Goal: Information Seeking & Learning: Find contact information

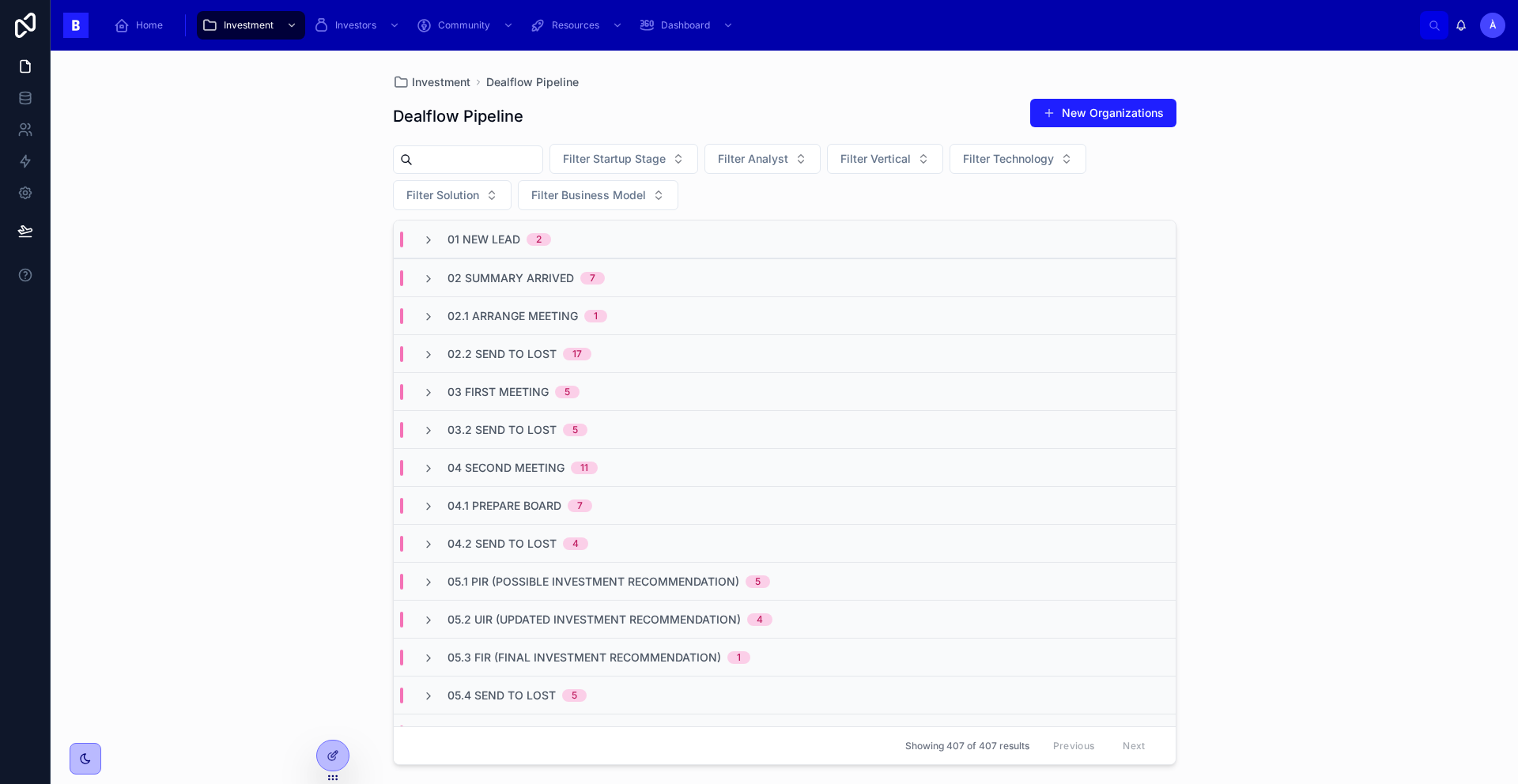
click at [513, 386] on span "03 First Meeting" at bounding box center [498, 392] width 101 height 15
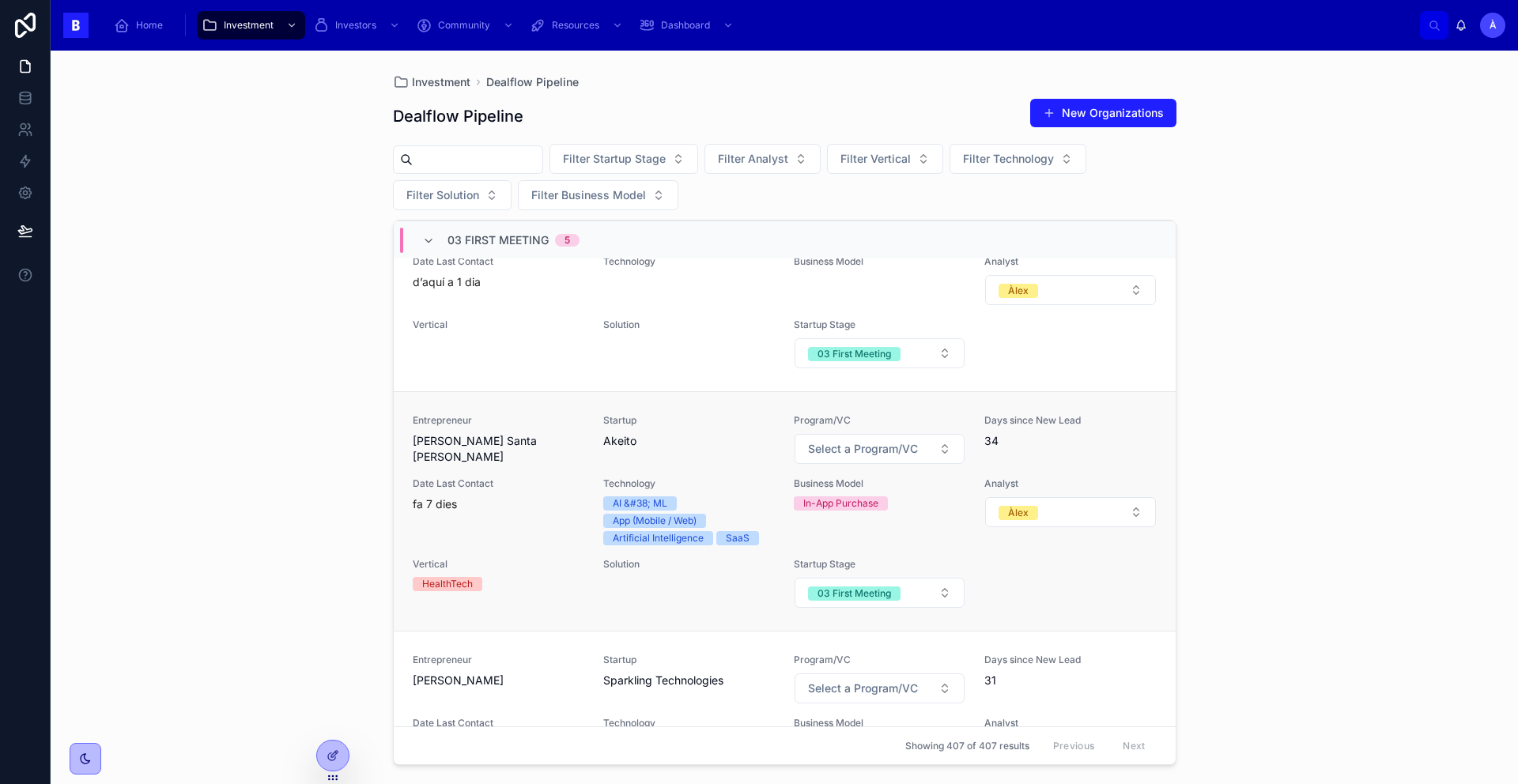
scroll to position [467, 0]
click at [605, 454] on div "Startup Akeito" at bounding box center [690, 436] width 172 height 50
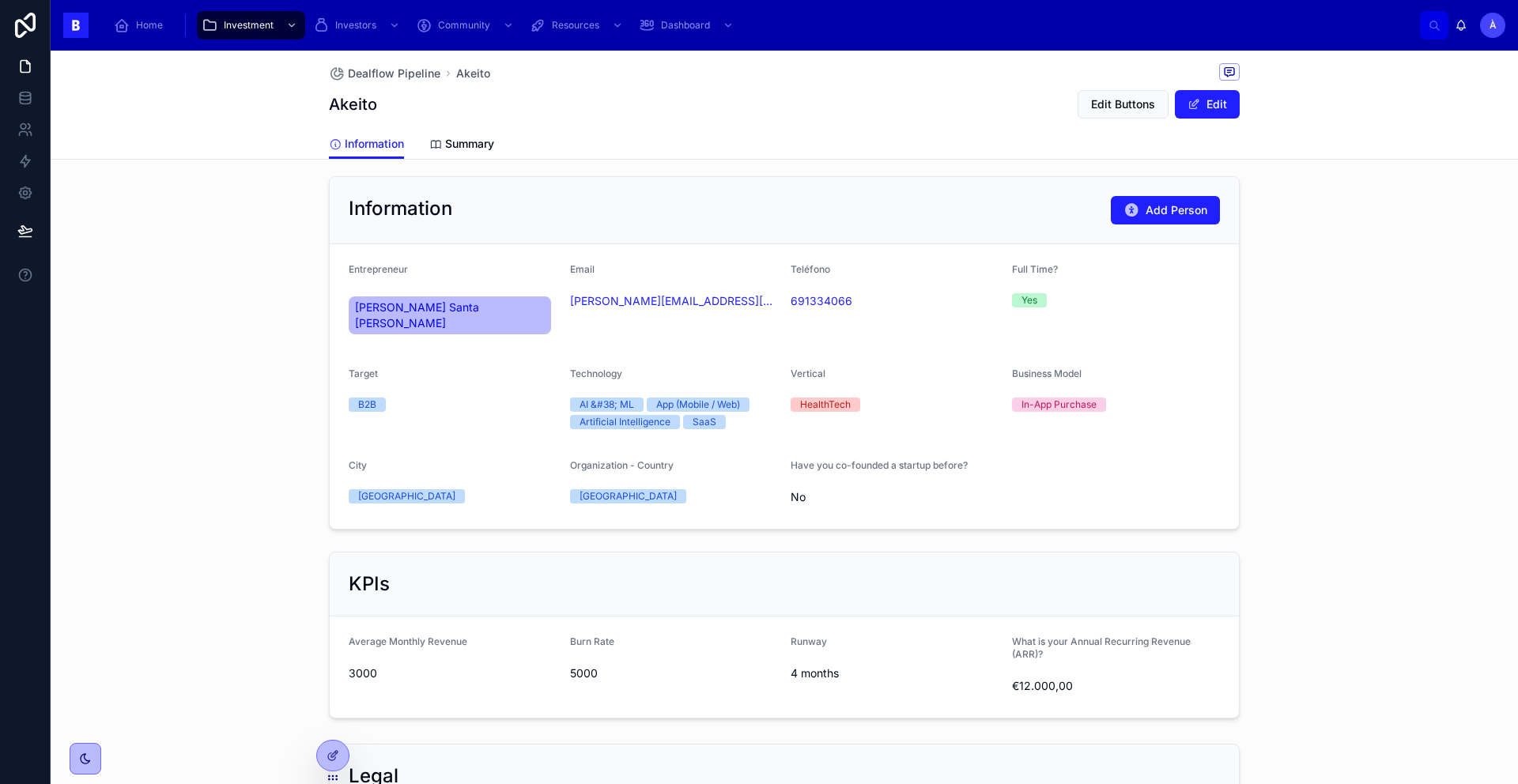
scroll to position [1157, 0]
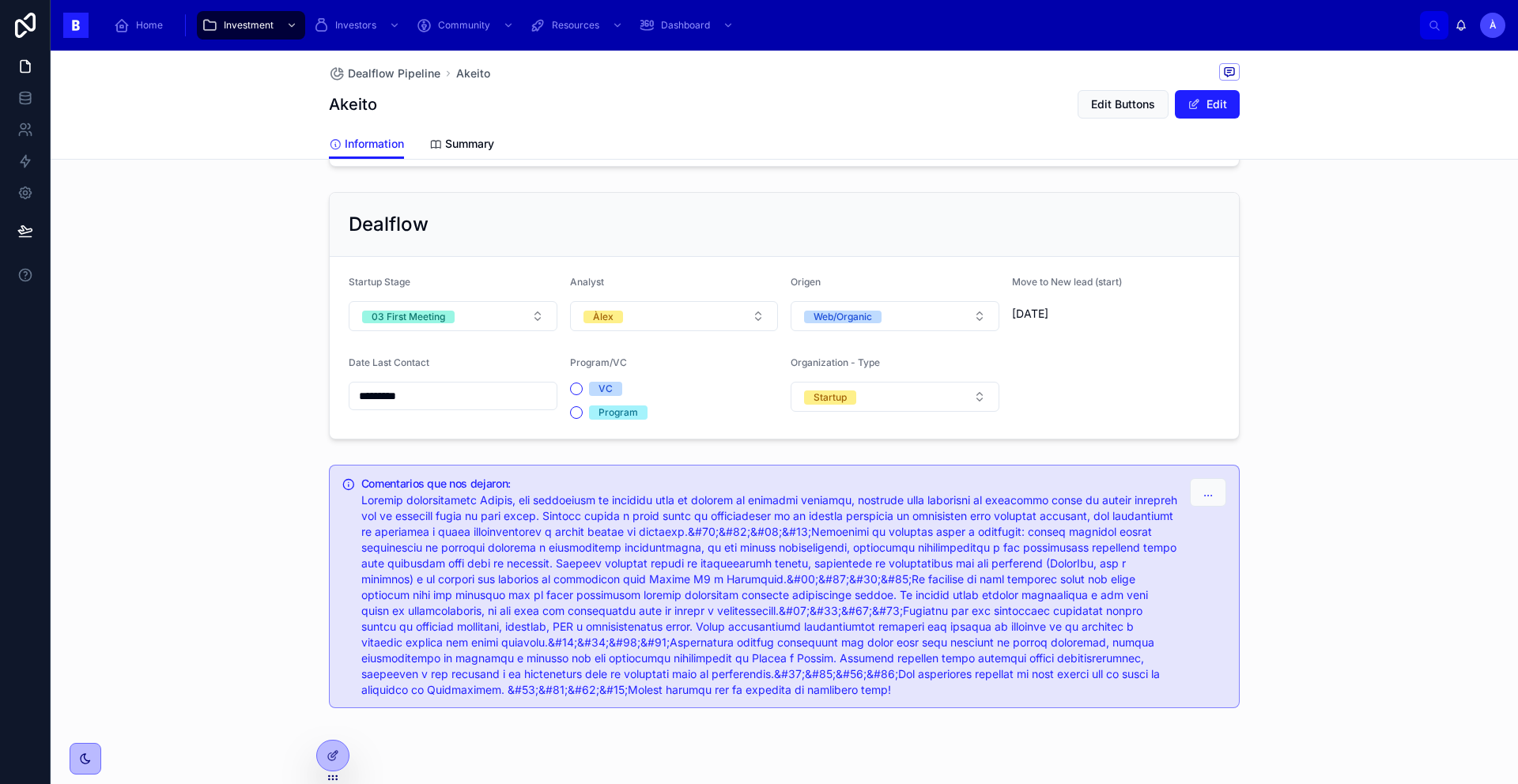
click at [437, 385] on input "*********" at bounding box center [452, 395] width 207 height 22
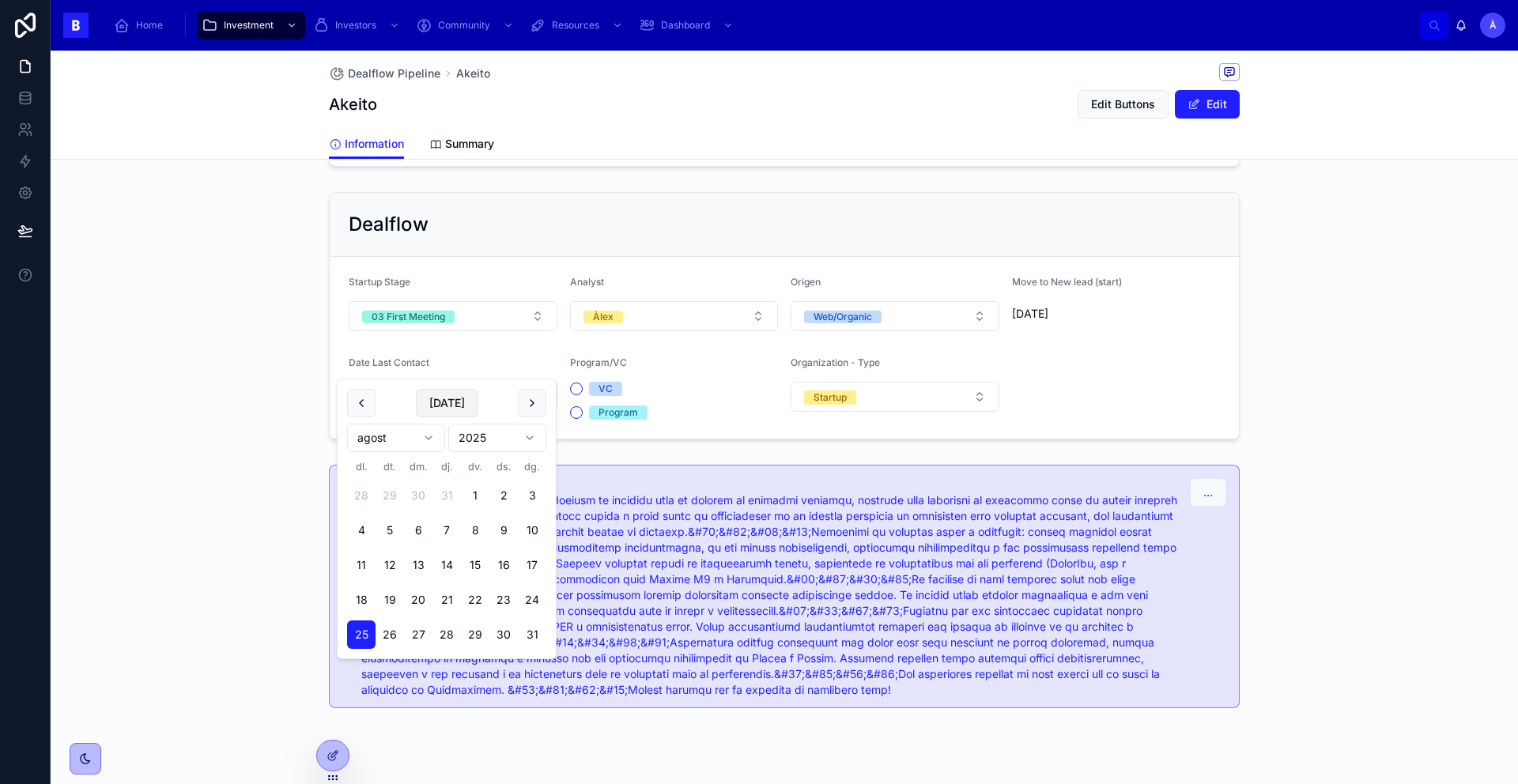
click at [440, 397] on button "[DATE]" at bounding box center [447, 403] width 63 height 29
type input "********"
click at [268, 371] on div "Dealflow Startup Stage 03 First Meeting Analyst Àlex Origen Web/Organic Move to…" at bounding box center [784, 316] width 1468 height 260
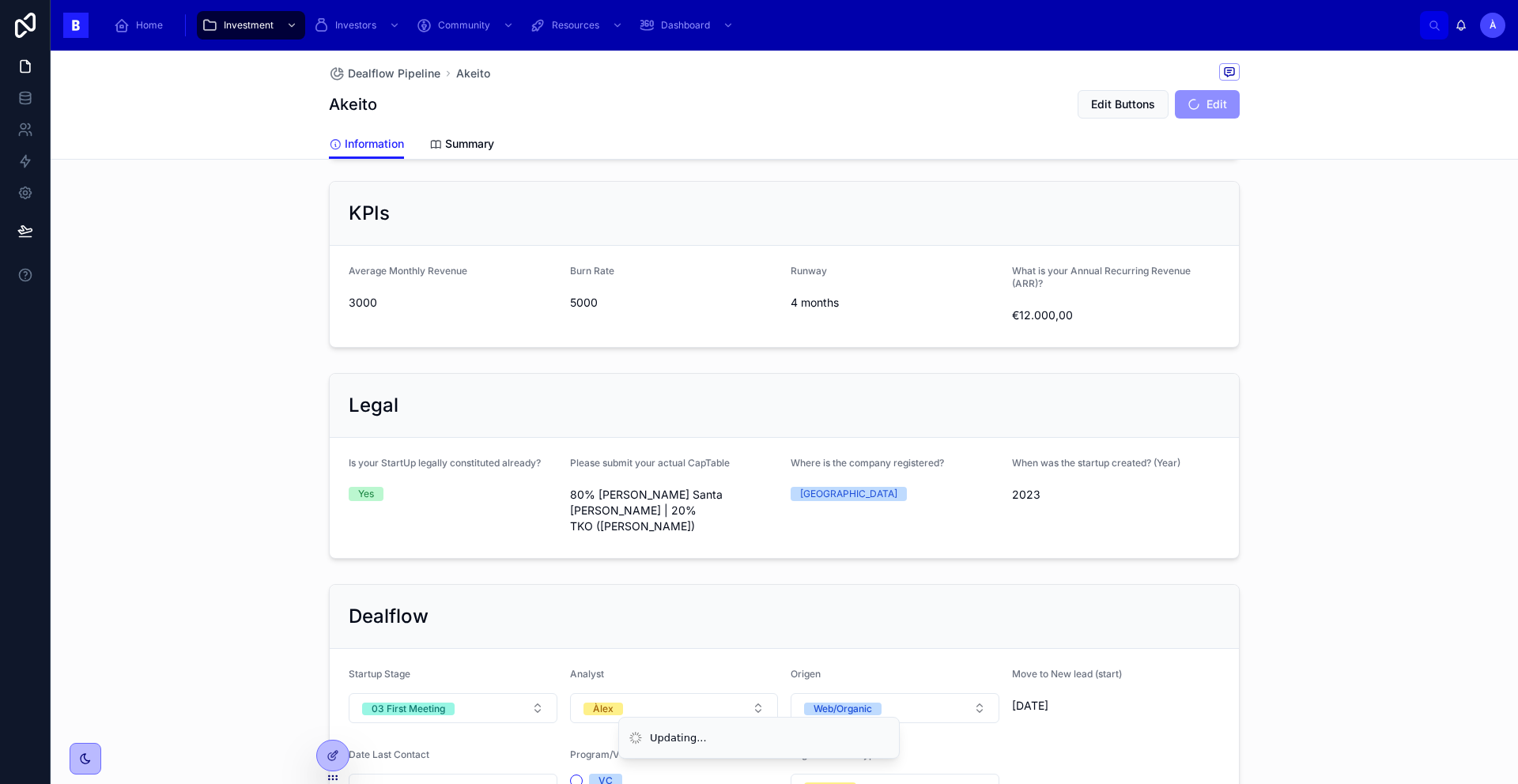
scroll to position [0, 0]
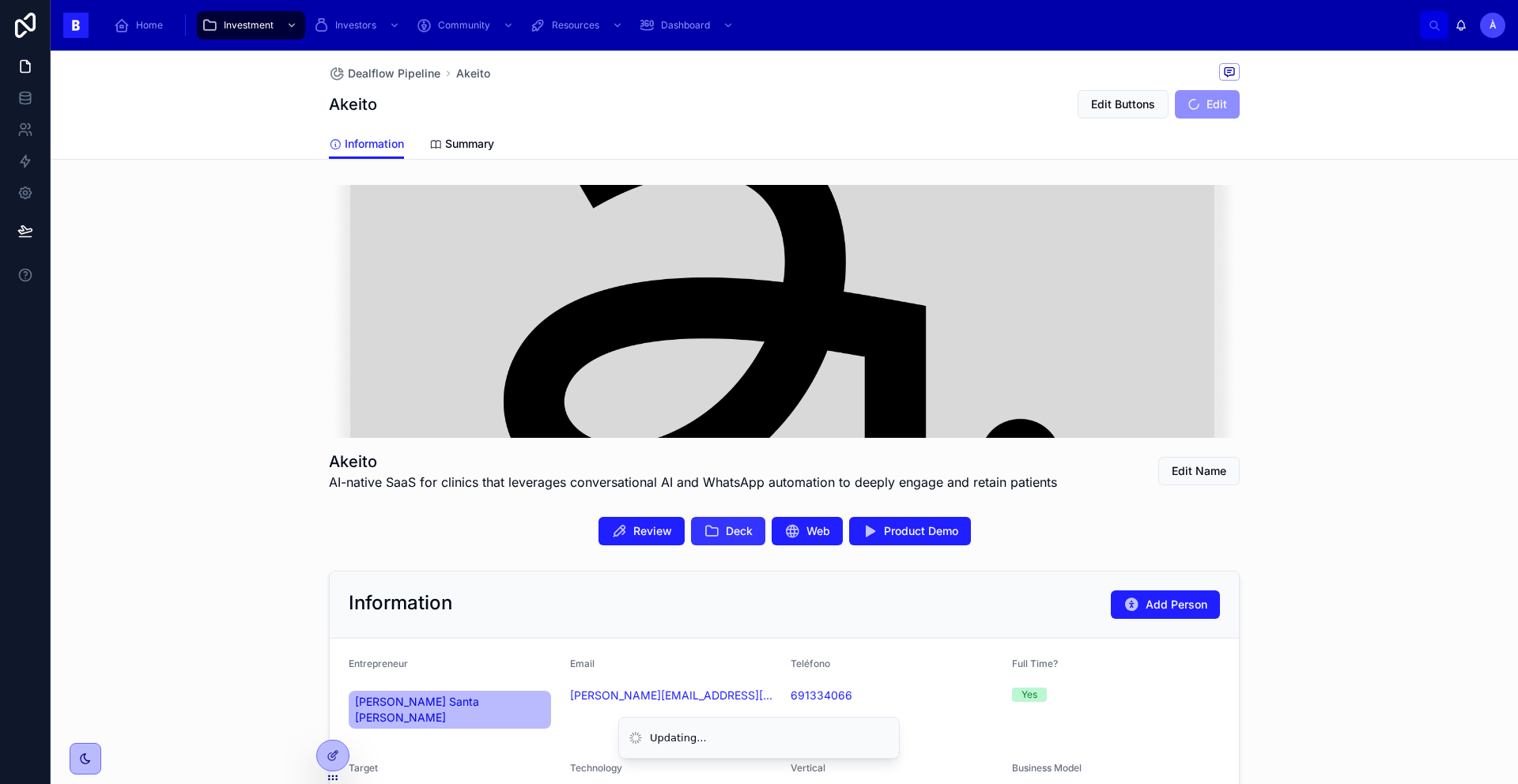
click at [691, 529] on button "Deck" at bounding box center [728, 531] width 74 height 29
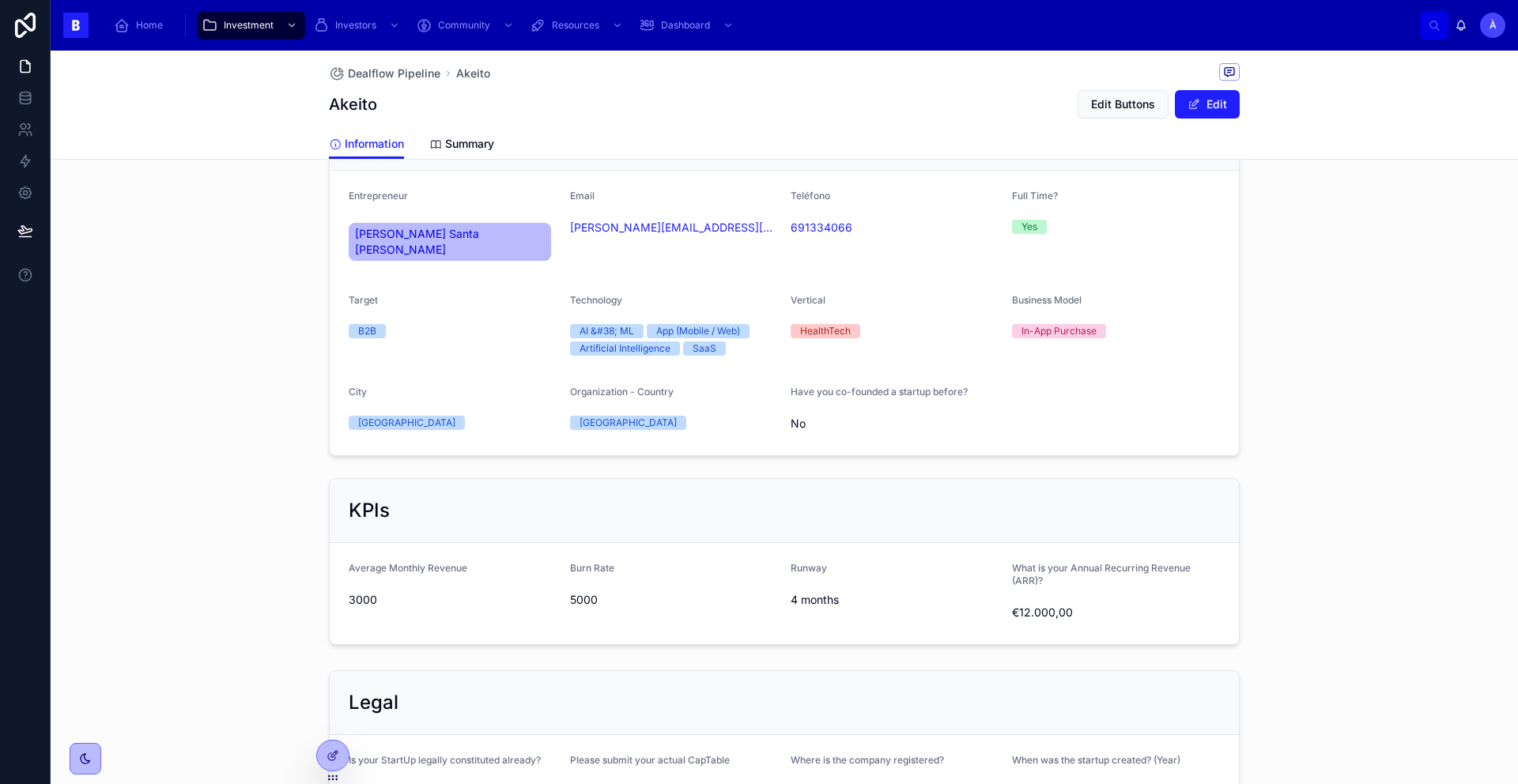
scroll to position [128, 0]
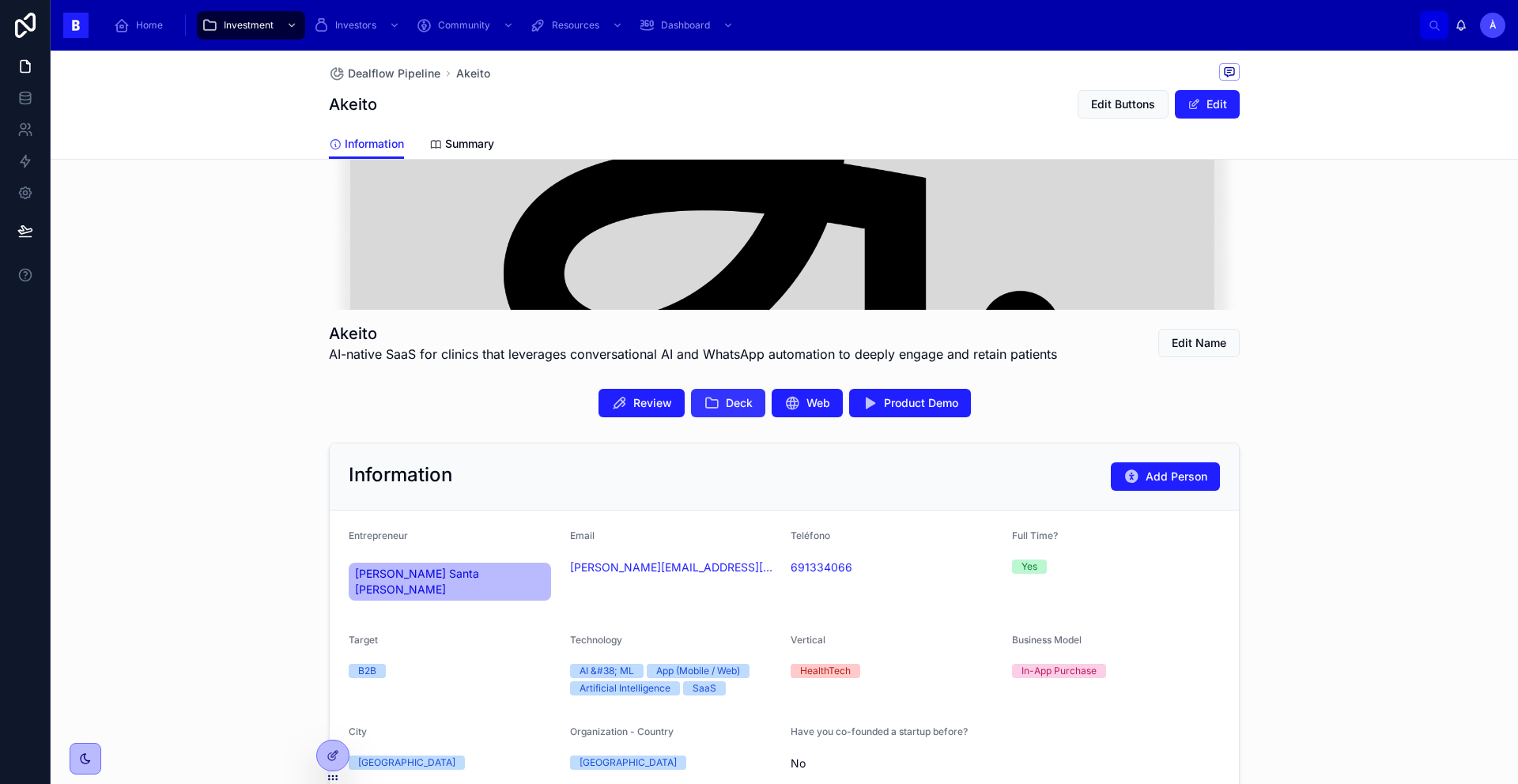
click at [738, 406] on span "Deck" at bounding box center [740, 403] width 27 height 15
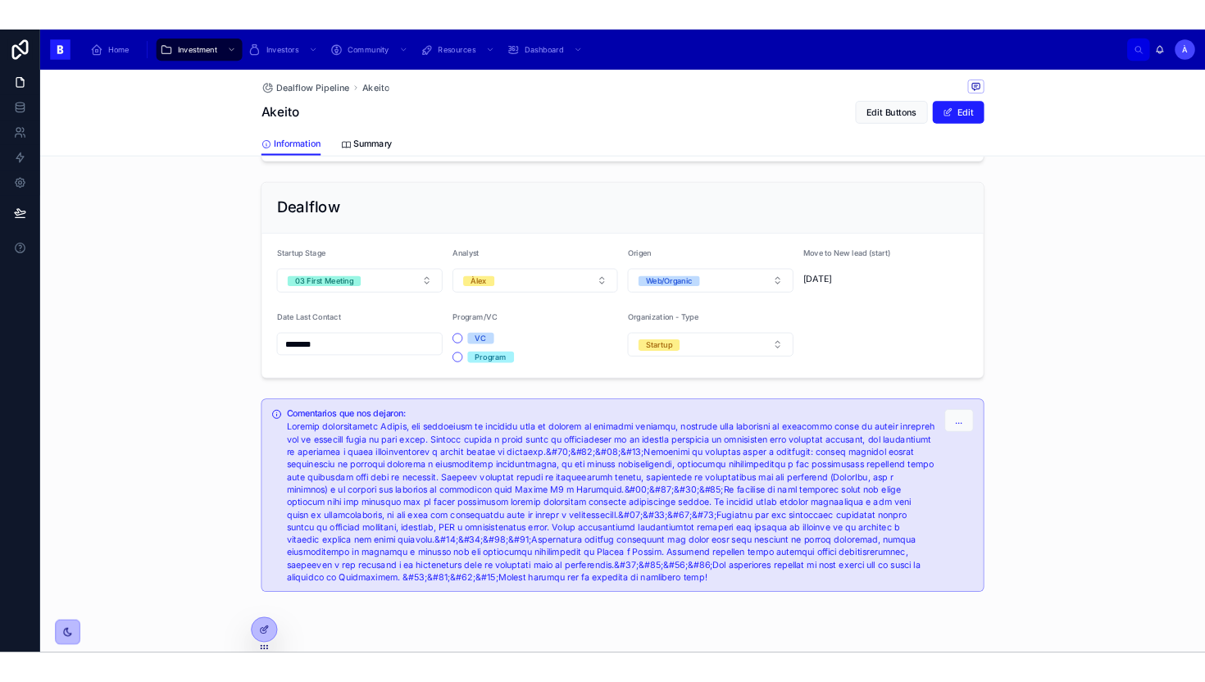
scroll to position [0, 0]
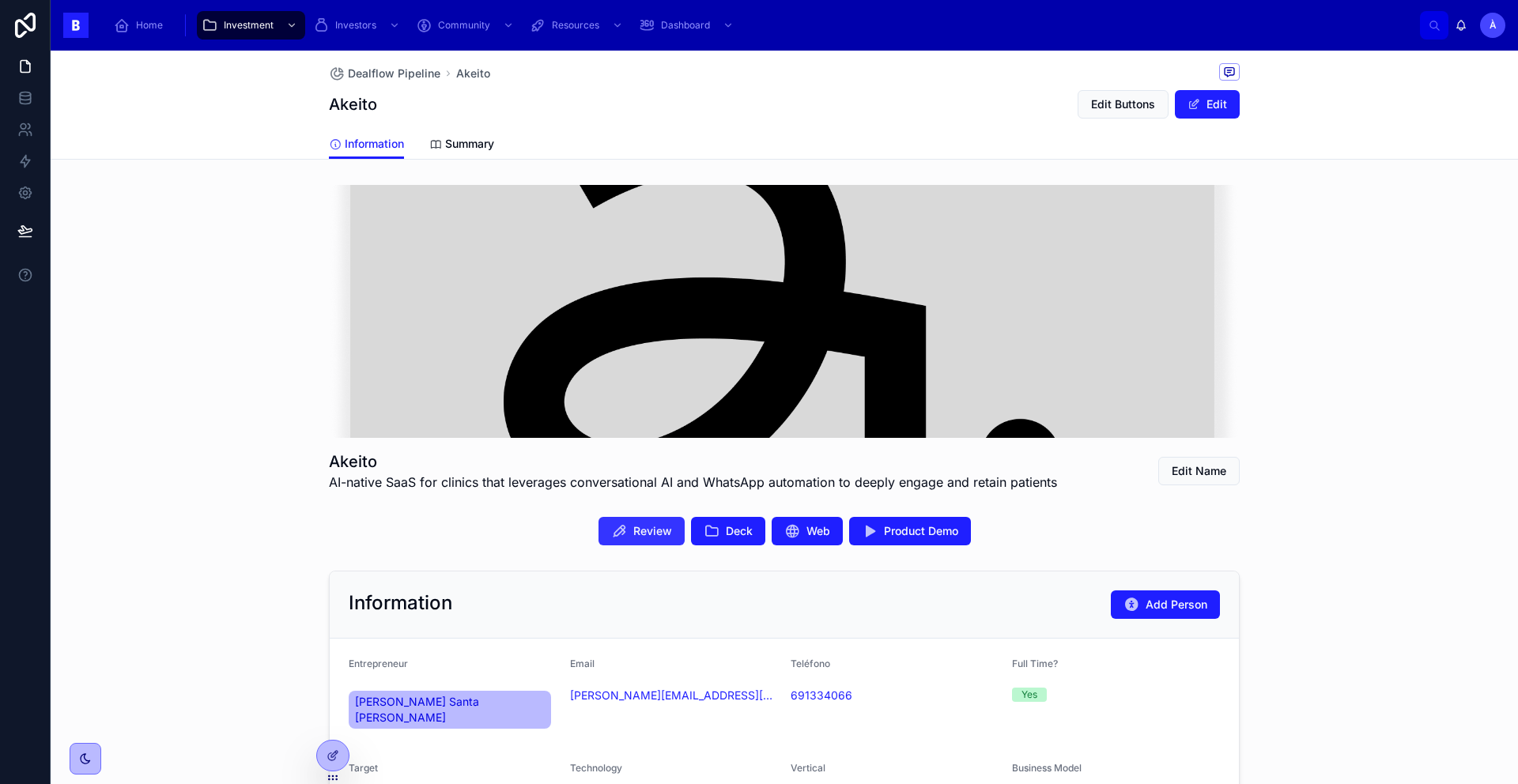
click at [634, 533] on span "Review" at bounding box center [653, 531] width 39 height 15
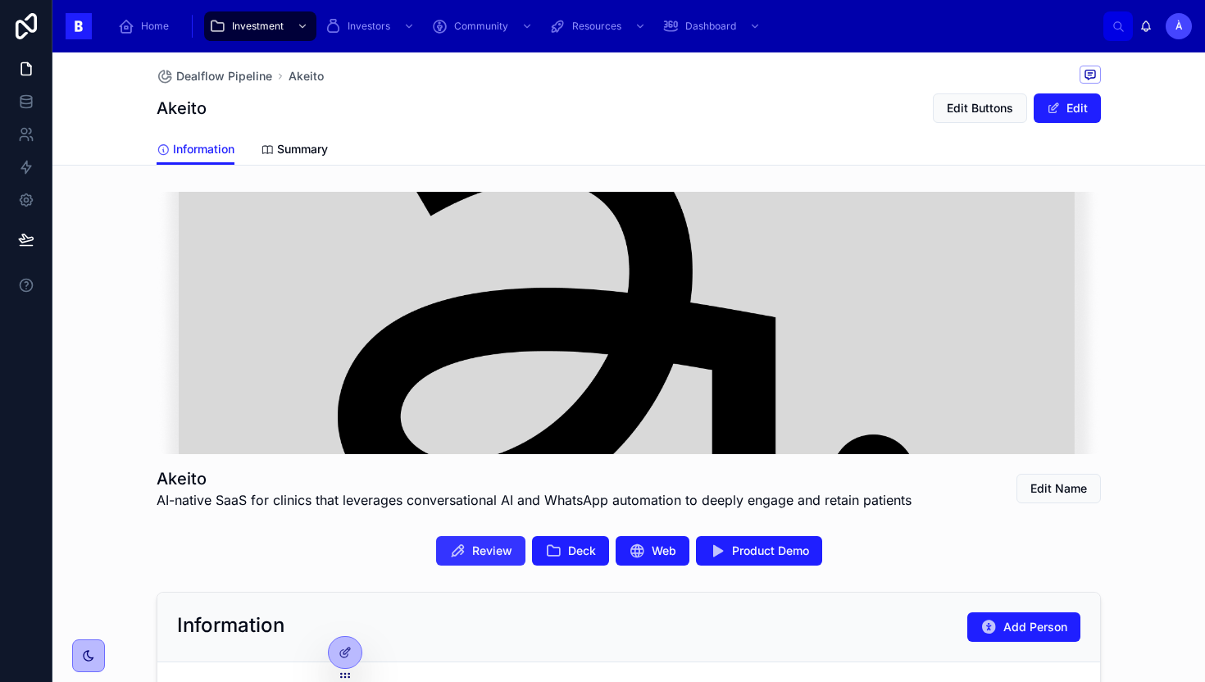
click at [485, 554] on span "Review" at bounding box center [492, 551] width 40 height 16
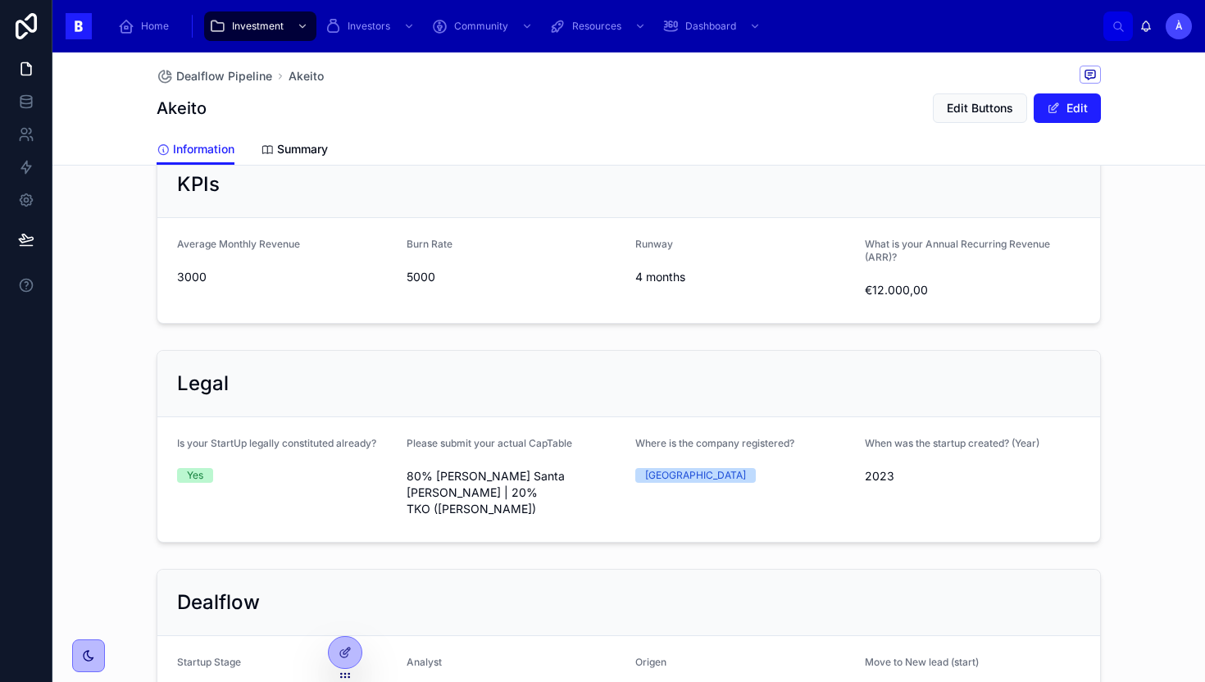
scroll to position [830, 0]
click at [1132, 348] on div "Legal Is your StartUp legally constituted already? Yes Please submit your actua…" at bounding box center [628, 447] width 1153 height 206
click at [402, 266] on form "Average Monthly Revenue 3000 Burn Rate 5000 Runway 4 months What is your Annual…" at bounding box center [628, 271] width 943 height 105
click at [405, 266] on form "Average Monthly Revenue 3000 Burn Rate 5000 Runway 4 months What is your Annual…" at bounding box center [628, 271] width 943 height 105
drag, startPoint x: 531, startPoint y: 265, endPoint x: 572, endPoint y: 306, distance: 58.0
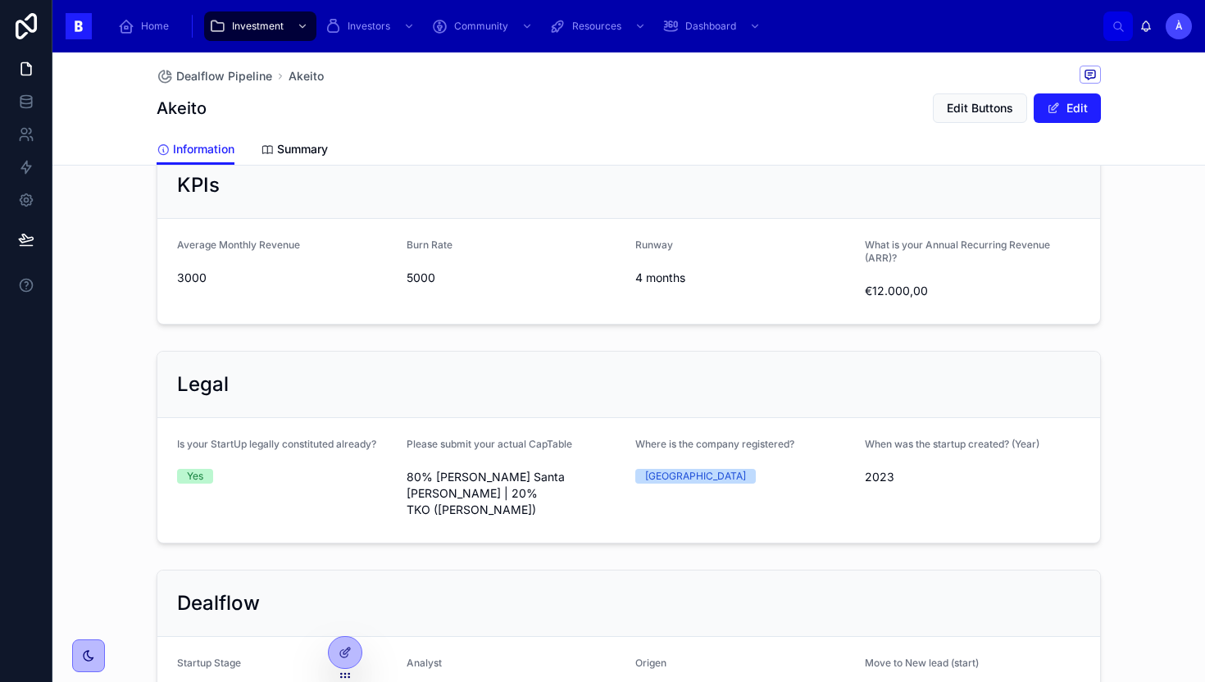
click at [572, 306] on form "Average Monthly Revenue 3000 Burn Rate 5000 Runway 4 months What is your Annual…" at bounding box center [628, 271] width 943 height 105
drag, startPoint x: 375, startPoint y: 223, endPoint x: 557, endPoint y: 267, distance: 187.3
click at [557, 266] on form "Average Monthly Revenue 3000 Burn Rate 5000 Runway 4 months What is your Annual…" at bounding box center [628, 271] width 943 height 105
click at [557, 270] on span "5000" at bounding box center [515, 278] width 216 height 16
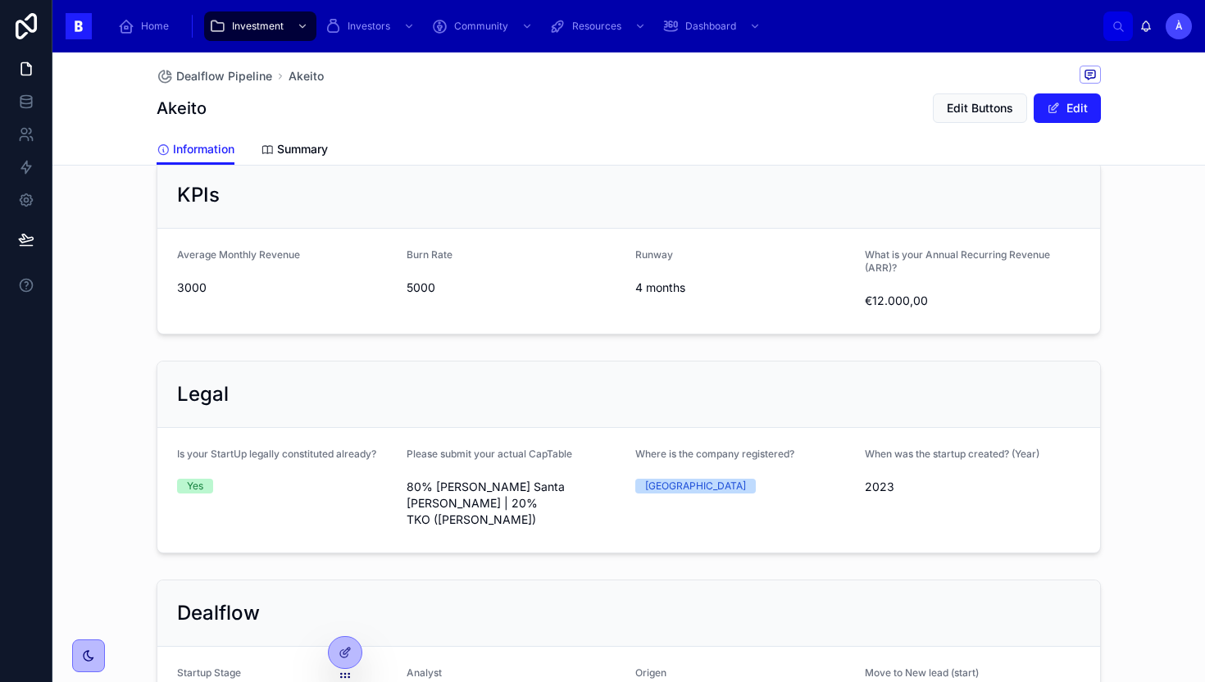
scroll to position [817, 0]
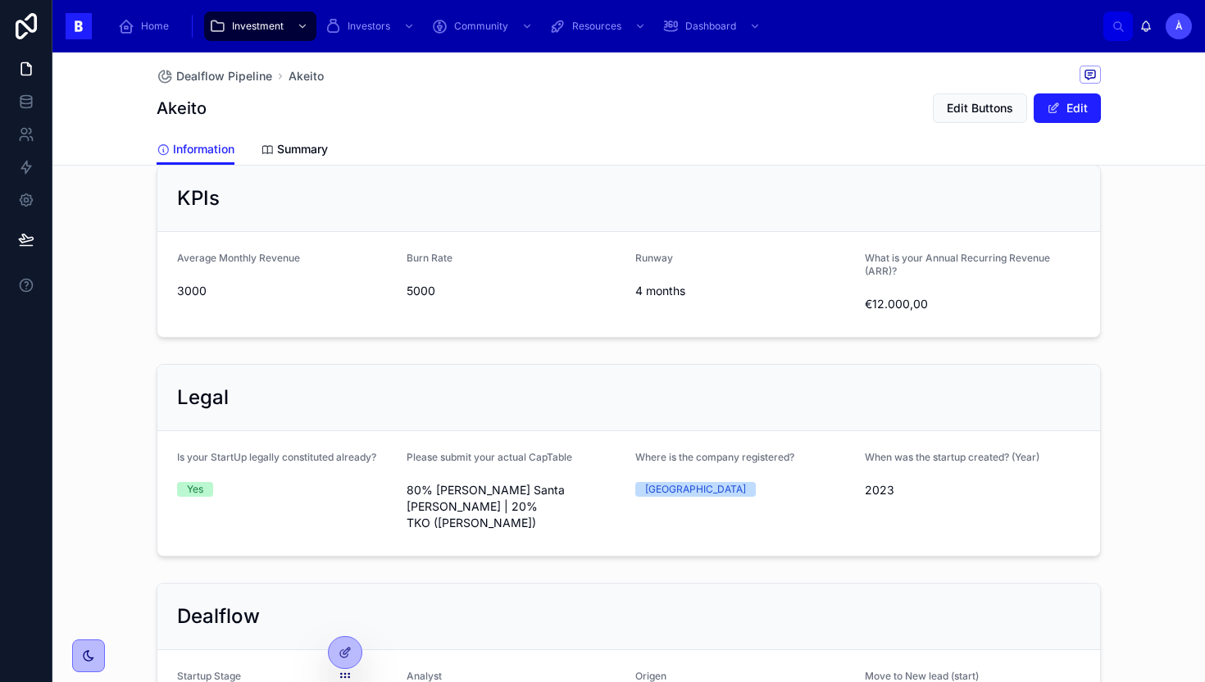
click at [420, 283] on span "5000" at bounding box center [515, 291] width 216 height 16
click at [450, 232] on form "Average Monthly Revenue 3000 Burn Rate 5000 Runway 4 months What is your Annual…" at bounding box center [628, 284] width 943 height 105
click at [425, 252] on span "Burn Rate" at bounding box center [430, 258] width 46 height 12
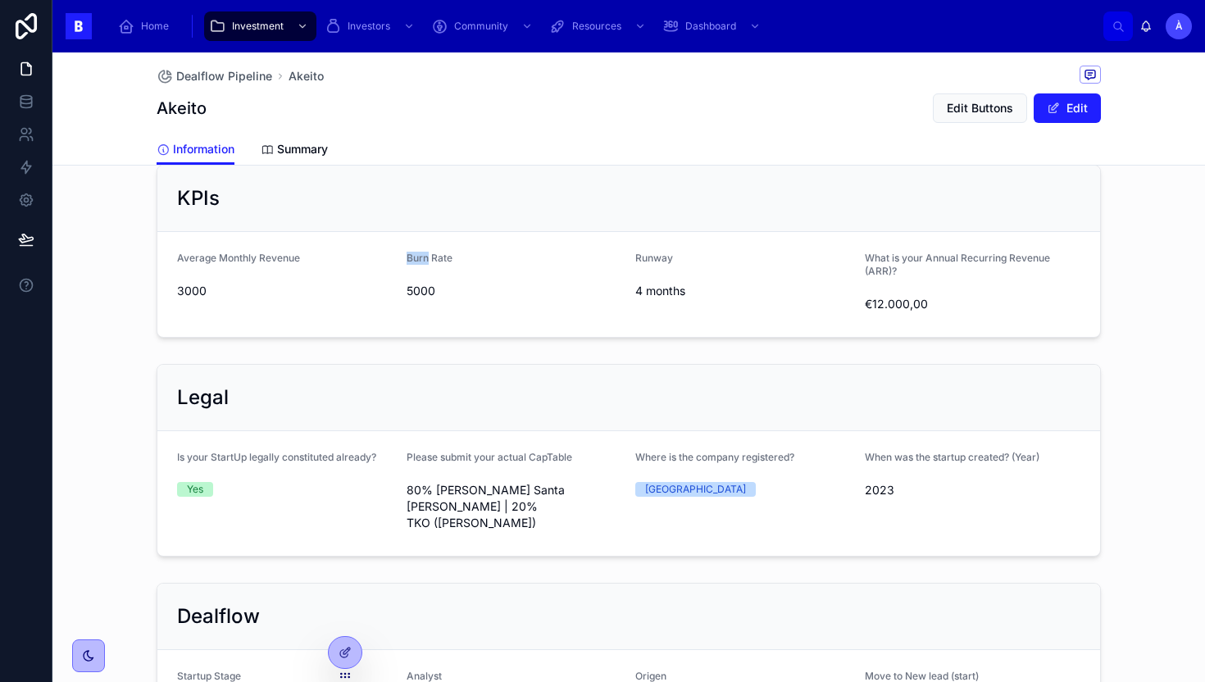
click at [425, 252] on span "Burn Rate" at bounding box center [430, 258] width 46 height 12
click at [424, 252] on span "Burn Rate" at bounding box center [430, 258] width 46 height 12
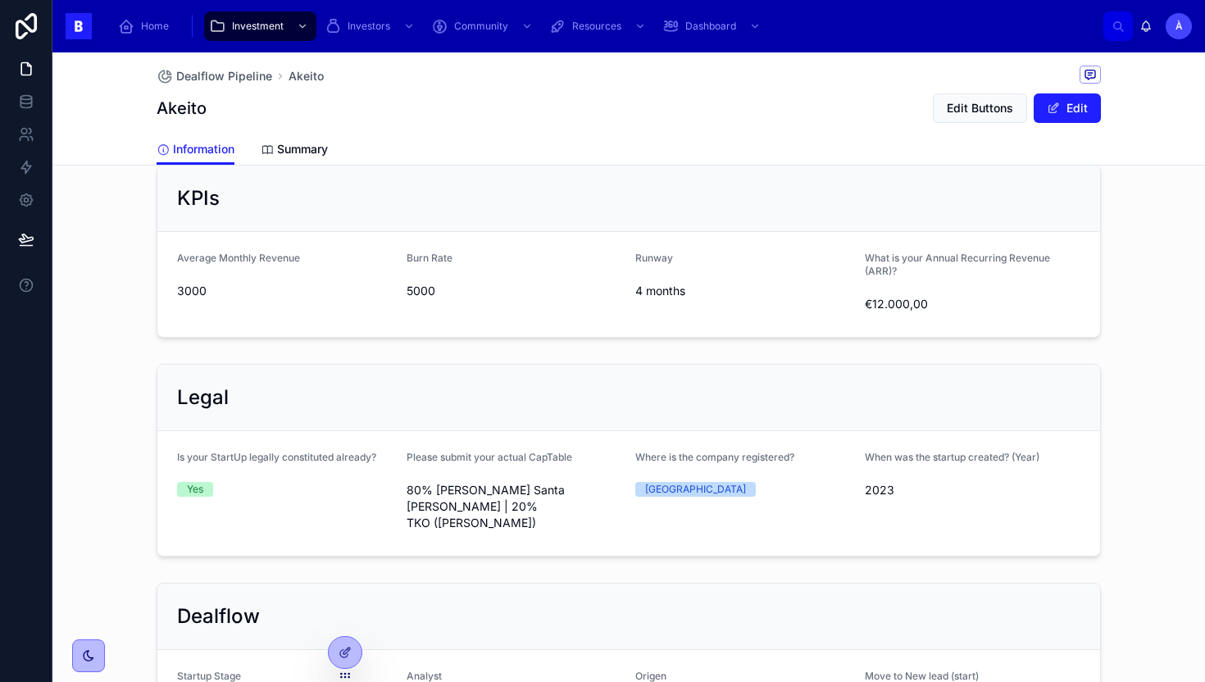
click at [284, 252] on span "Average Monthly Revenue" at bounding box center [238, 258] width 123 height 12
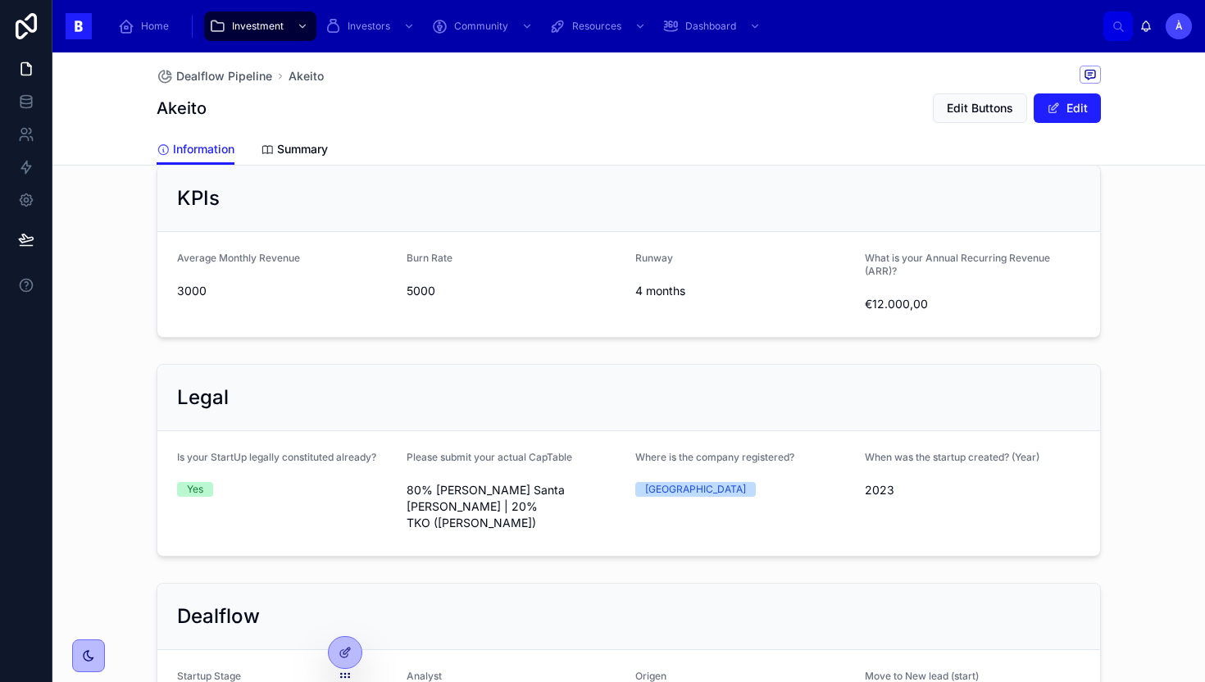
click at [434, 232] on form "Average Monthly Revenue 3000 Burn Rate 5000 Runway 4 months What is your Annual…" at bounding box center [628, 284] width 943 height 105
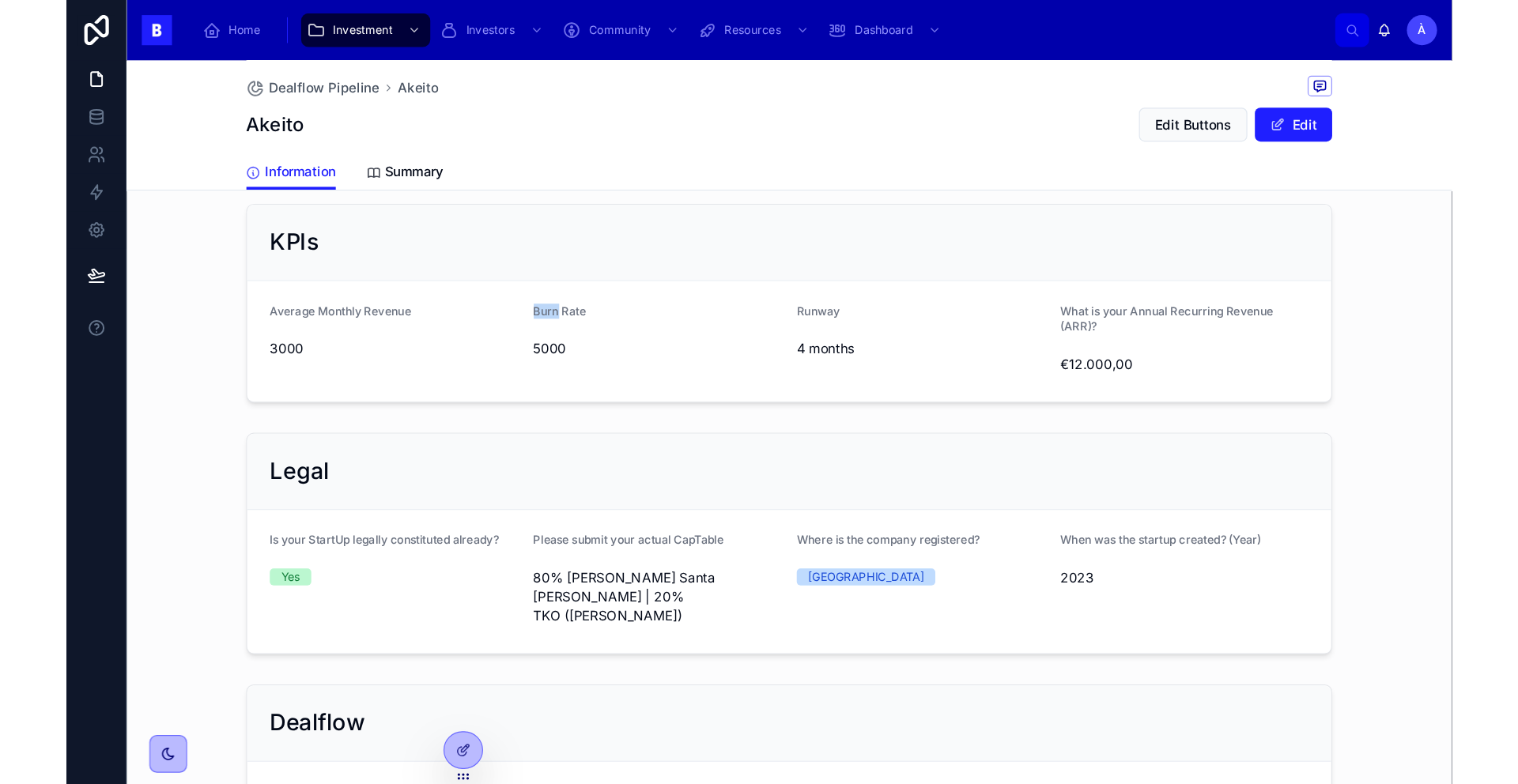
scroll to position [779, 0]
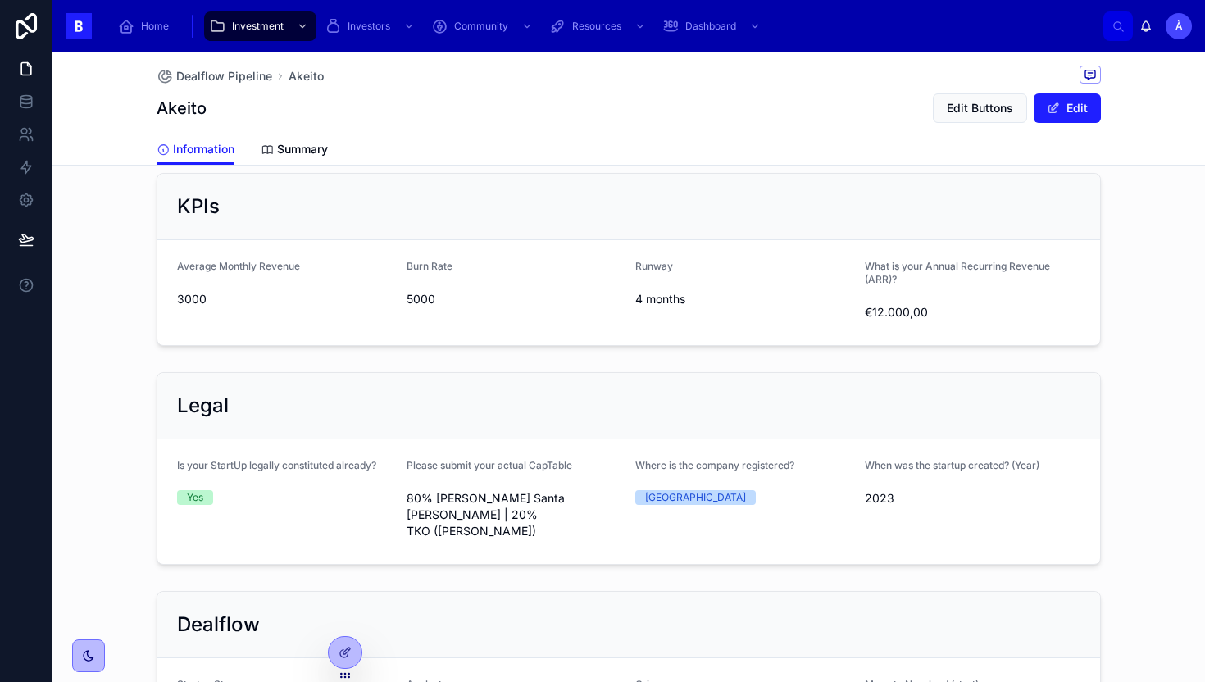
click at [192, 291] on span "3000" at bounding box center [285, 299] width 216 height 16
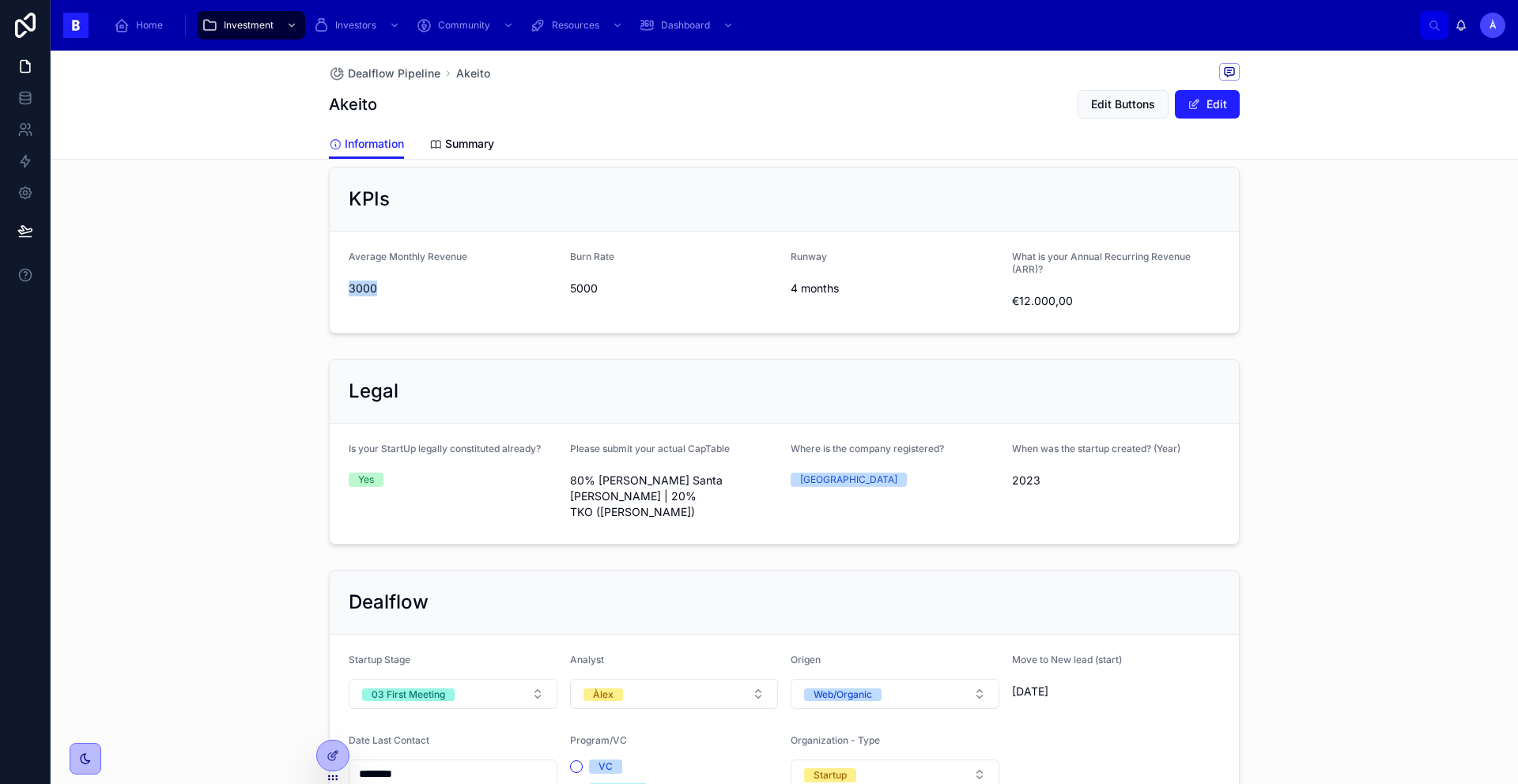
click at [442, 296] on div "Average Monthly Revenue 3000" at bounding box center [453, 283] width 208 height 64
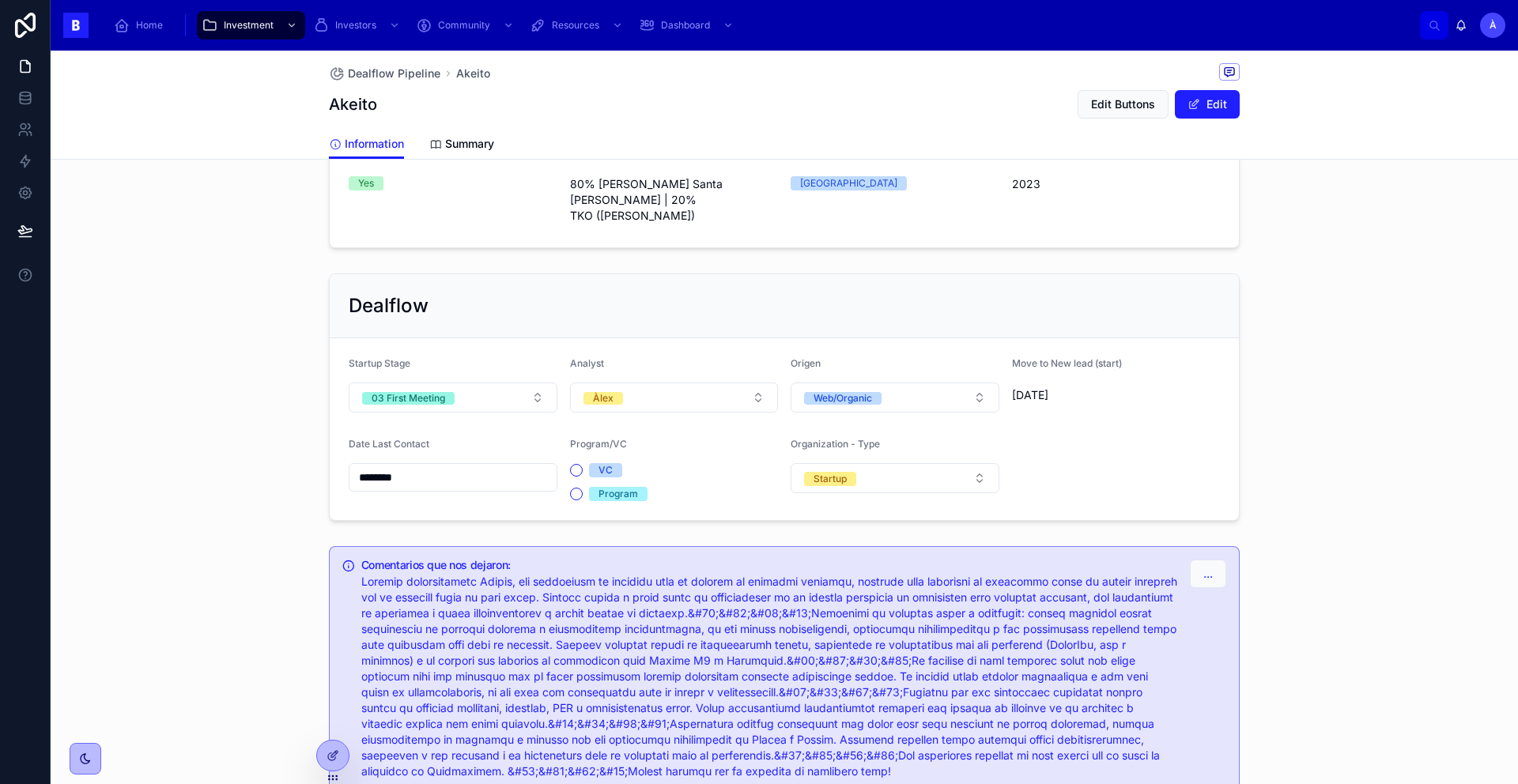
scroll to position [1157, 0]
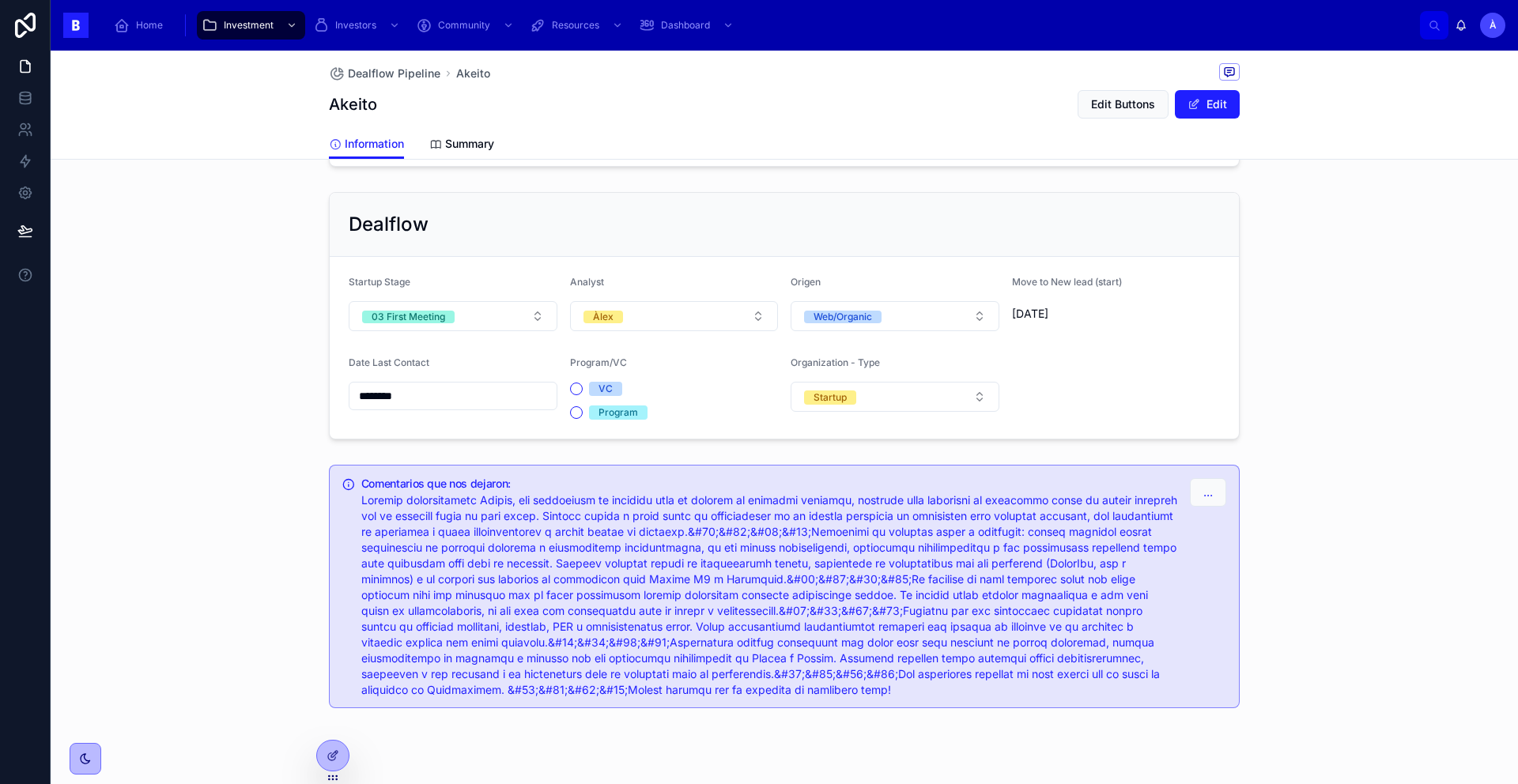
click at [439, 385] on input "********" at bounding box center [452, 395] width 207 height 22
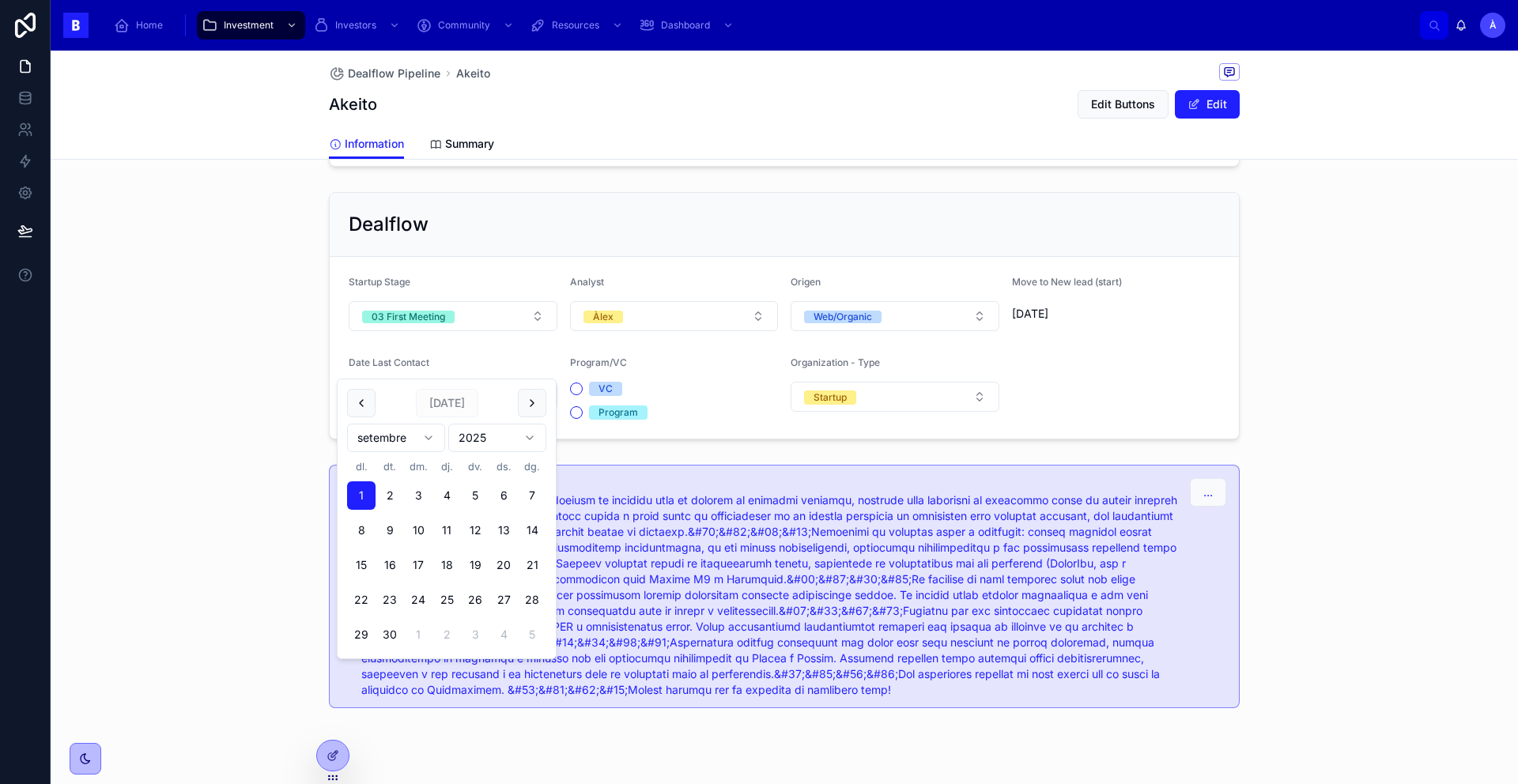
click at [489, 310] on form "Startup Stage 03 First Meeting Analyst Àlex Origen Web/Organic Move to New lead…" at bounding box center [784, 347] width 909 height 182
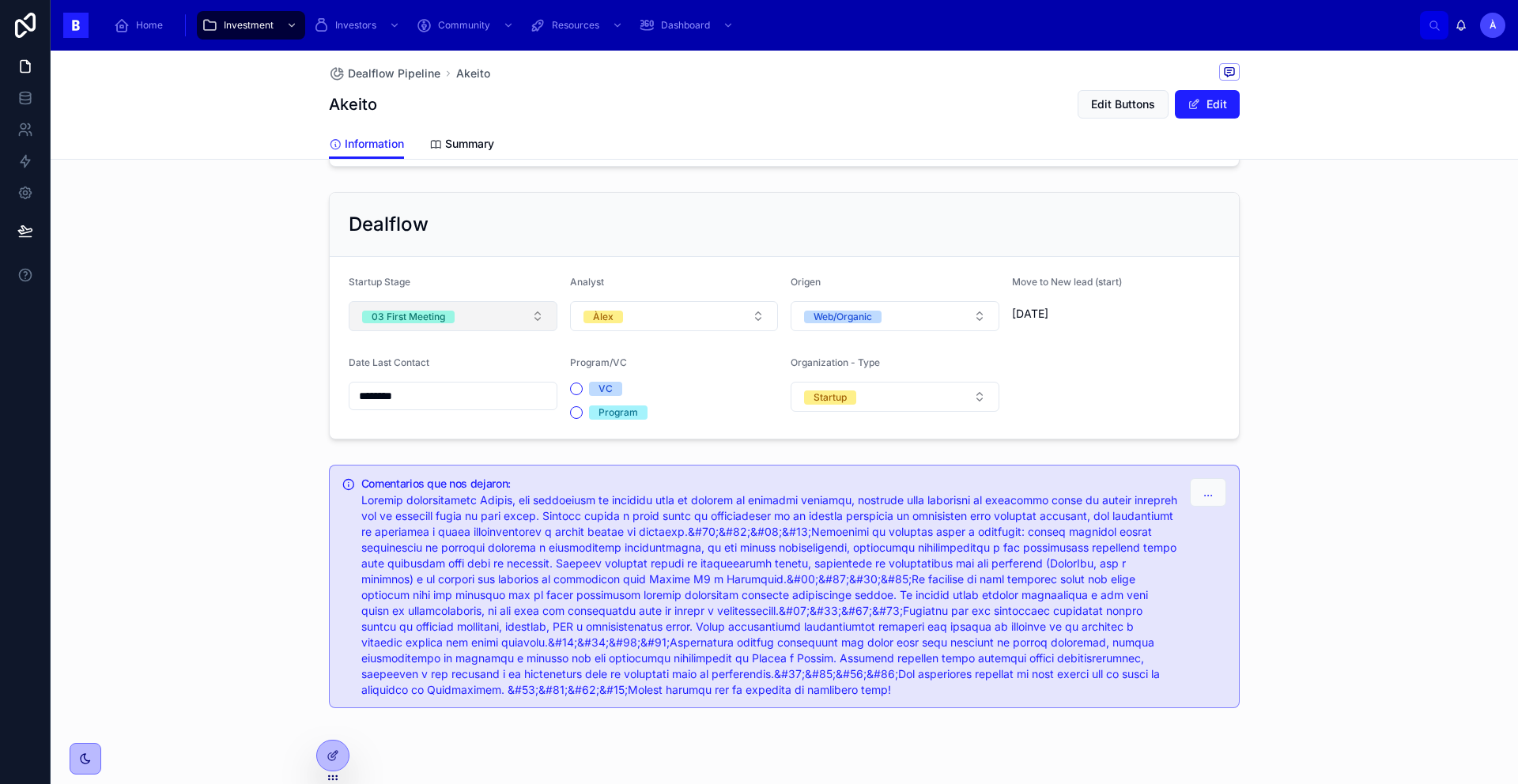
click at [489, 301] on button "03 First Meeting" at bounding box center [453, 315] width 208 height 30
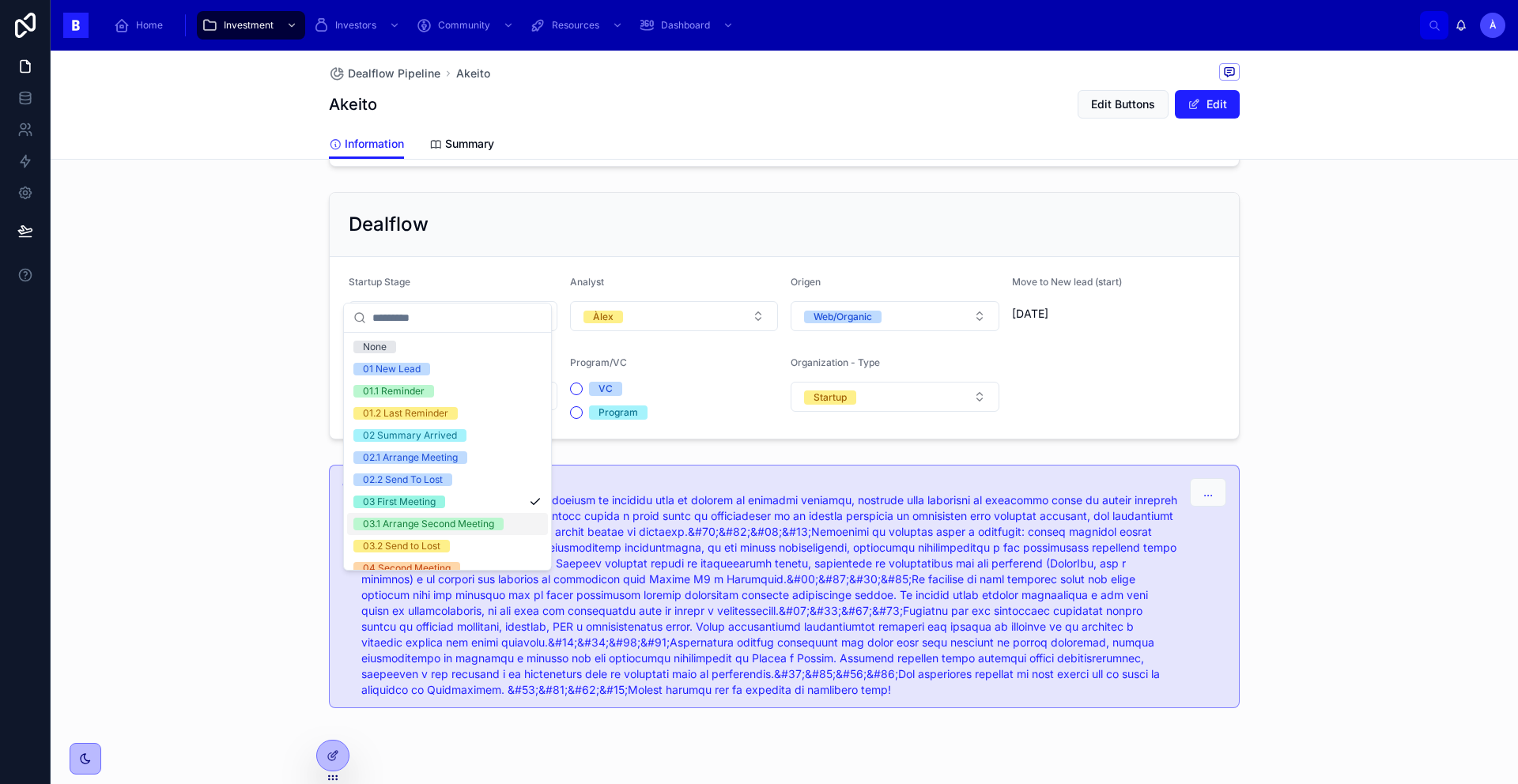
click at [410, 520] on div "03.1 Arrange Second Meeting" at bounding box center [428, 524] width 131 height 13
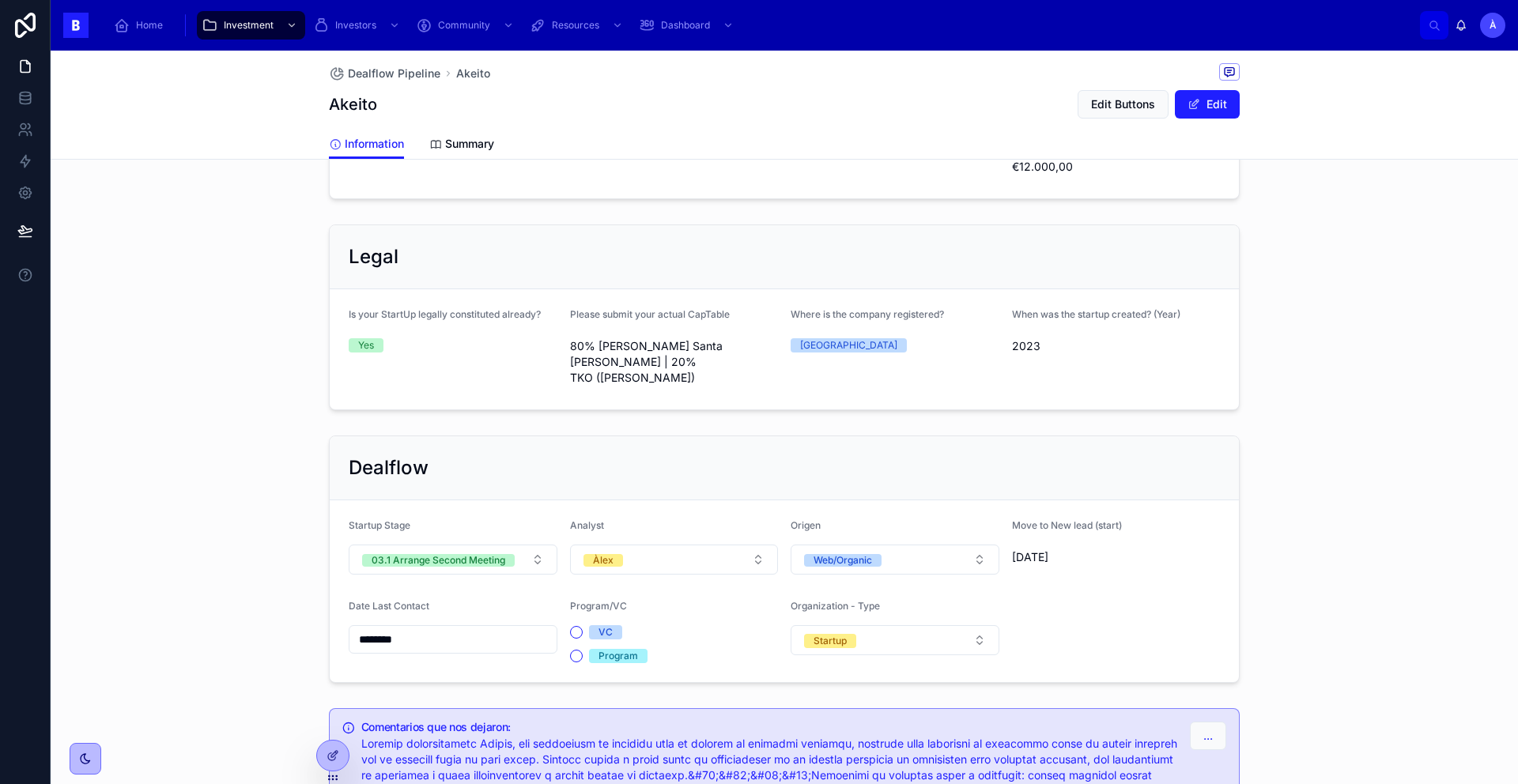
scroll to position [913, 0]
click at [574, 627] on button "VC" at bounding box center [576, 633] width 13 height 13
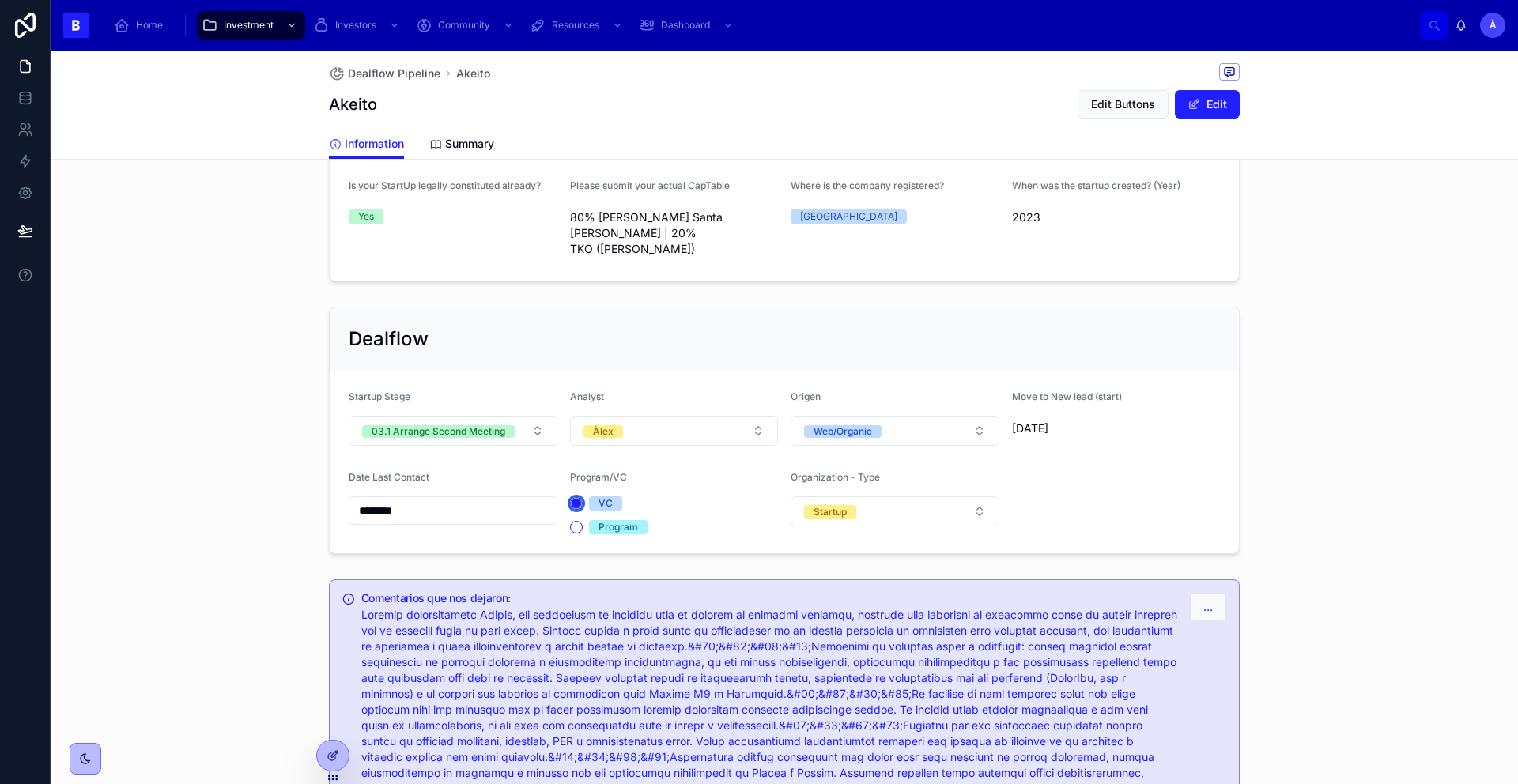
type button "VC"
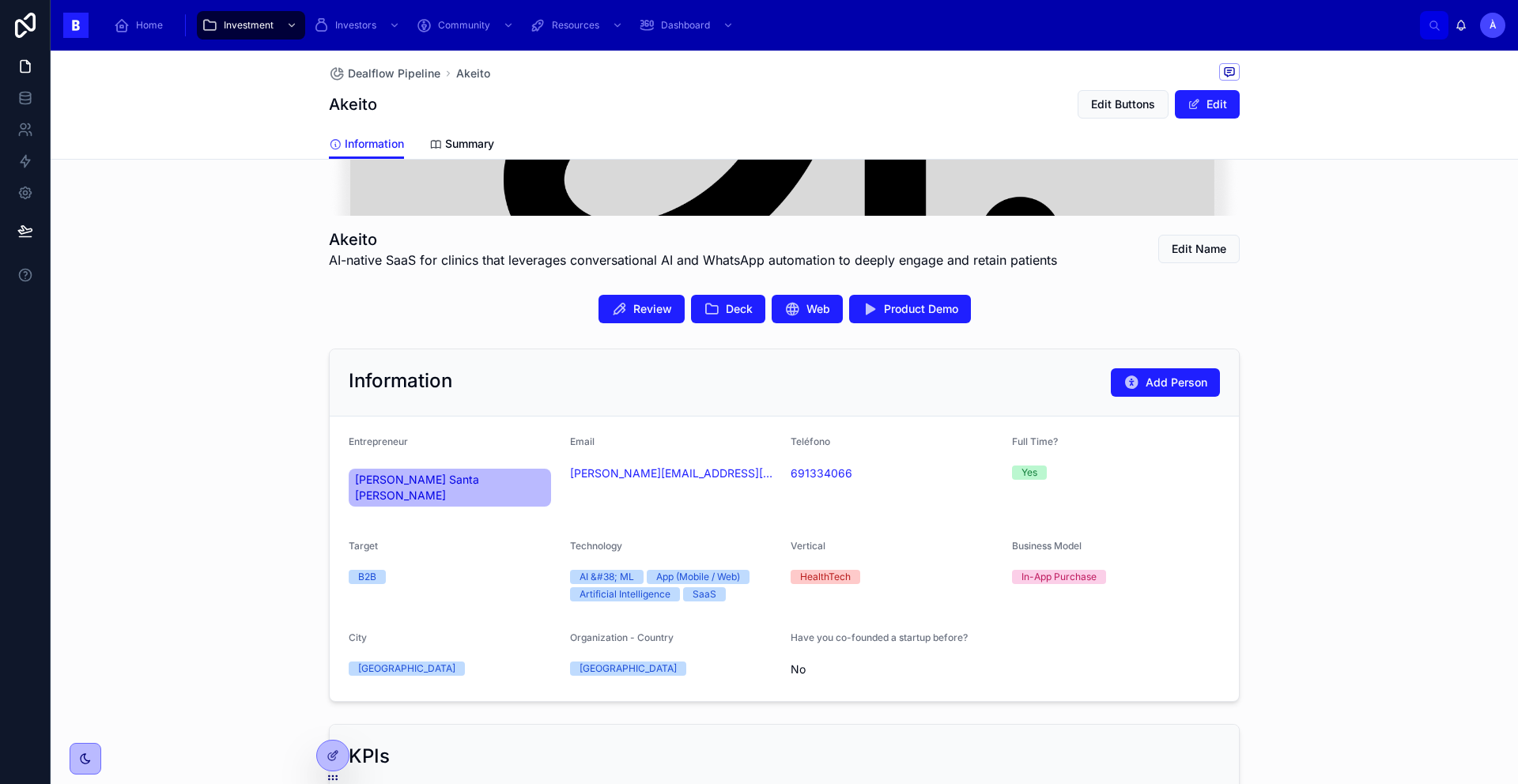
scroll to position [0, 0]
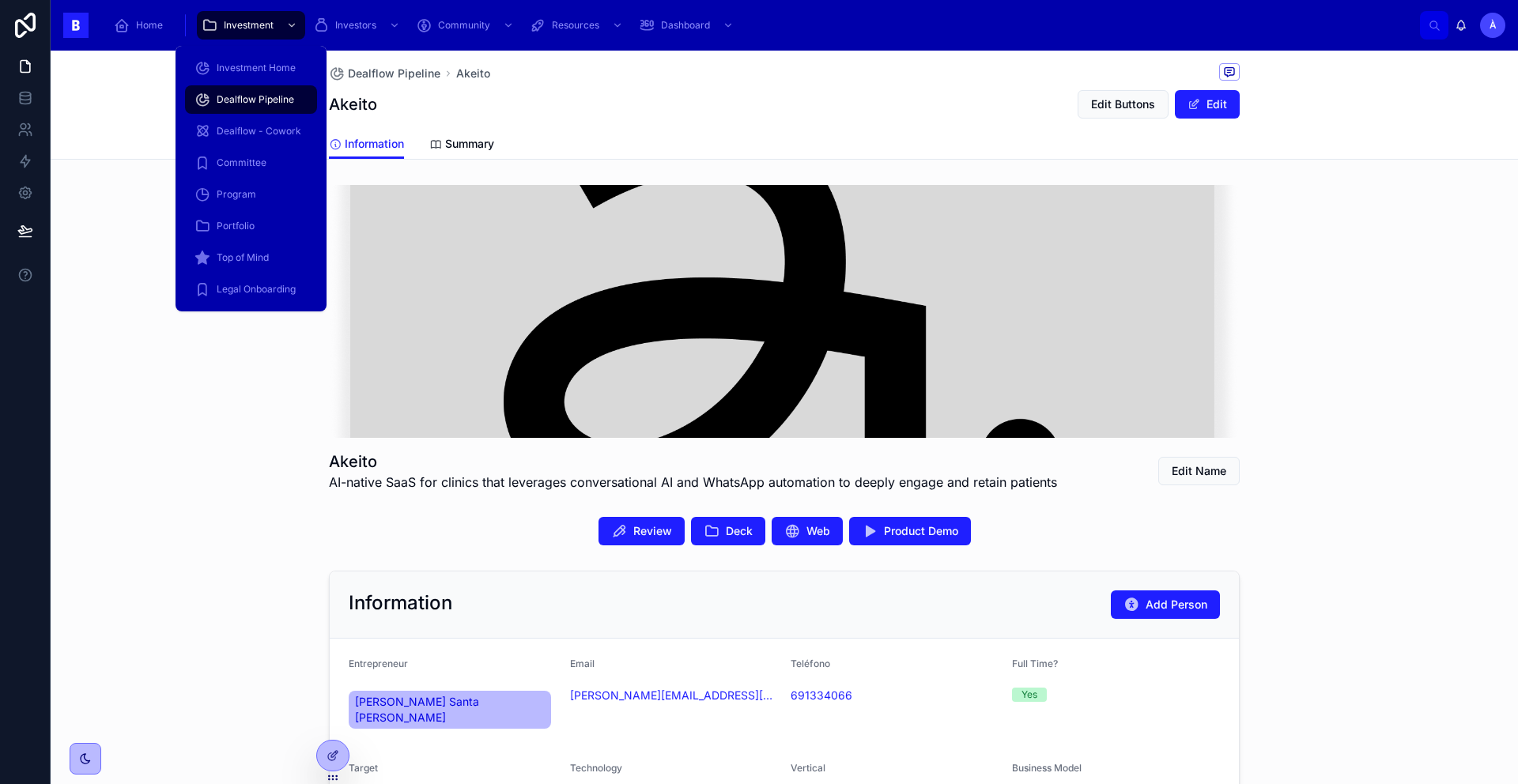
click at [244, 96] on span "Dealflow Pipeline" at bounding box center [256, 99] width 77 height 13
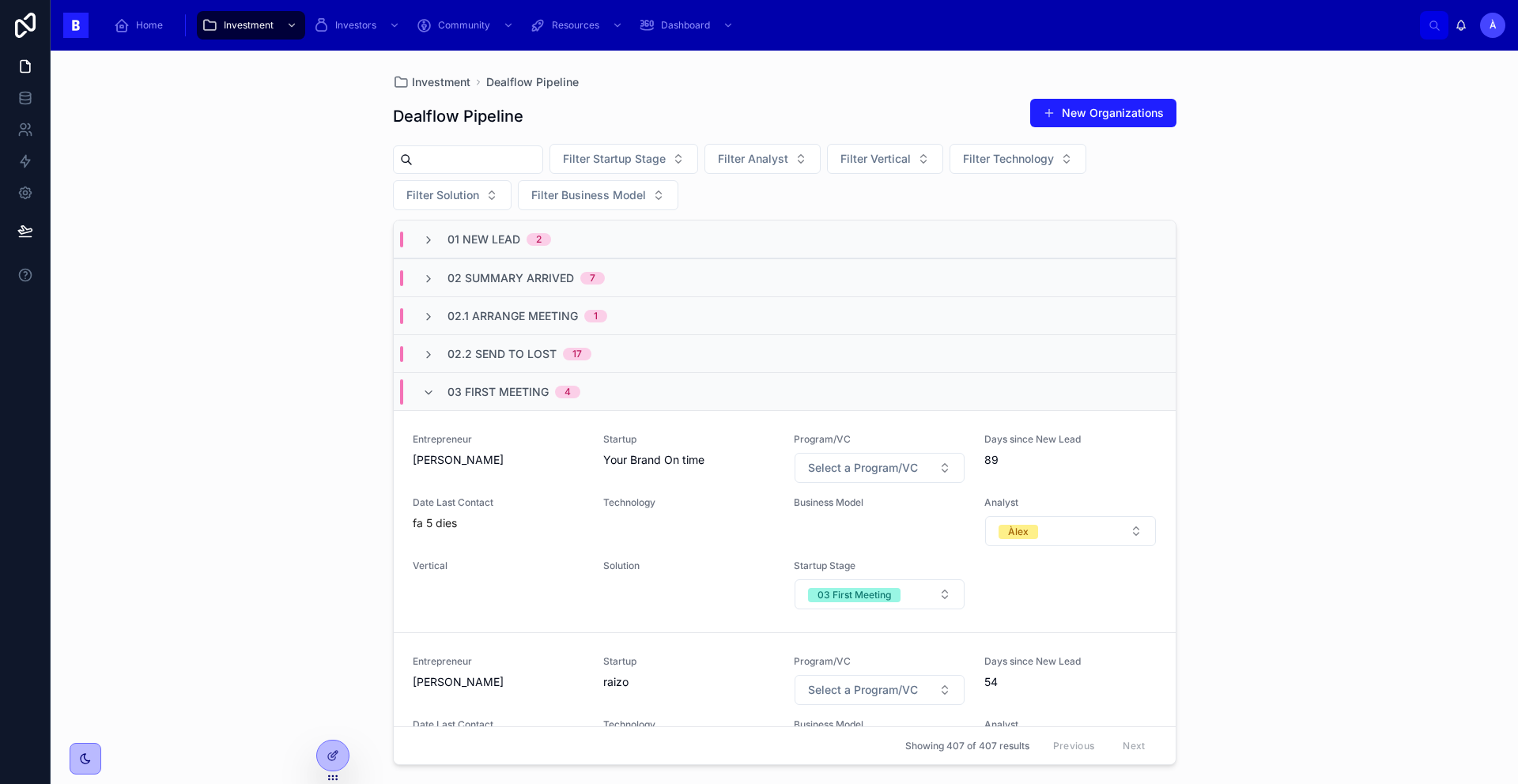
click at [499, 392] on span "03 First Meeting" at bounding box center [498, 392] width 101 height 15
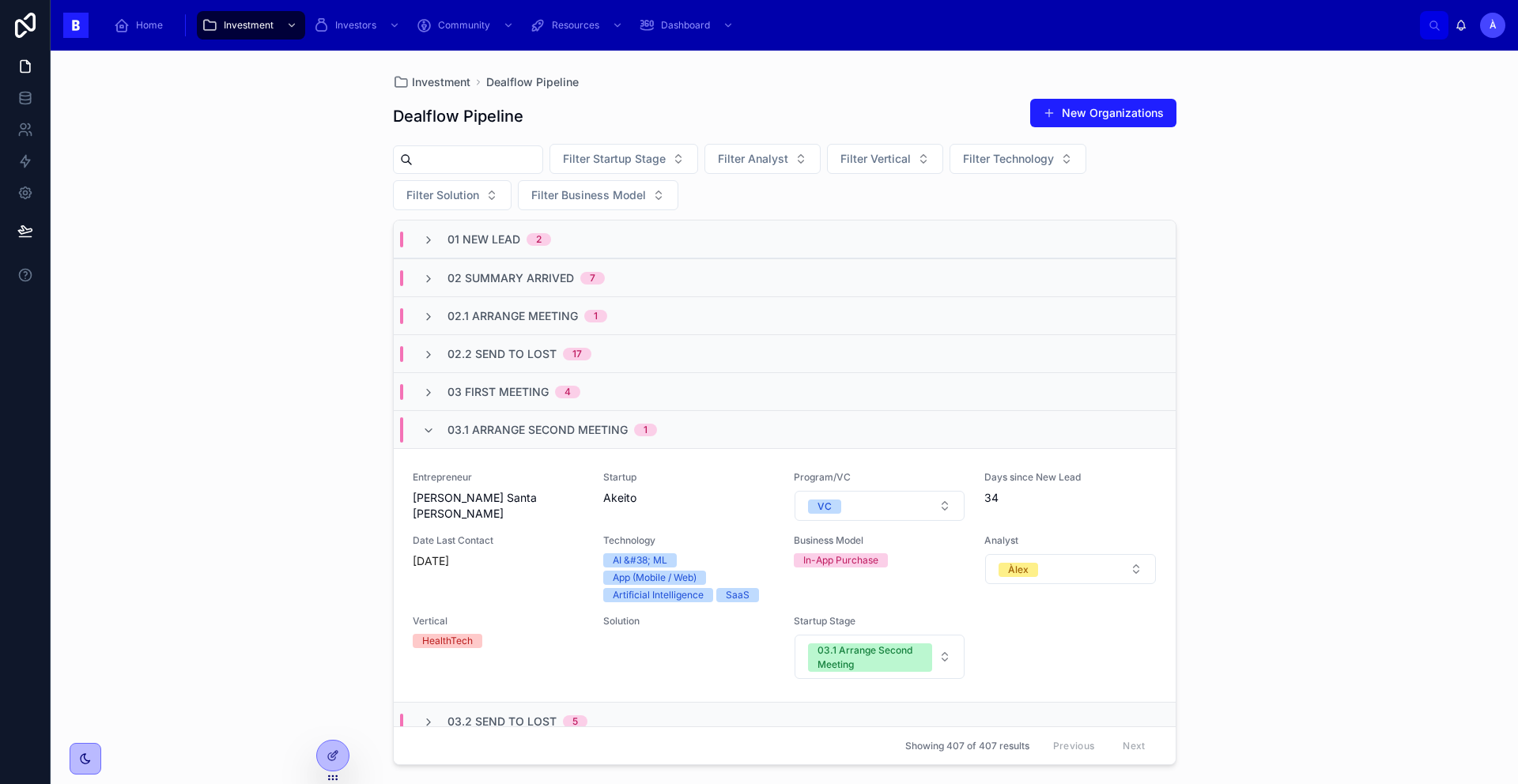
click at [480, 411] on div "03.1 Arrange Second Meeting 1" at bounding box center [784, 429] width 782 height 38
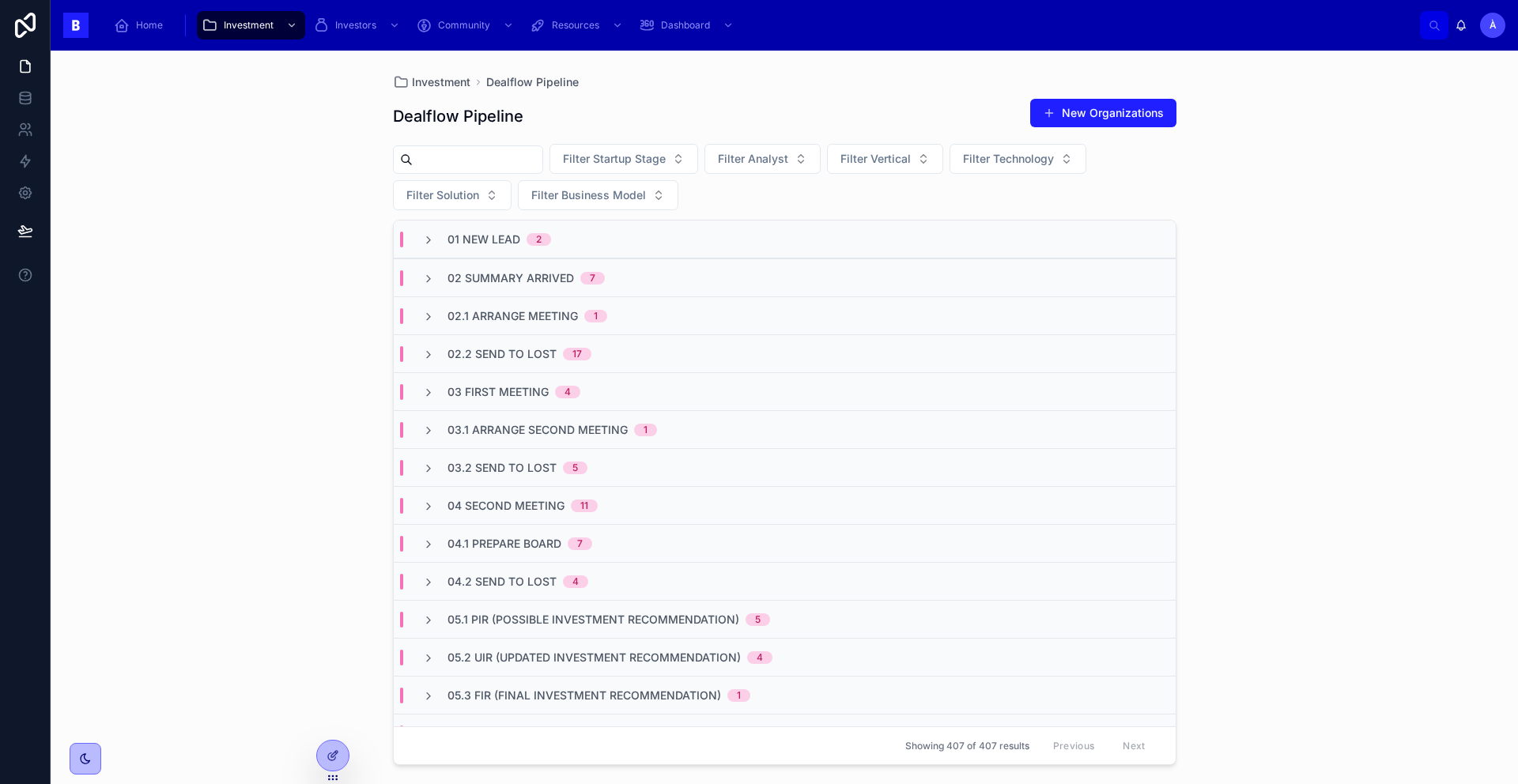
click at [499, 275] on span "02 Summary Arrived" at bounding box center [510, 278] width 126 height 15
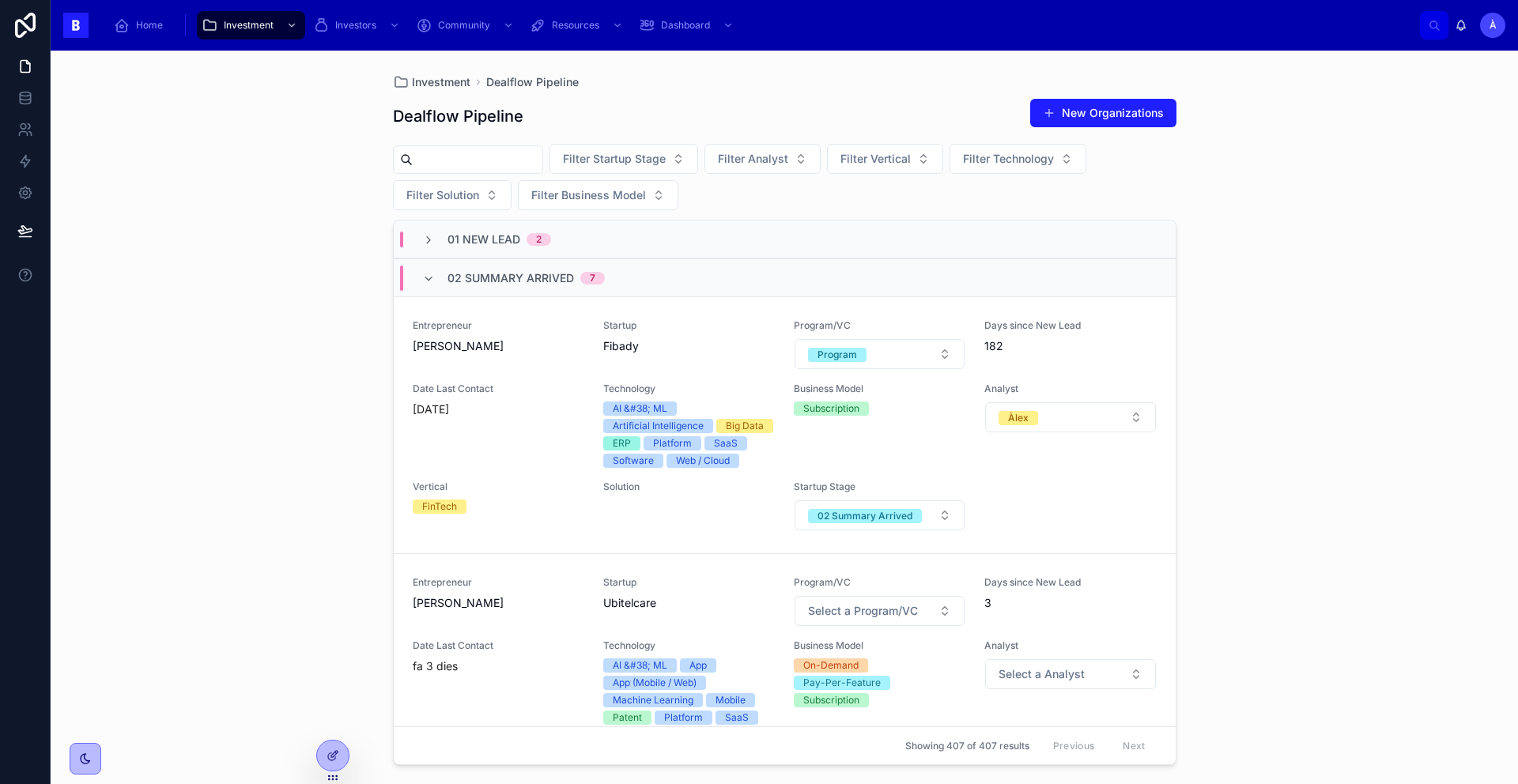
click at [499, 276] on span "02 Summary Arrived" at bounding box center [510, 278] width 126 height 15
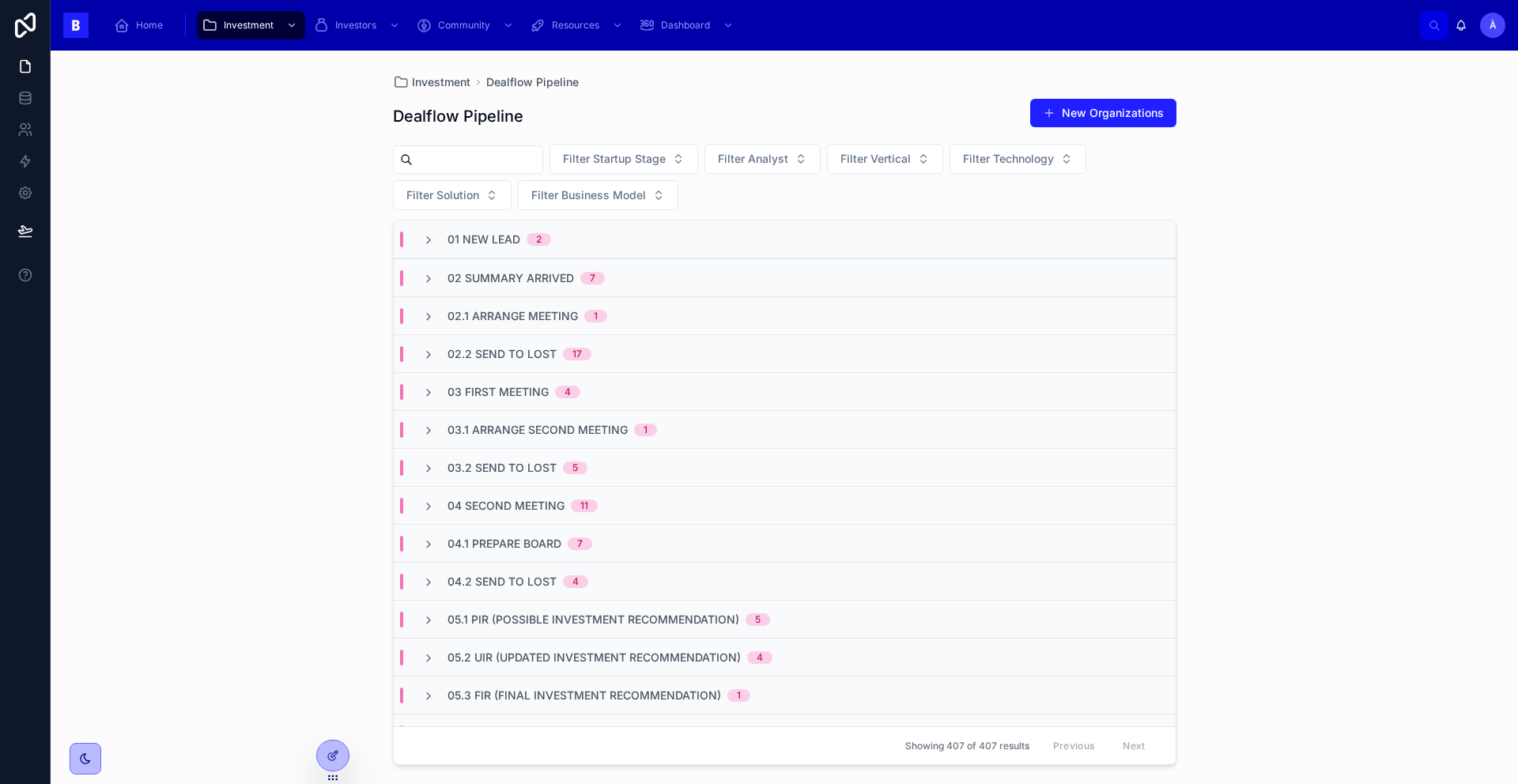
click at [485, 244] on span "01 New Lead" at bounding box center [483, 239] width 72 height 15
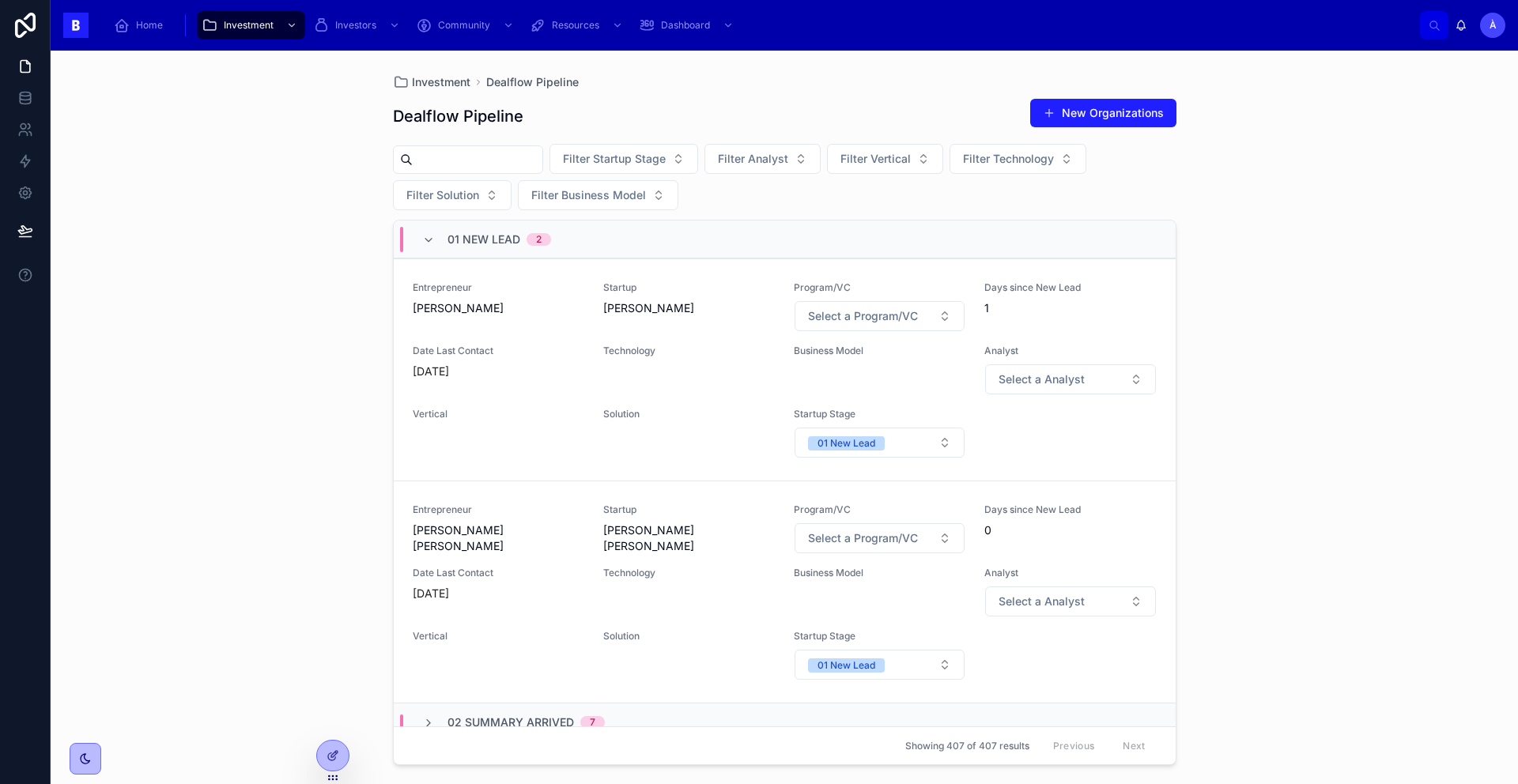
click at [485, 244] on span "01 New Lead" at bounding box center [483, 239] width 72 height 15
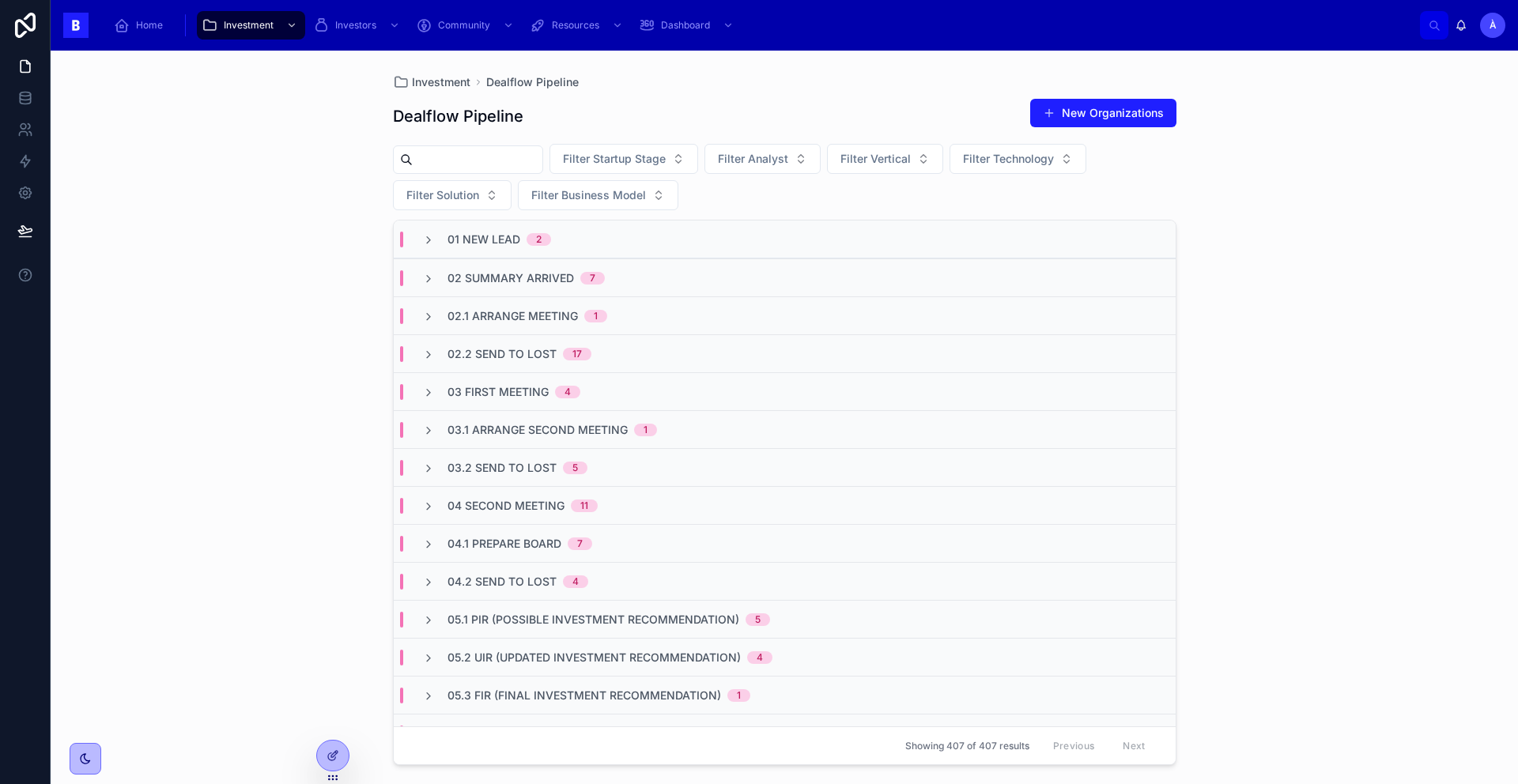
click at [483, 271] on span "02 Summary Arrived" at bounding box center [510, 278] width 126 height 15
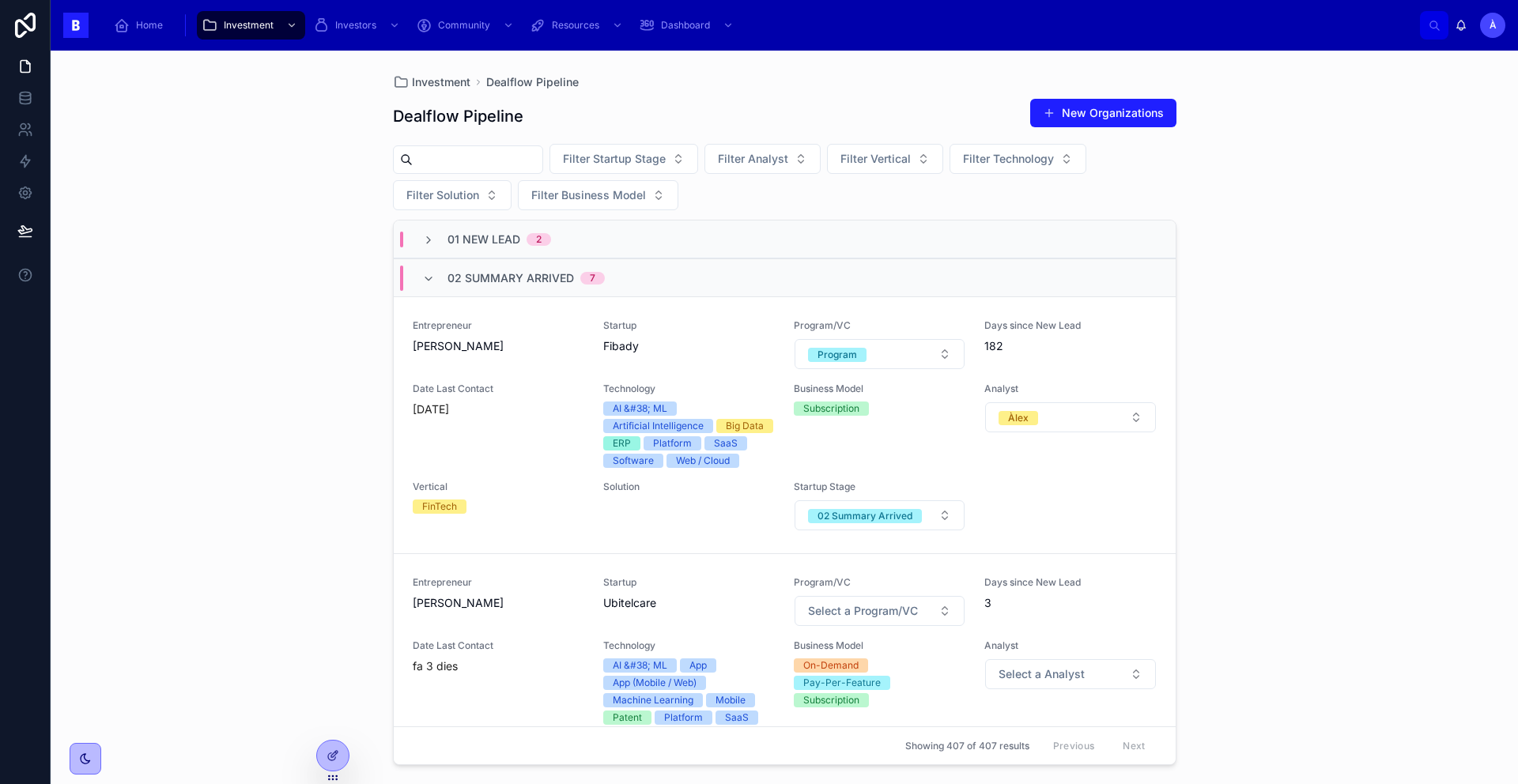
click at [483, 271] on span "02 Summary Arrived" at bounding box center [510, 278] width 126 height 15
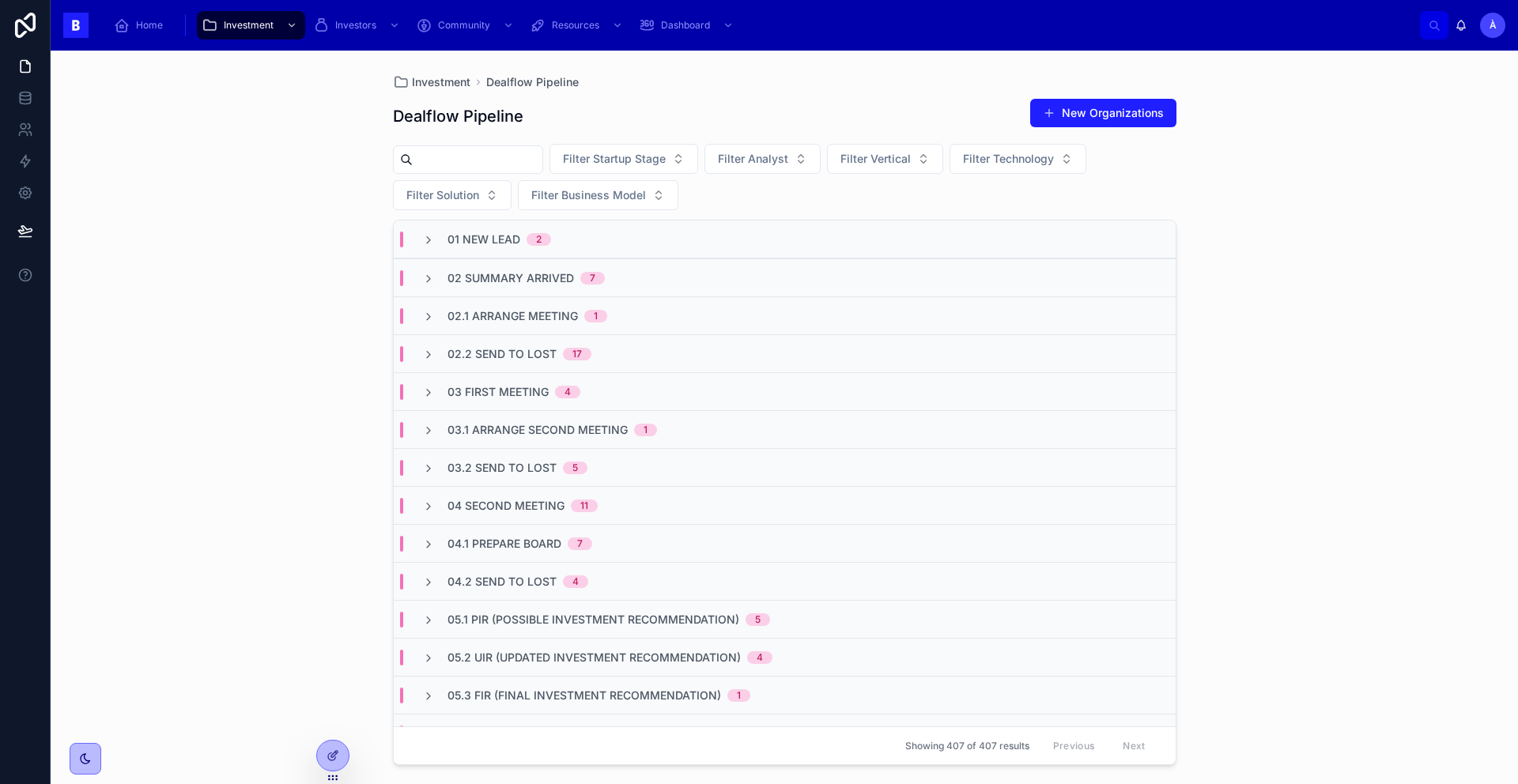
click at [581, 277] on span "7" at bounding box center [592, 278] width 24 height 13
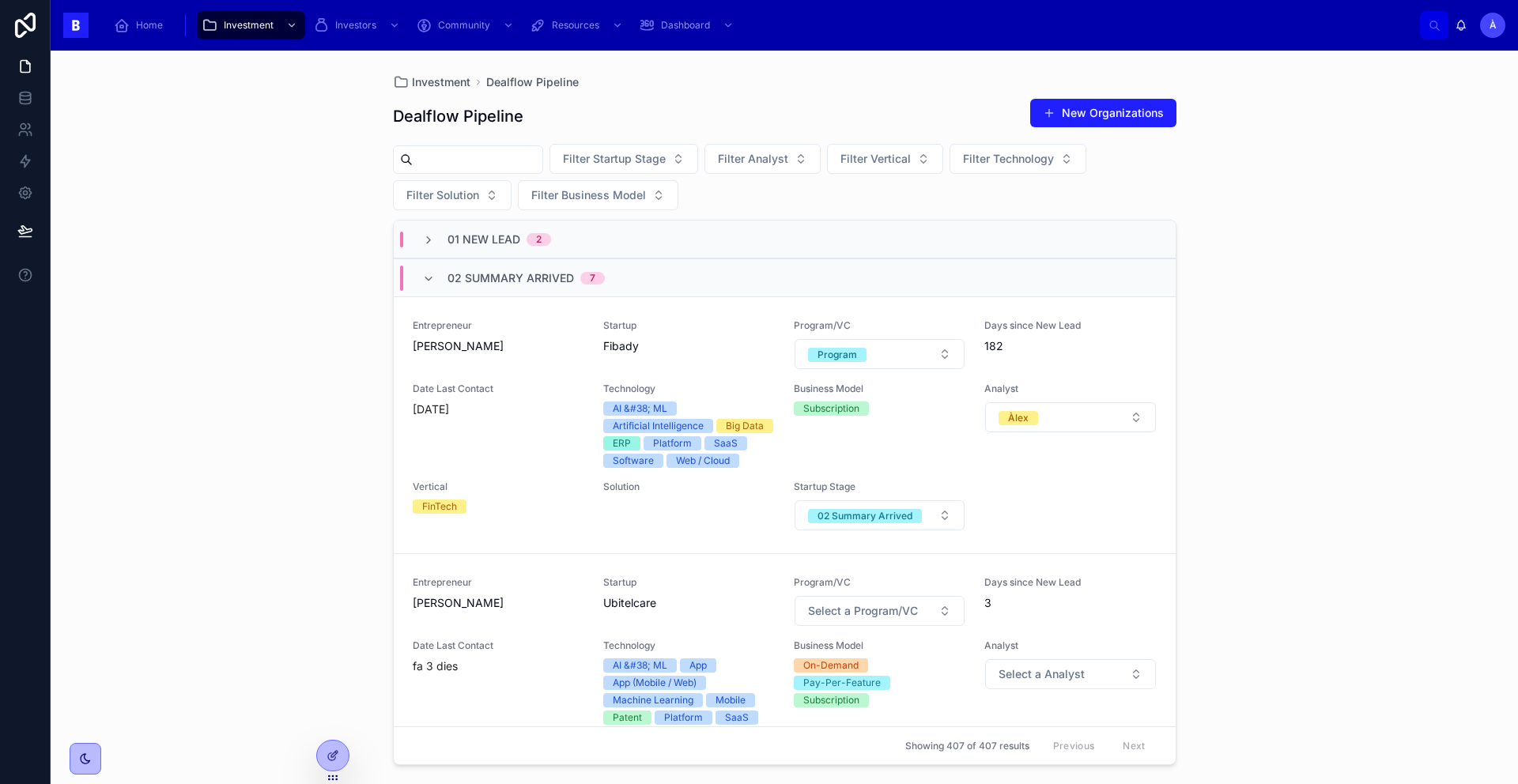
click at [582, 275] on span "7" at bounding box center [592, 278] width 24 height 13
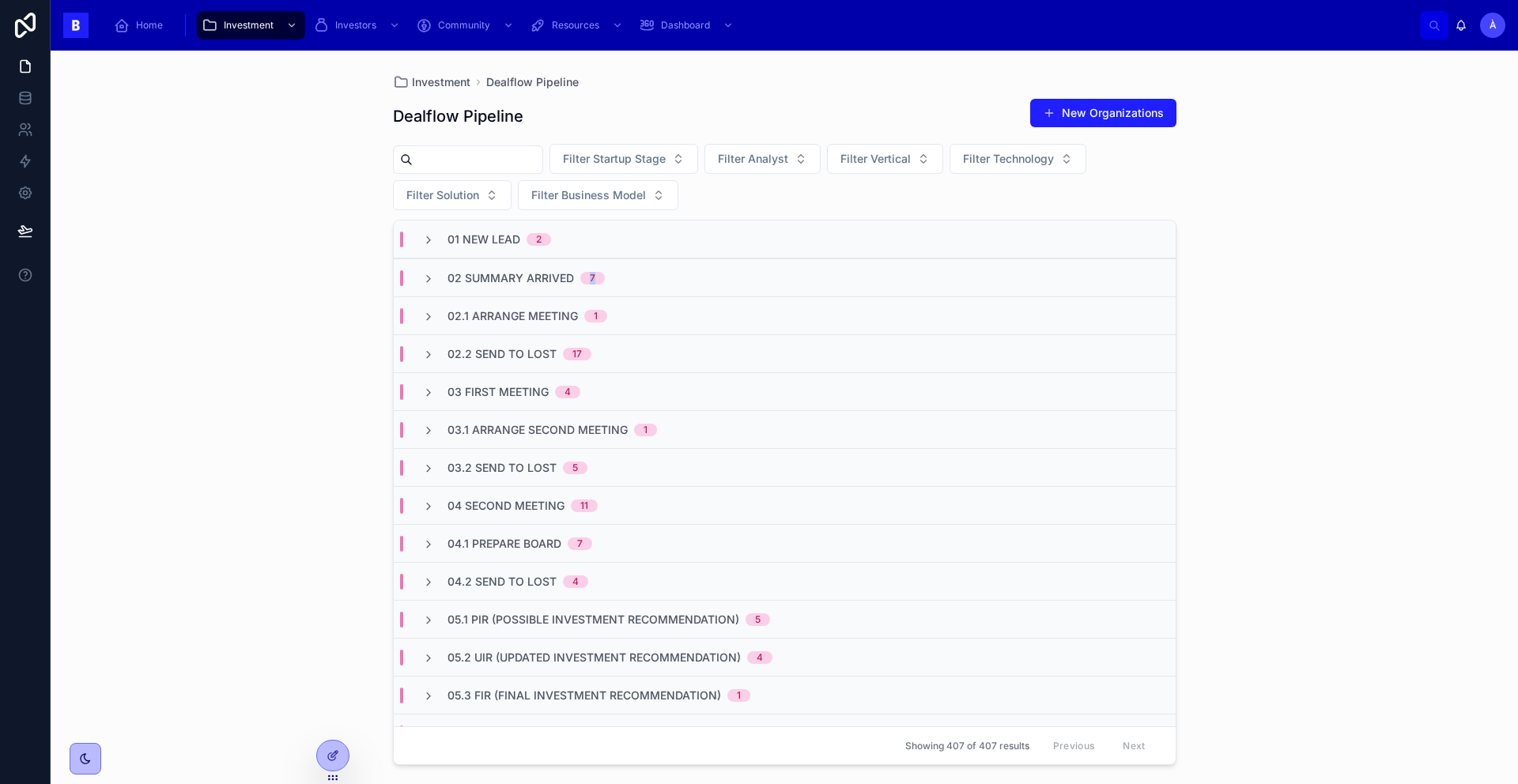
click at [582, 275] on span "7" at bounding box center [592, 278] width 24 height 13
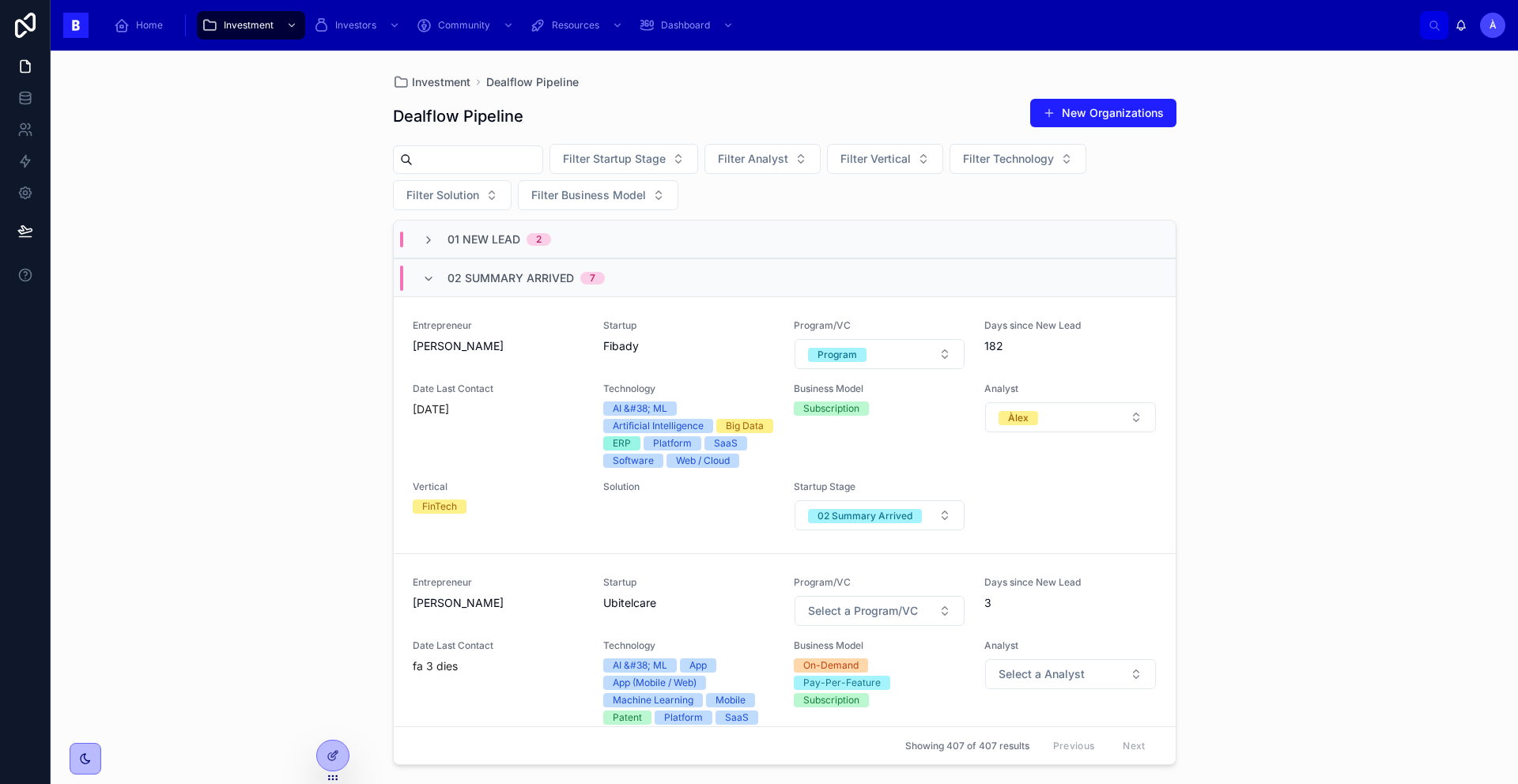
click at [578, 270] on div "02 Summary Arrived 7" at bounding box center [526, 278] width 157 height 25
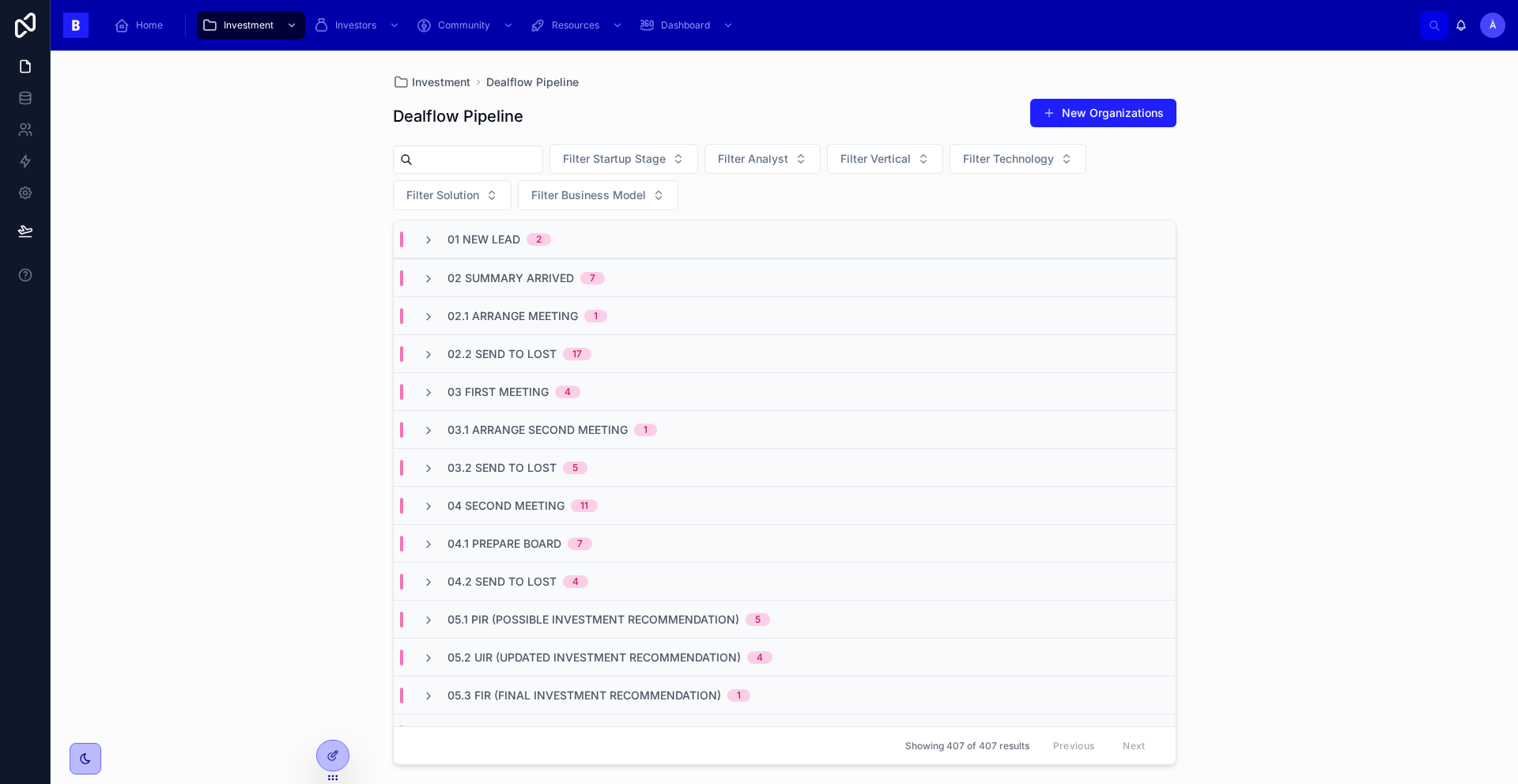
click at [578, 270] on div "02 Summary Arrived 7" at bounding box center [526, 278] width 157 height 15
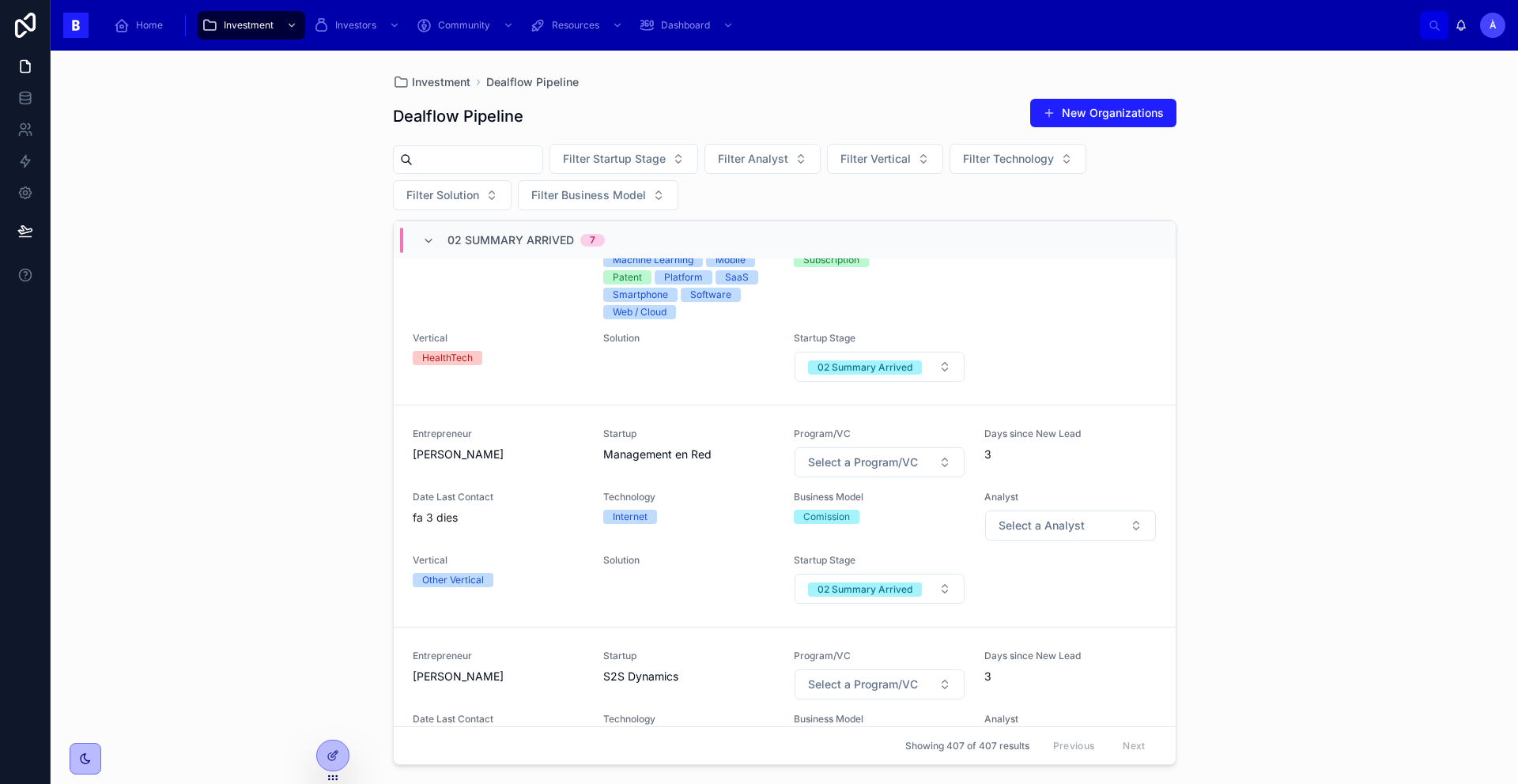
click at [518, 241] on span "02 Summary Arrived" at bounding box center [510, 240] width 126 height 15
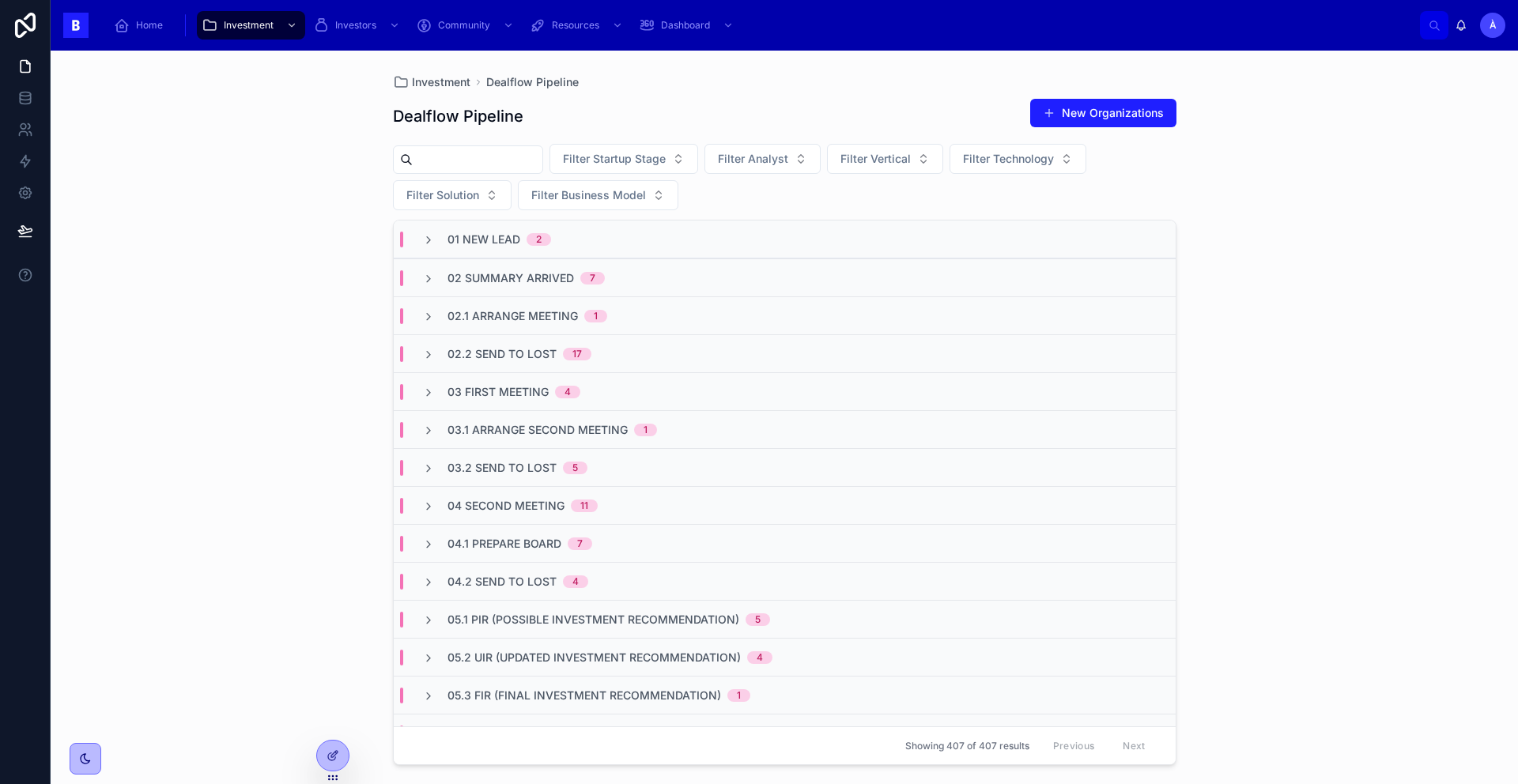
click at [502, 283] on span "02 Summary Arrived" at bounding box center [510, 278] width 126 height 15
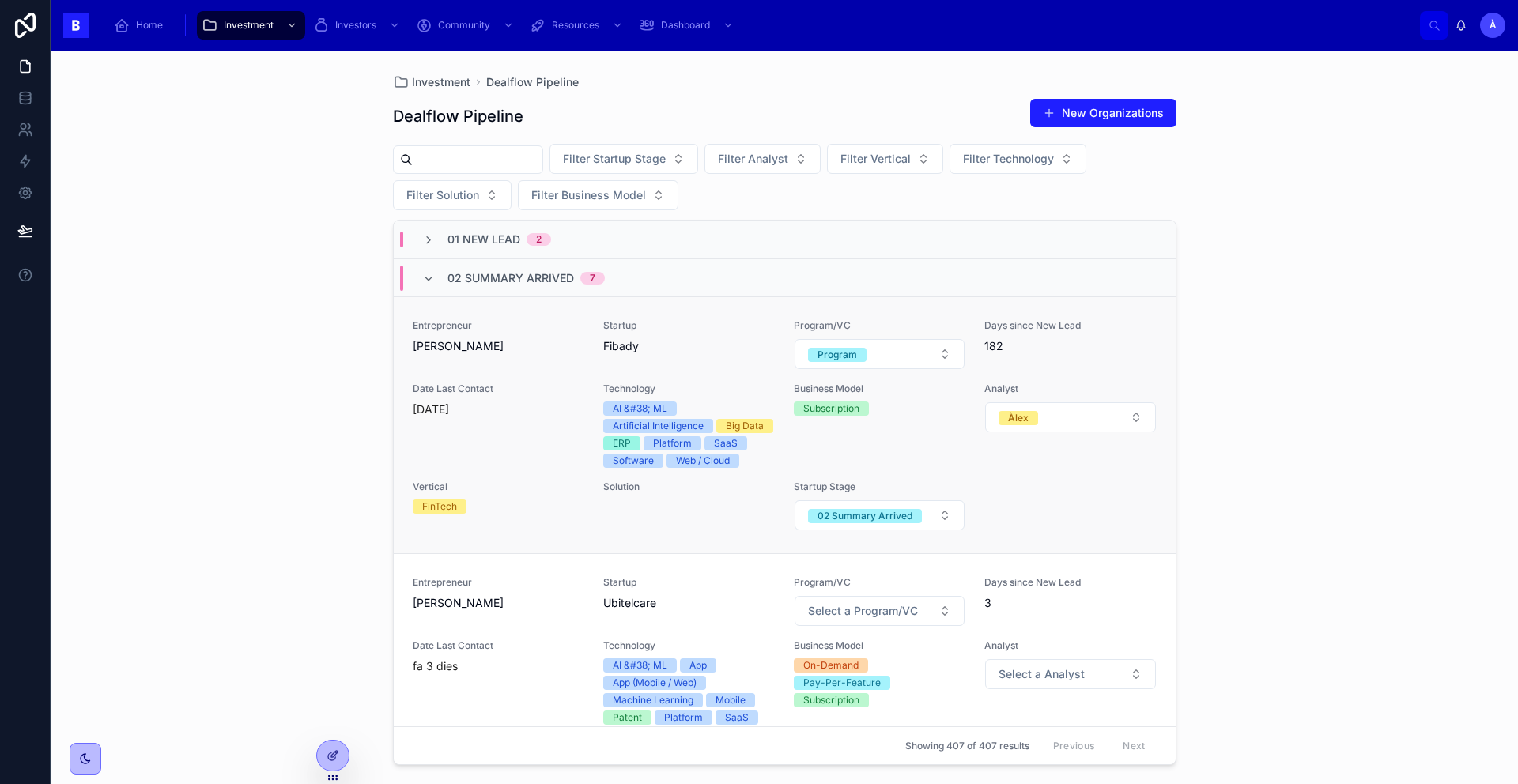
click at [550, 362] on div "Entrepreneur [PERSON_NAME]" at bounding box center [499, 344] width 172 height 50
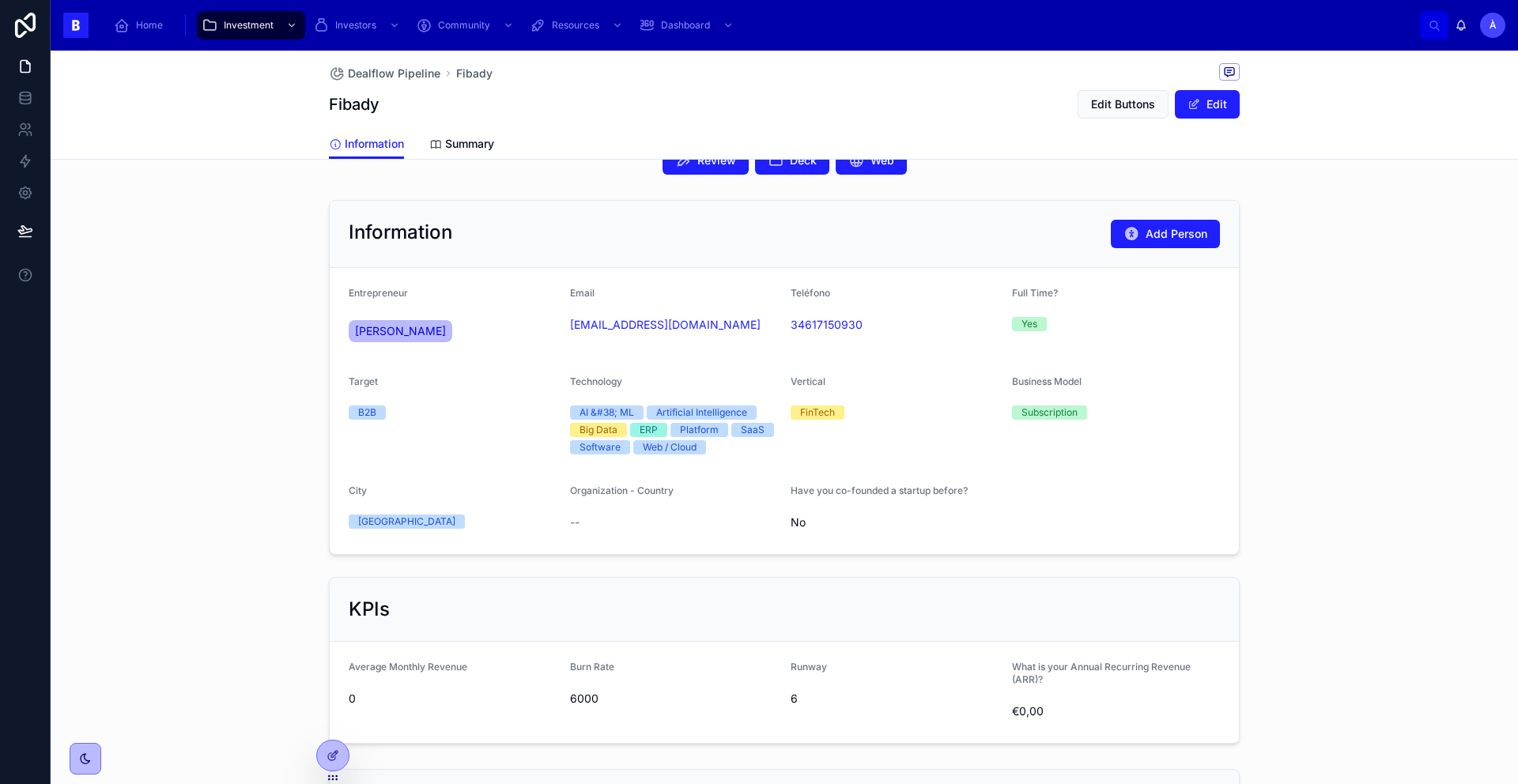
scroll to position [370, 0]
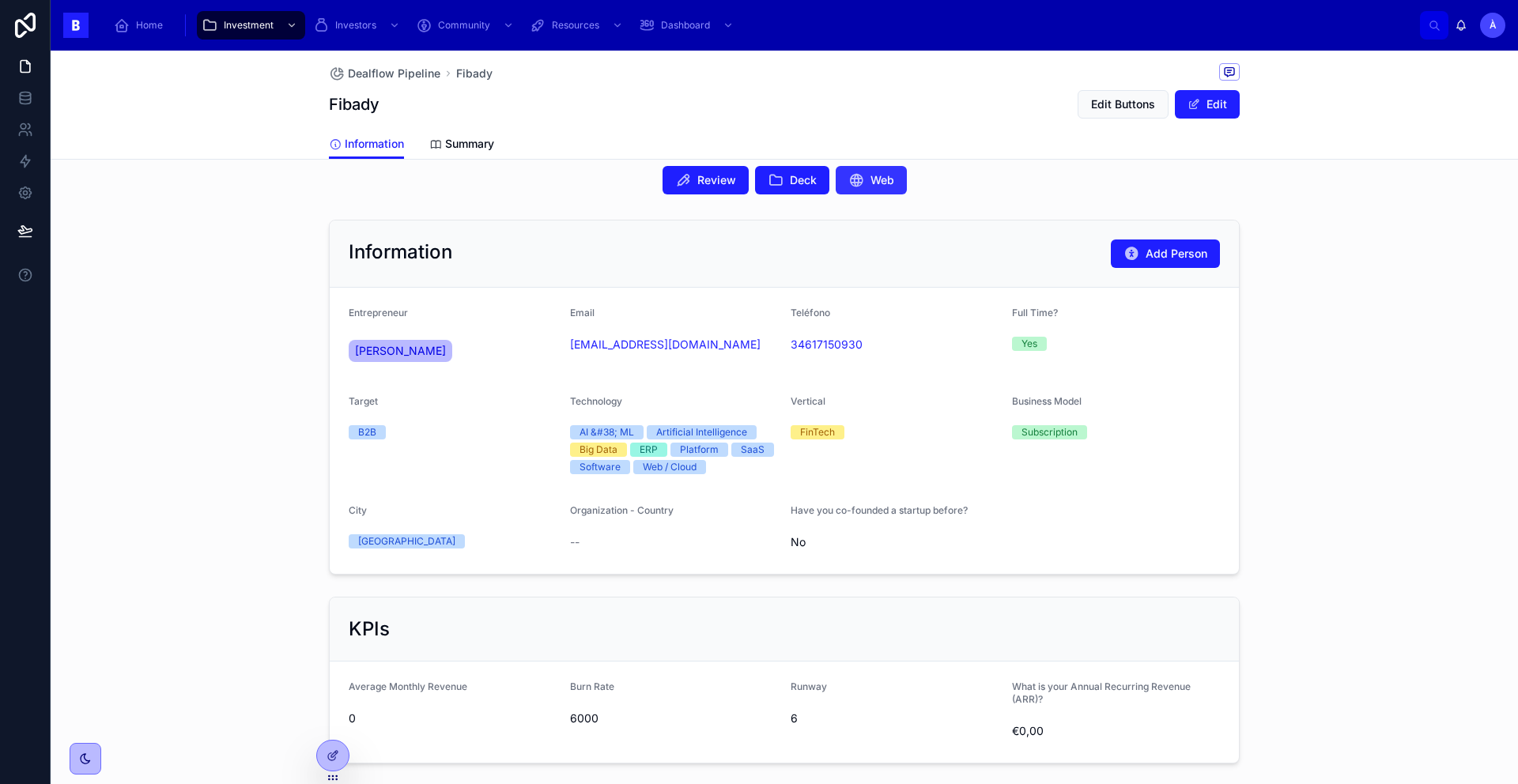
click at [873, 176] on span "Web" at bounding box center [882, 180] width 24 height 15
drag, startPoint x: 656, startPoint y: 365, endPoint x: 561, endPoint y: 344, distance: 97.3
click at [561, 343] on form "Entrepreneur [PERSON_NAME] Email [EMAIL_ADDRESS][DOMAIN_NAME] Teléfono [PHONE_N…" at bounding box center [784, 430] width 909 height 286
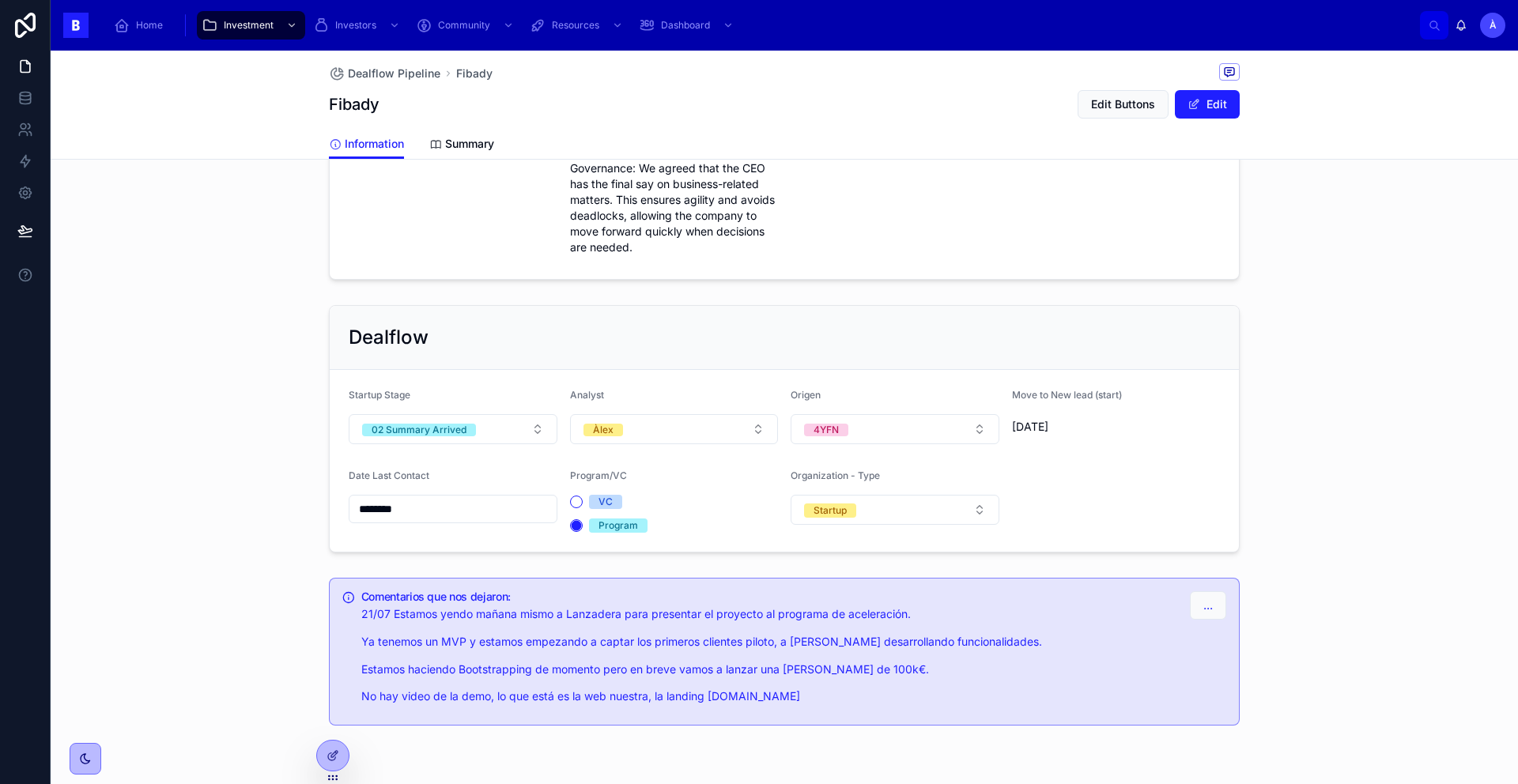
scroll to position [1209, 0]
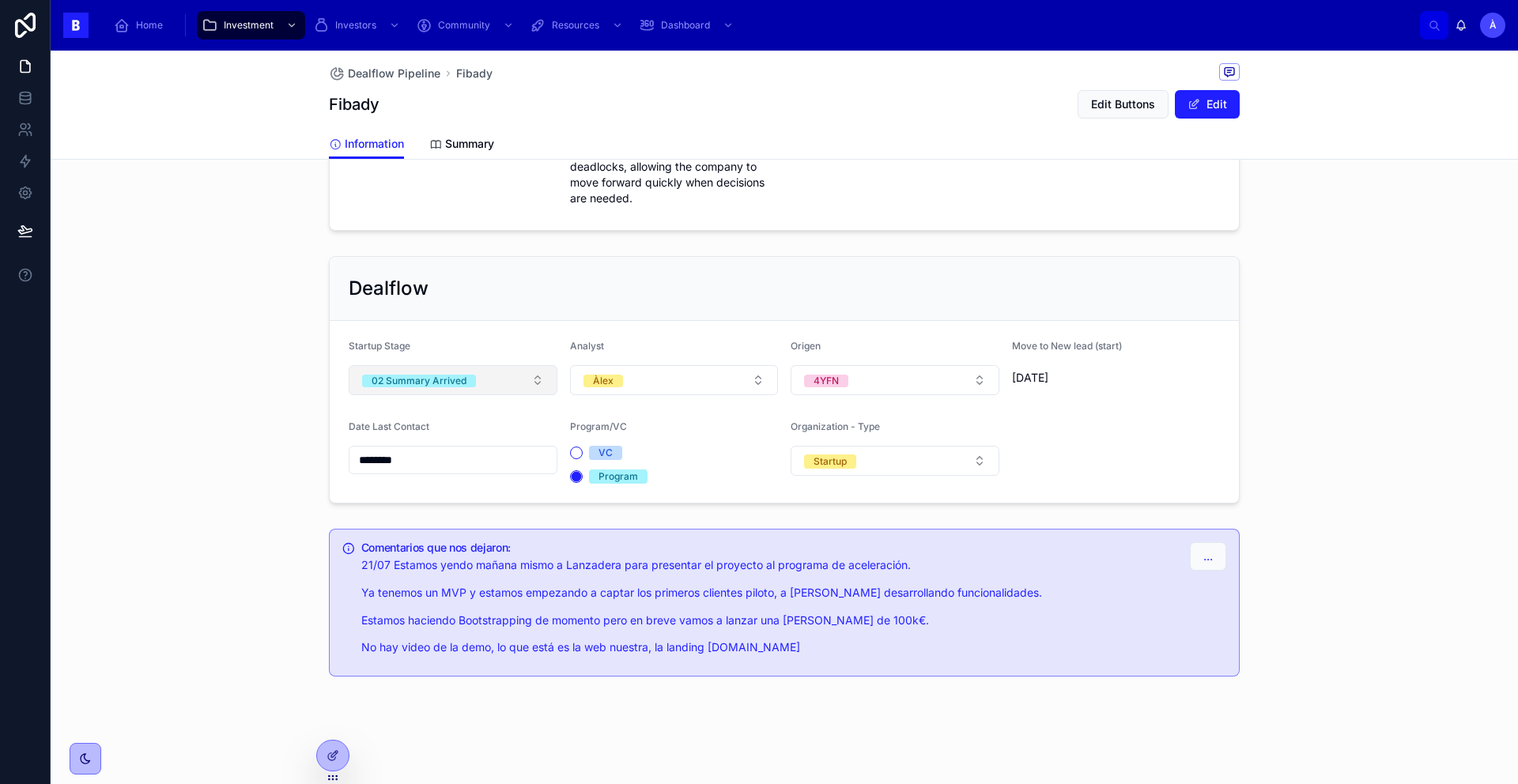
click at [491, 382] on button "02 Summary Arrived" at bounding box center [453, 380] width 208 height 30
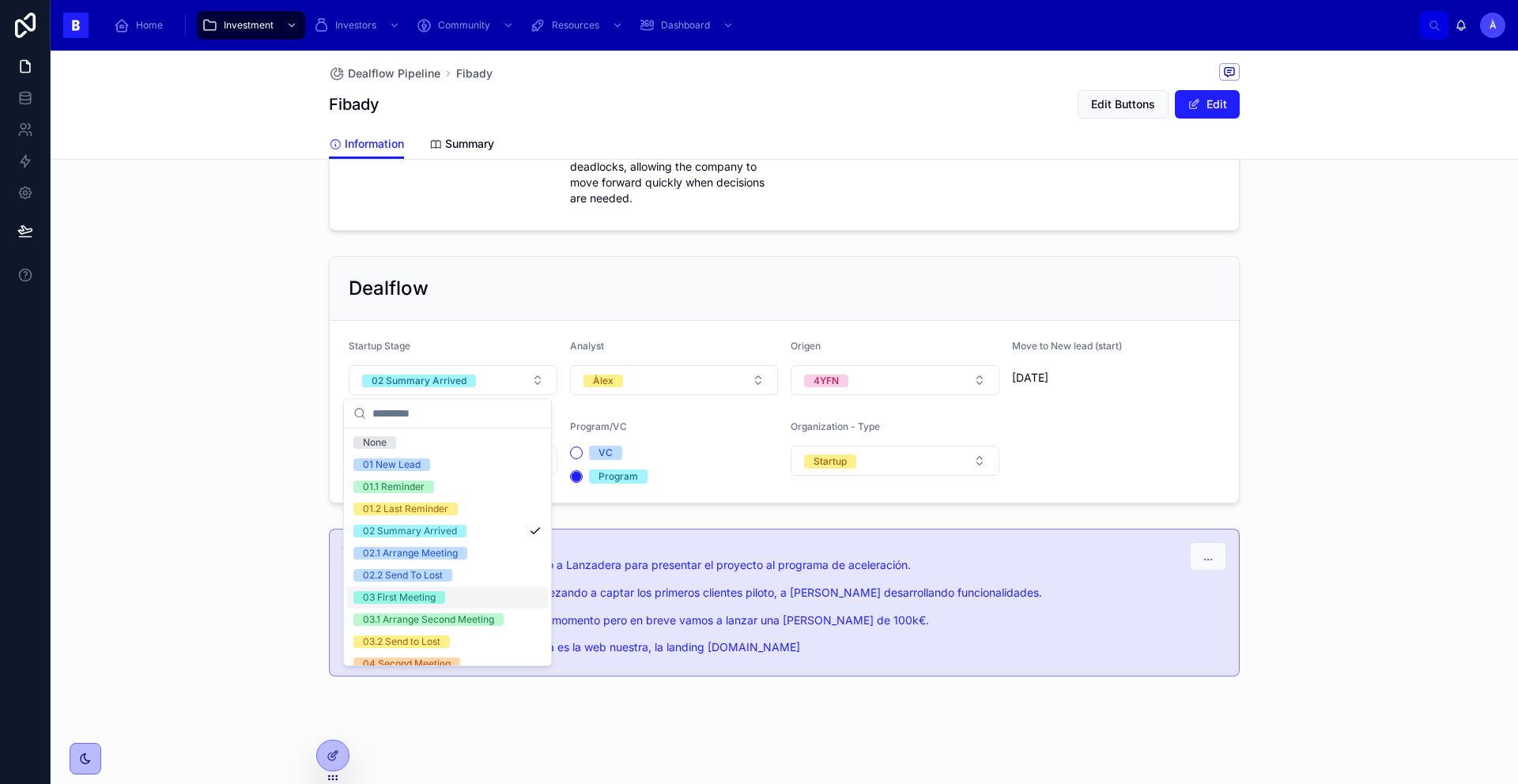
click at [427, 591] on div "03 First Meeting" at bounding box center [398, 597] width 72 height 13
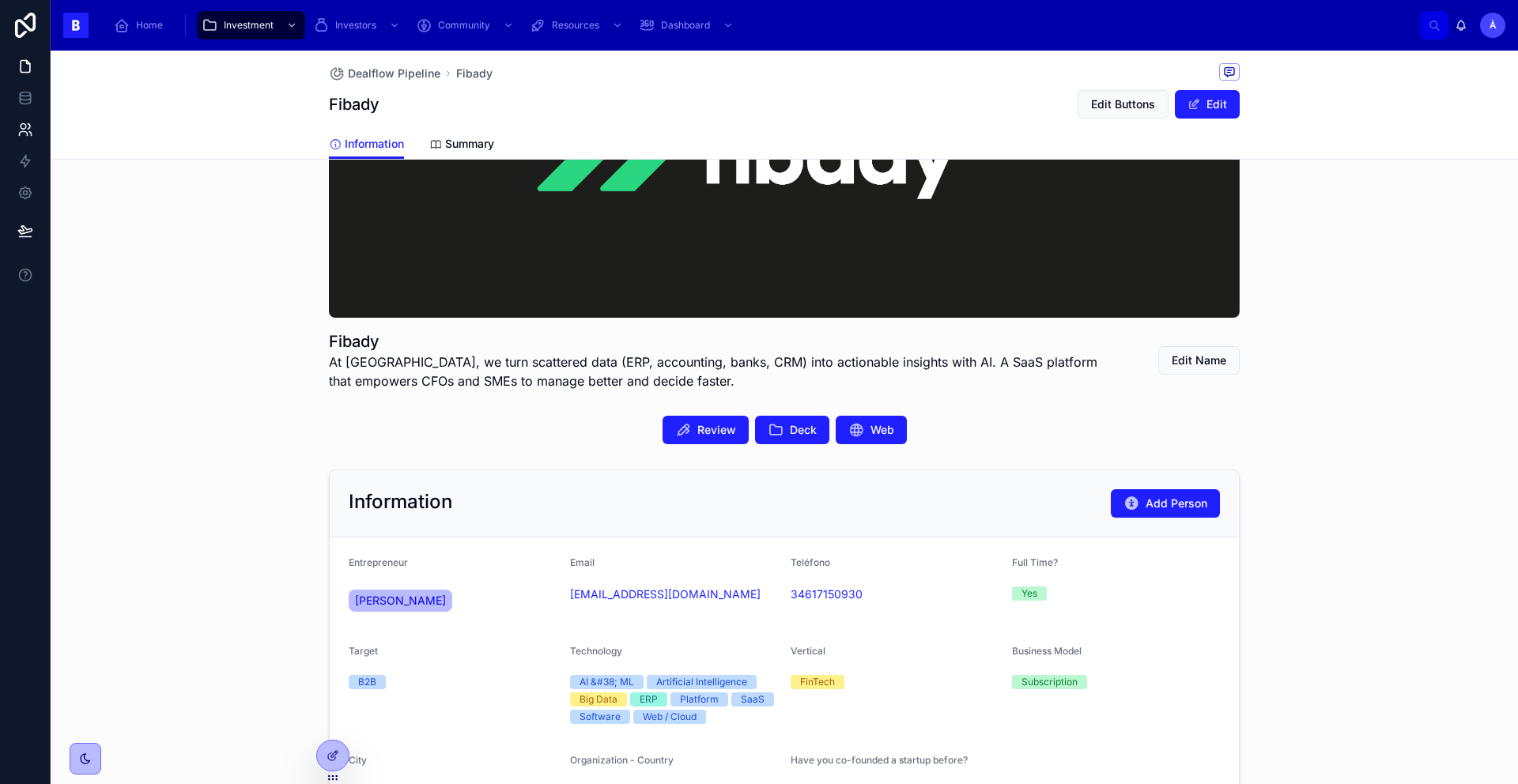
scroll to position [0, 0]
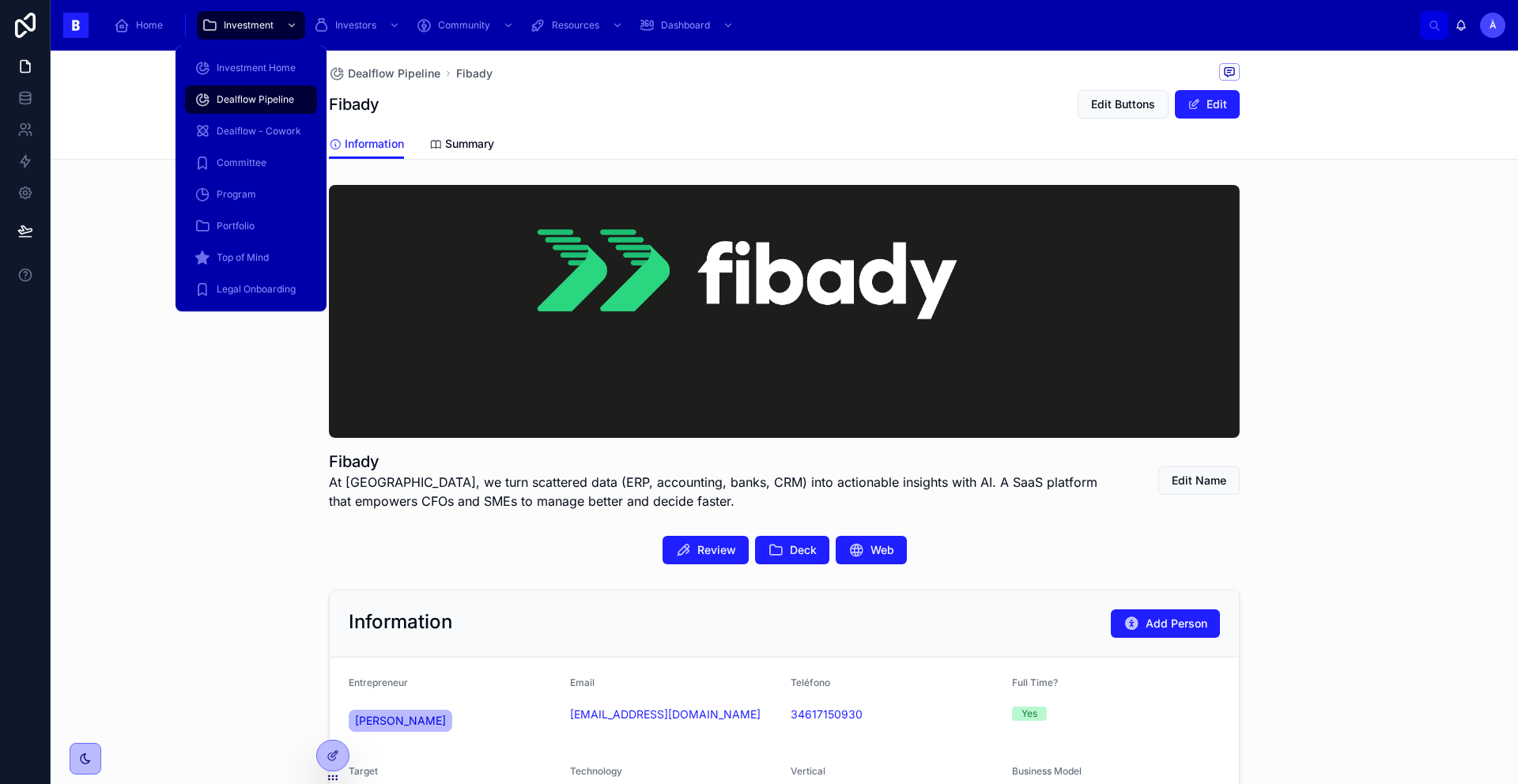
click at [253, 105] on span "Dealflow Pipeline" at bounding box center [256, 99] width 77 height 13
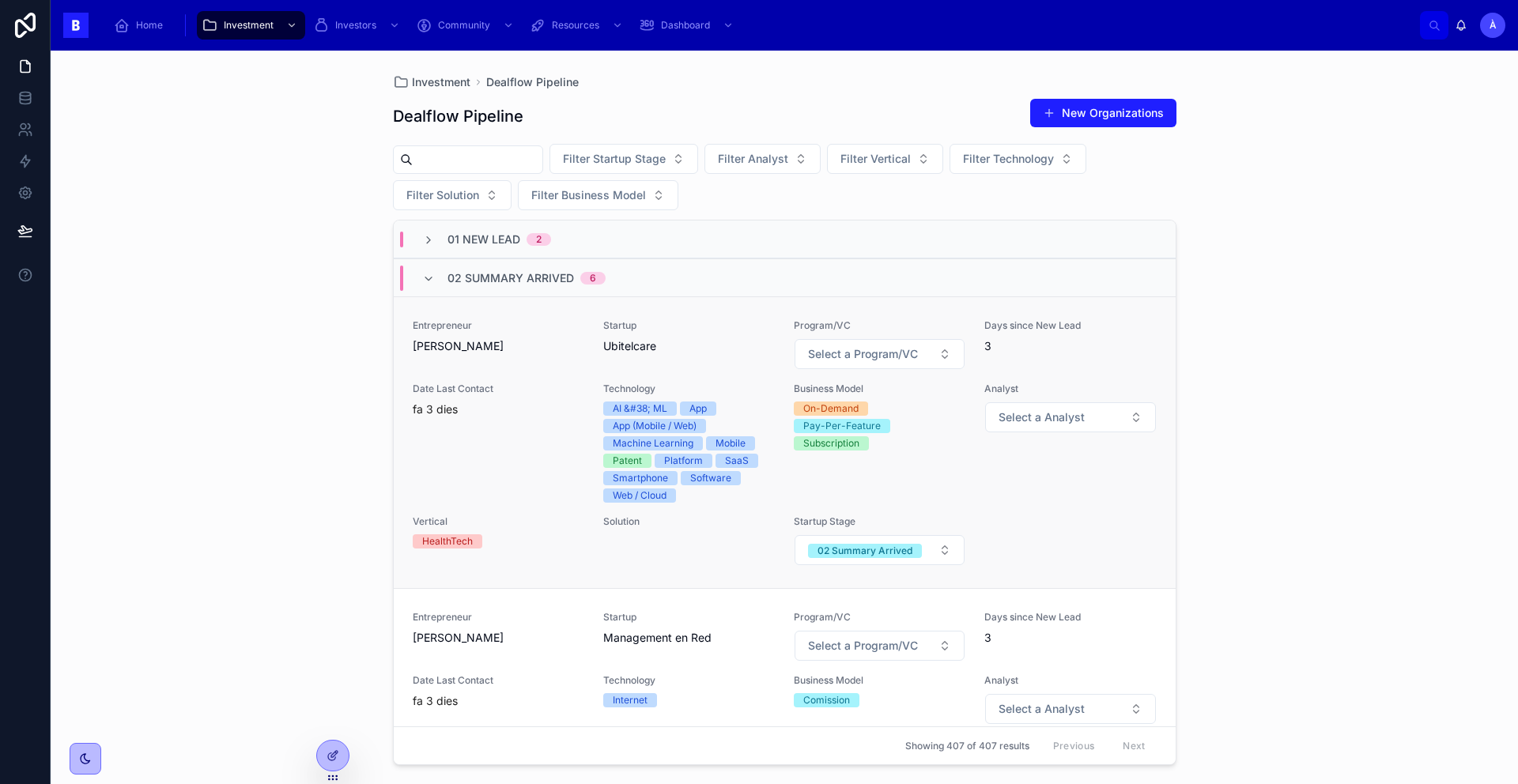
click at [515, 363] on div "Entrepreneur [PERSON_NAME]" at bounding box center [499, 344] width 172 height 50
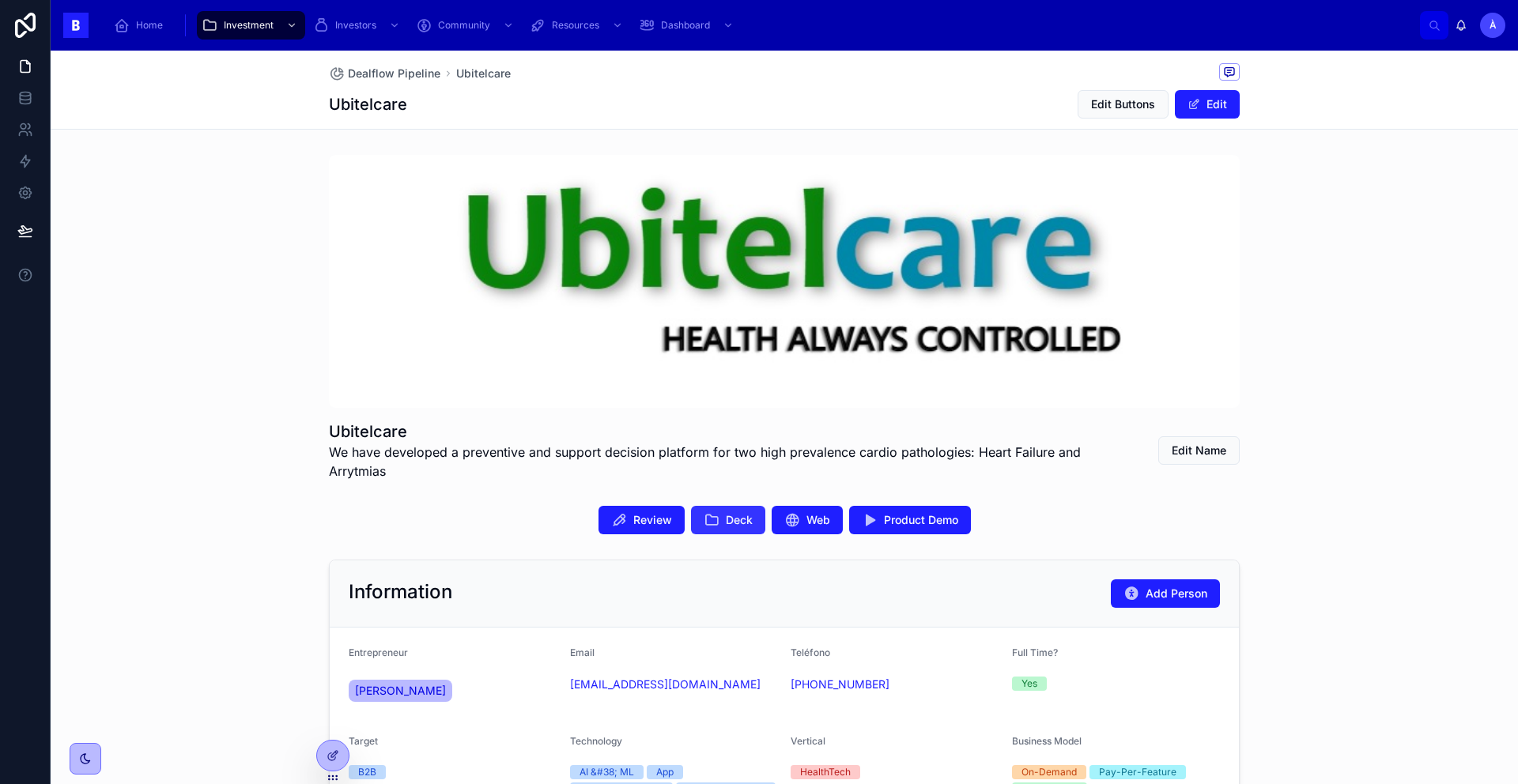
click at [704, 520] on icon at bounding box center [712, 520] width 15 height 15
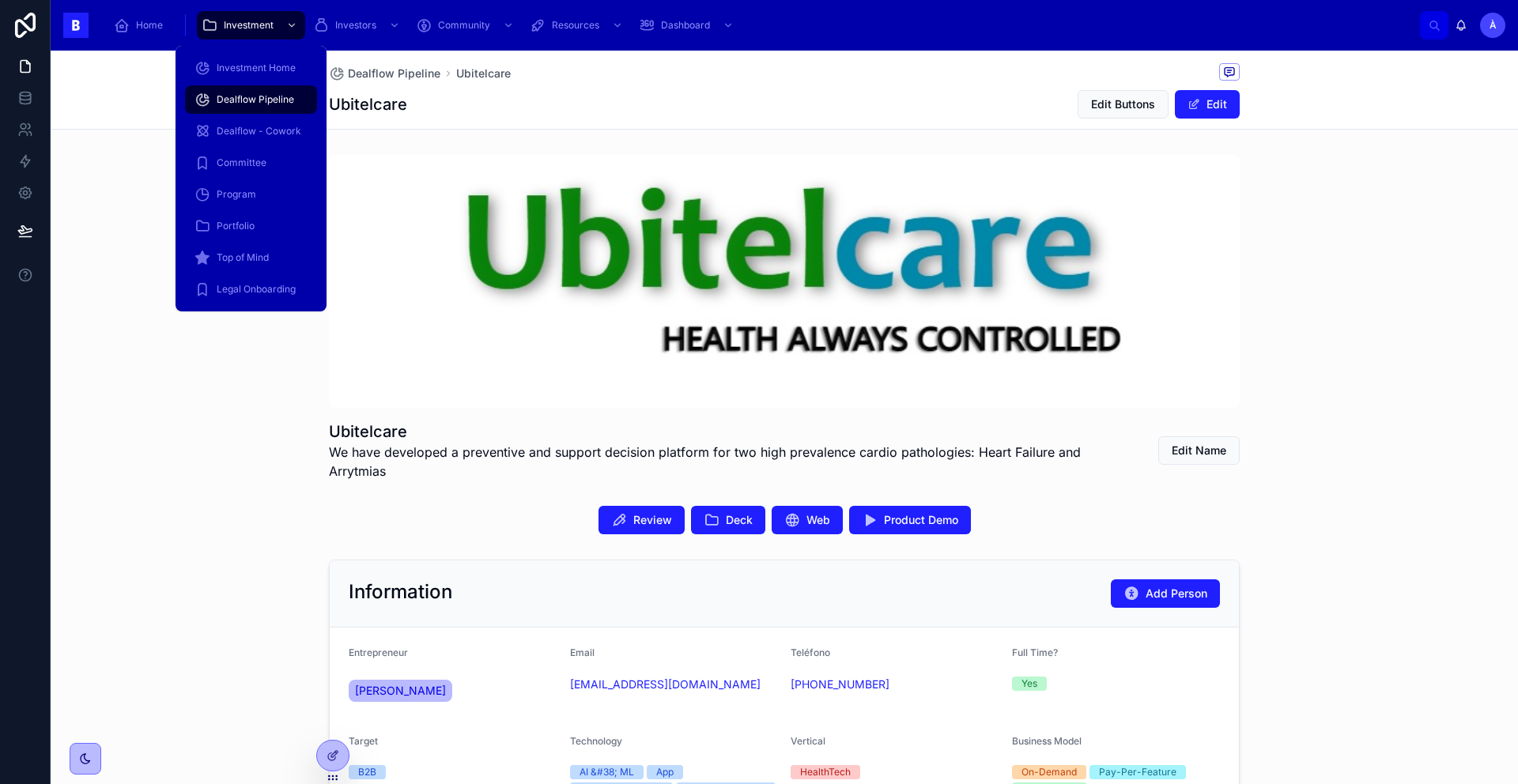
click at [261, 95] on span "Dealflow Pipeline" at bounding box center [256, 99] width 77 height 13
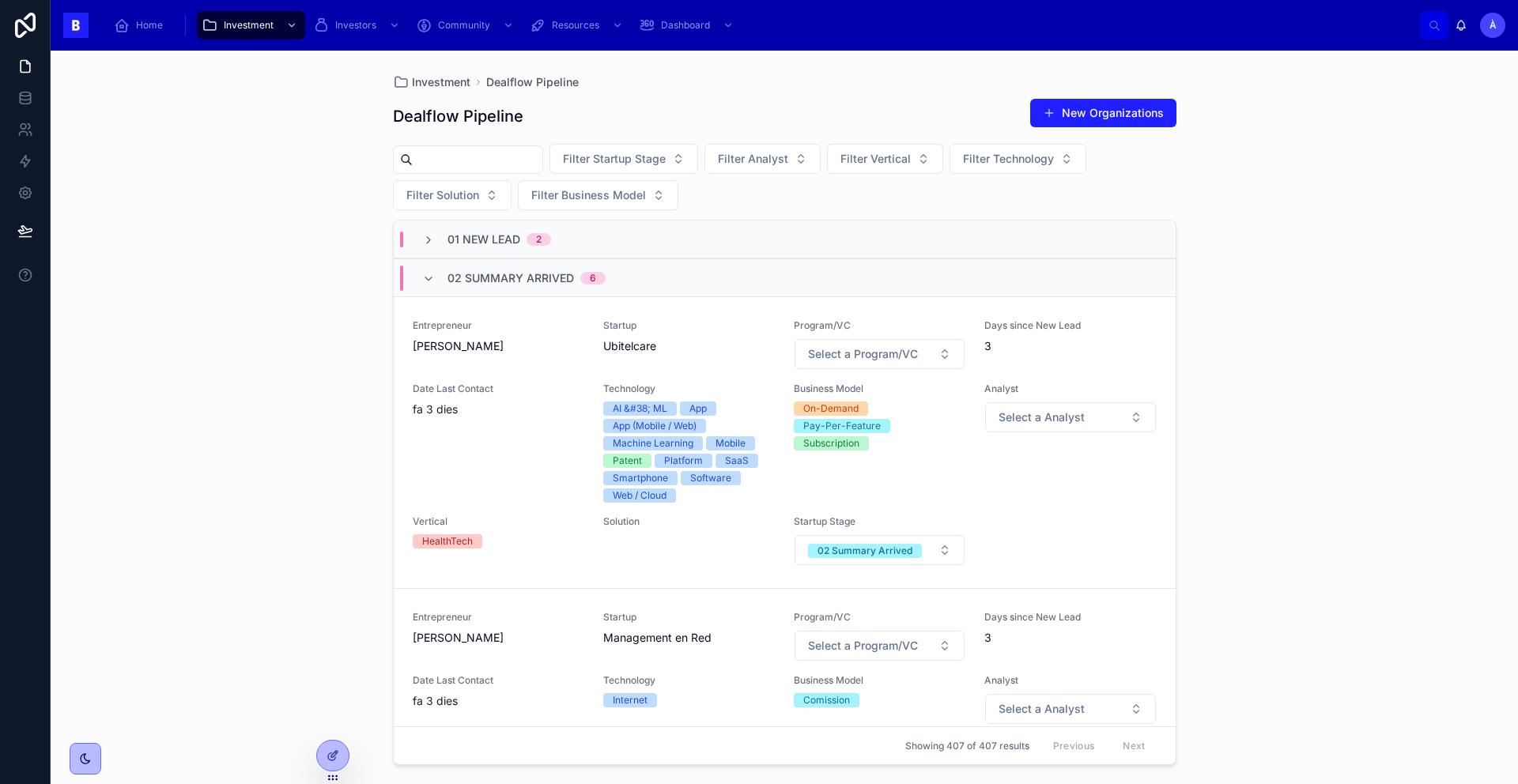
click at [451, 162] on input "text" at bounding box center [477, 159] width 129 height 22
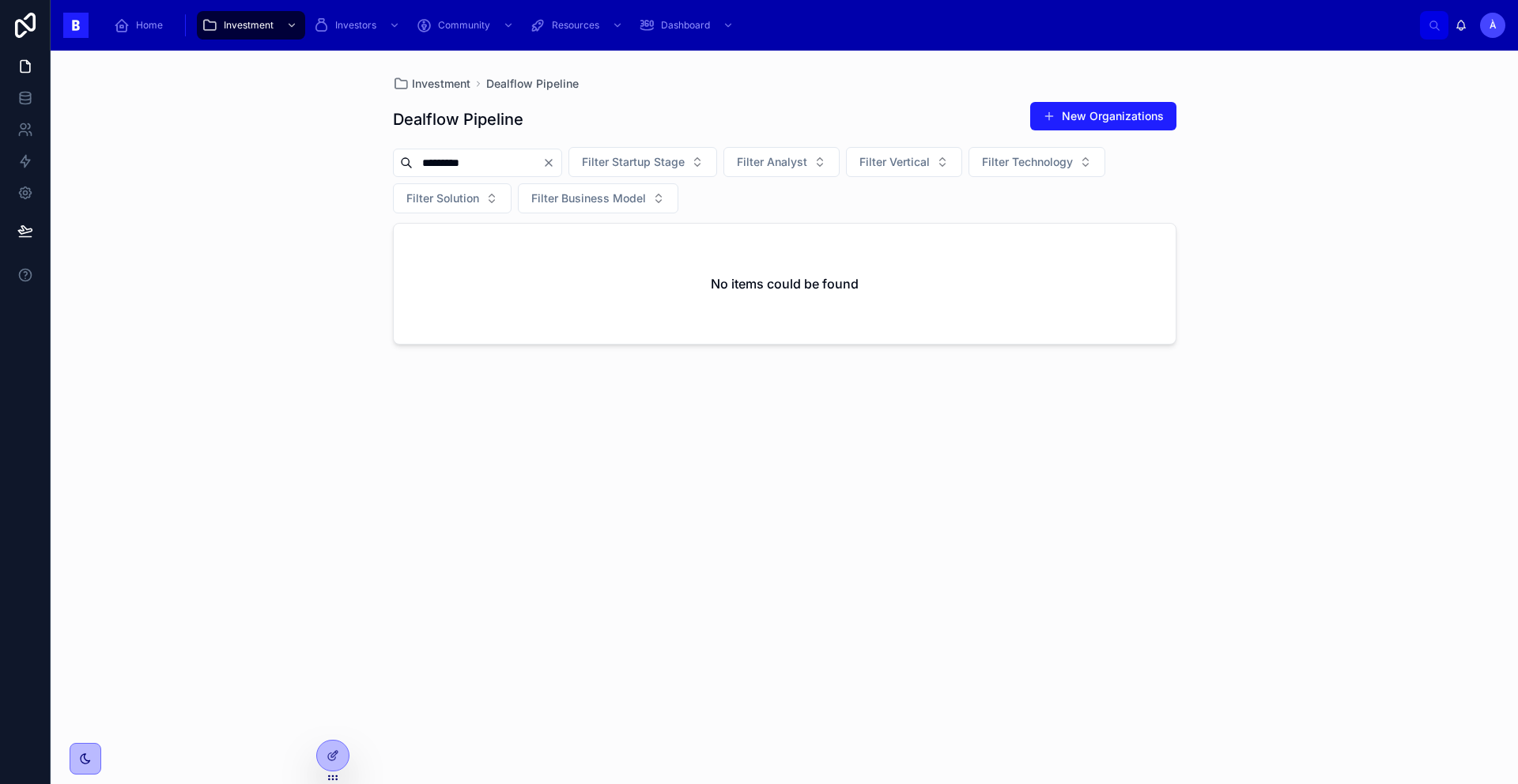
click at [463, 165] on input "*********" at bounding box center [477, 162] width 129 height 22
type input "******"
click at [518, 252] on div "08 Investment Execution 1" at bounding box center [784, 242] width 782 height 38
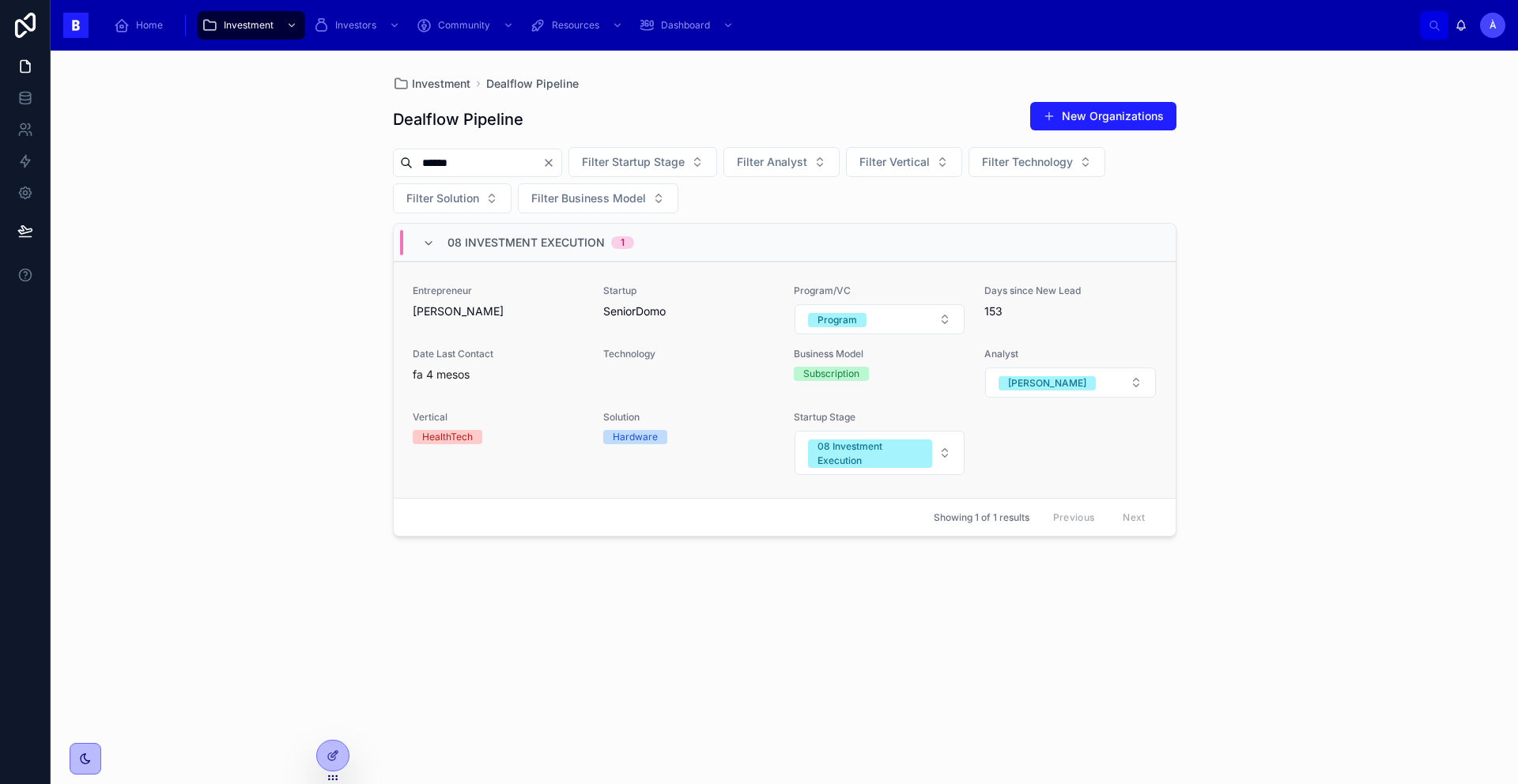
click at [544, 346] on div "Entrepreneur [PERSON_NAME] Startup SeniorDomo Program/VC Program Days since New…" at bounding box center [784, 380] width 744 height 191
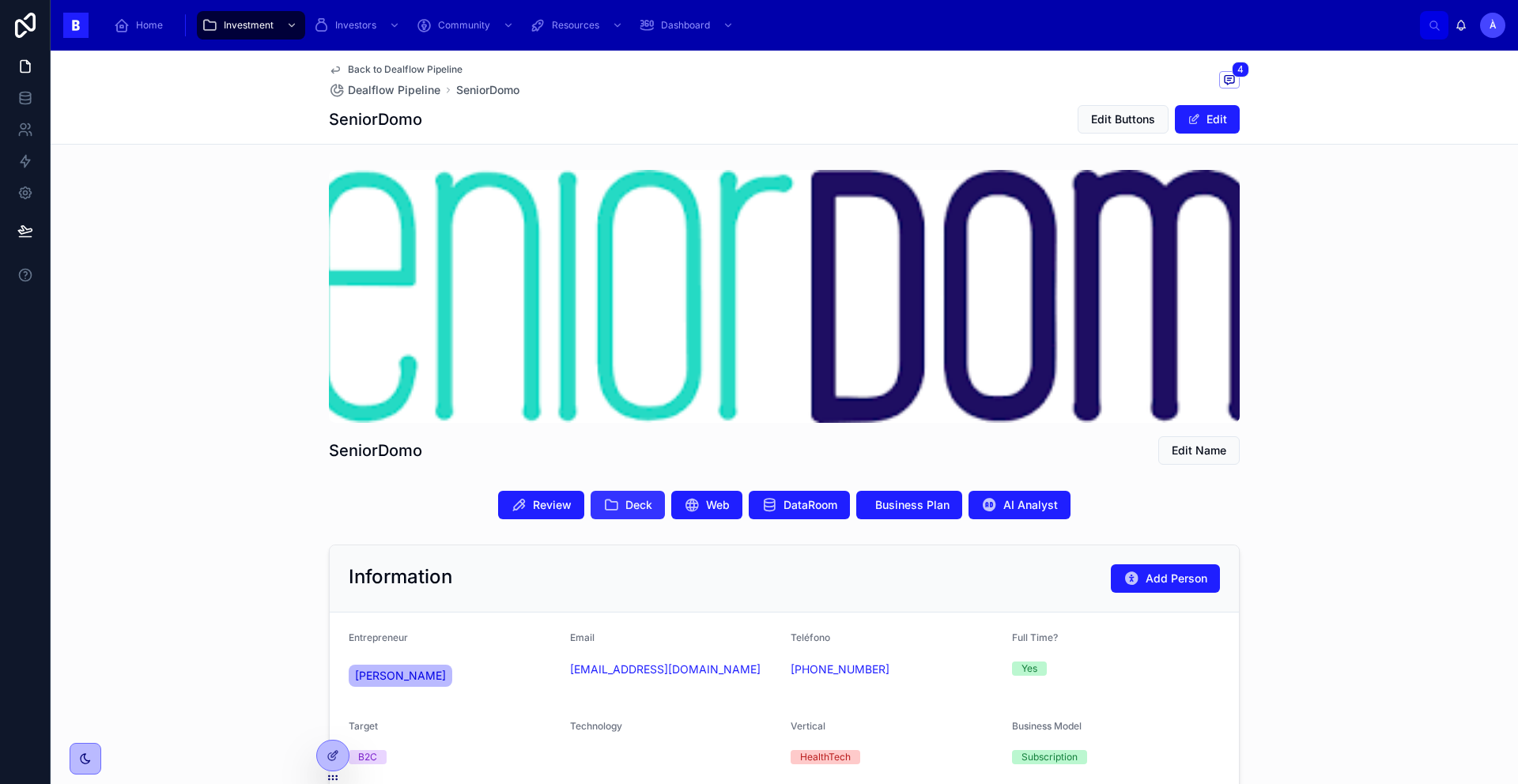
click at [604, 499] on icon at bounding box center [611, 505] width 15 height 15
click at [643, 114] on div "SeniorDomo Edit Buttons Edit" at bounding box center [784, 119] width 910 height 30
click at [1225, 87] on span at bounding box center [1229, 80] width 20 height 17
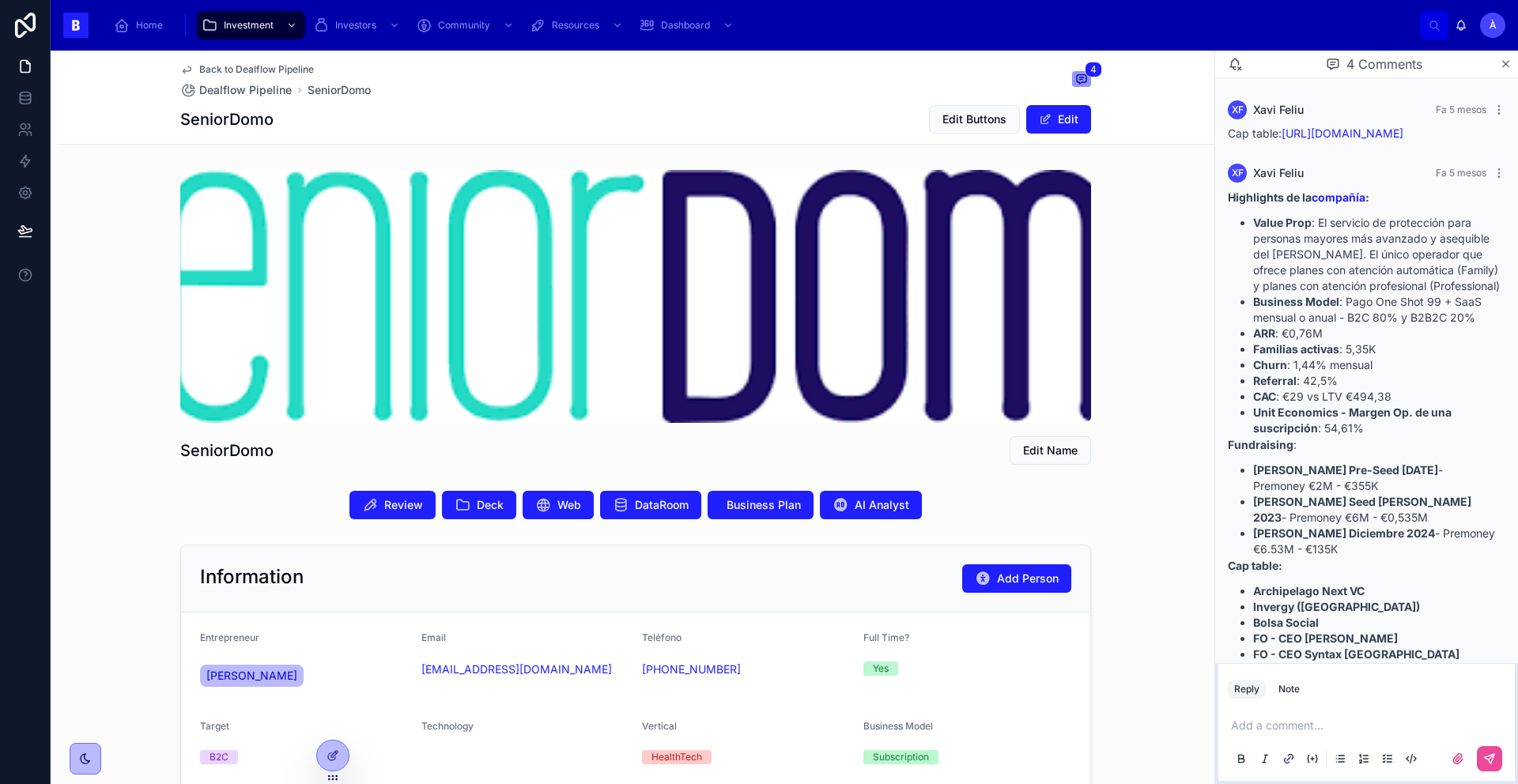
scroll to position [1354, 0]
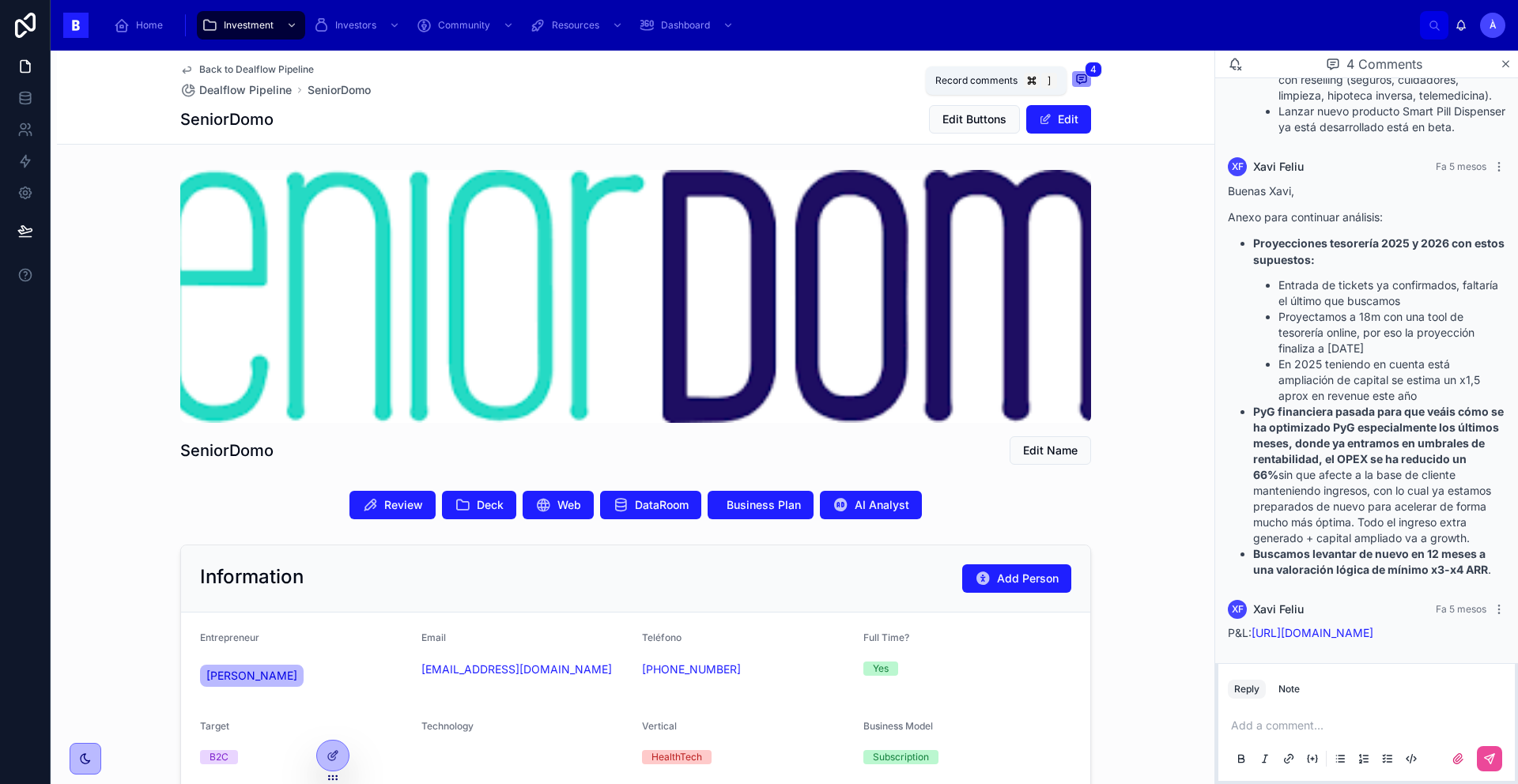
click at [1085, 75] on span "4" at bounding box center [1094, 69] width 17 height 15
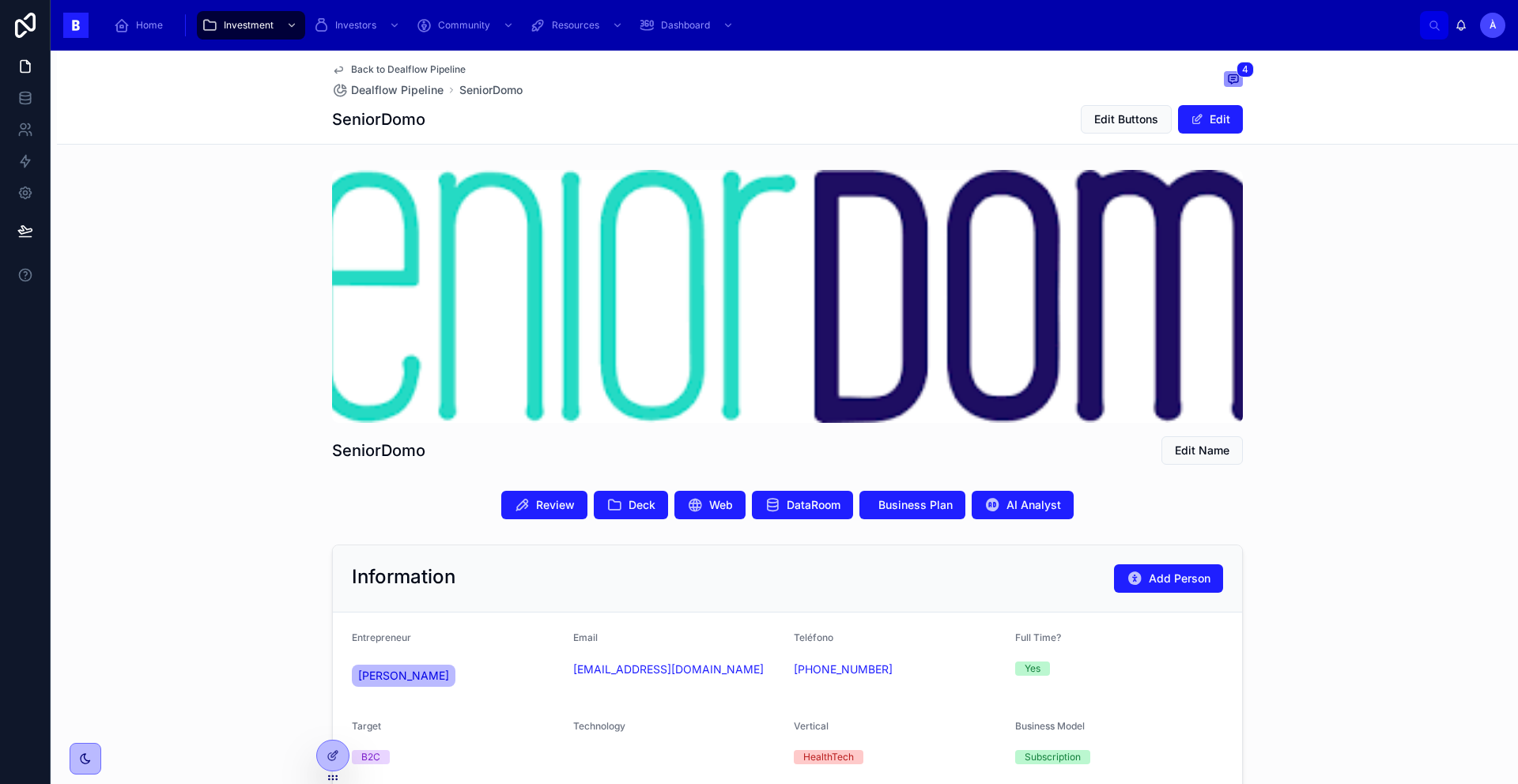
click at [1224, 71] on button "4" at bounding box center [1233, 81] width 19 height 19
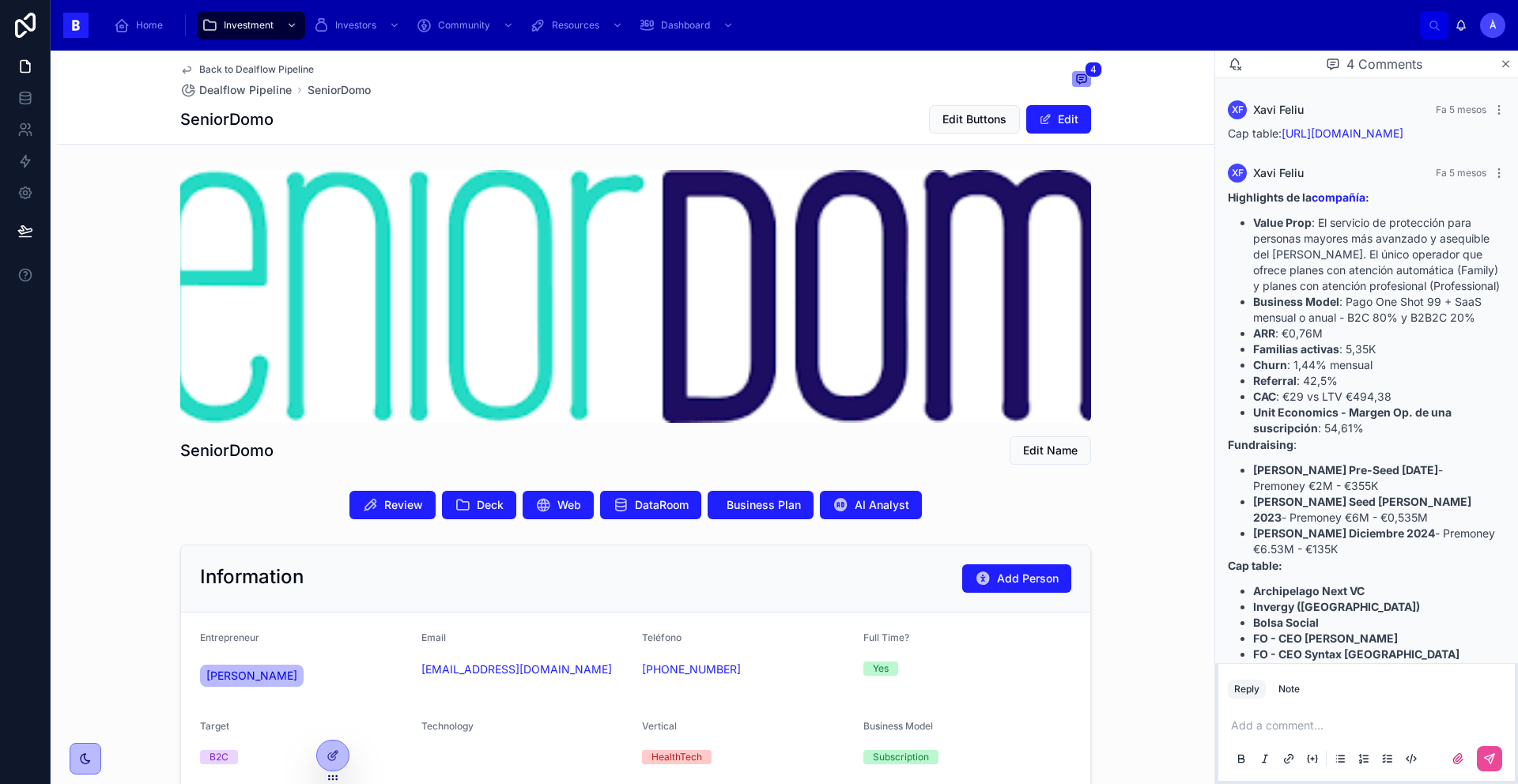
scroll to position [1354, 0]
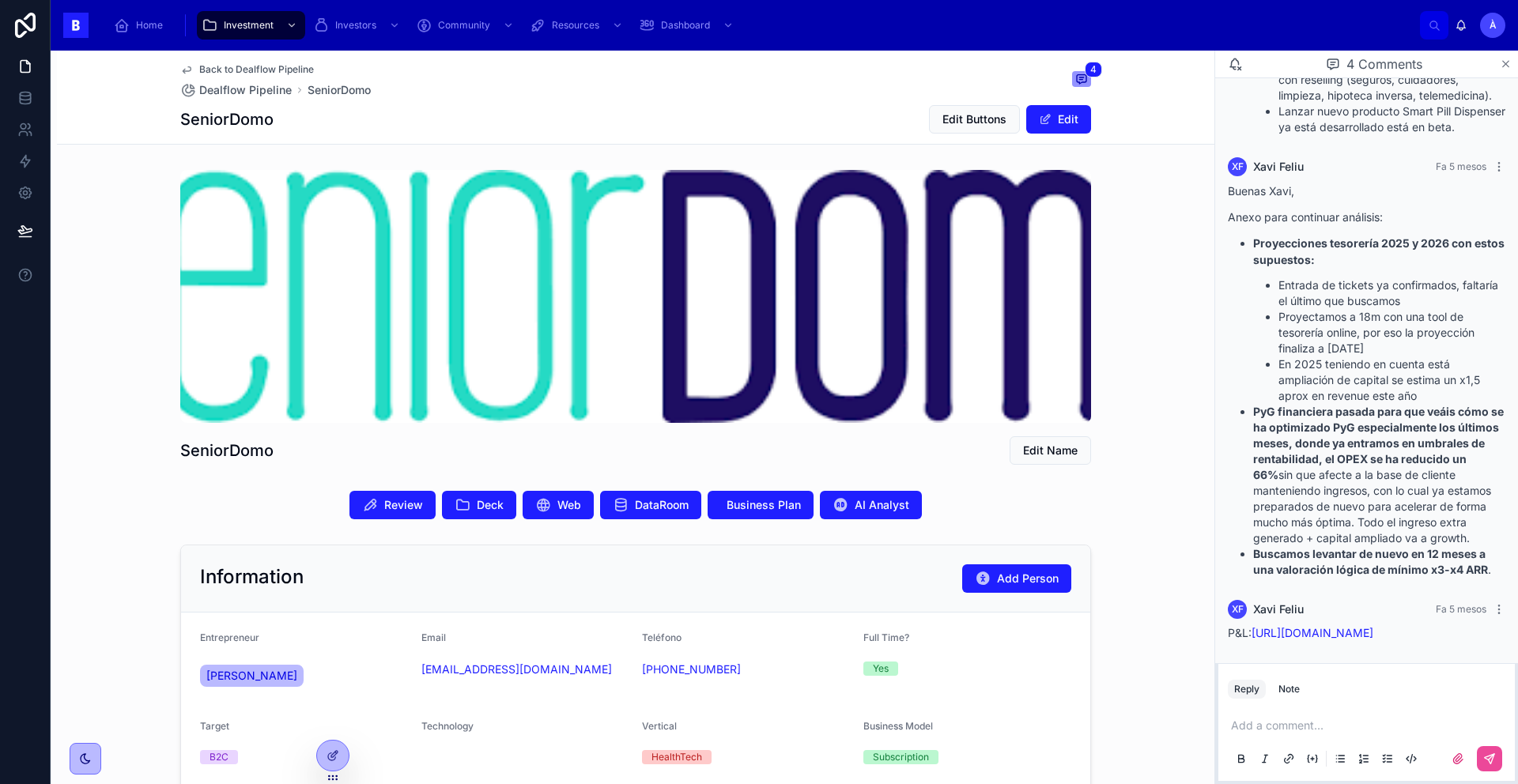
click at [1505, 66] on icon at bounding box center [1505, 64] width 12 height 13
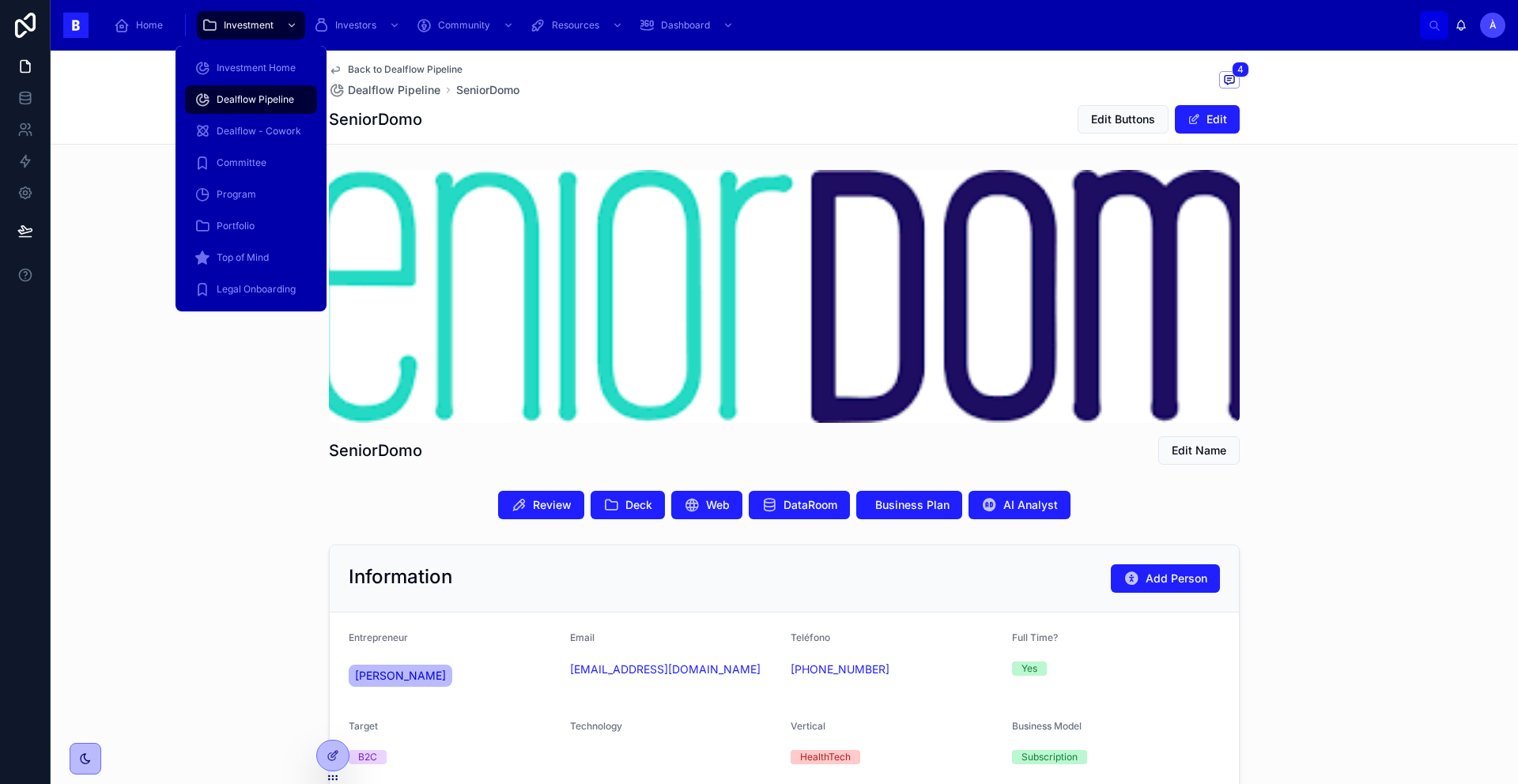
click at [260, 96] on span "Dealflow Pipeline" at bounding box center [256, 99] width 77 height 13
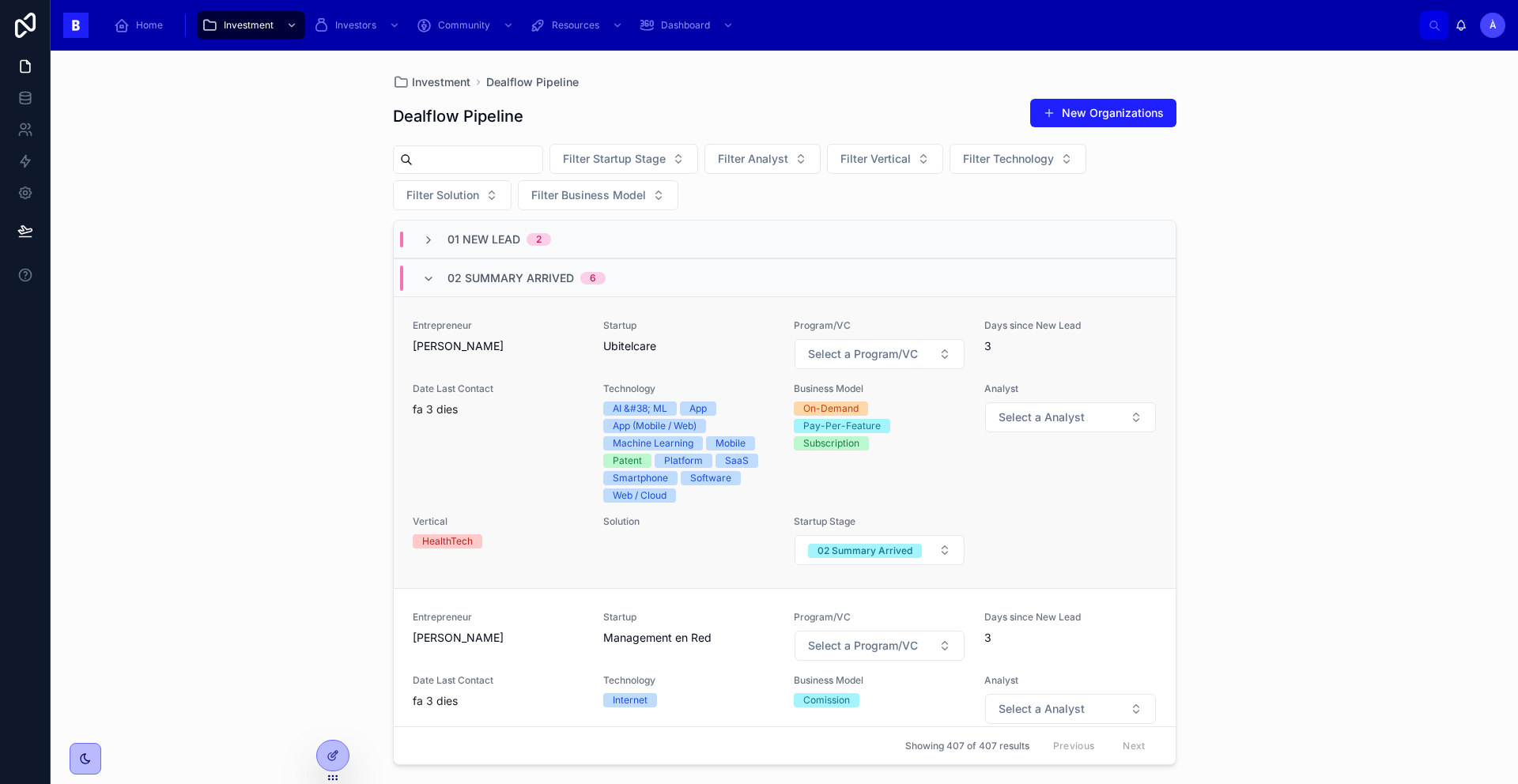
click at [573, 332] on span "Entrepreneur" at bounding box center [499, 325] width 172 height 13
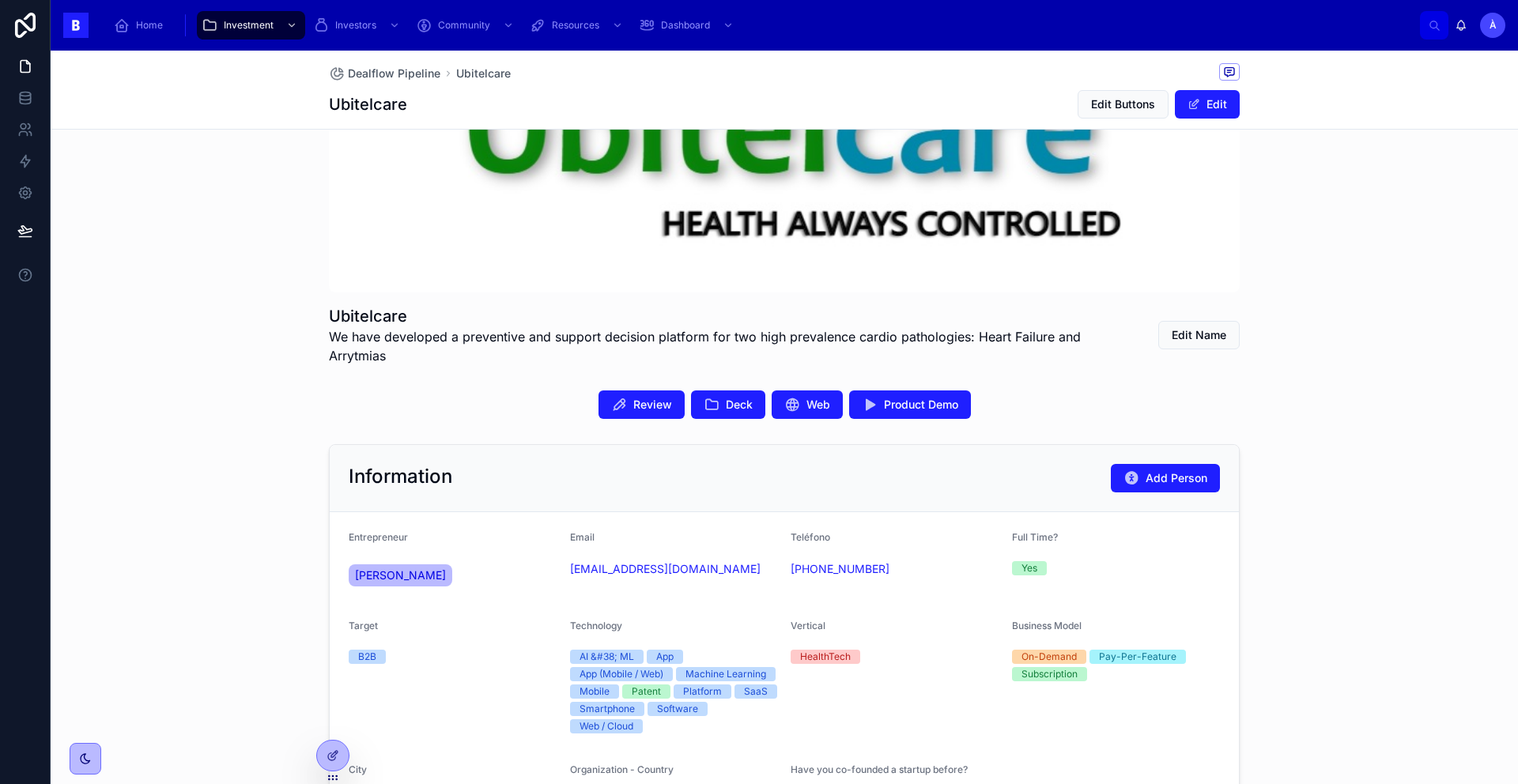
scroll to position [195, 0]
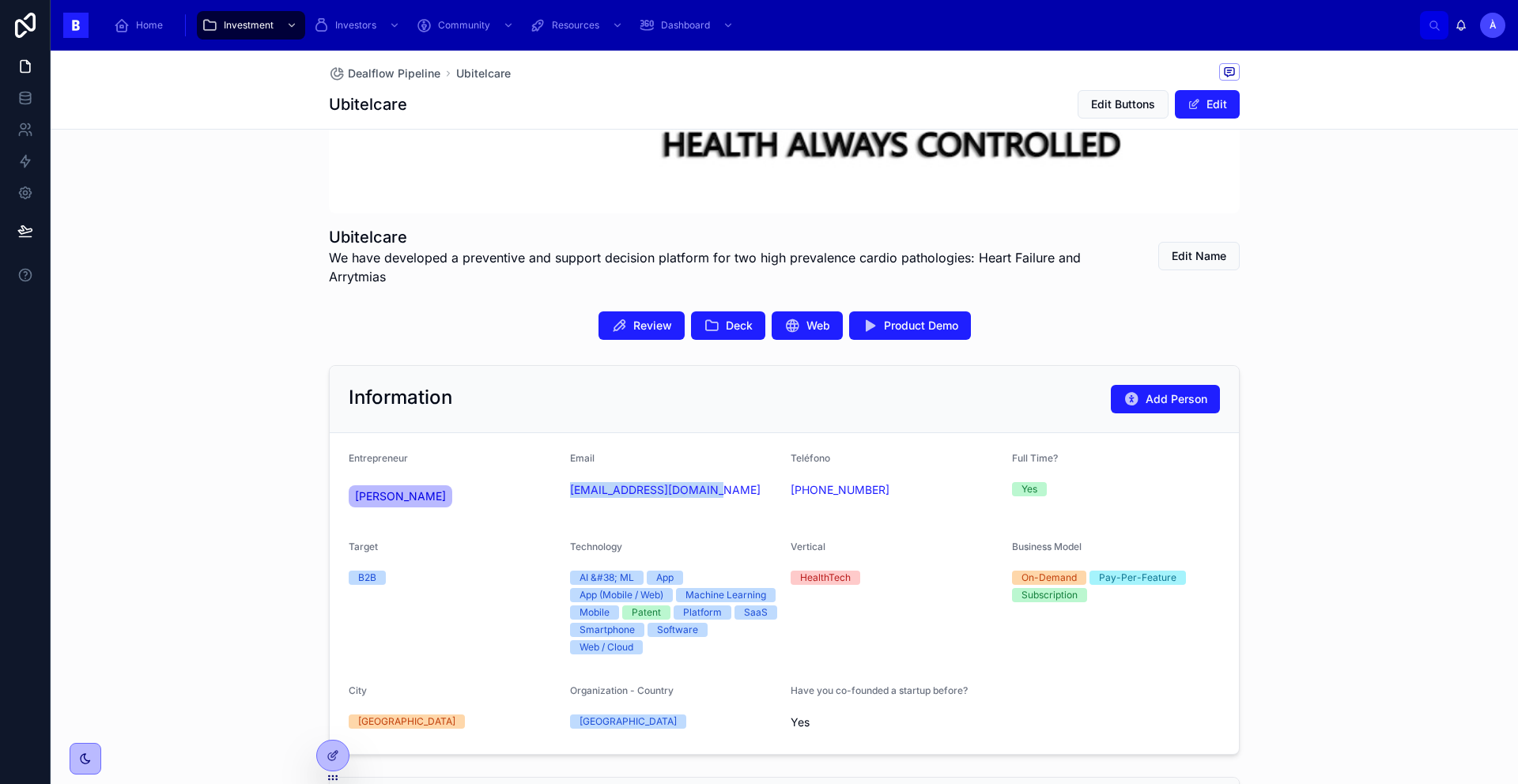
drag, startPoint x: 687, startPoint y: 519, endPoint x: 559, endPoint y: 496, distance: 130.0
click at [559, 496] on form "Entrepreneur [PERSON_NAME] Email [EMAIL_ADDRESS][DOMAIN_NAME] Teléfono [PHONE_N…" at bounding box center [784, 593] width 909 height 321
copy link "[EMAIL_ADDRESS][DOMAIN_NAME]"
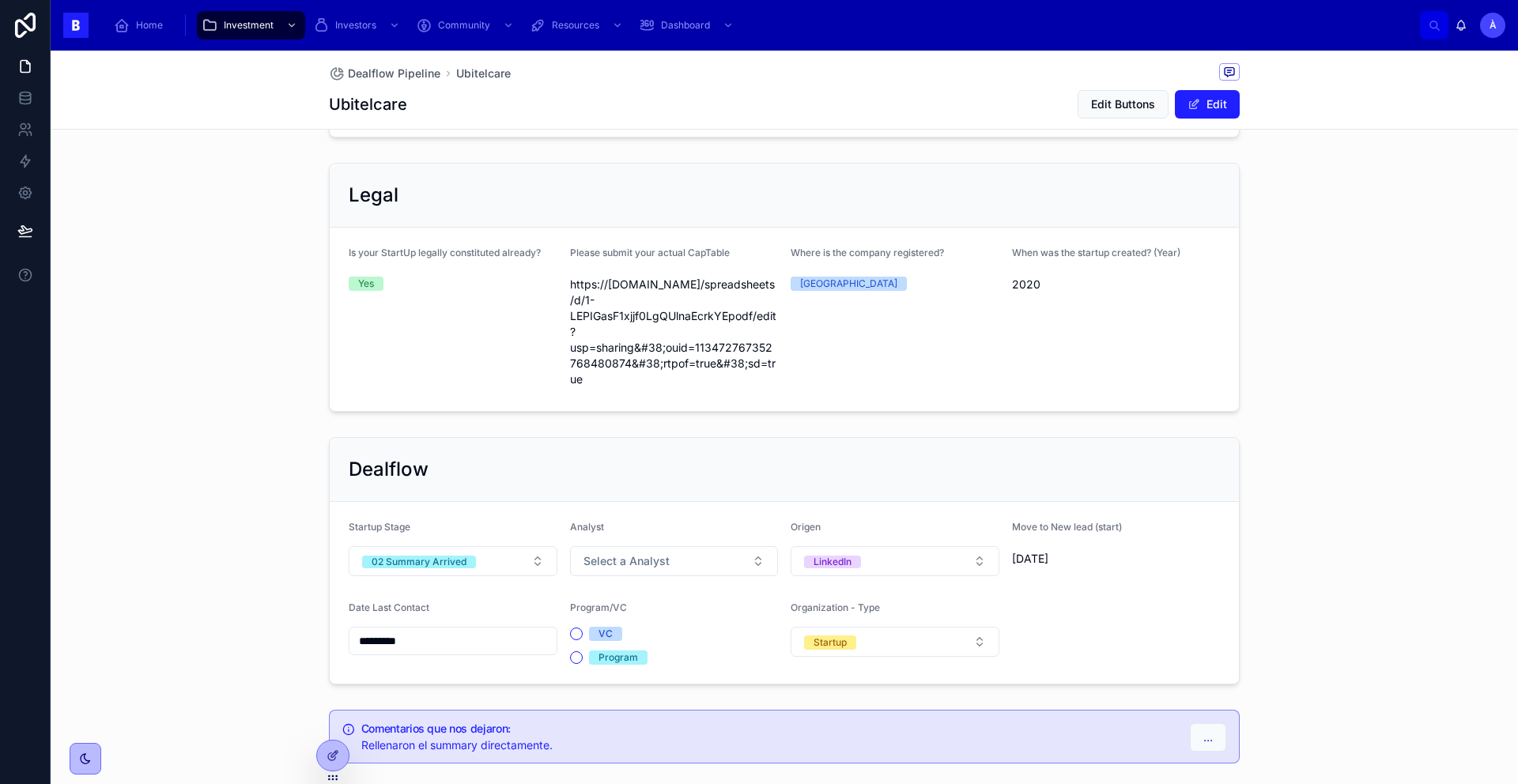
scroll to position [1075, 0]
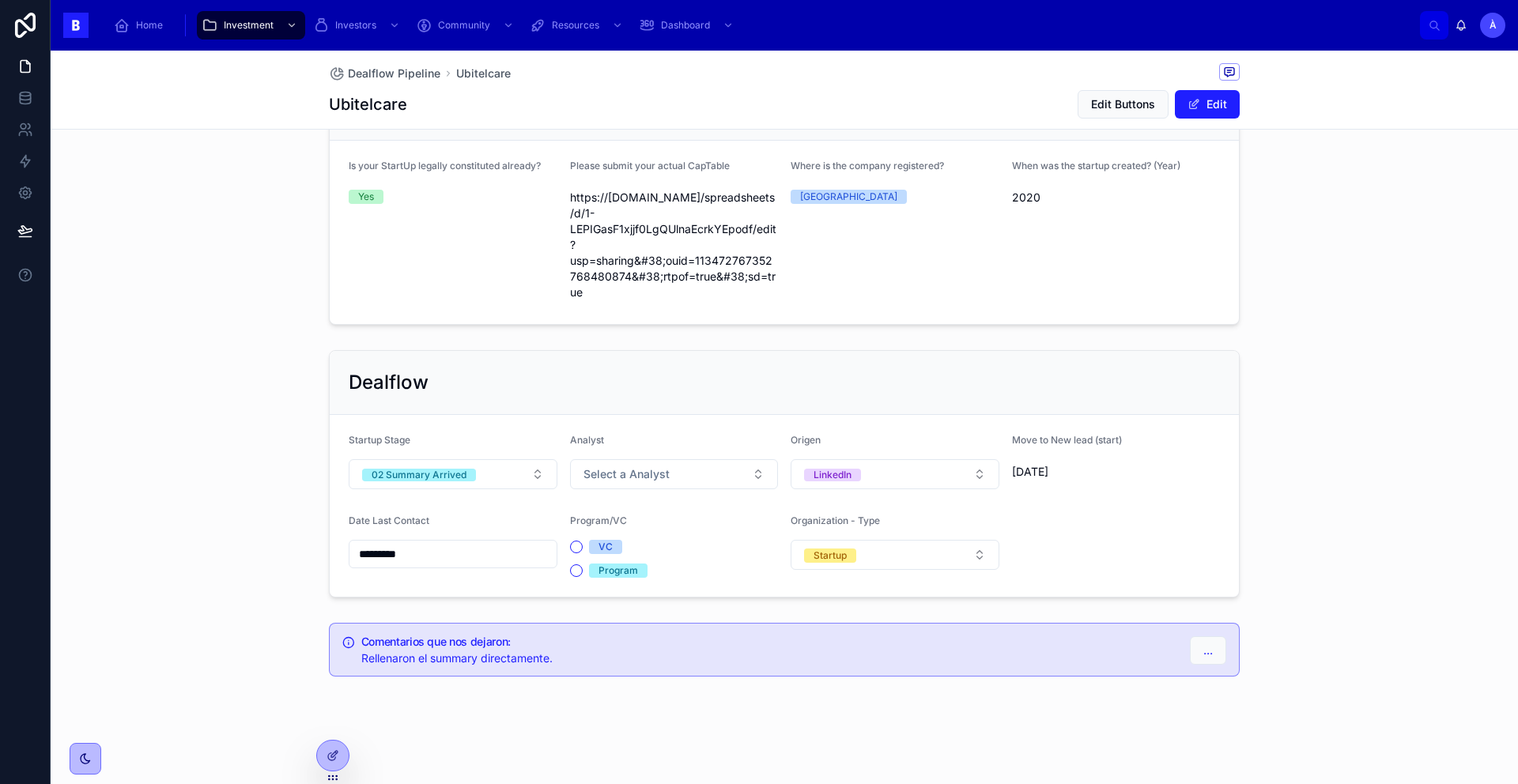
click at [481, 565] on div "*********" at bounding box center [453, 554] width 208 height 29
click at [483, 546] on input "*********" at bounding box center [452, 554] width 207 height 22
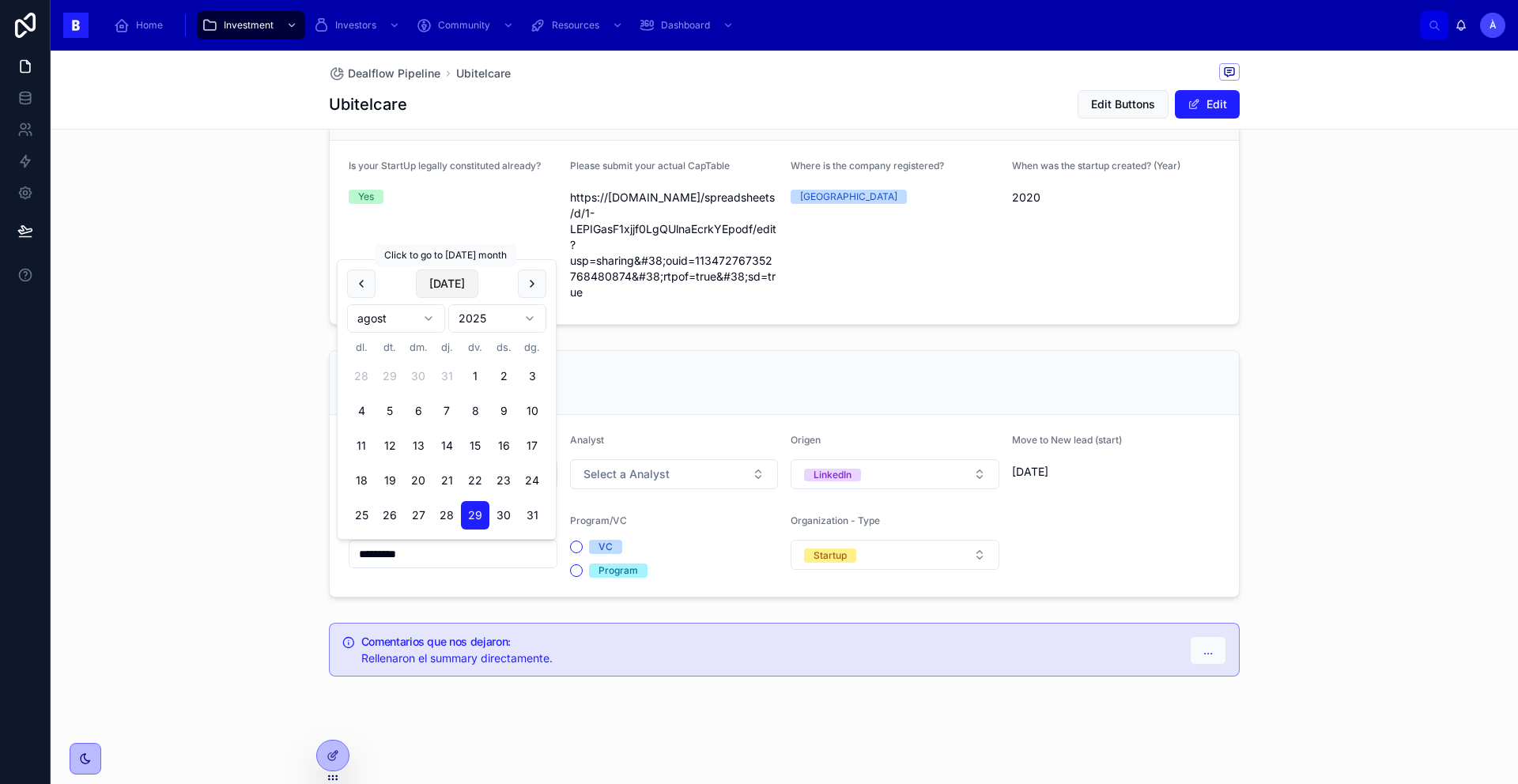
click at [445, 284] on button "[DATE]" at bounding box center [447, 284] width 63 height 29
type input "********"
click at [289, 443] on div "Dealflow Startup Stage 02 Summary Arrived Analyst Select a Analyst Origen Linke…" at bounding box center [784, 474] width 1468 height 260
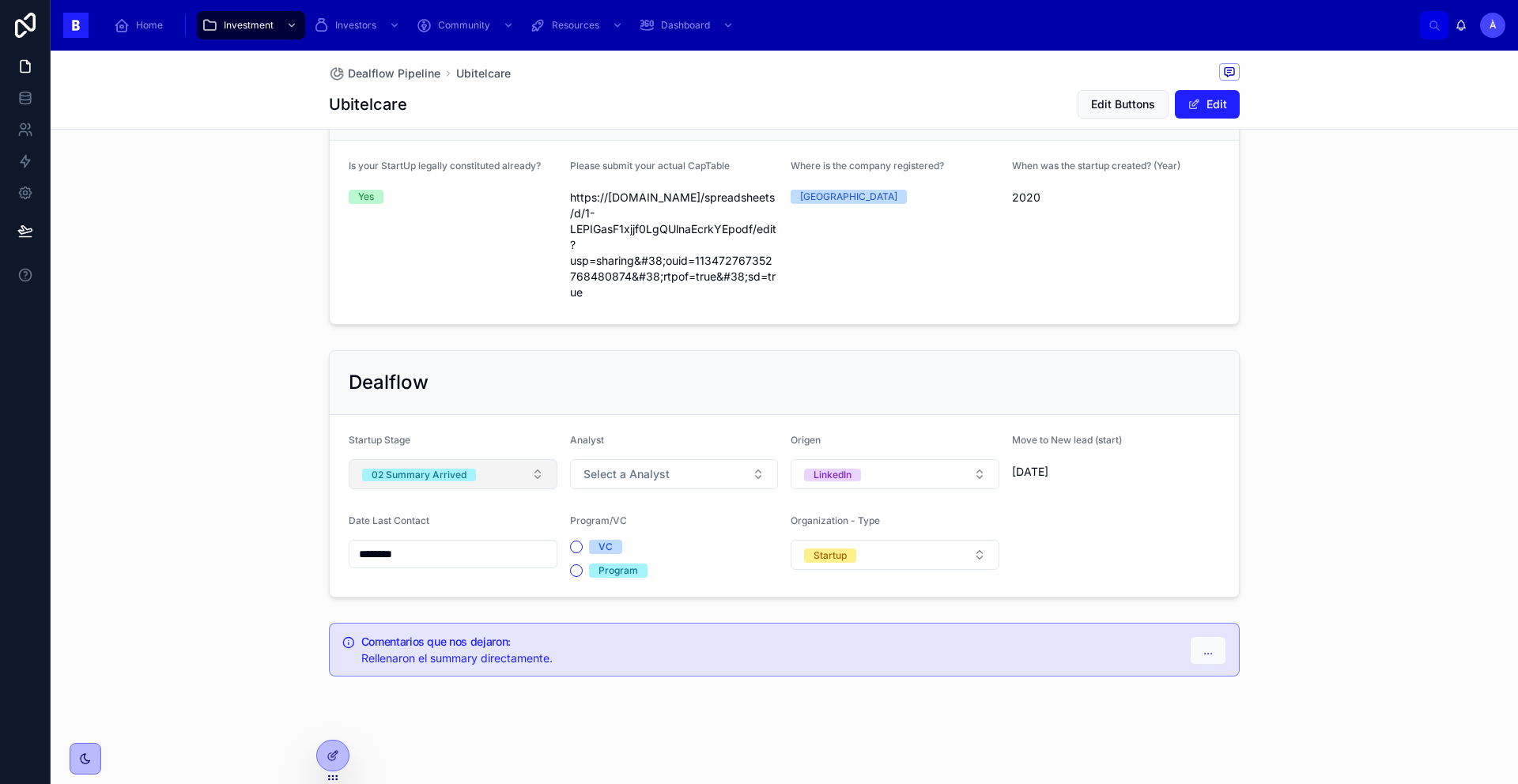
click at [425, 476] on div "02 Summary Arrived" at bounding box center [419, 474] width 95 height 13
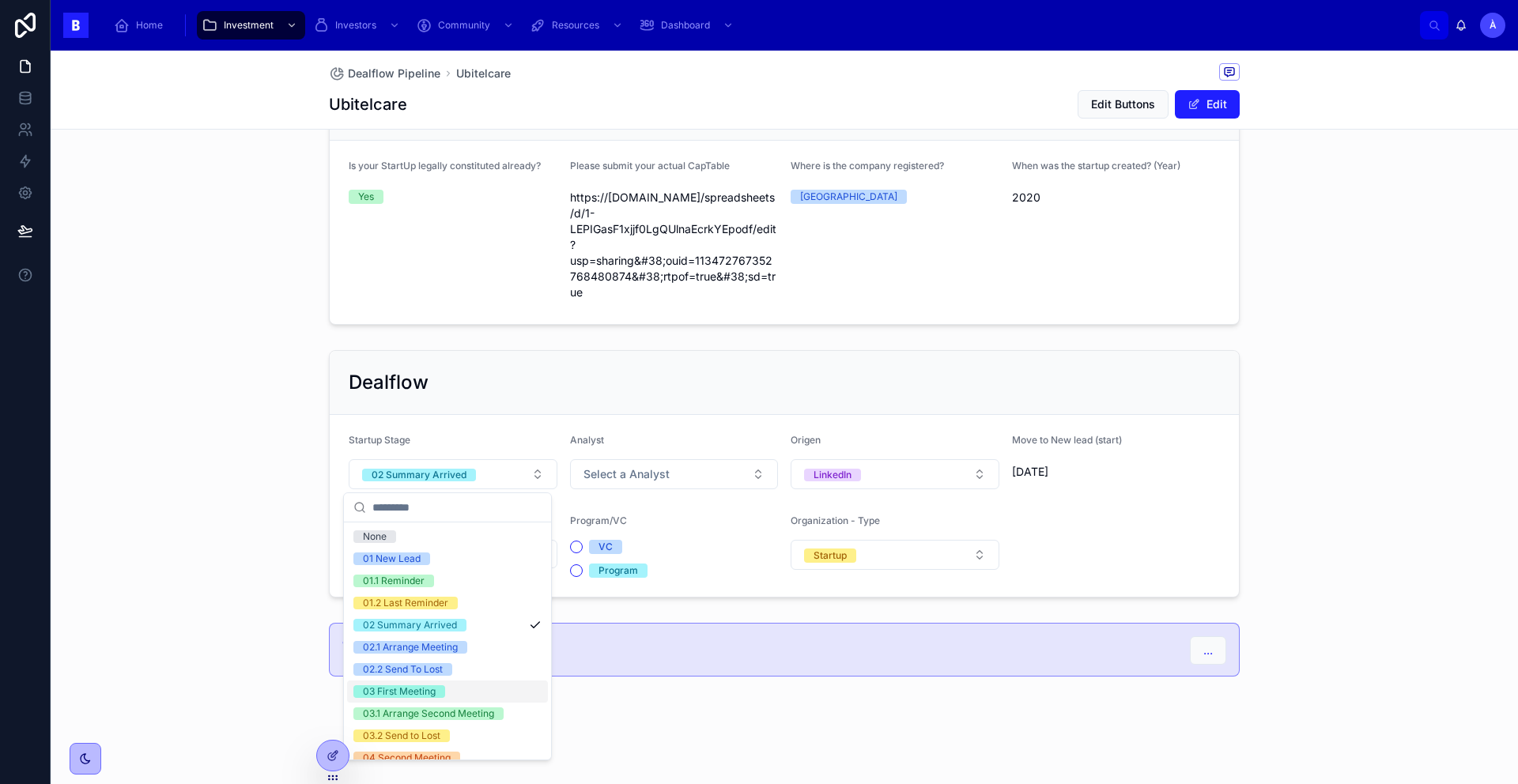
click at [417, 688] on div "03 First Meeting" at bounding box center [398, 691] width 72 height 13
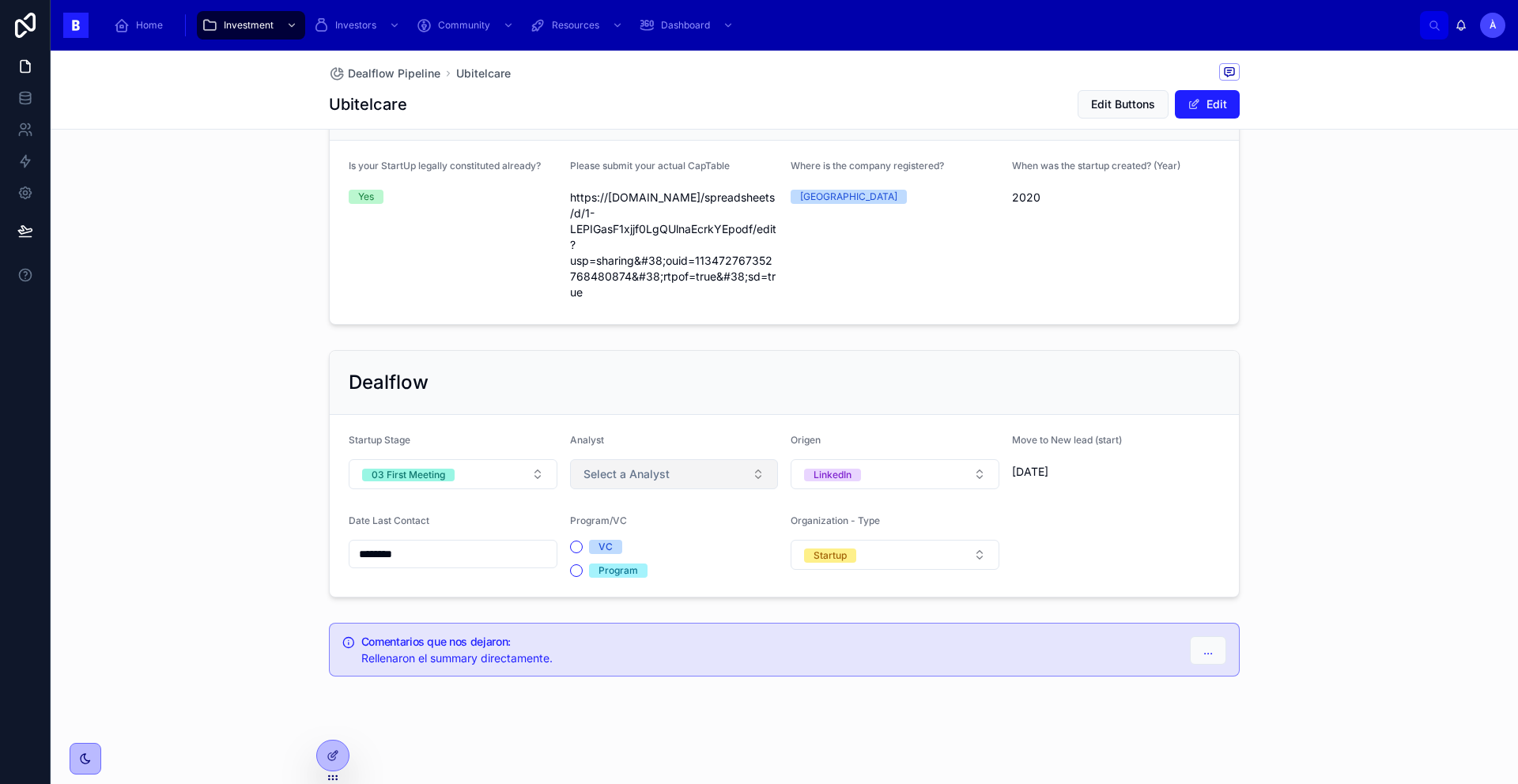
click at [592, 483] on button "Select a Analyst" at bounding box center [674, 473] width 208 height 30
click at [590, 599] on div "Àlex" at bounding box center [593, 603] width 19 height 13
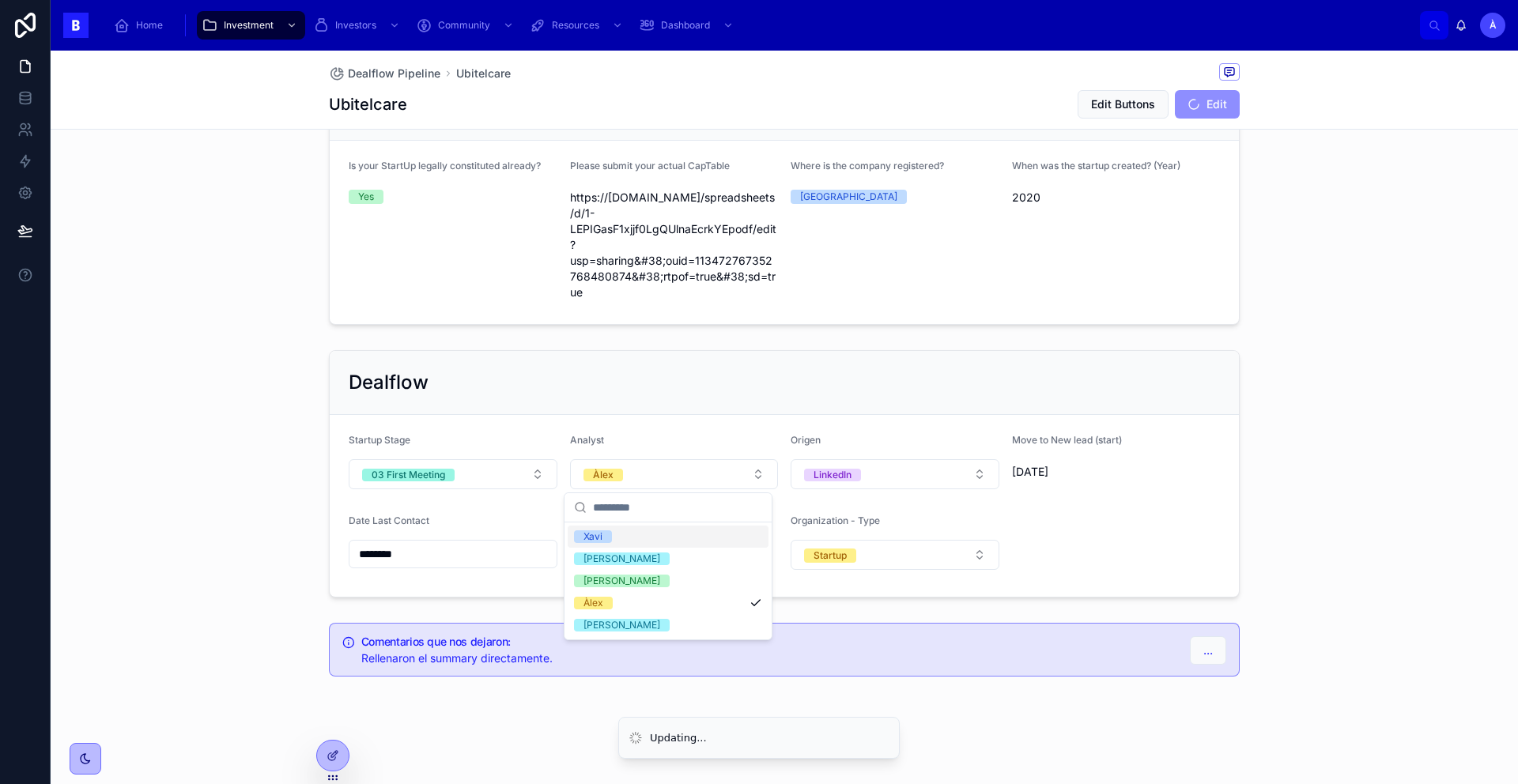
click at [553, 415] on form "Startup Stage 03 First Meeting Analyst Àlex Origen LinkedIn Move to New lead (s…" at bounding box center [784, 505] width 909 height 182
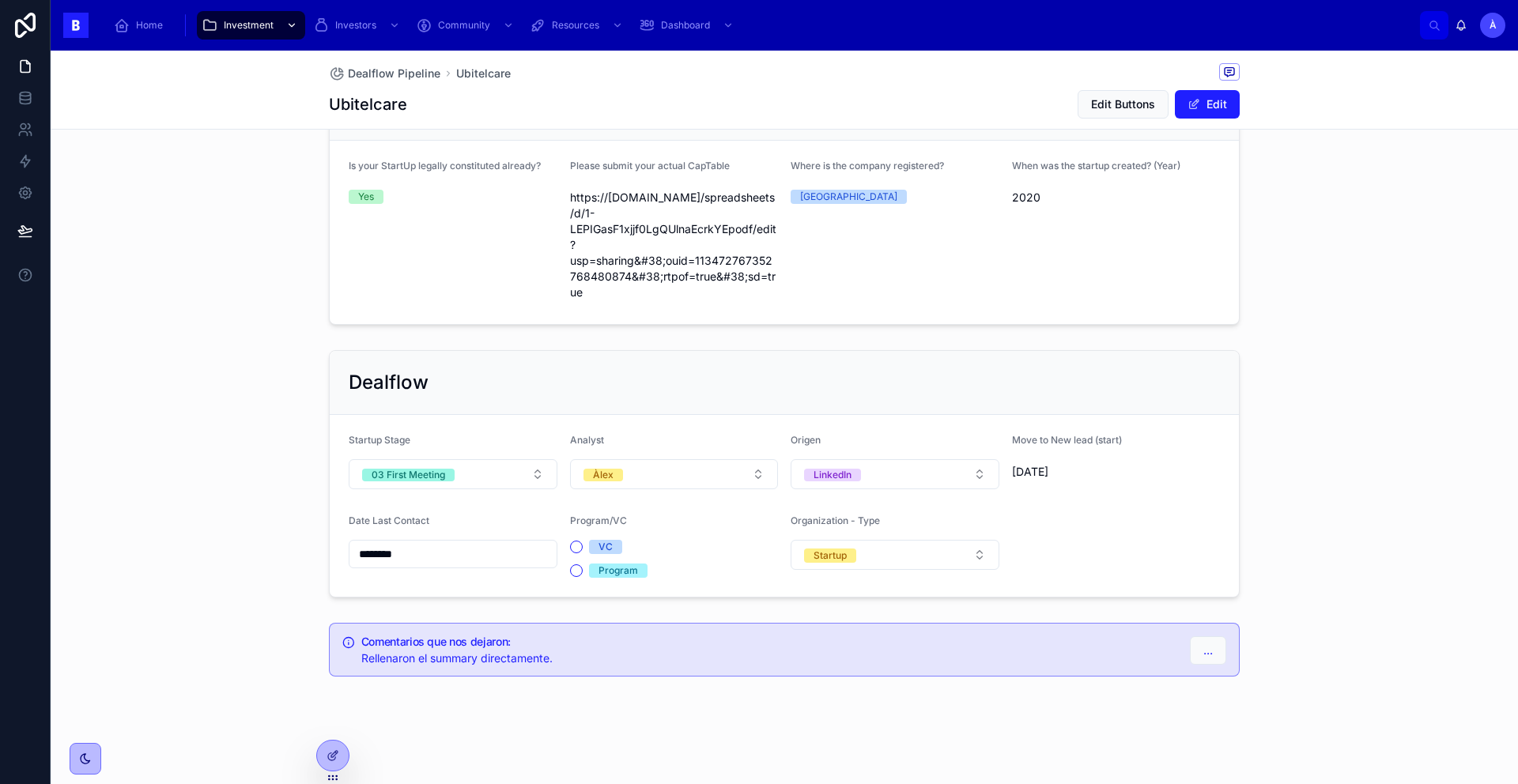
click at [280, 27] on div "scrollable content" at bounding box center [289, 25] width 20 height 25
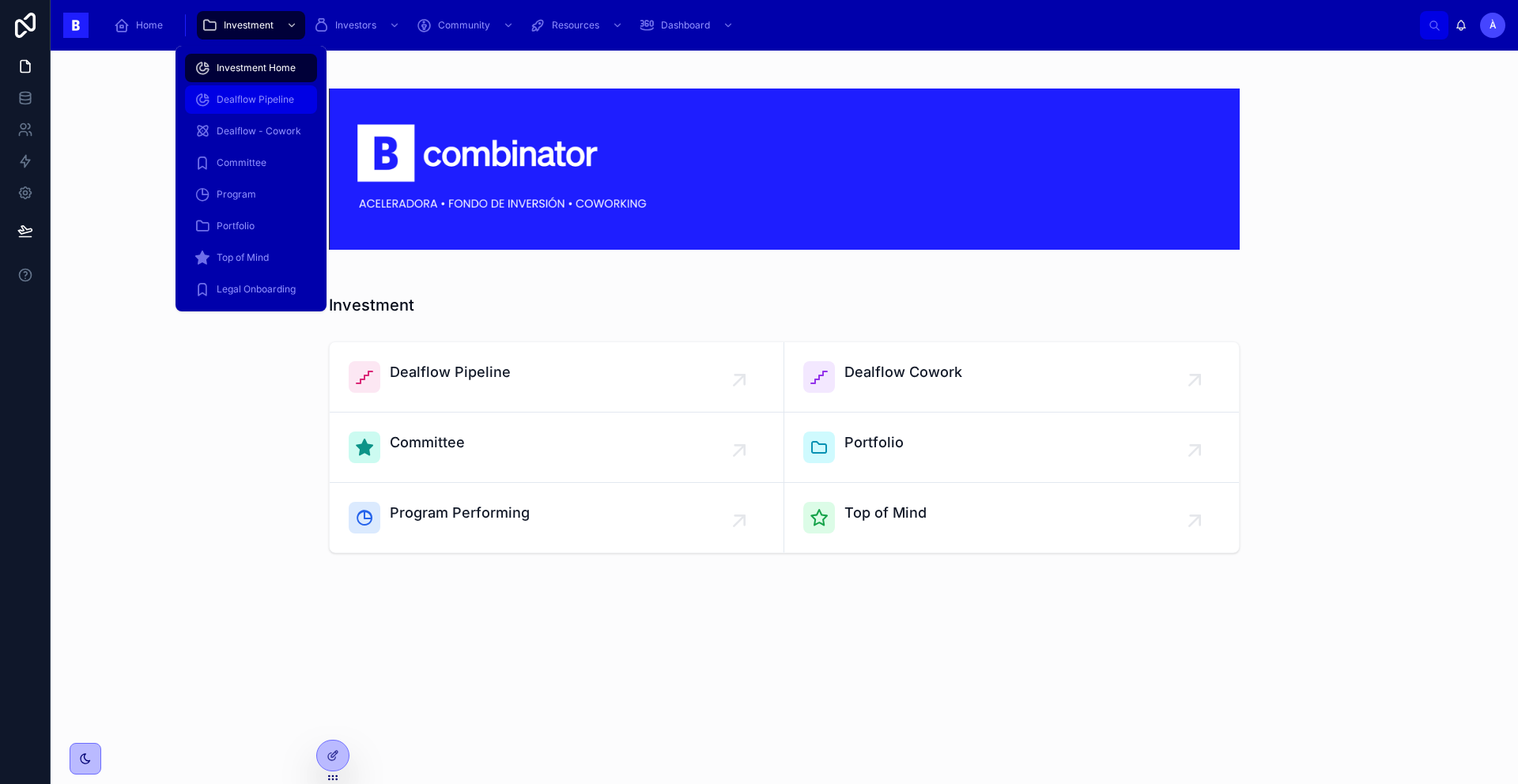
click at [255, 105] on span "Dealflow Pipeline" at bounding box center [256, 99] width 77 height 13
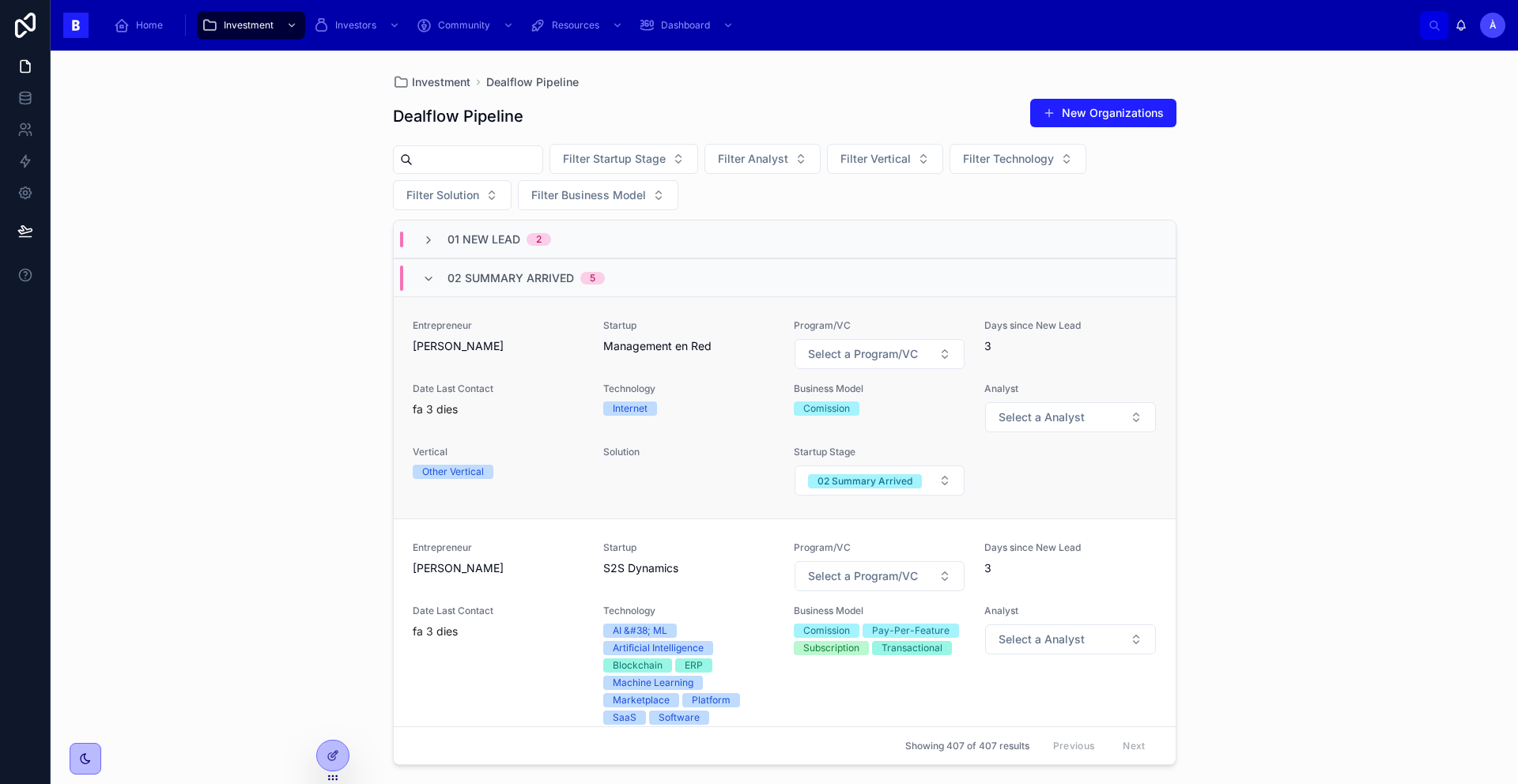
click at [529, 342] on span "[PERSON_NAME]" at bounding box center [499, 346] width 172 height 15
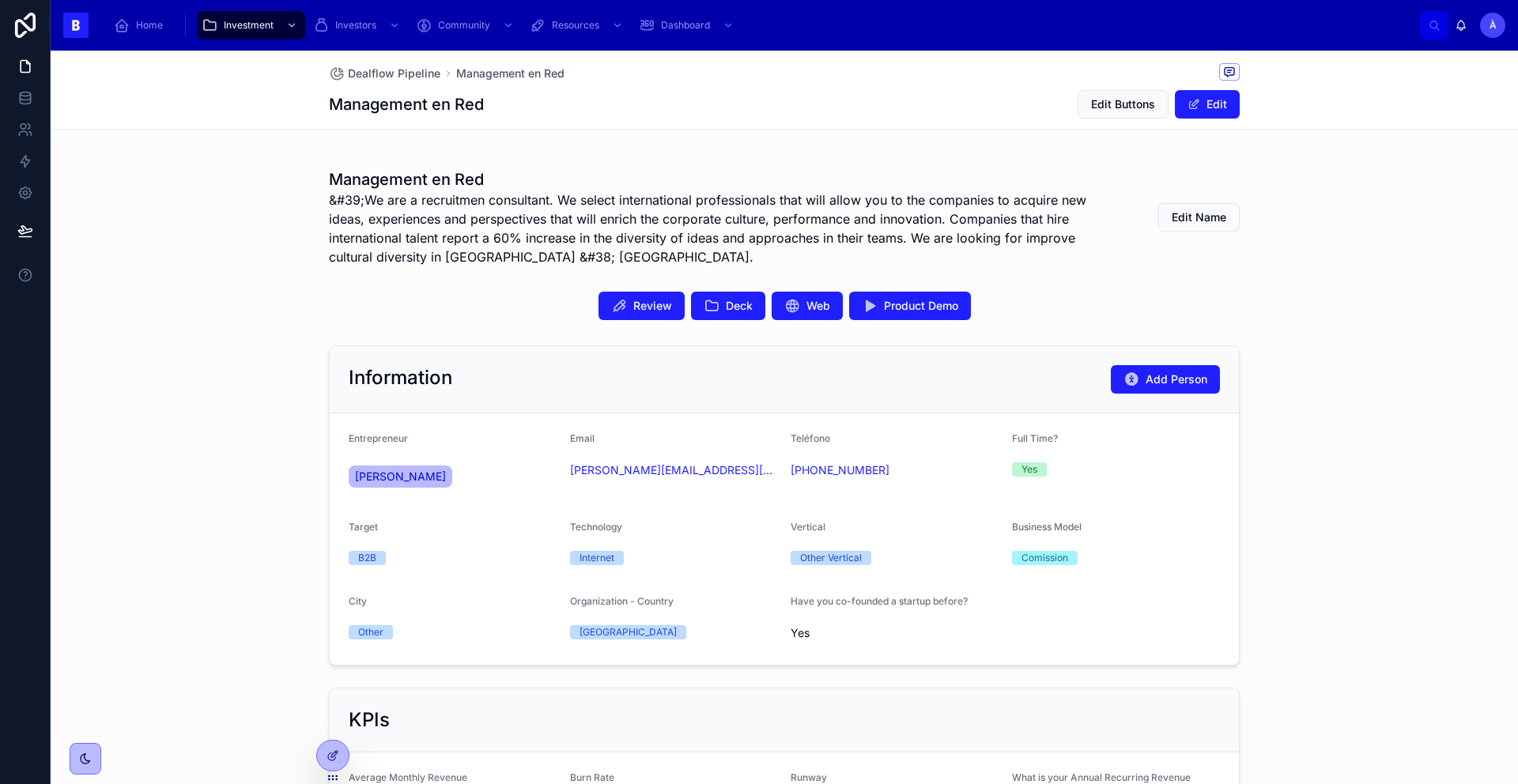
scroll to position [378, 0]
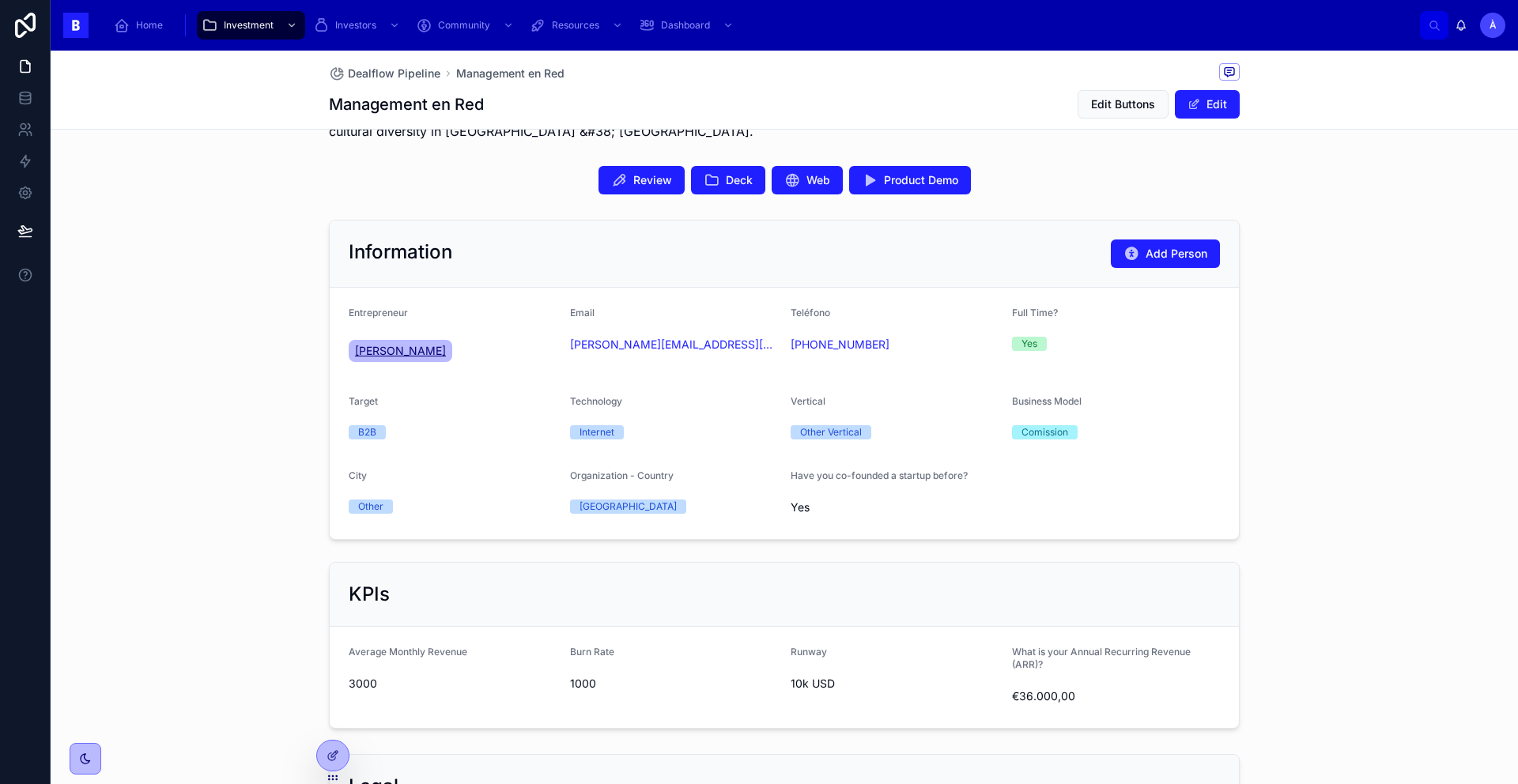
click at [401, 348] on span "[PERSON_NAME]" at bounding box center [400, 351] width 91 height 15
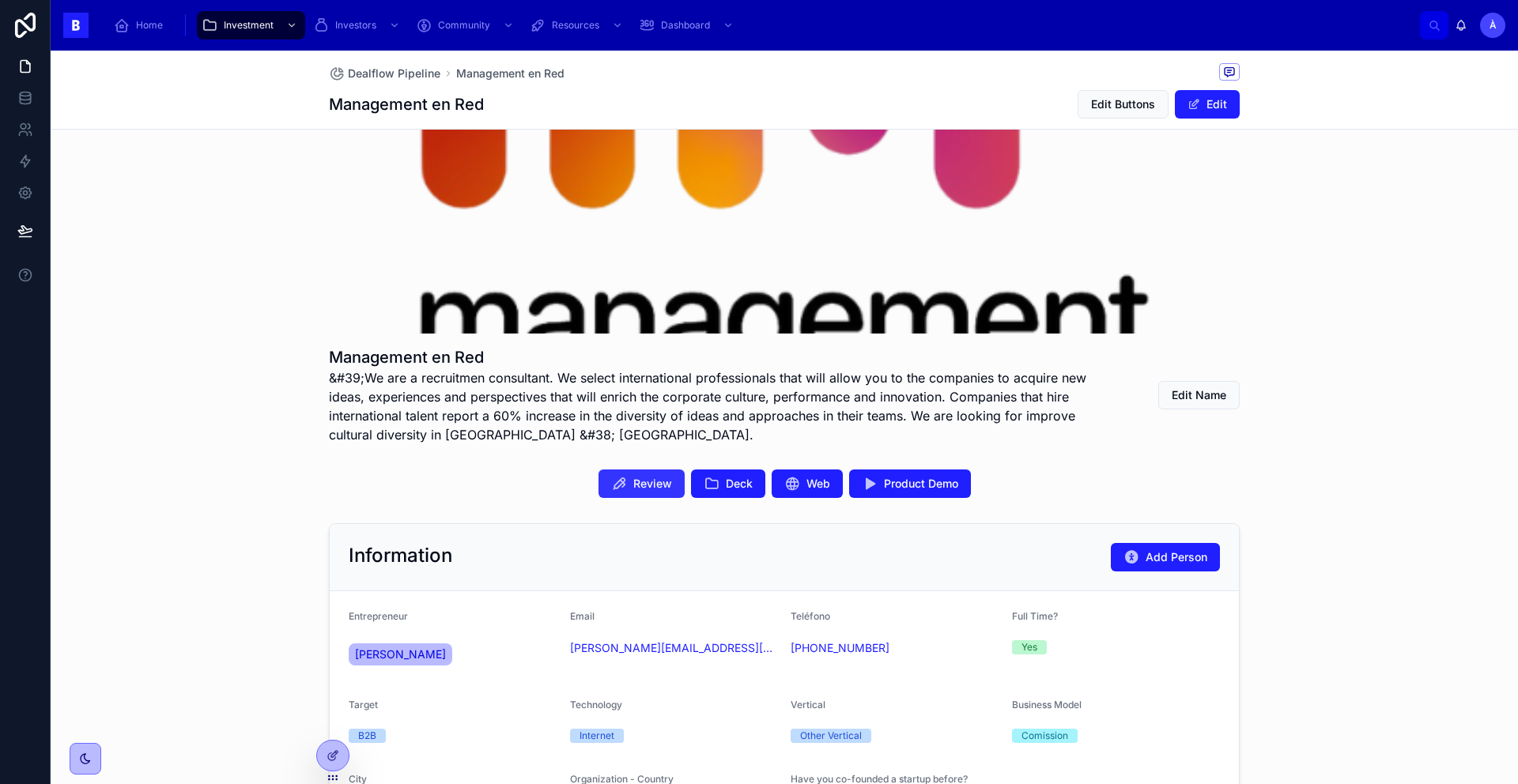
scroll to position [75, 0]
click at [726, 489] on span "Deck" at bounding box center [740, 483] width 27 height 15
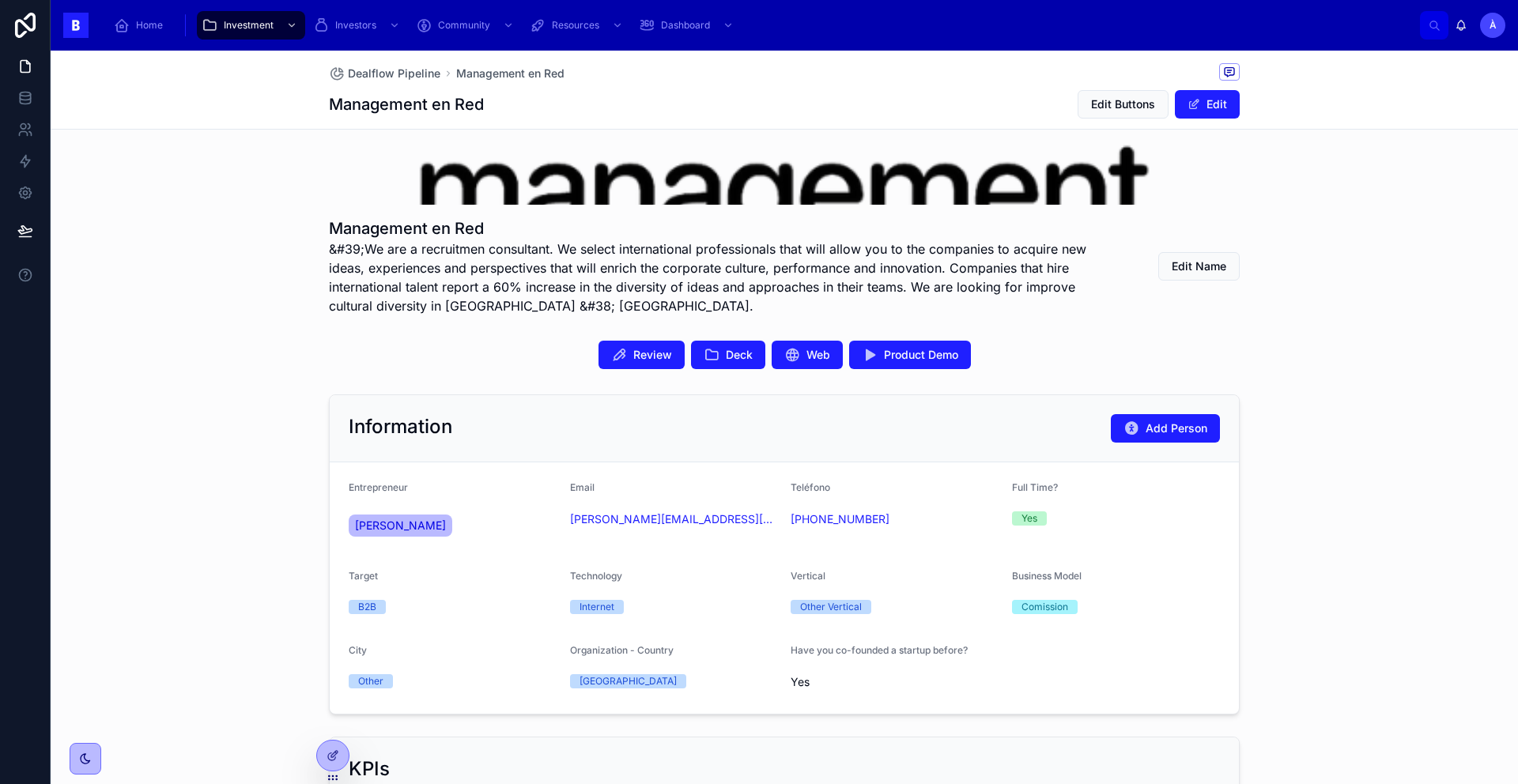
scroll to position [977, 0]
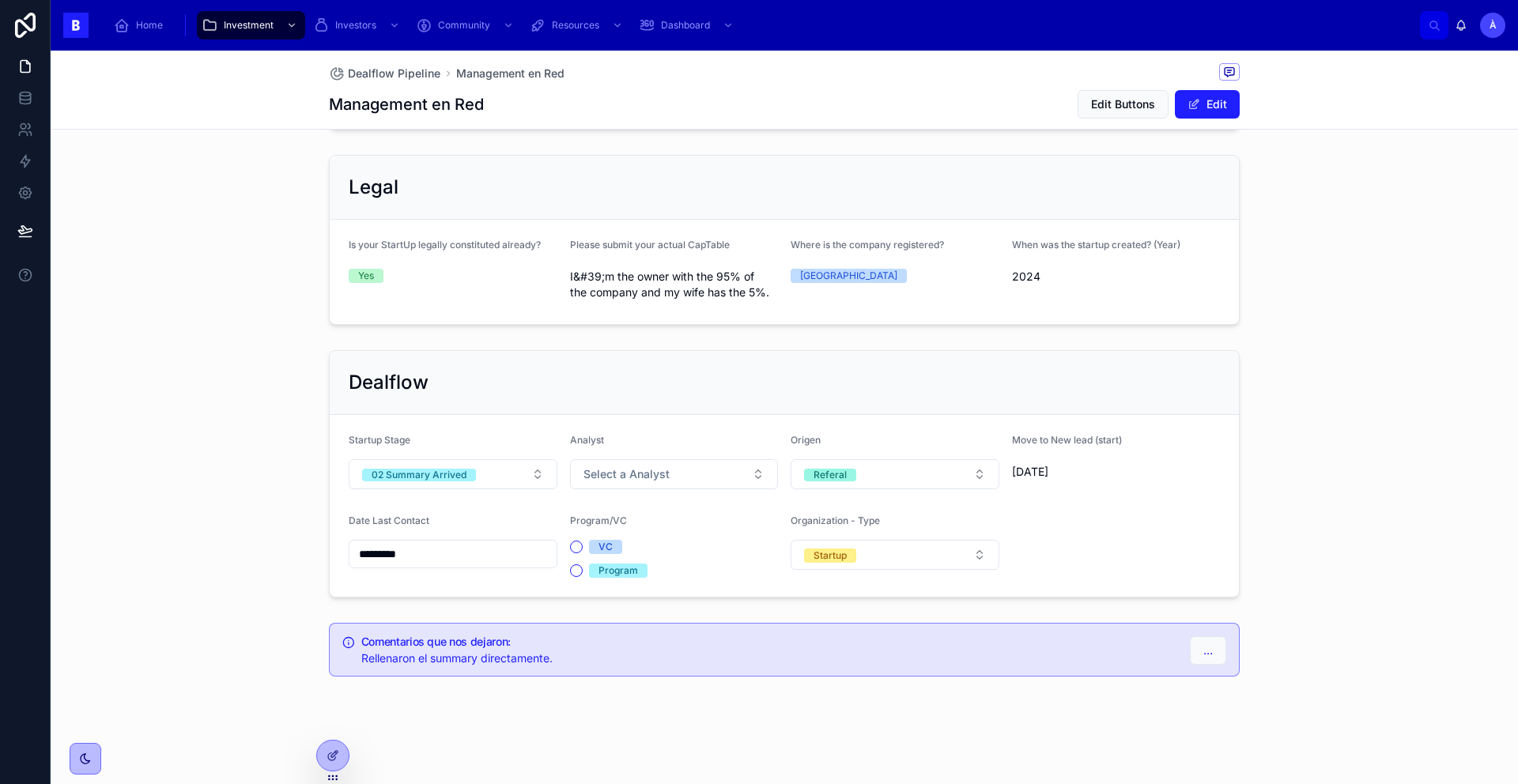
click at [429, 501] on form "Startup Stage 02 Summary Arrived Analyst Select a Analyst Origen Referal Move t…" at bounding box center [784, 505] width 909 height 182
click at [446, 483] on button "02 Summary Arrived" at bounding box center [453, 473] width 208 height 30
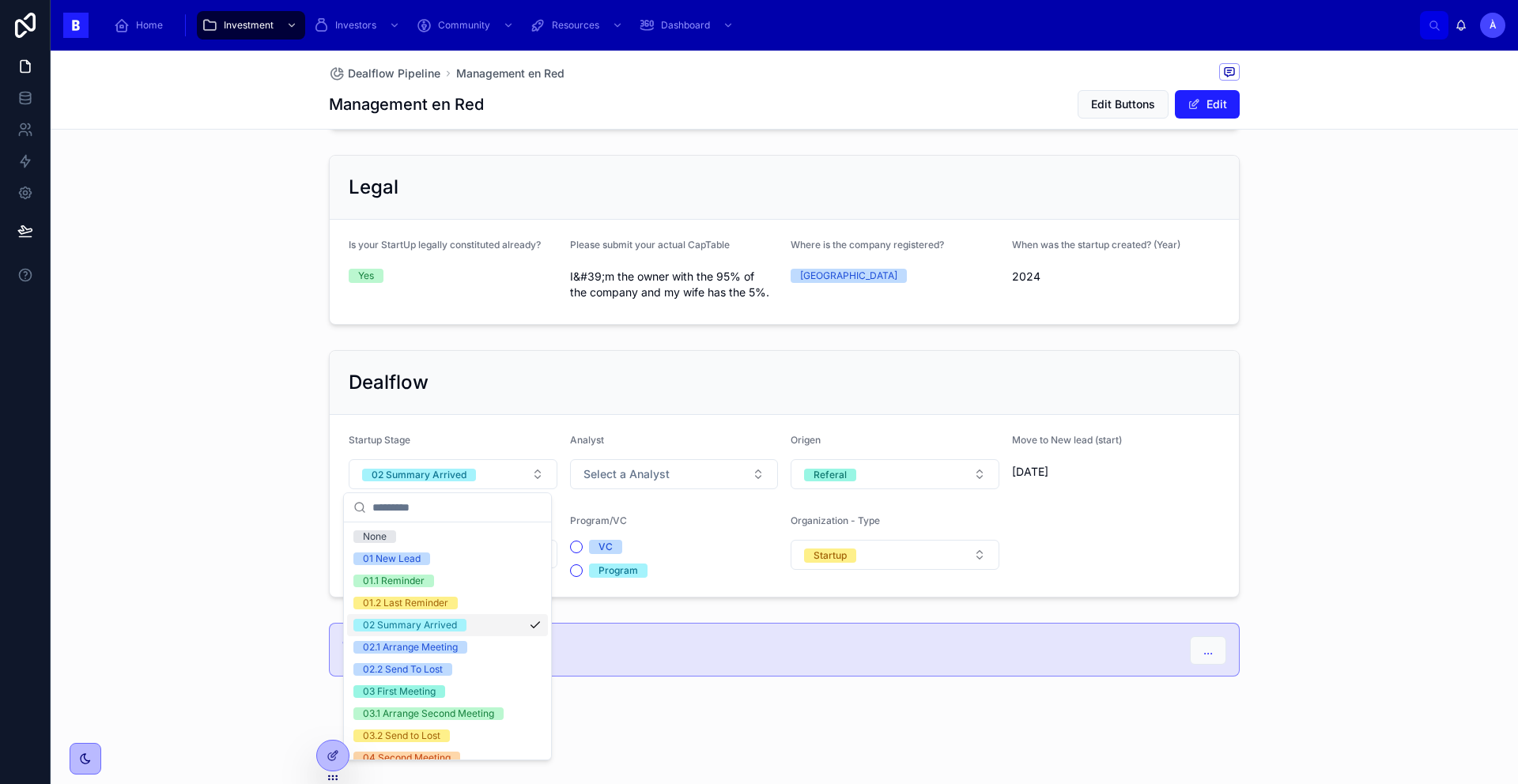
scroll to position [569, 0]
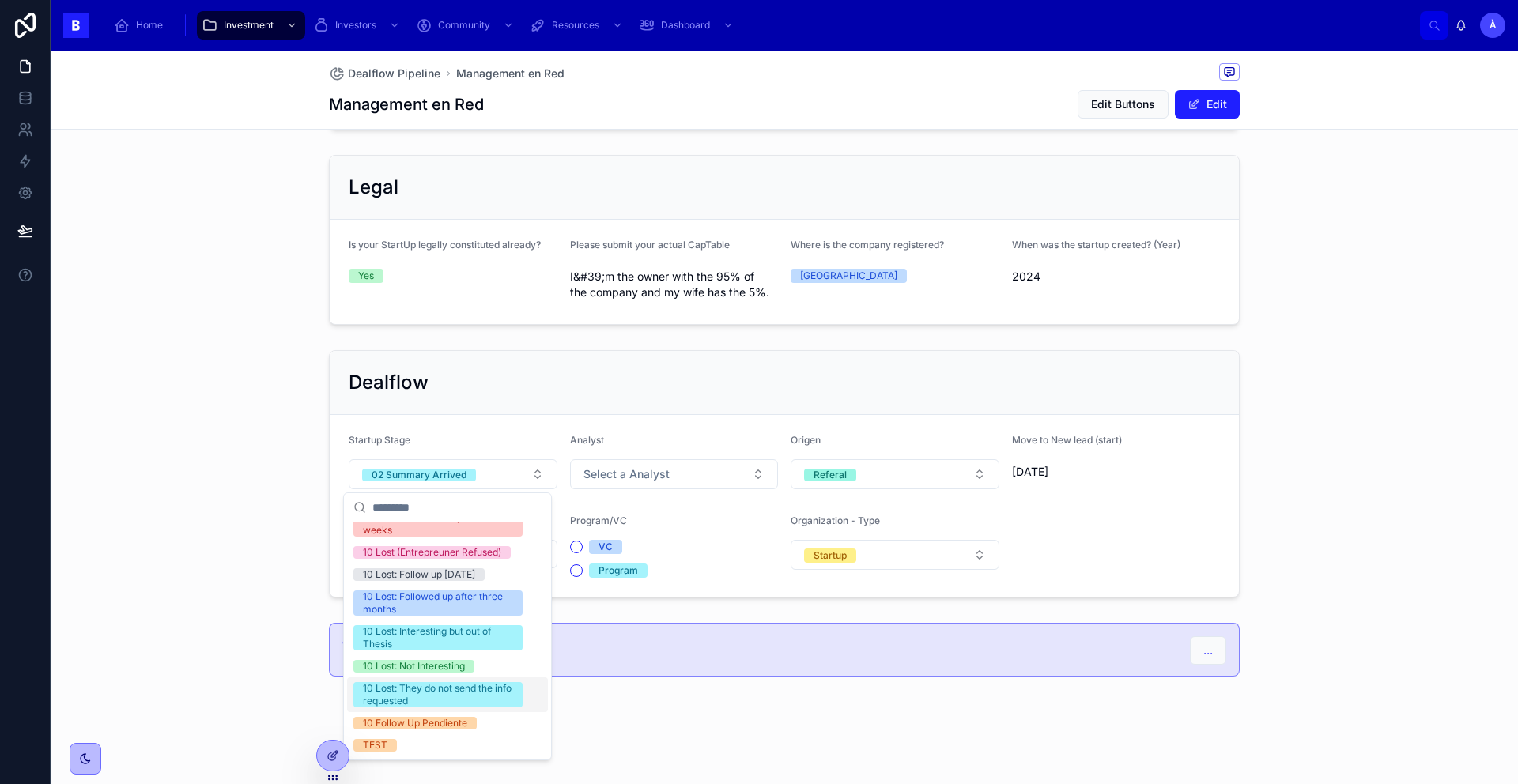
click at [419, 698] on div "10 Lost: They do not send the info requested" at bounding box center [438, 695] width 150 height 25
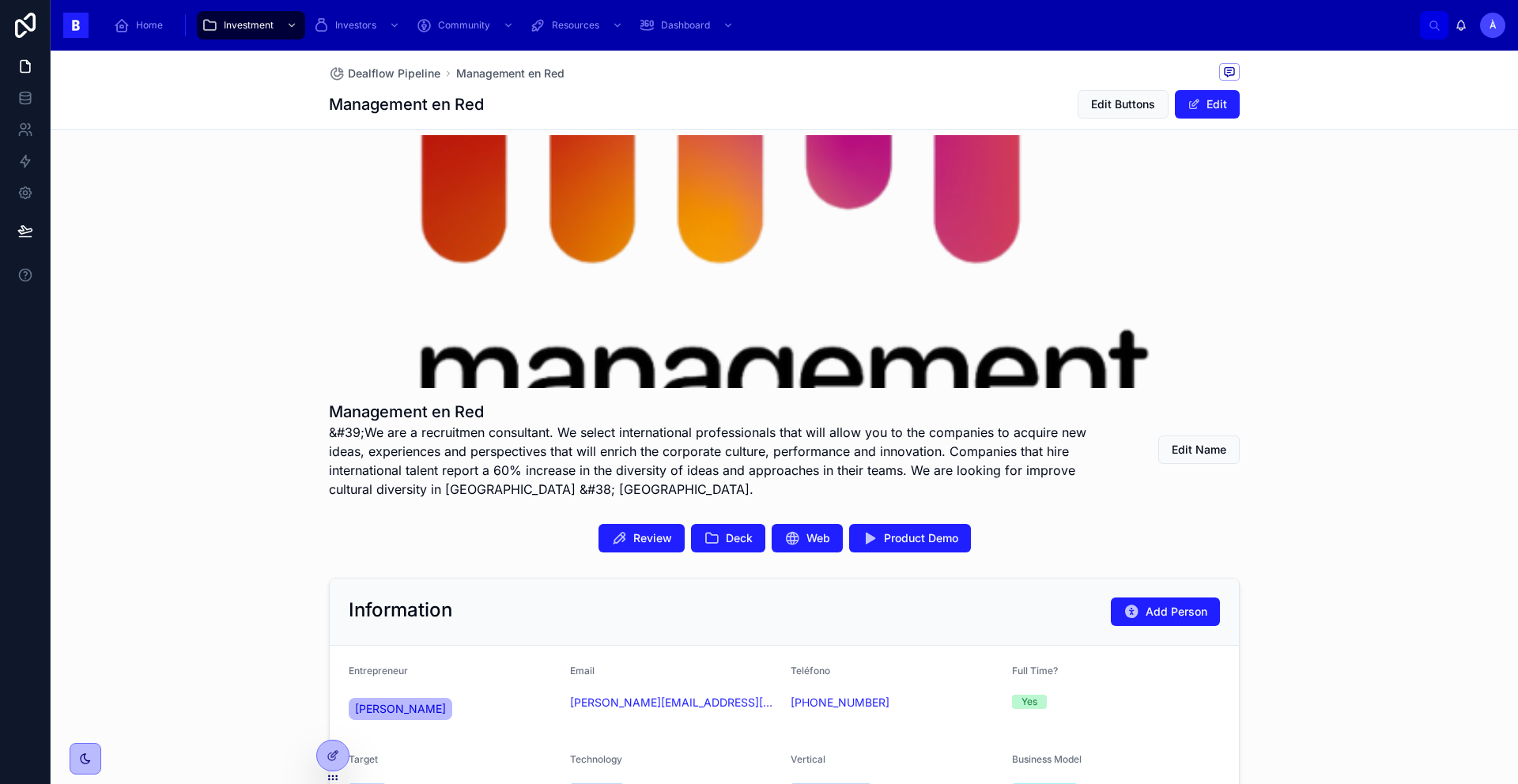
scroll to position [0, 0]
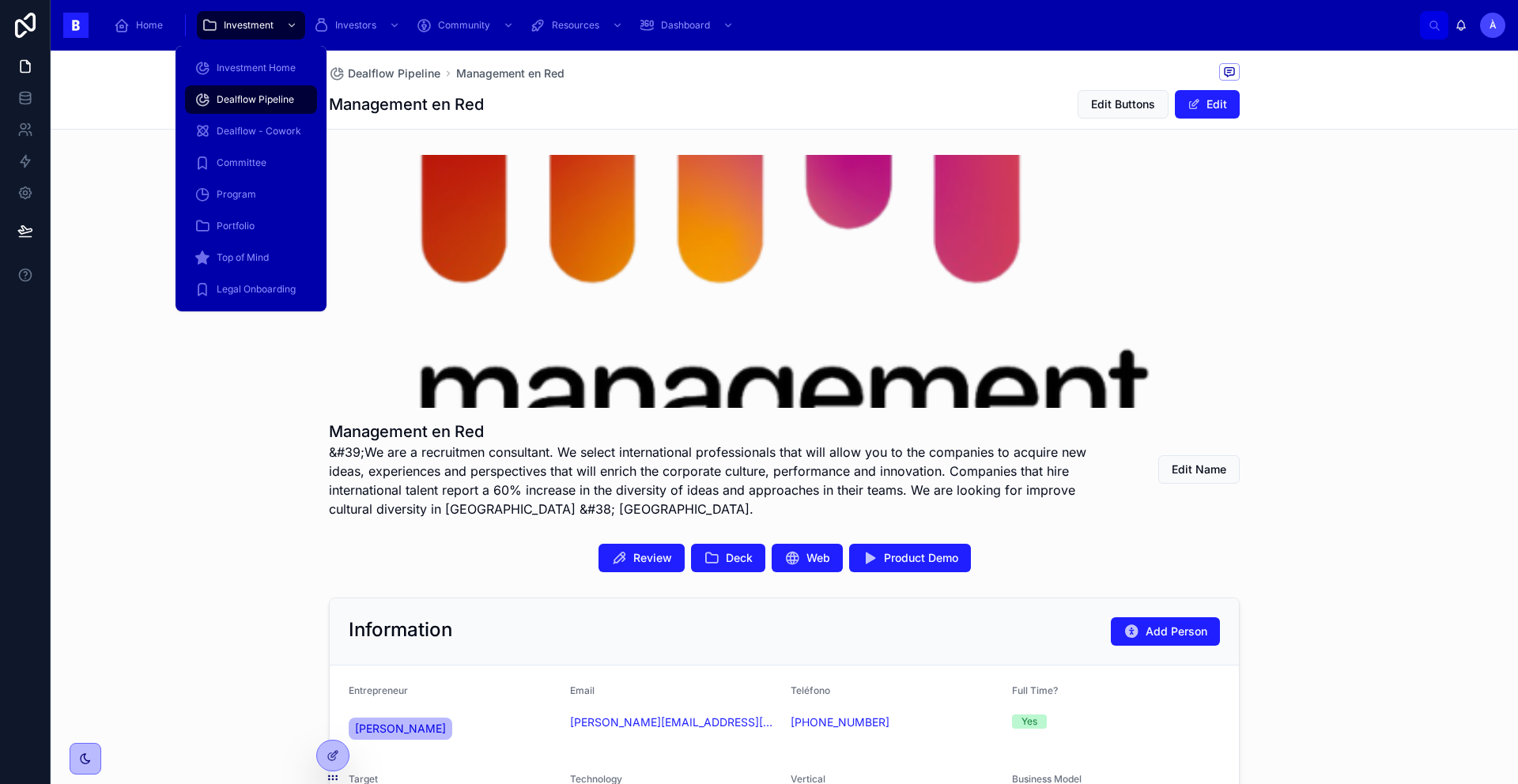
click at [248, 112] on div "Dealflow Pipeline" at bounding box center [251, 99] width 113 height 25
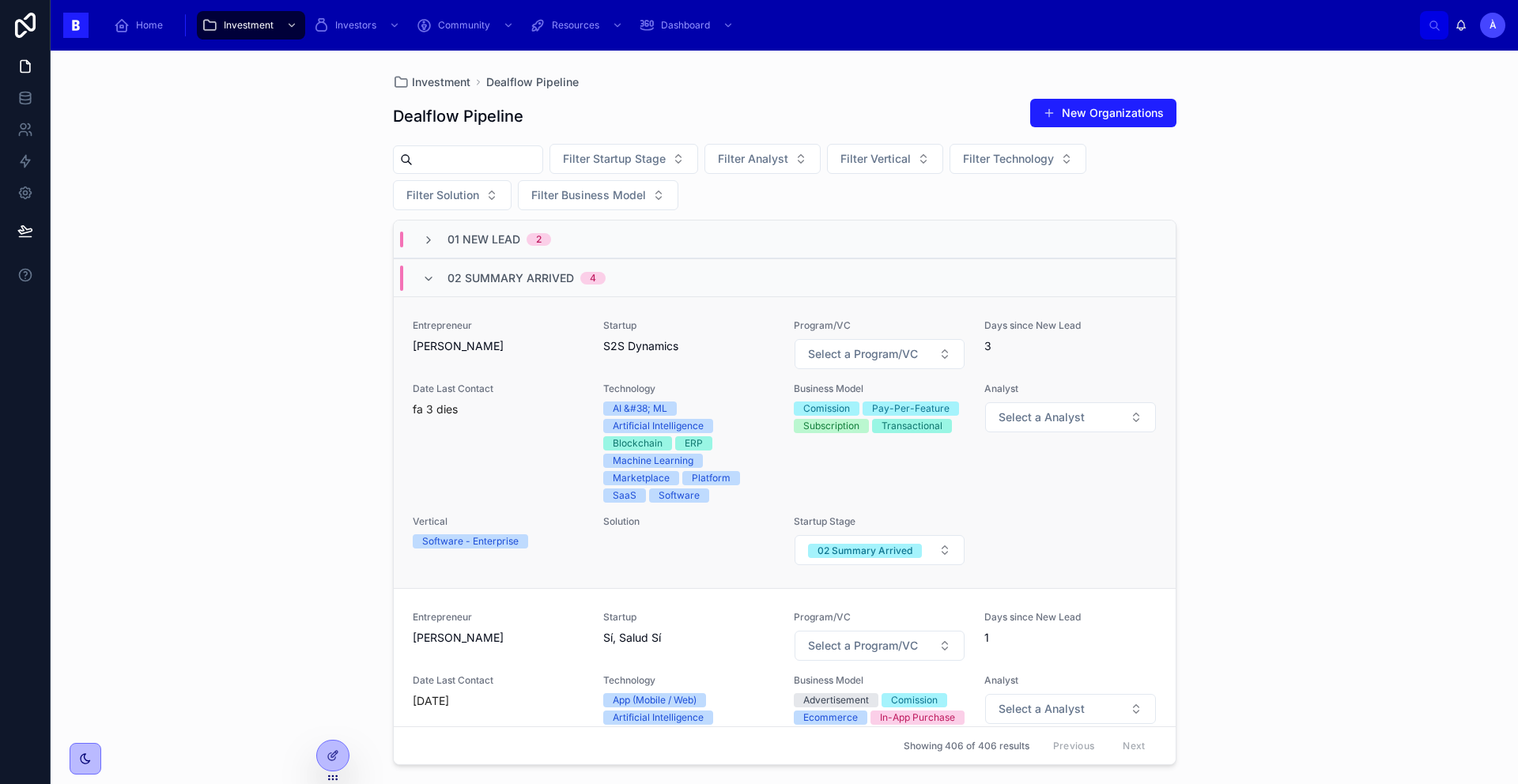
click at [507, 395] on div "Date Last Contact fa 3 dies" at bounding box center [499, 400] width 172 height 35
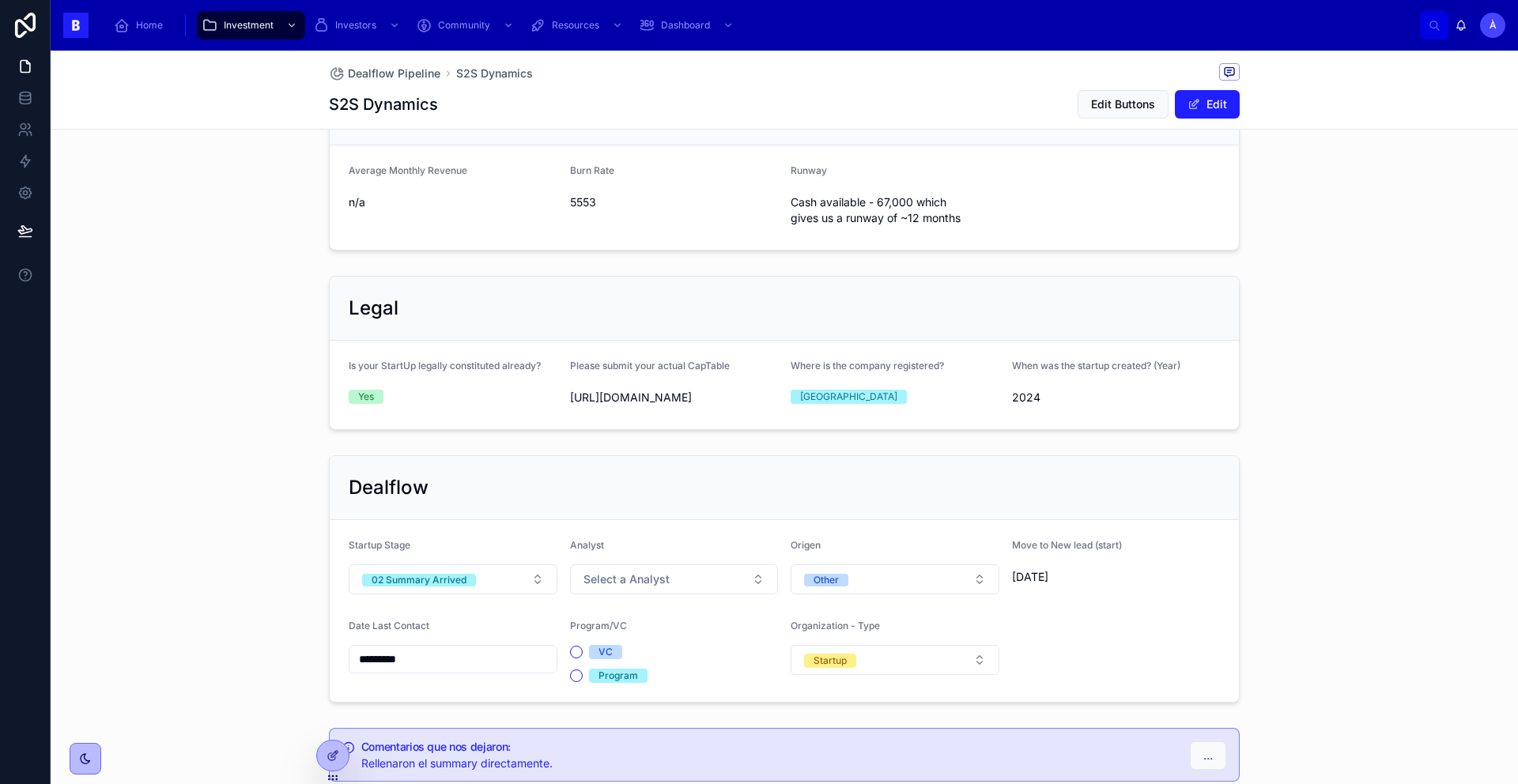
scroll to position [1011, 0]
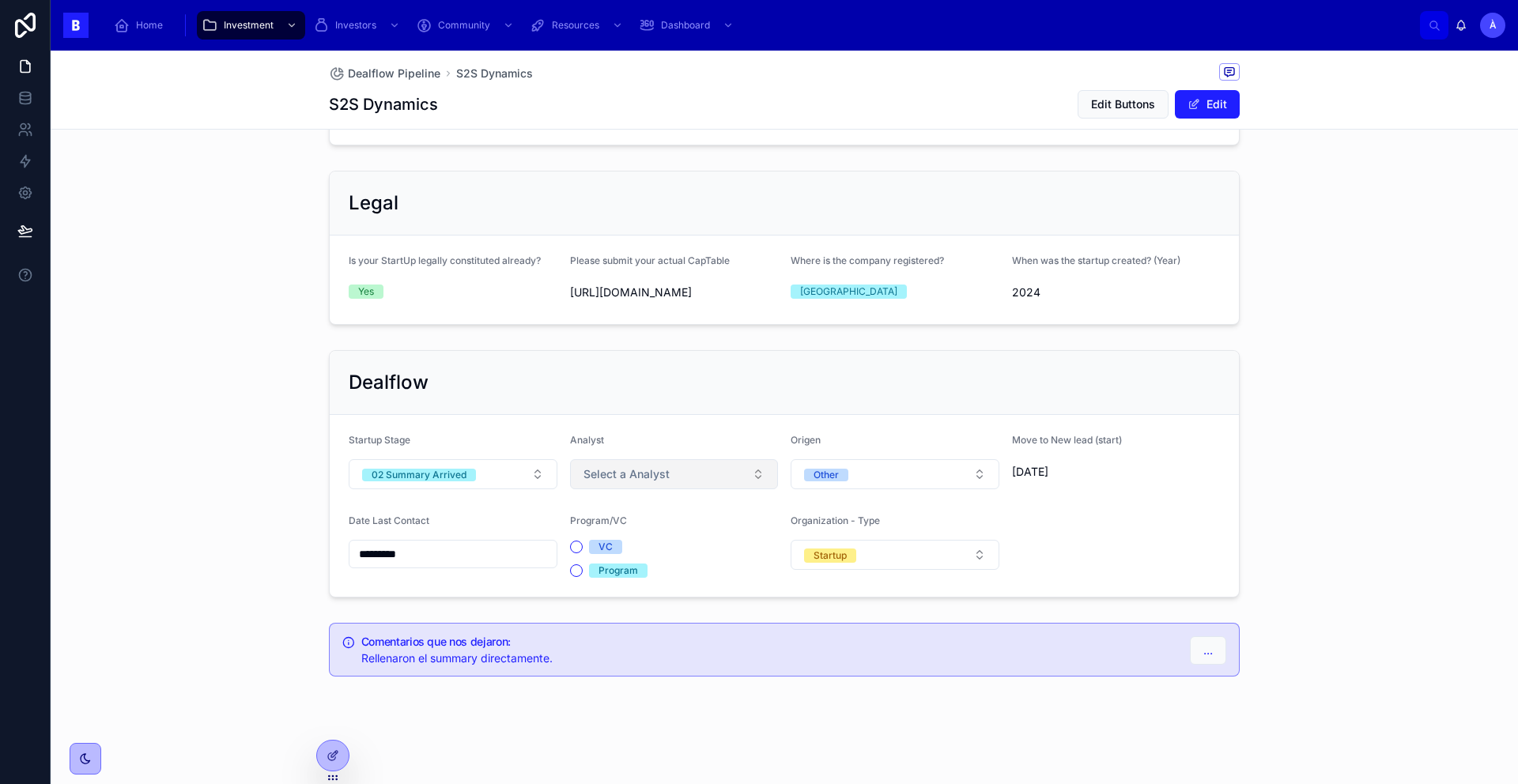
click at [668, 463] on button "Select a Analyst" at bounding box center [674, 473] width 208 height 30
click at [607, 603] on span "Àlex" at bounding box center [593, 603] width 39 height 13
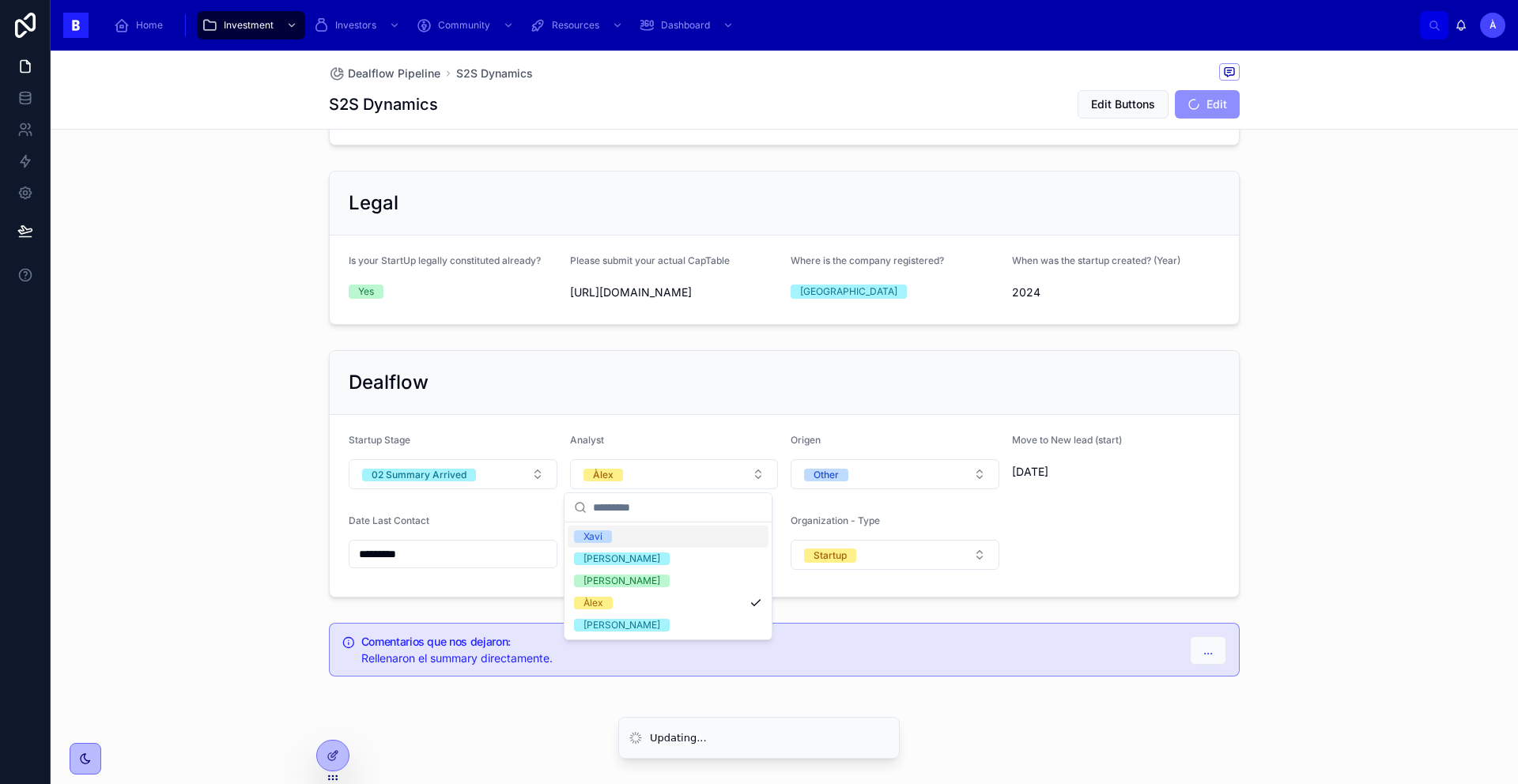
click at [664, 409] on div "Dealflow" at bounding box center [784, 383] width 909 height 64
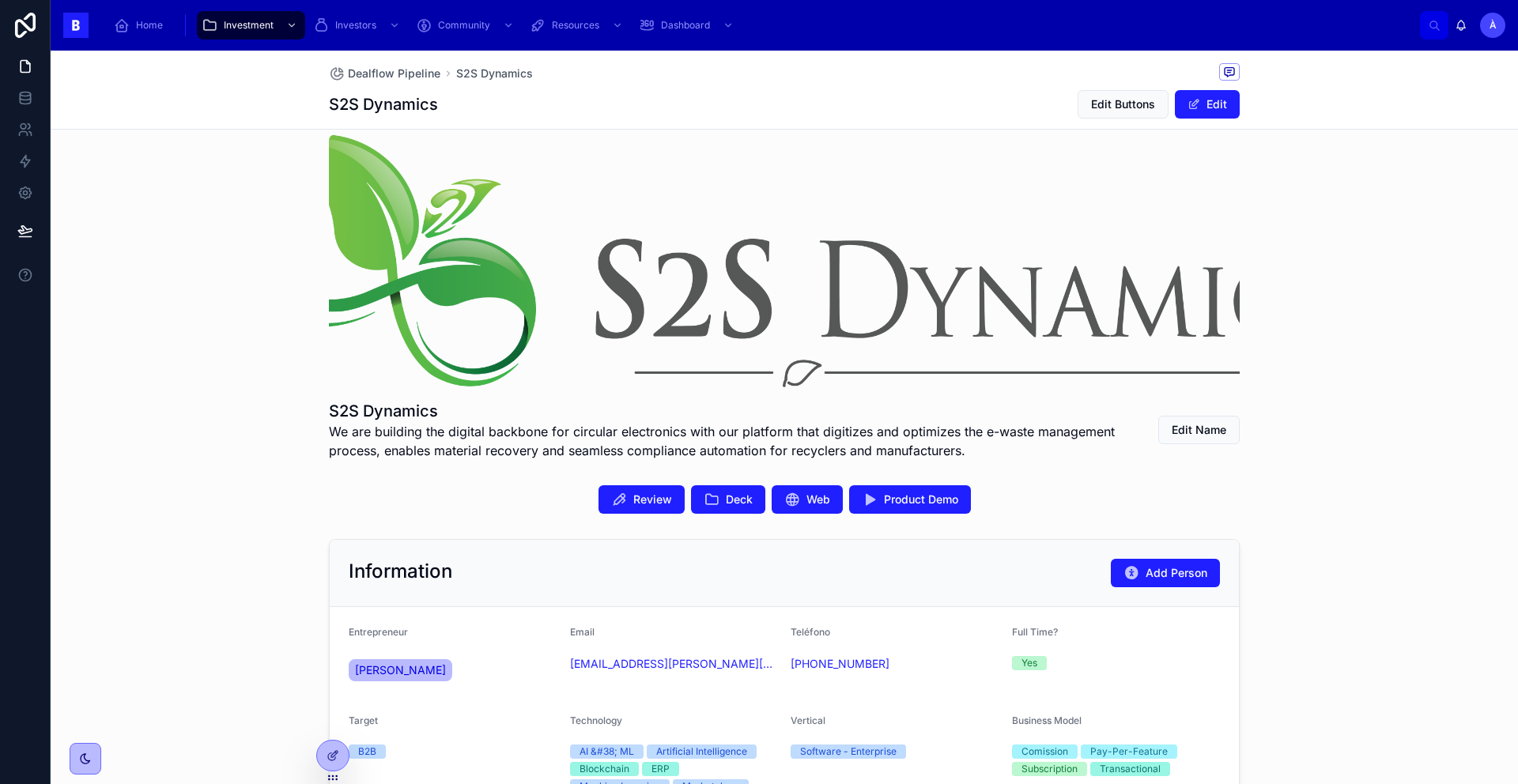
scroll to position [213, 0]
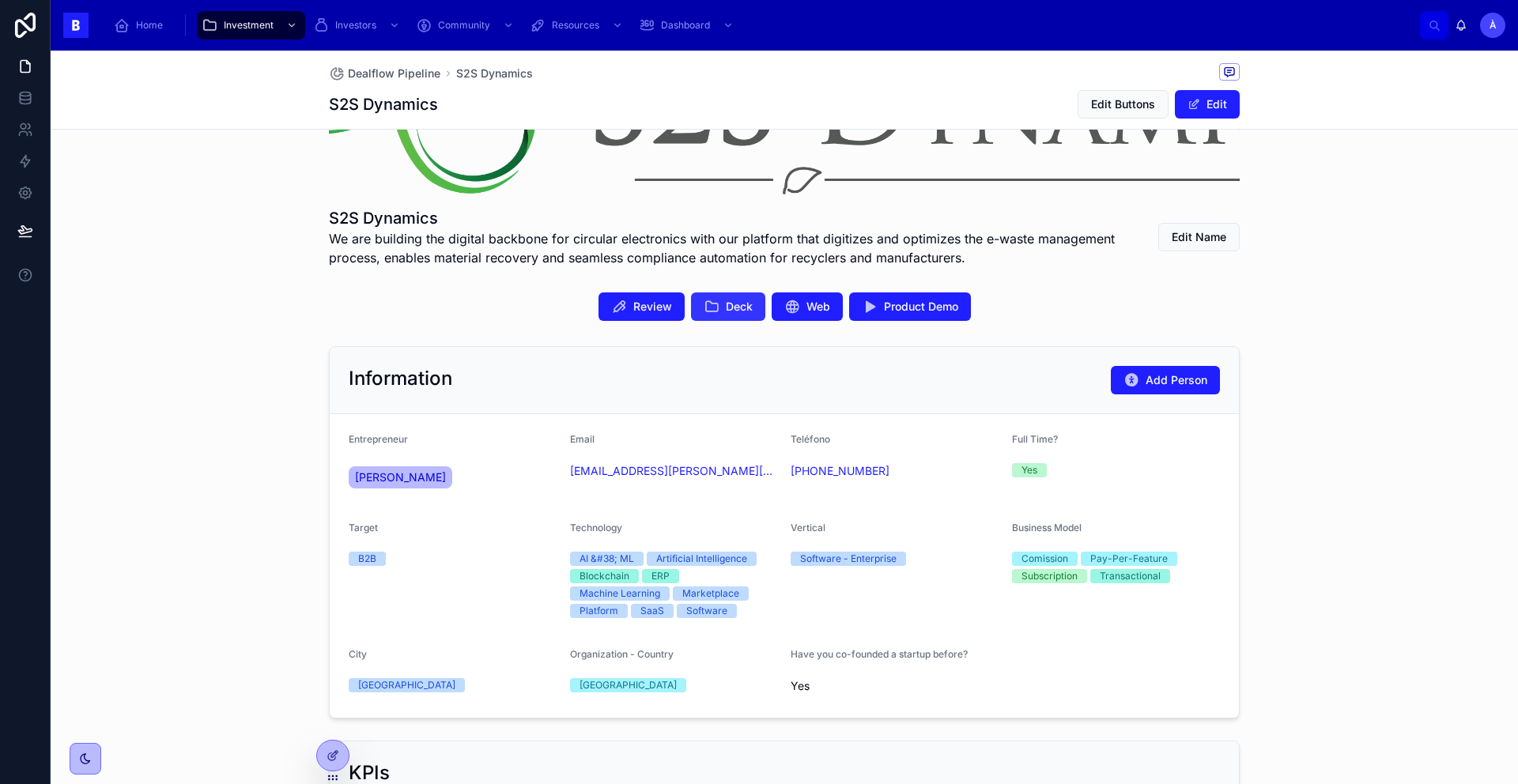
click at [731, 299] on span "Deck" at bounding box center [740, 307] width 27 height 15
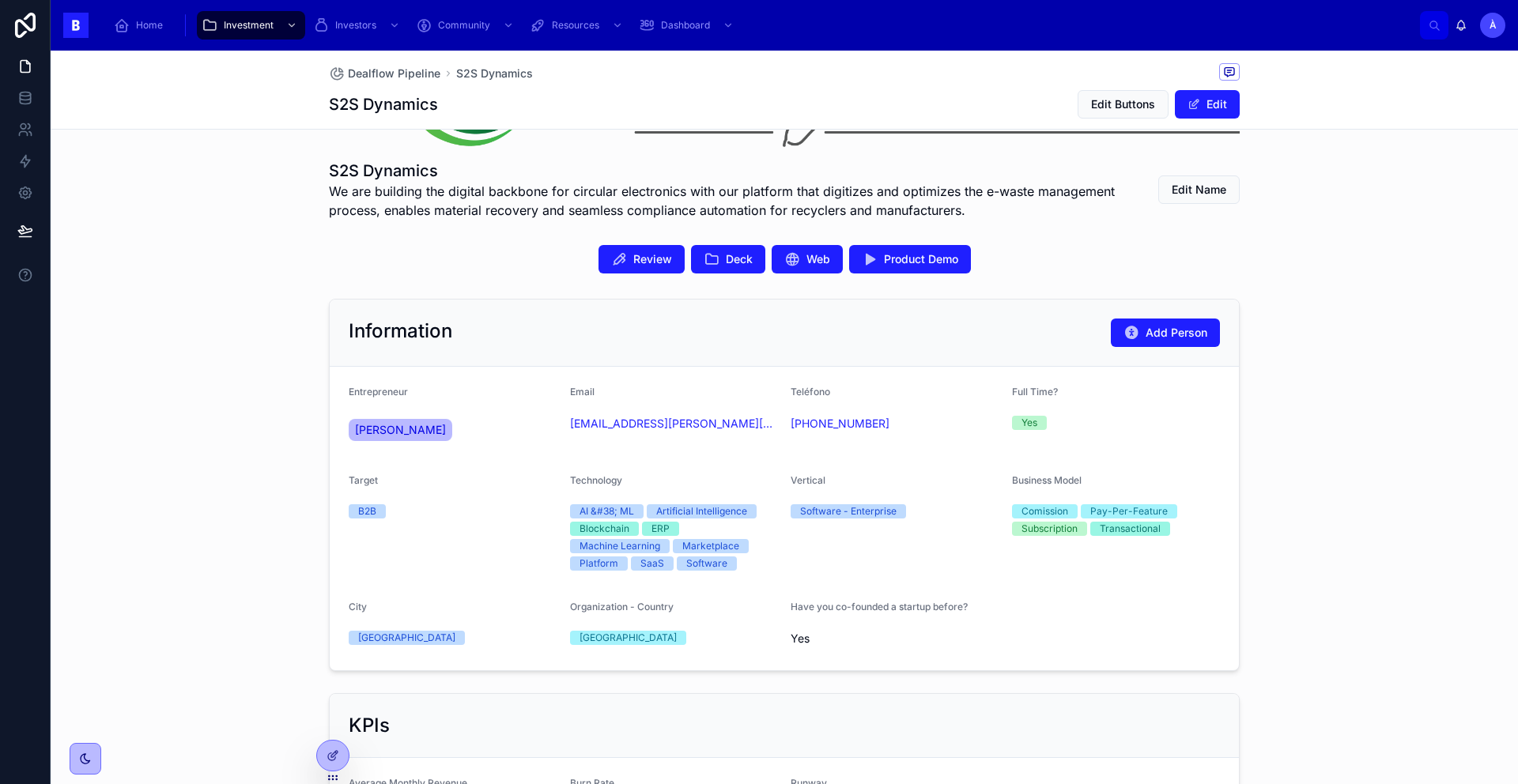
scroll to position [257, 0]
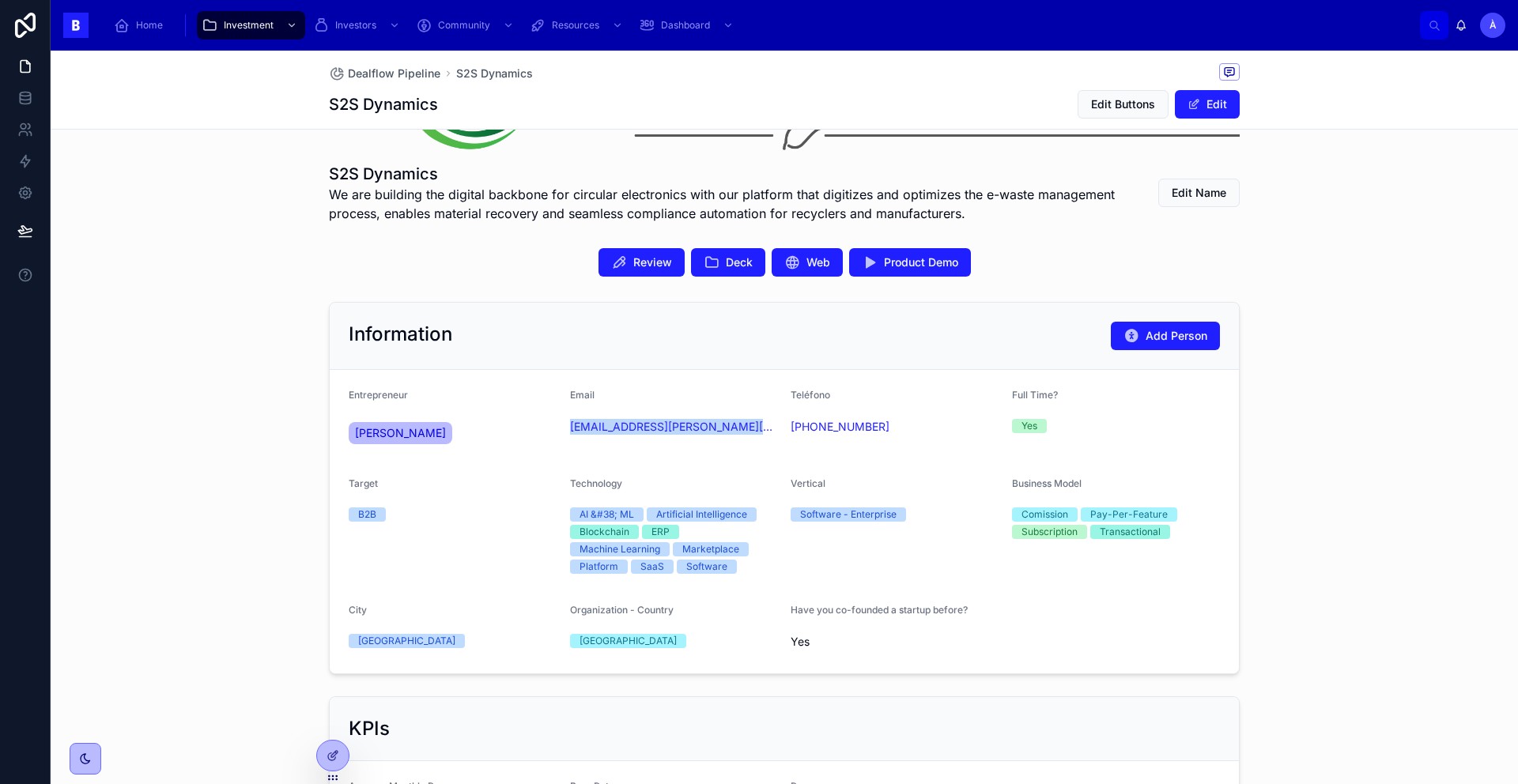
drag, startPoint x: 723, startPoint y: 459, endPoint x: 561, endPoint y: 427, distance: 165.1
click at [561, 427] on form "Entrepreneur [PERSON_NAME] Email [EMAIL_ADDRESS][PERSON_NAME][DOMAIN_NAME] Telé…" at bounding box center [784, 522] width 909 height 304
click at [536, 376] on form "Entrepreneur [PERSON_NAME] Email [EMAIL_ADDRESS][PERSON_NAME][DOMAIN_NAME] Telé…" at bounding box center [784, 522] width 909 height 304
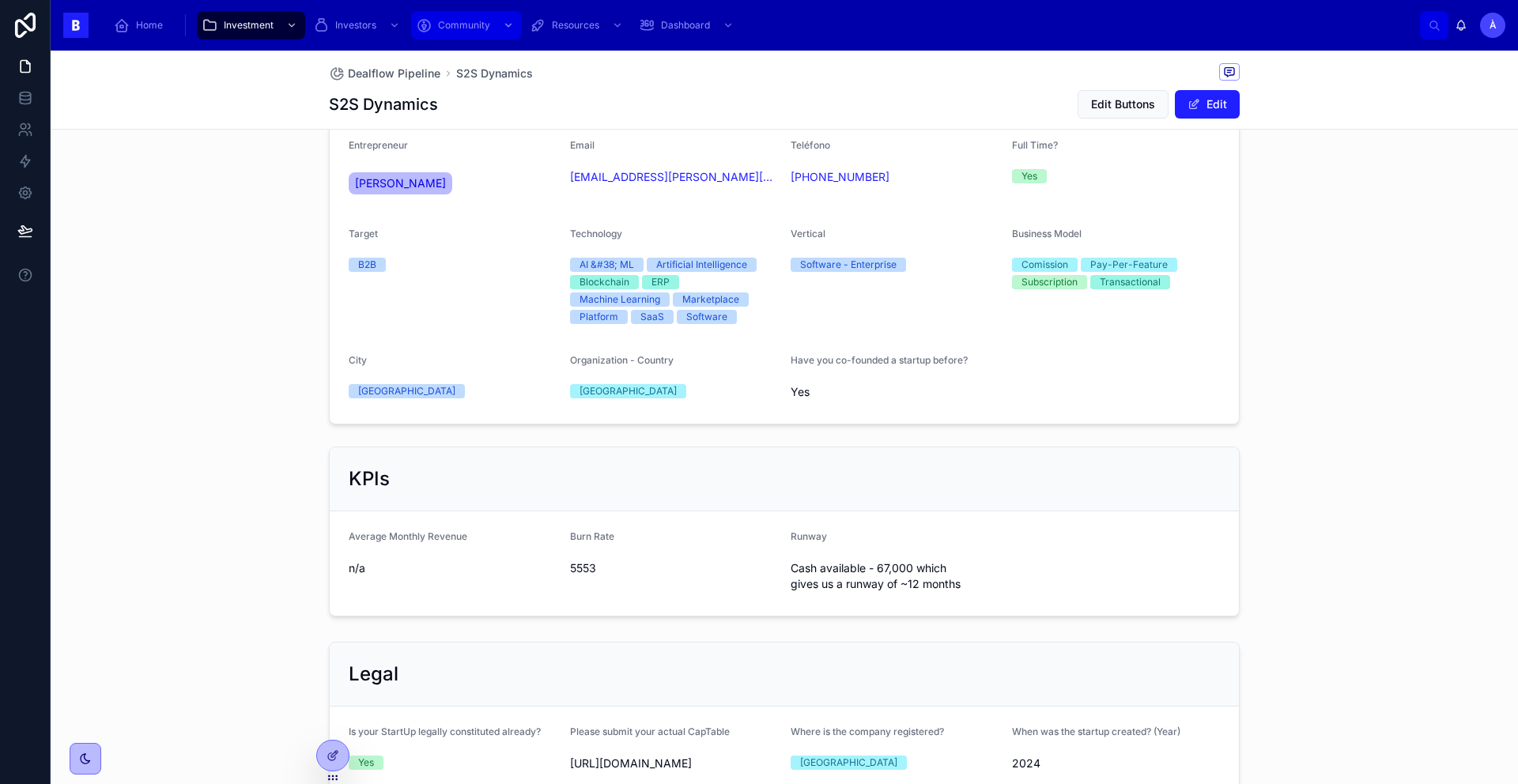
scroll to position [1011, 0]
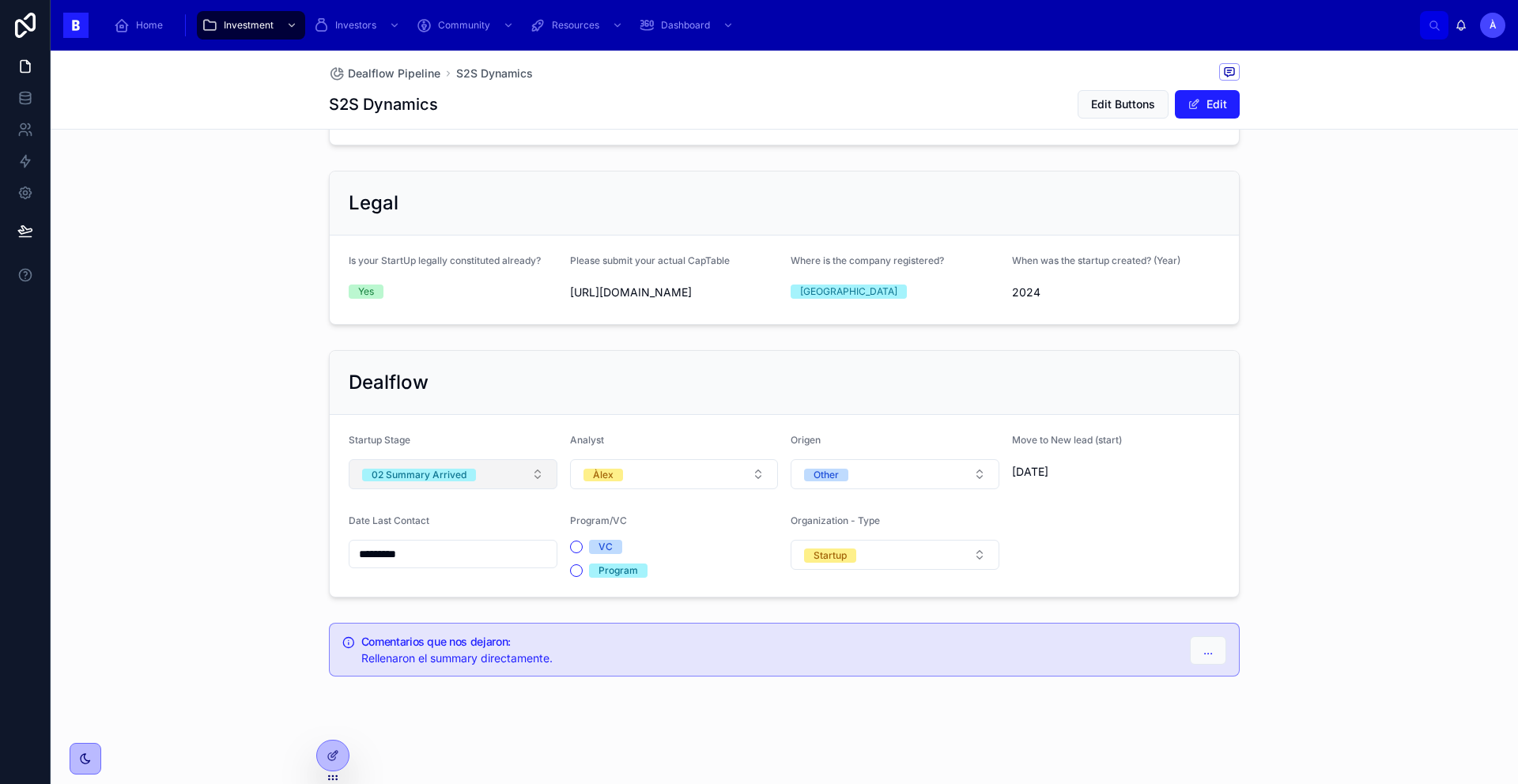
click at [463, 470] on span "02 Summary Arrived" at bounding box center [420, 474] width 114 height 13
click at [468, 480] on span "02 Summary Arrived" at bounding box center [420, 474] width 114 height 13
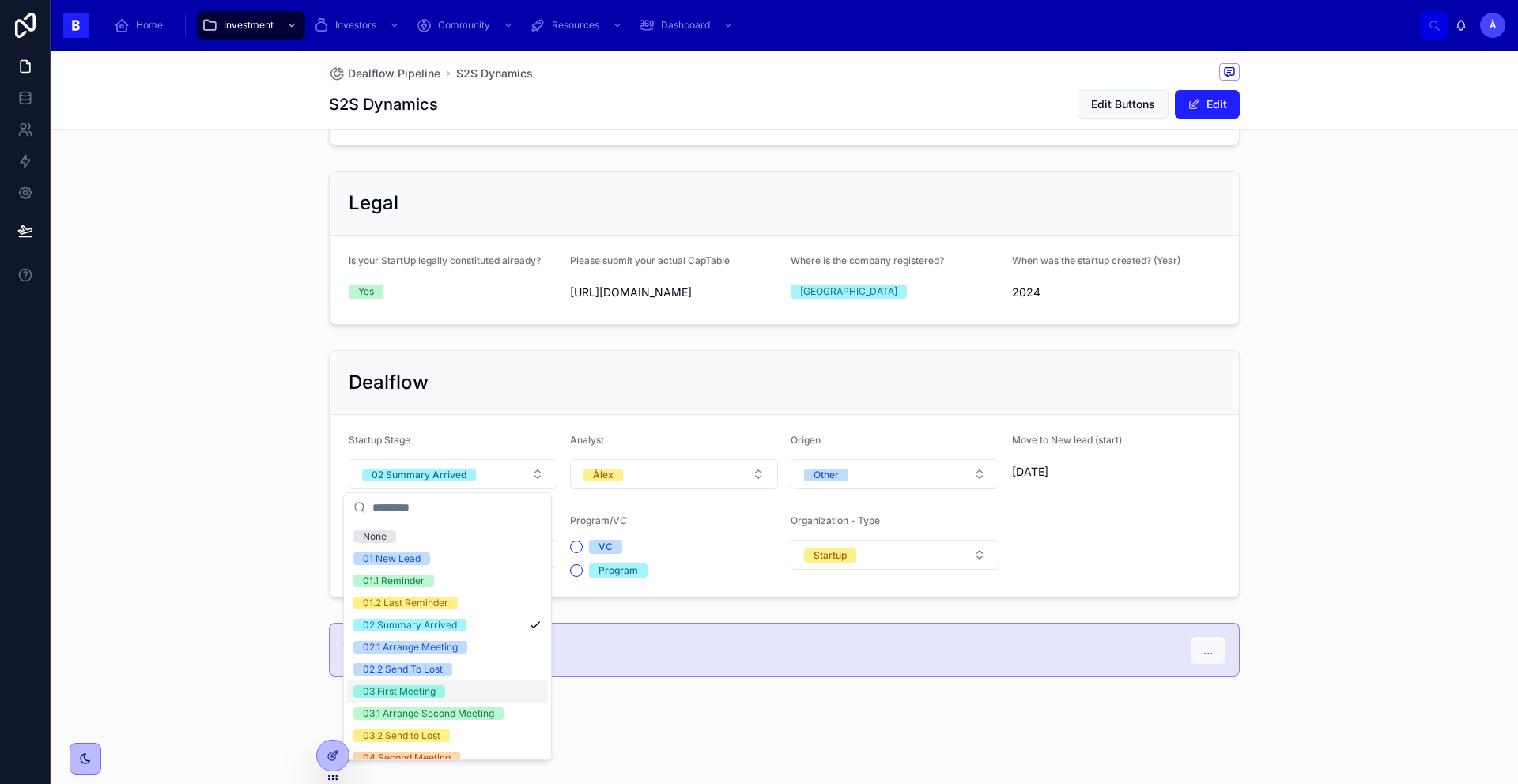
click at [421, 683] on div "03 First Meeting" at bounding box center [447, 691] width 201 height 22
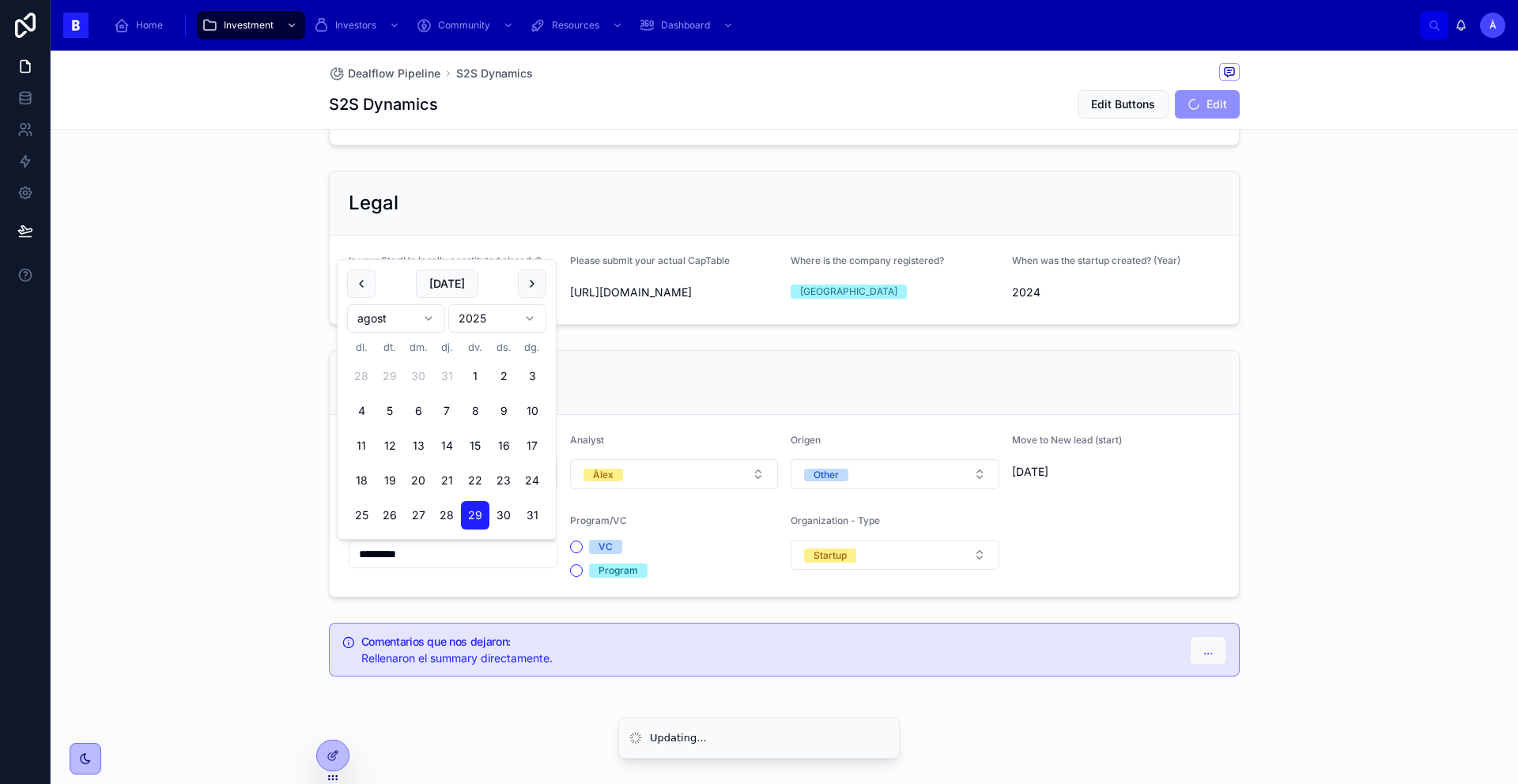
click at [441, 559] on input "*********" at bounding box center [452, 554] width 207 height 22
click at [442, 283] on button "[DATE]" at bounding box center [447, 284] width 63 height 29
click at [274, 371] on div "Dealflow Startup Stage 03 First Meeting Analyst Àlex Origen Other Move to New l…" at bounding box center [784, 474] width 1468 height 260
click at [432, 544] on input "*********" at bounding box center [452, 554] width 207 height 22
click at [440, 284] on button "[DATE]" at bounding box center [447, 284] width 63 height 29
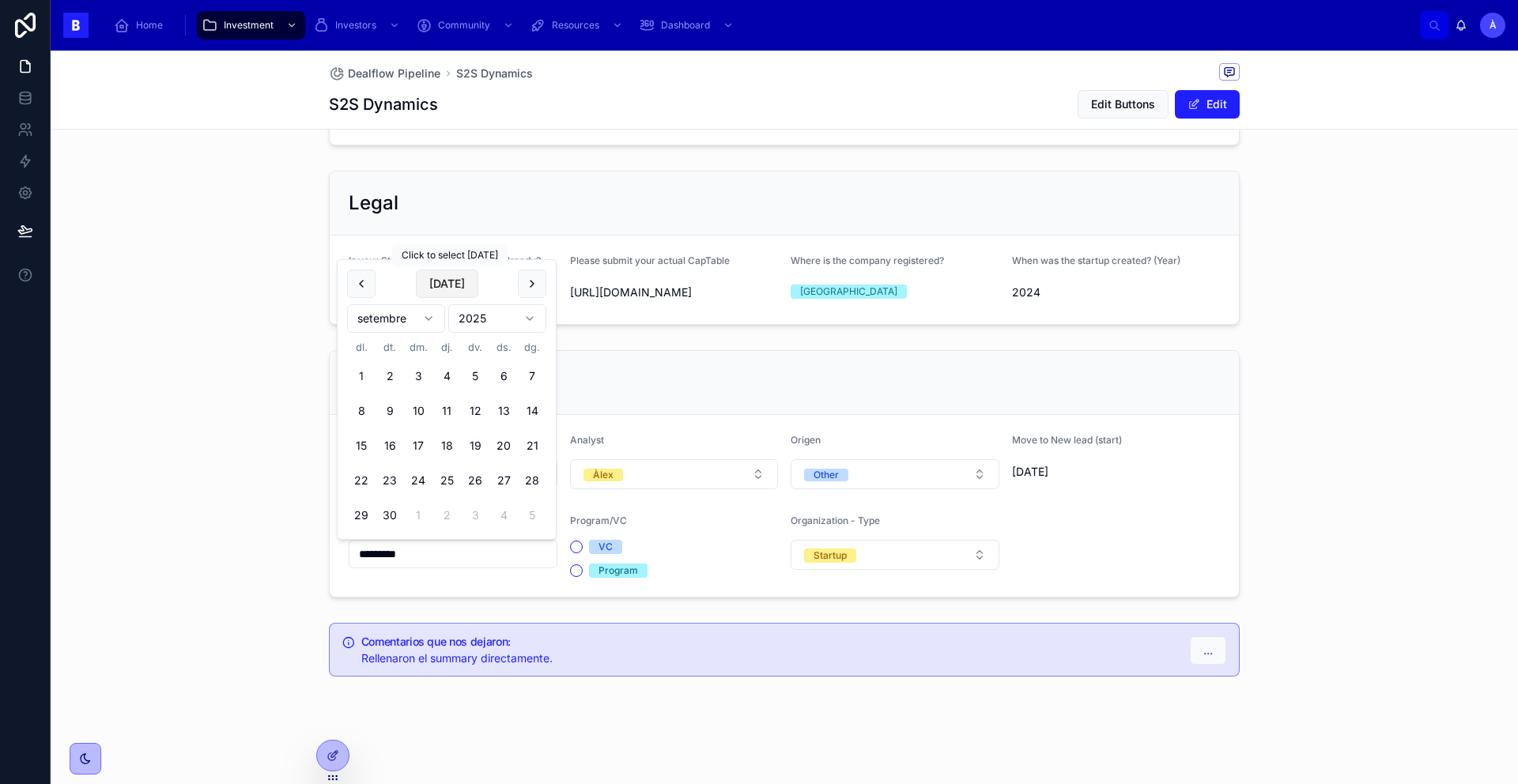
type input "********"
click at [440, 284] on span "[DATE]" at bounding box center [447, 284] width 63 height 29
click at [238, 472] on div "Dealflow Startup Stage 03 First Meeting Analyst Àlex Origen Other Move to New l…" at bounding box center [784, 474] width 1468 height 260
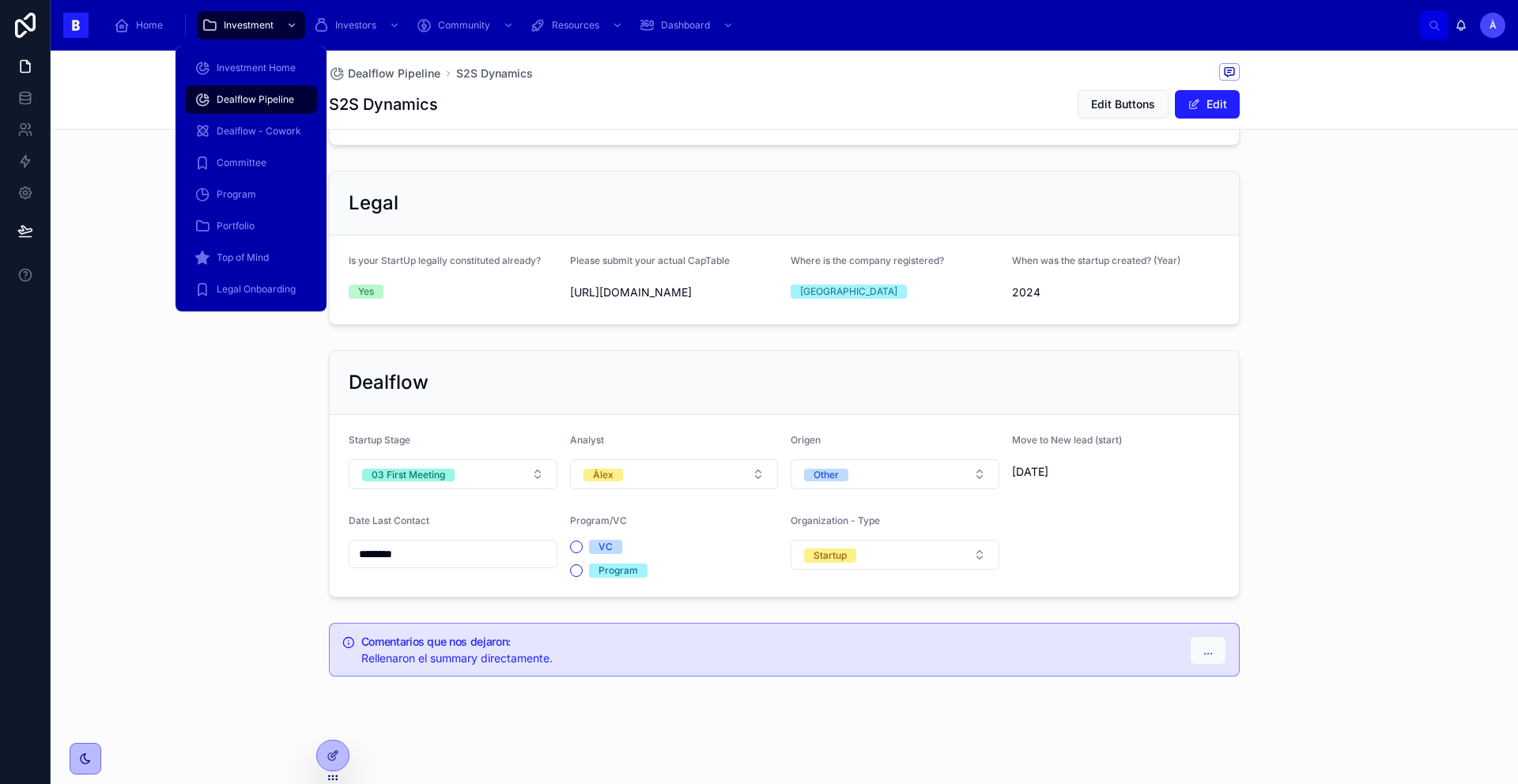
click at [258, 98] on span "Dealflow Pipeline" at bounding box center [256, 99] width 77 height 13
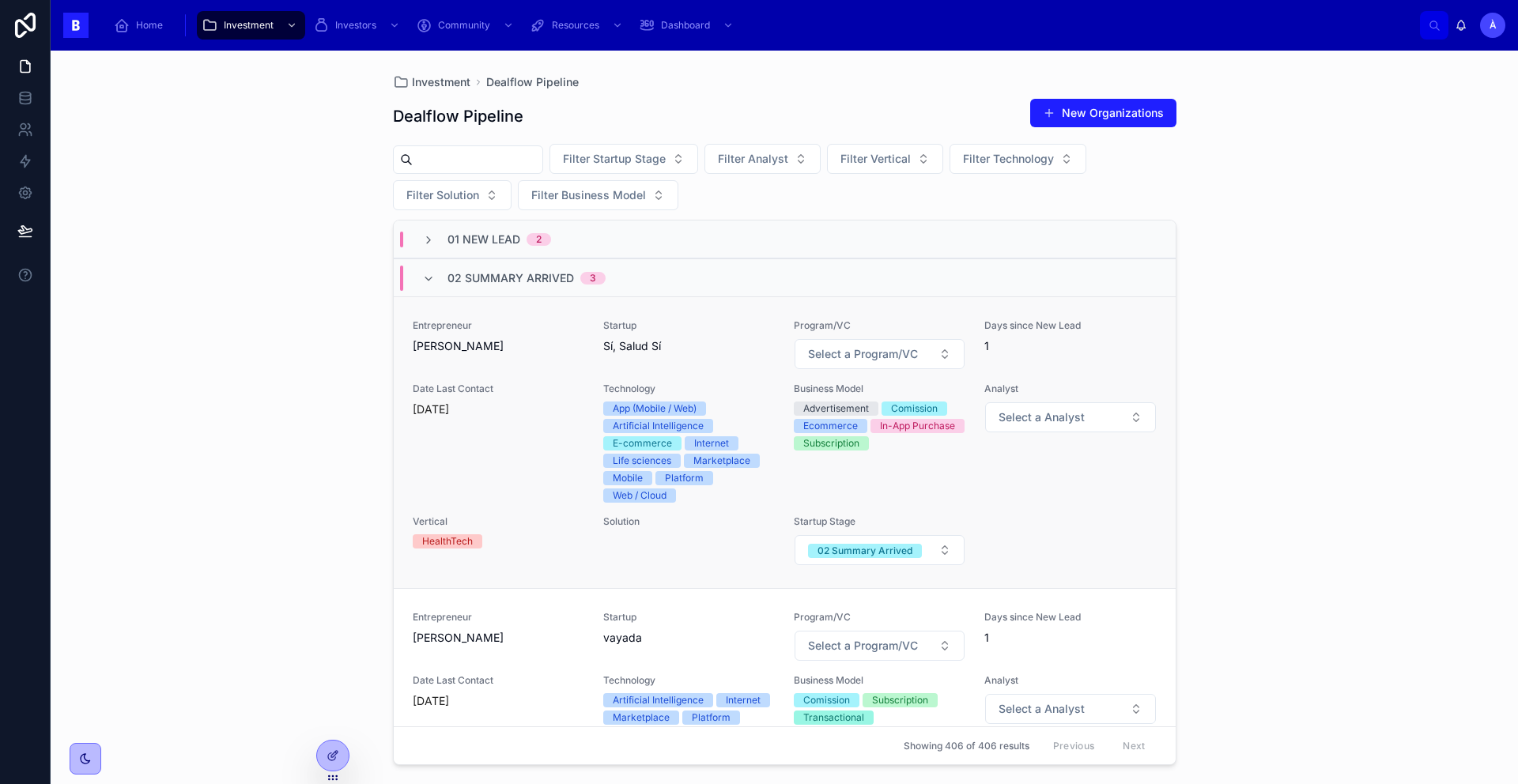
click at [563, 361] on div "Entrepreneur [PERSON_NAME]" at bounding box center [499, 344] width 172 height 50
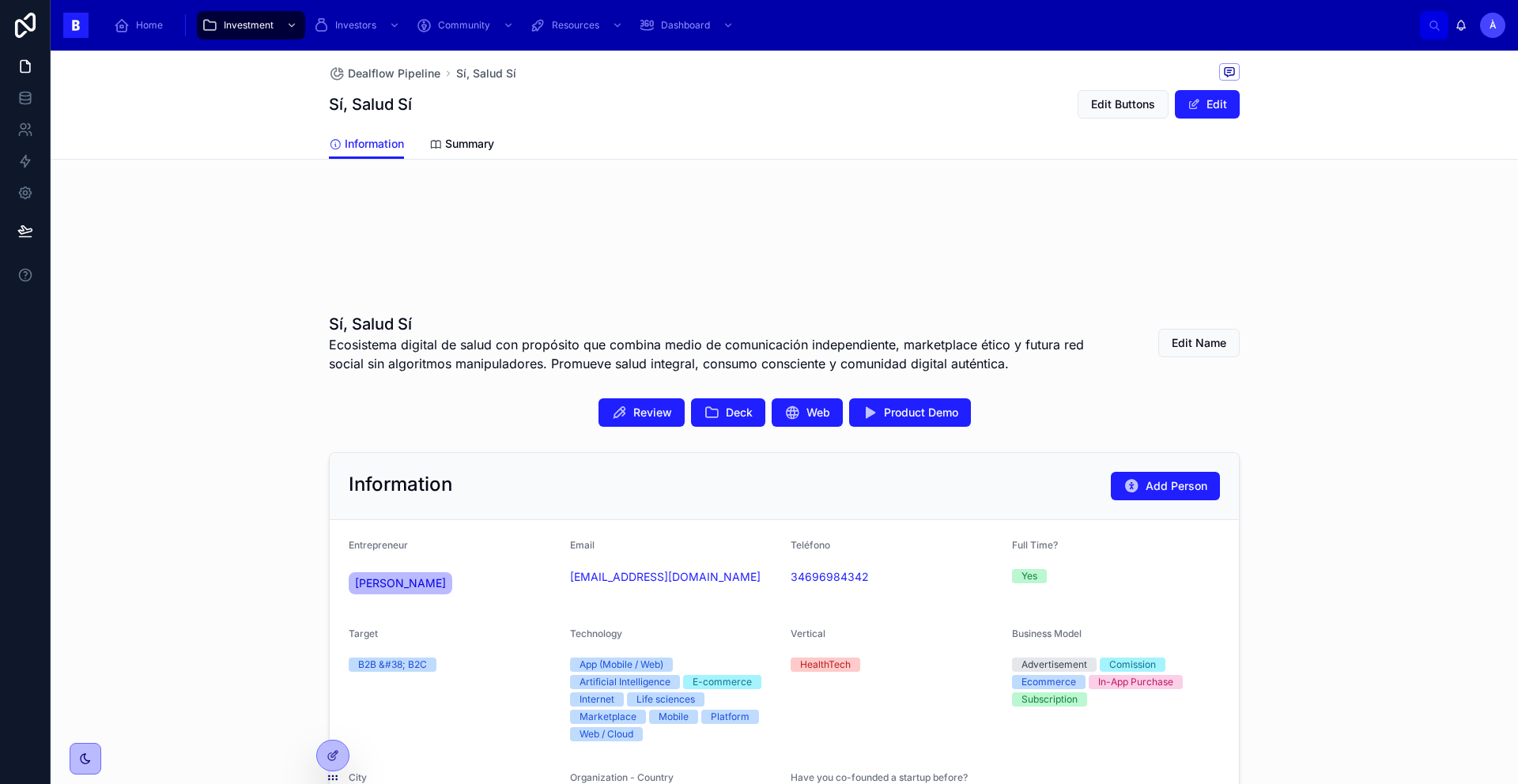
scroll to position [125, 0]
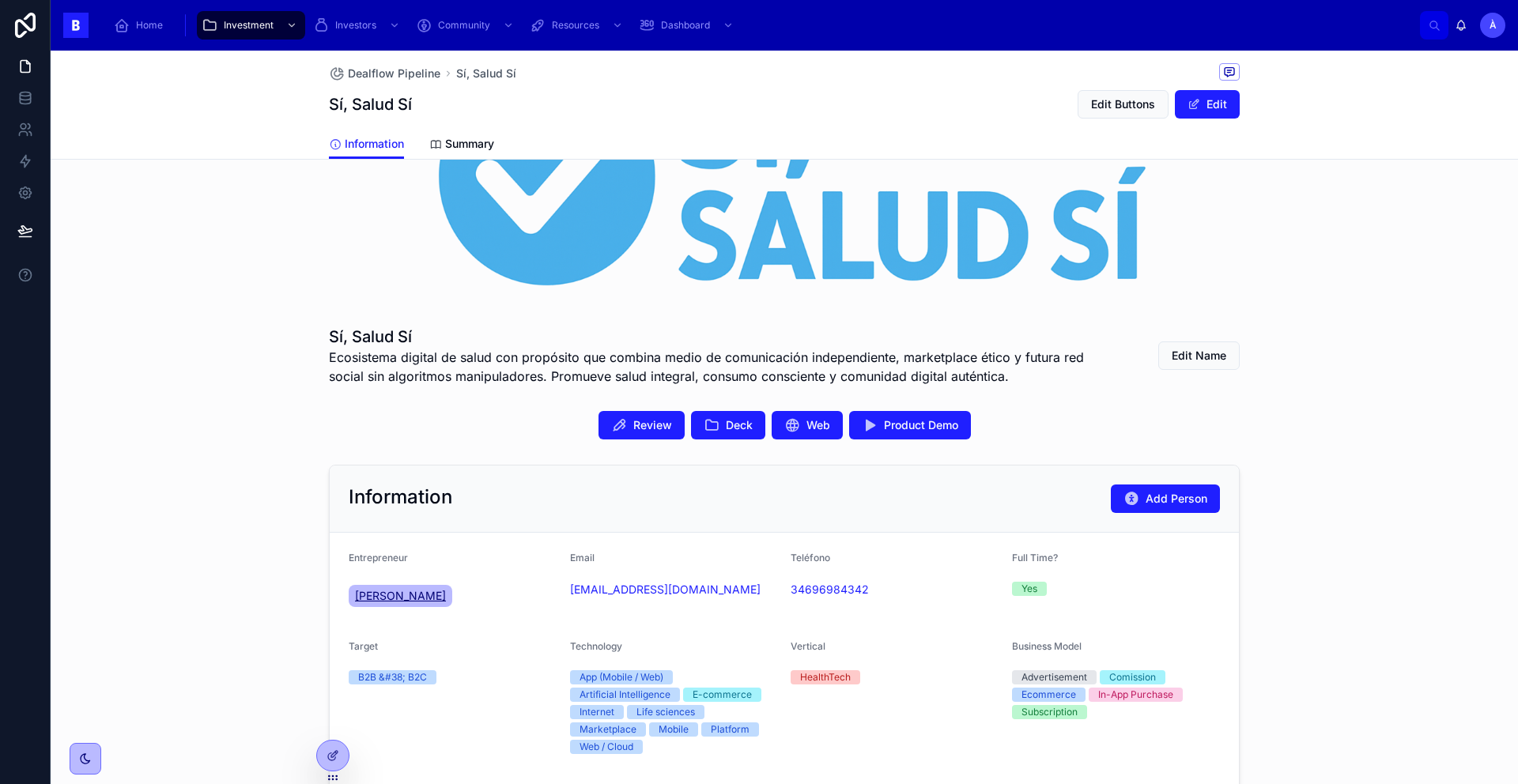
click at [377, 595] on span "[PERSON_NAME]" at bounding box center [400, 596] width 91 height 15
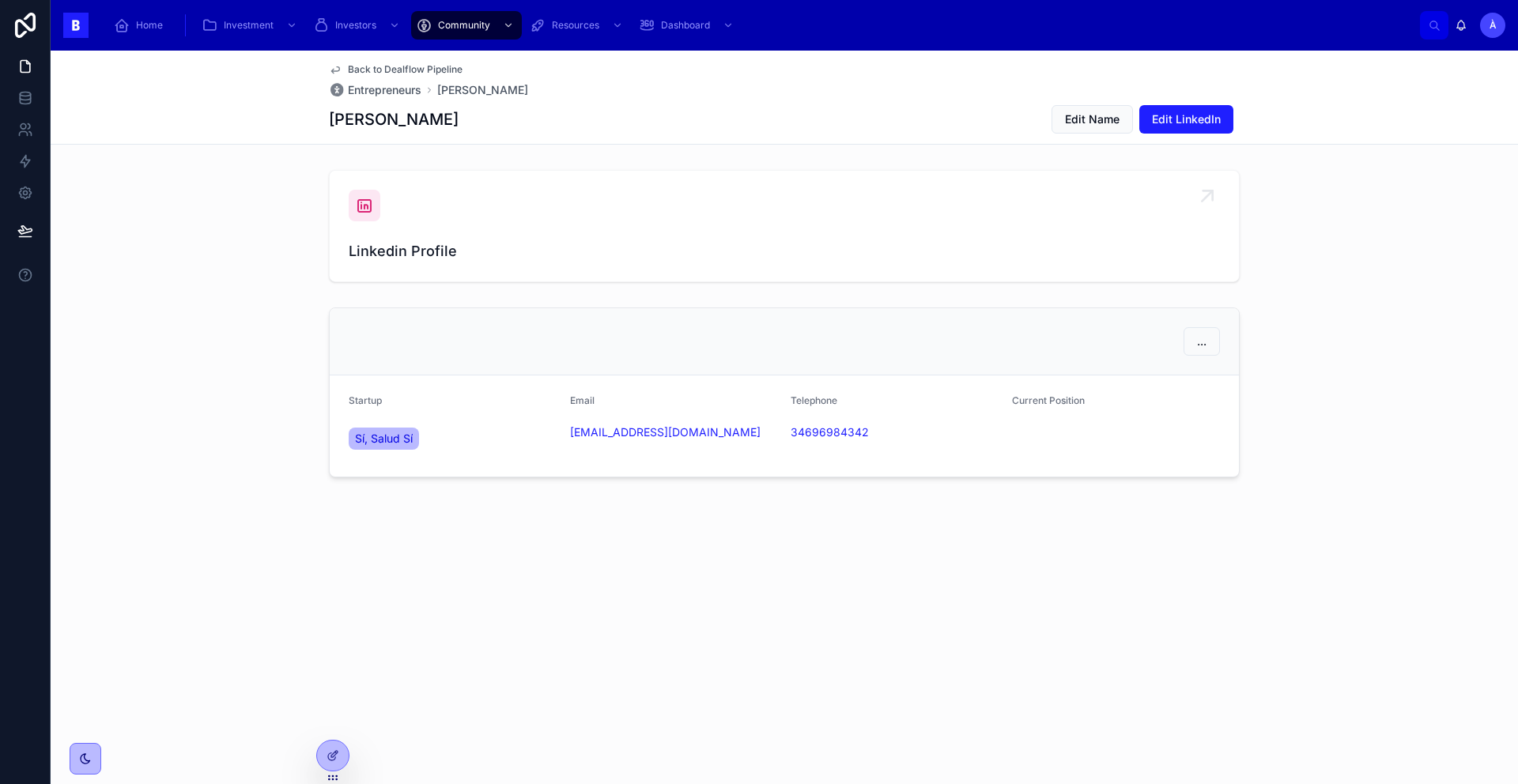
click at [380, 203] on div "Linkedin Profile" at bounding box center [784, 226] width 871 height 72
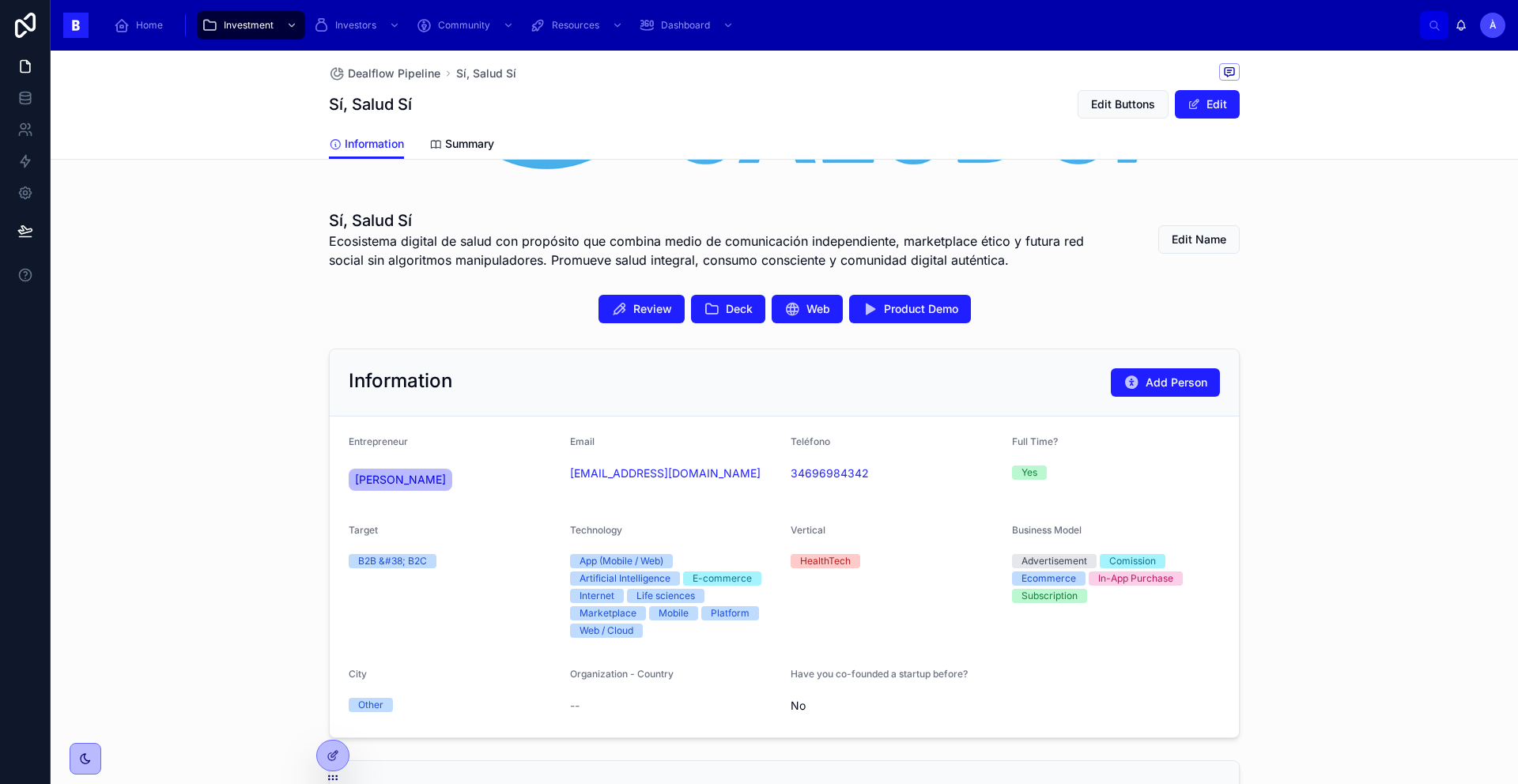
scroll to position [225, 0]
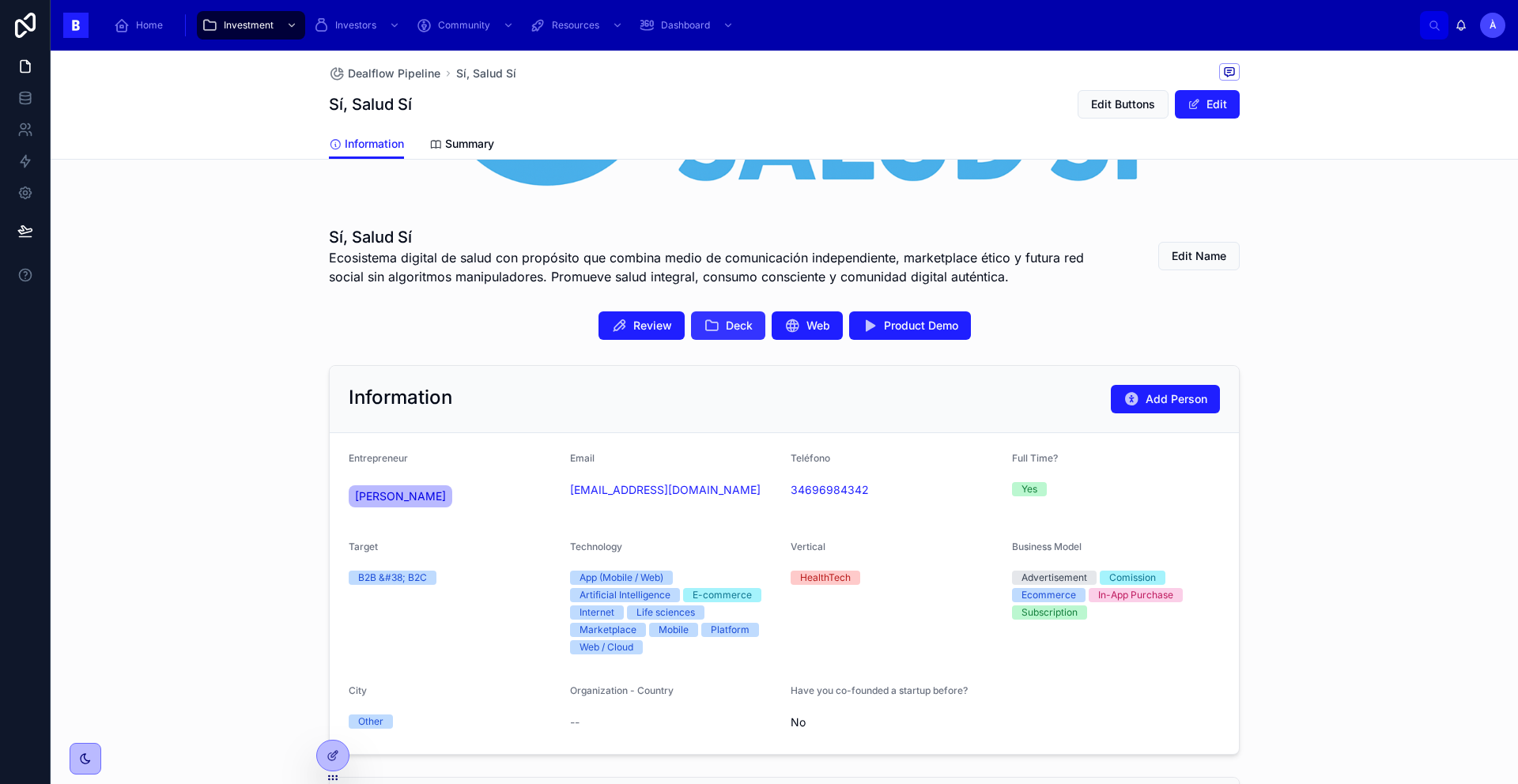
click at [726, 329] on span "Deck" at bounding box center [740, 326] width 27 height 15
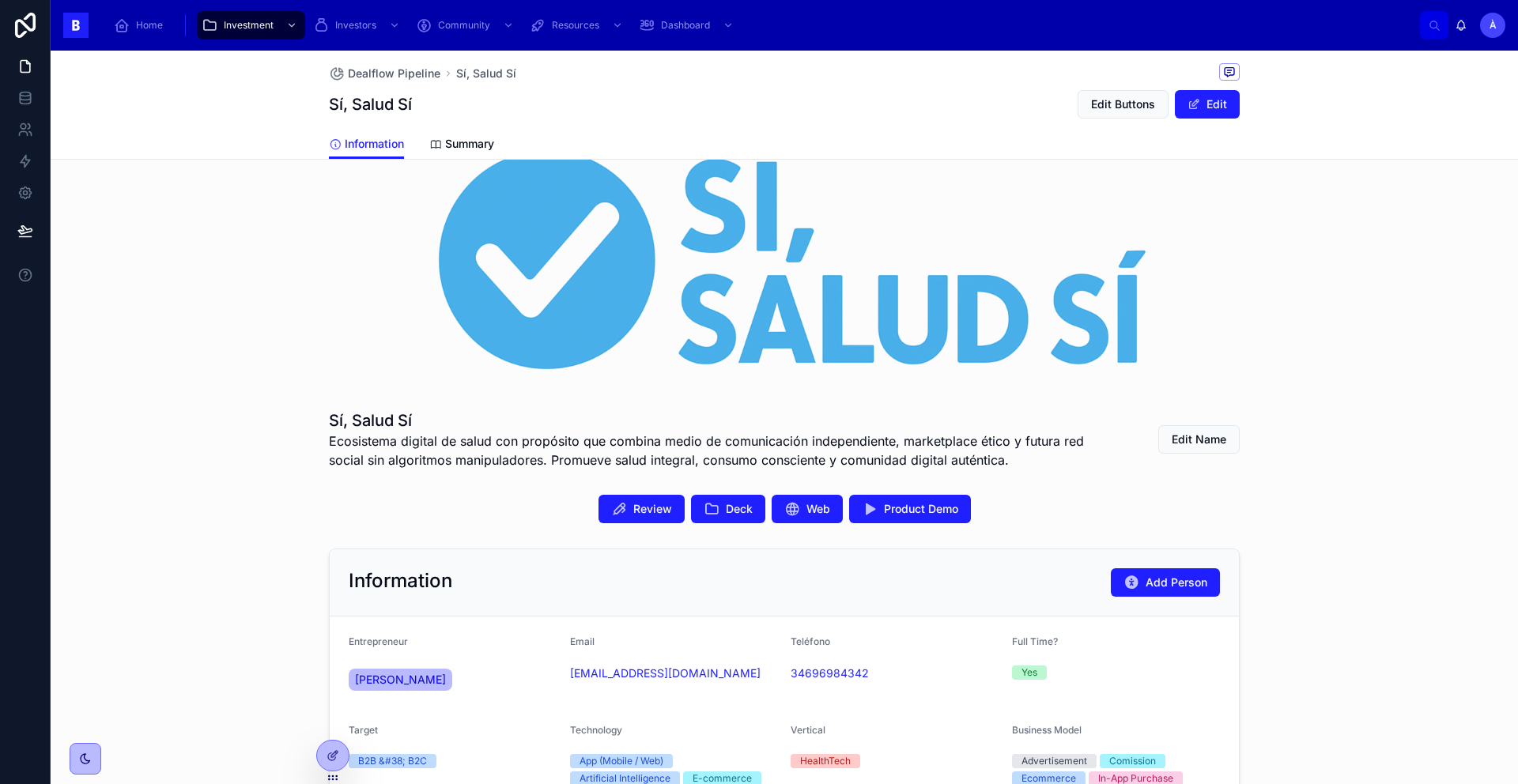
scroll to position [0, 0]
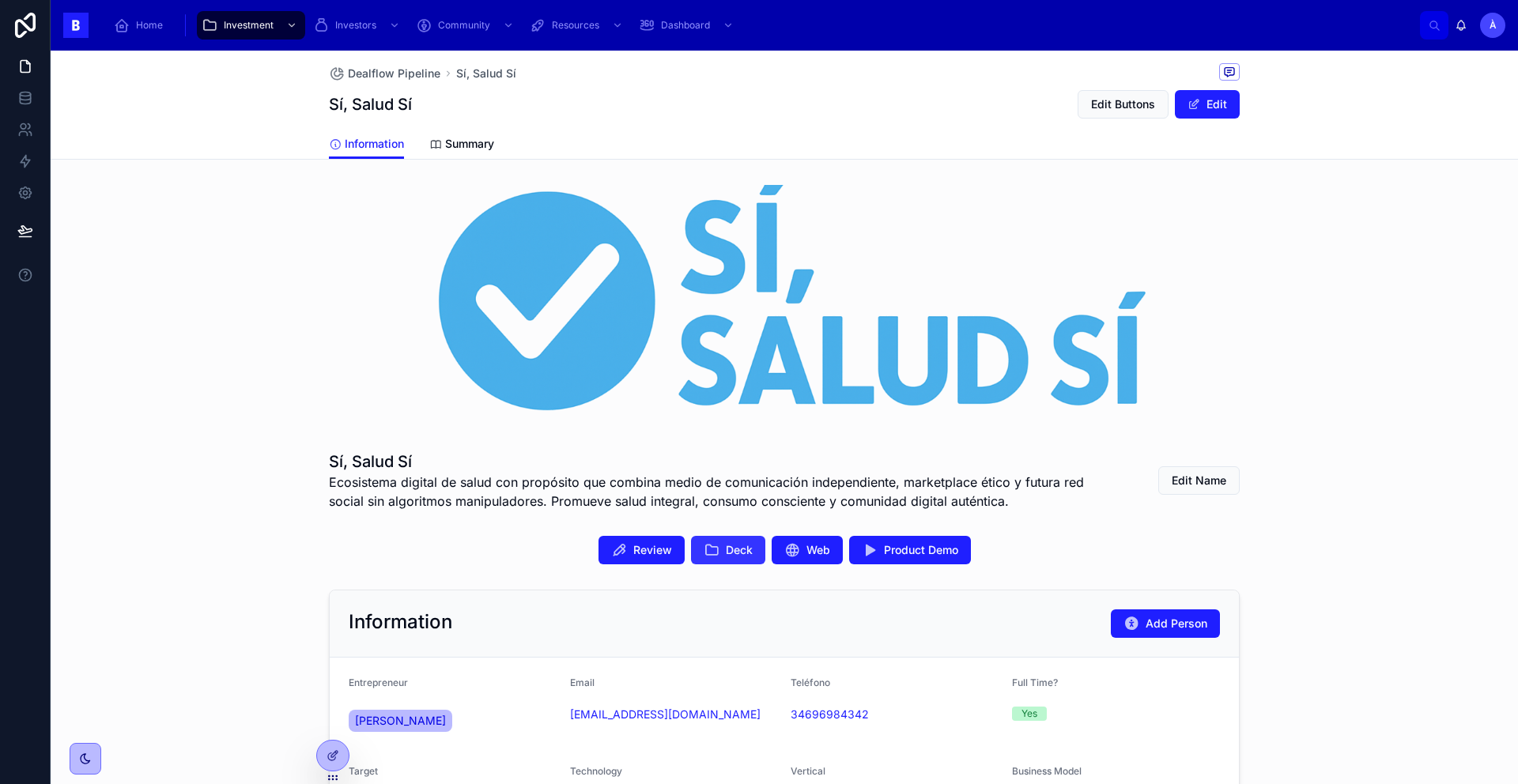
click at [713, 546] on button "Deck" at bounding box center [728, 551] width 74 height 29
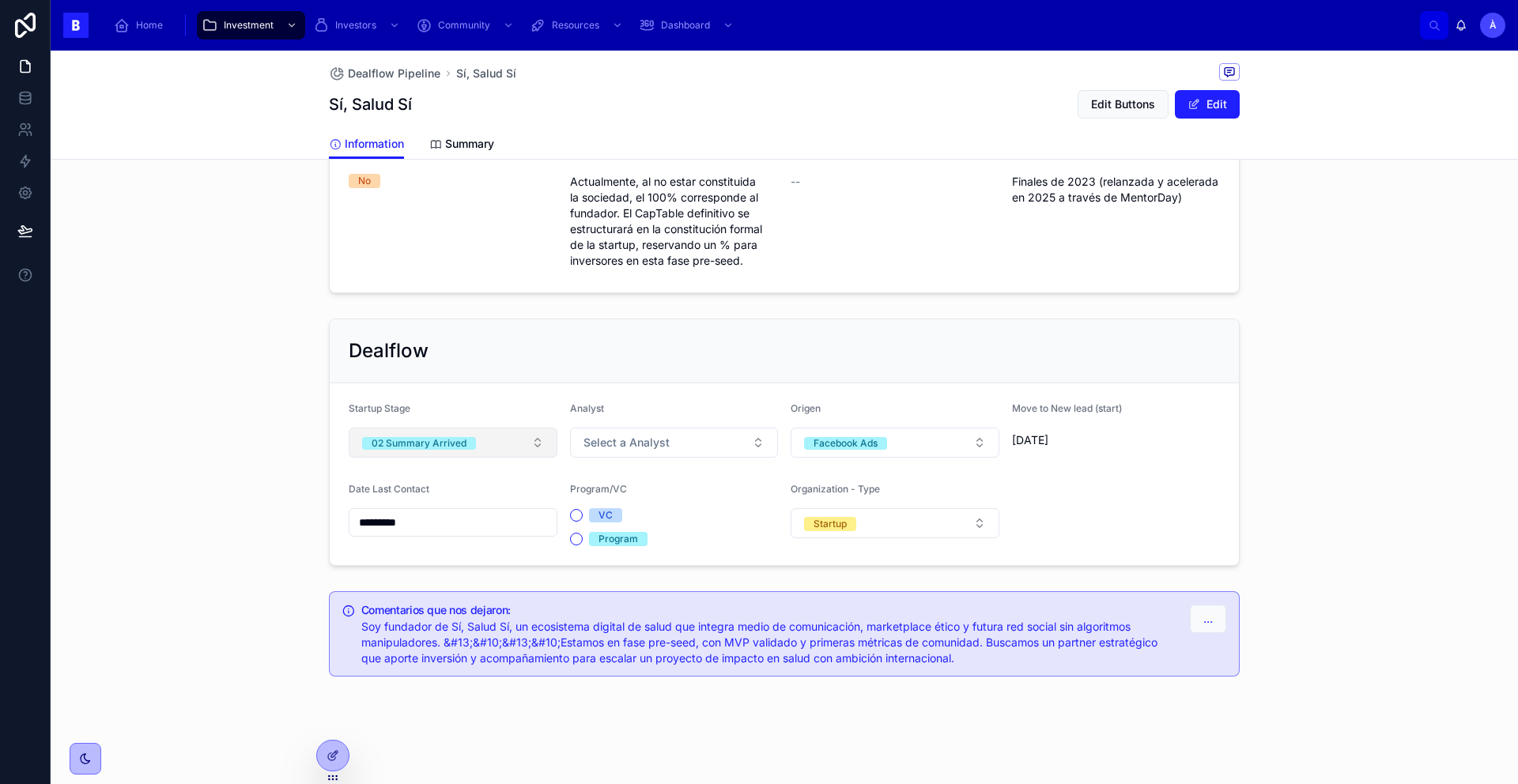
click at [412, 453] on button "02 Summary Arrived" at bounding box center [453, 443] width 208 height 30
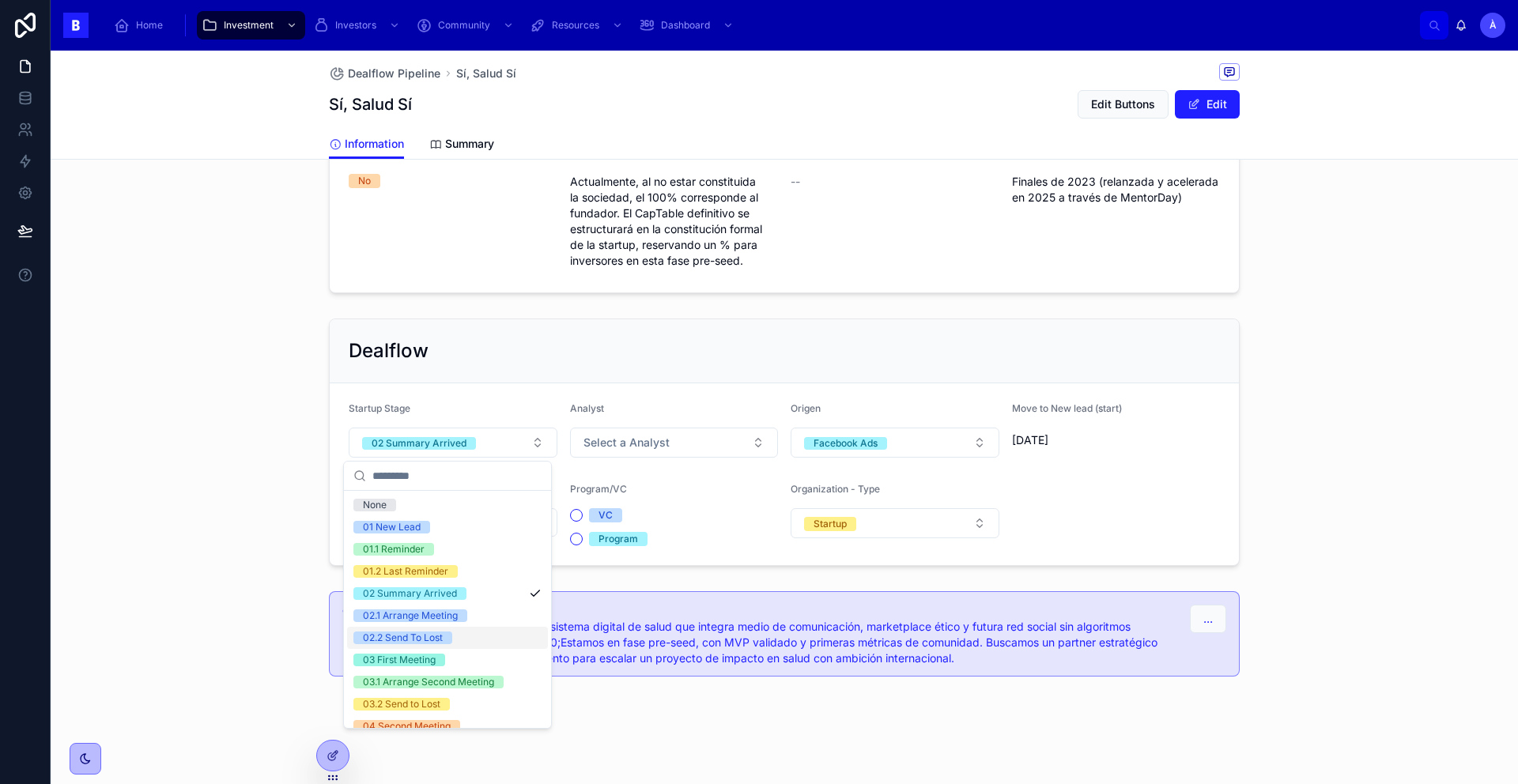
click at [420, 639] on div "02.2 Send To Lost" at bounding box center [402, 637] width 80 height 13
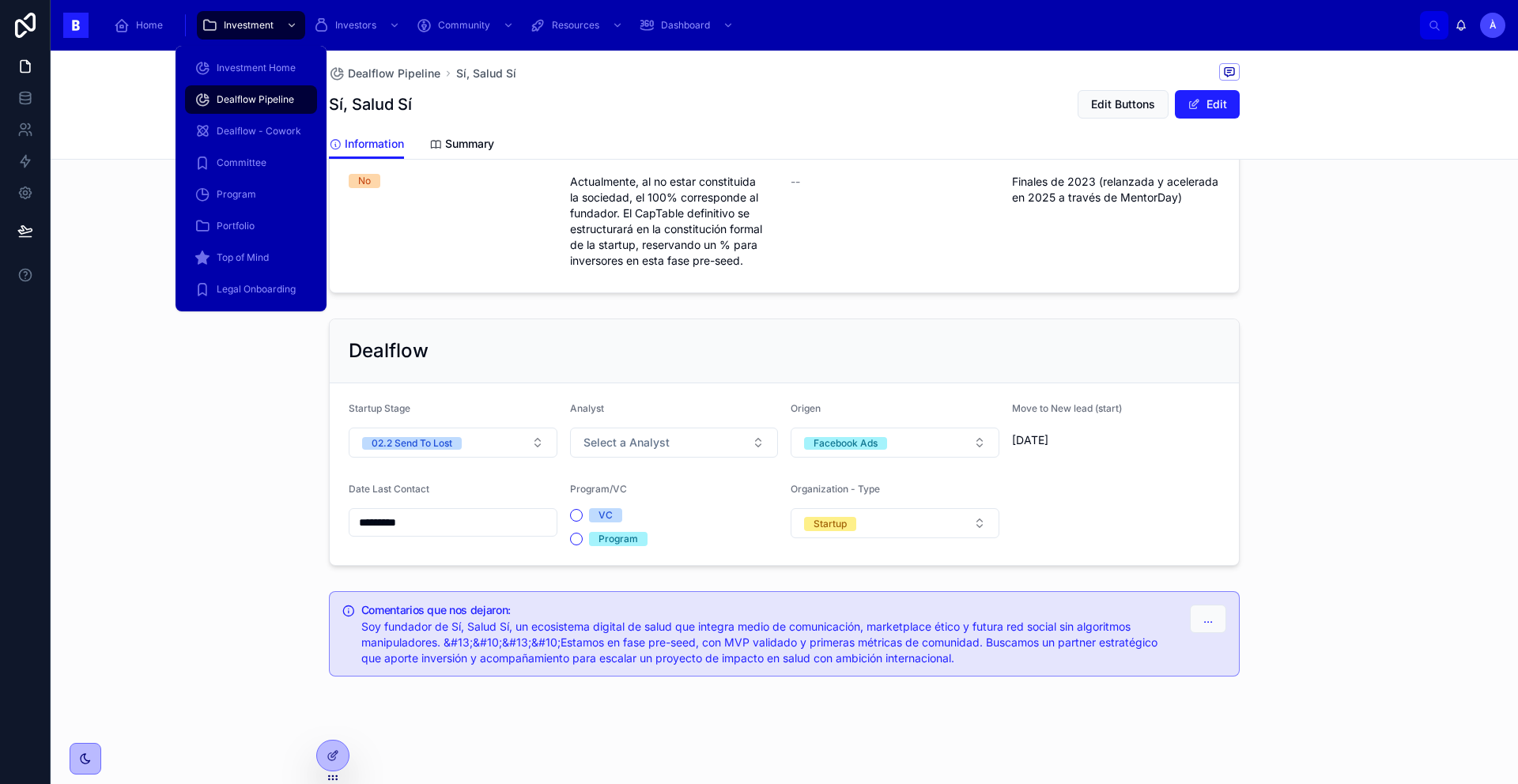
click at [250, 96] on span "Dealflow Pipeline" at bounding box center [256, 99] width 77 height 13
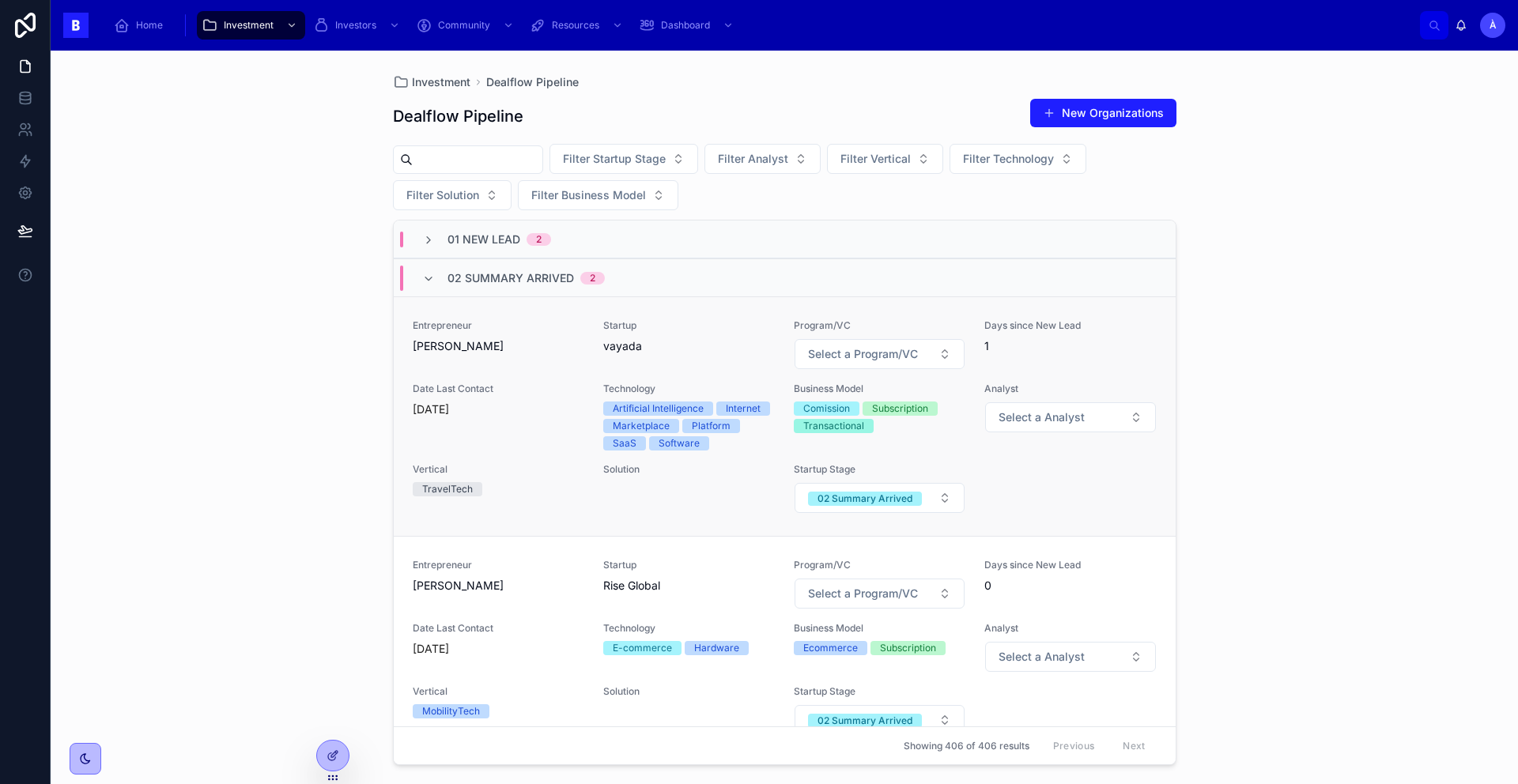
click at [492, 354] on div "Entrepreneur [PERSON_NAME]" at bounding box center [499, 344] width 172 height 50
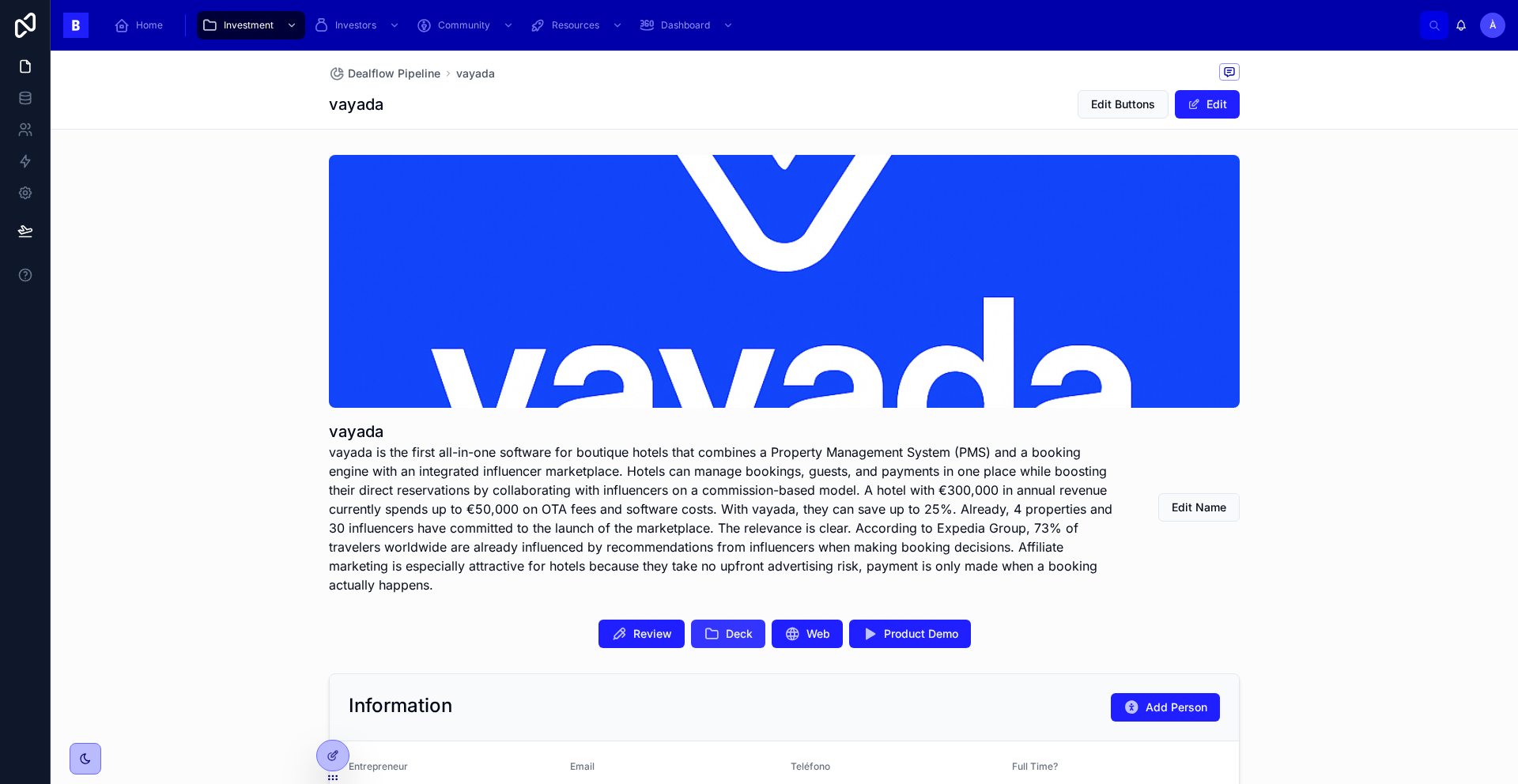
click at [726, 629] on span "Deck" at bounding box center [740, 634] width 27 height 15
click at [910, 634] on span "Product Demo" at bounding box center [921, 634] width 74 height 15
click at [784, 635] on icon at bounding box center [792, 634] width 15 height 15
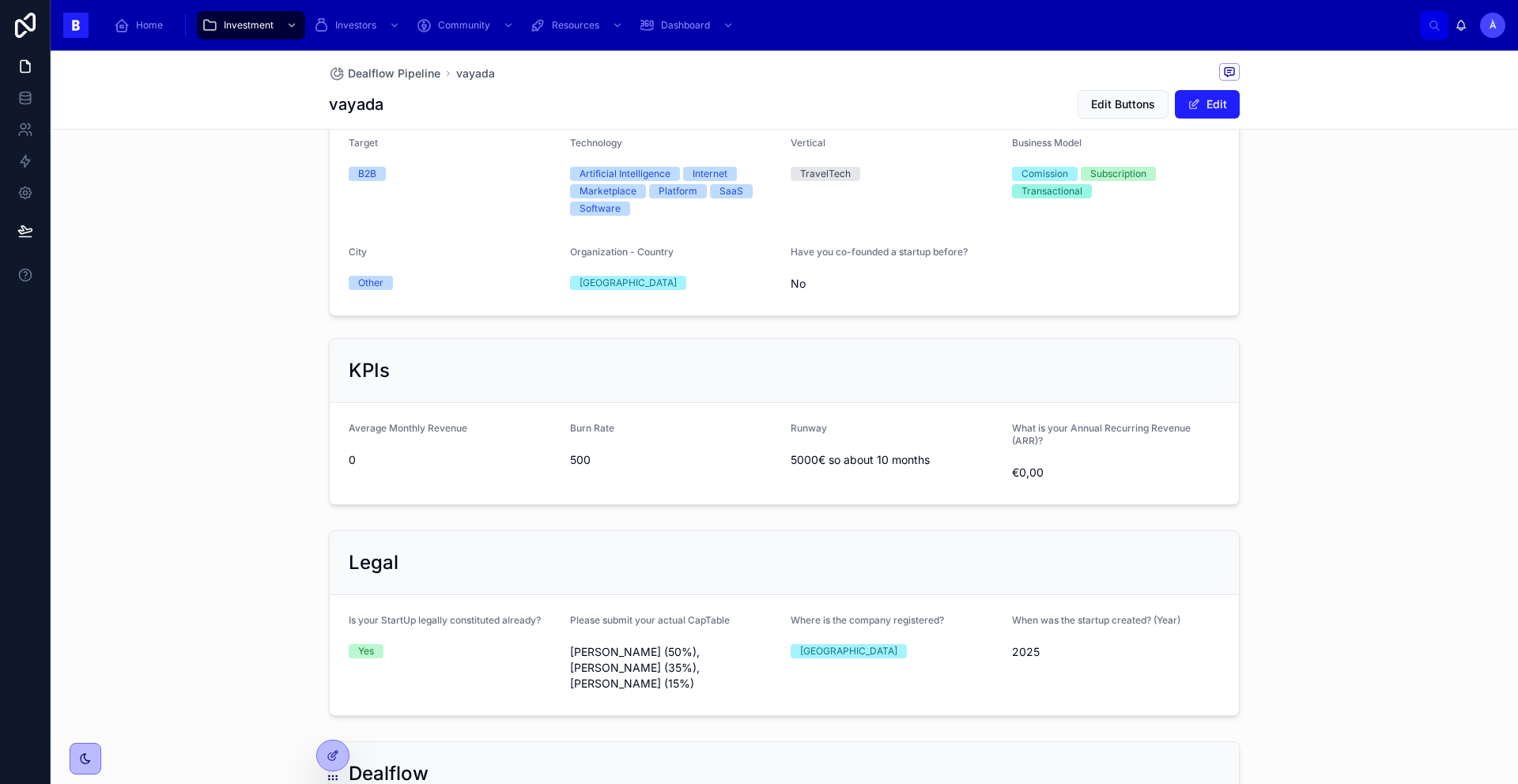
scroll to position [1088, 0]
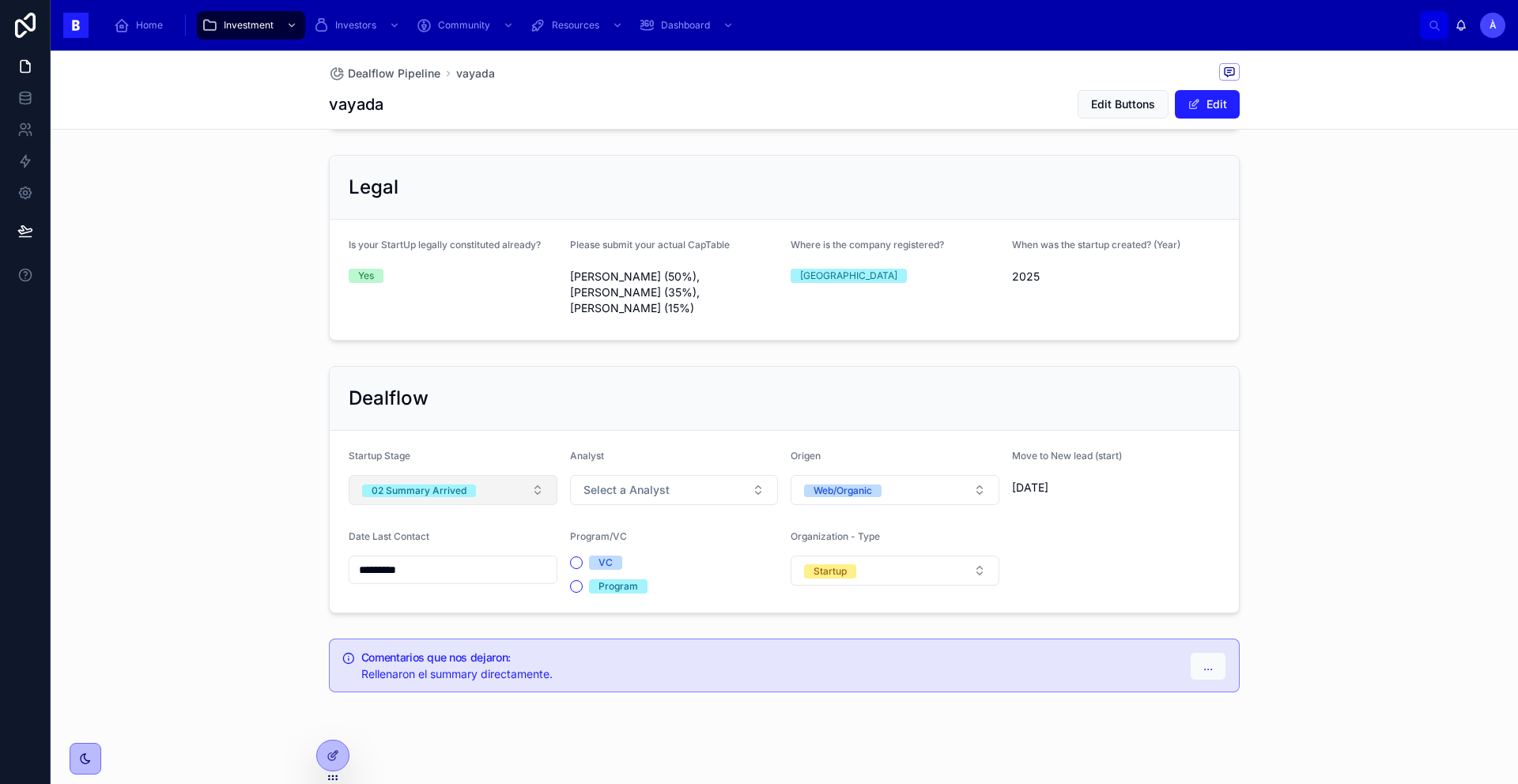
click at [450, 485] on div "02 Summary Arrived" at bounding box center [419, 491] width 95 height 13
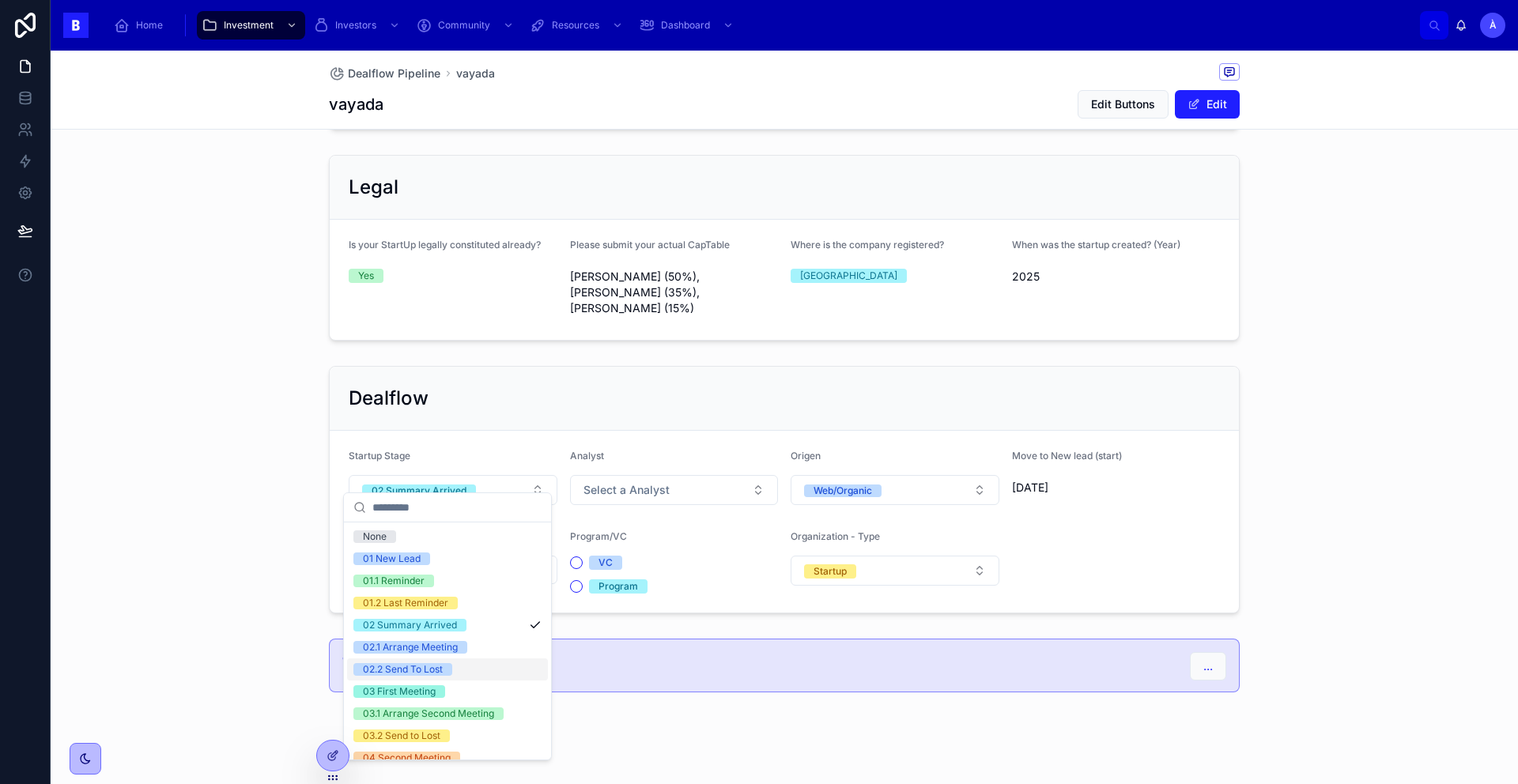
click at [423, 669] on div "02.2 Send To Lost" at bounding box center [402, 669] width 80 height 13
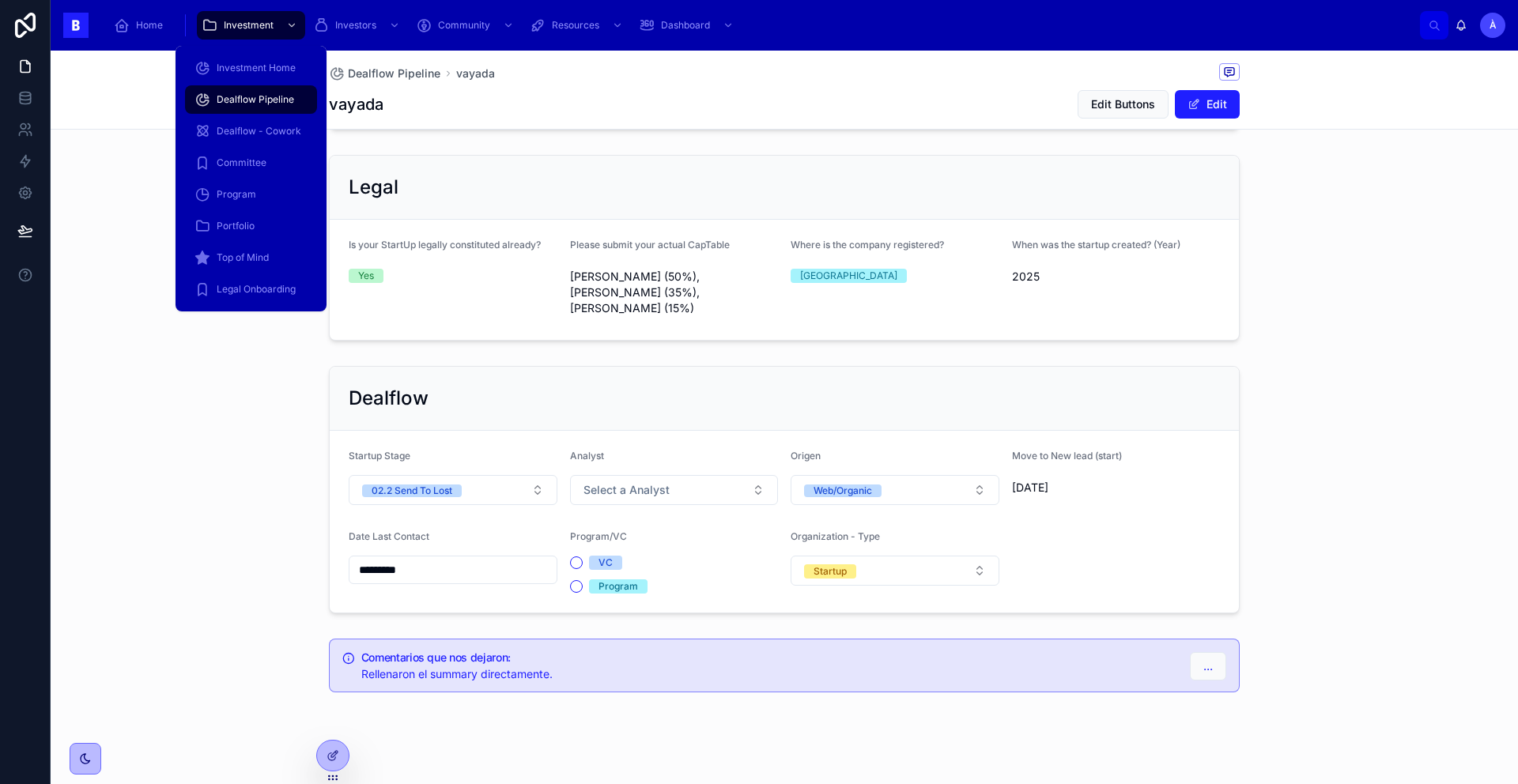
click at [277, 103] on span "Dealflow Pipeline" at bounding box center [256, 99] width 77 height 13
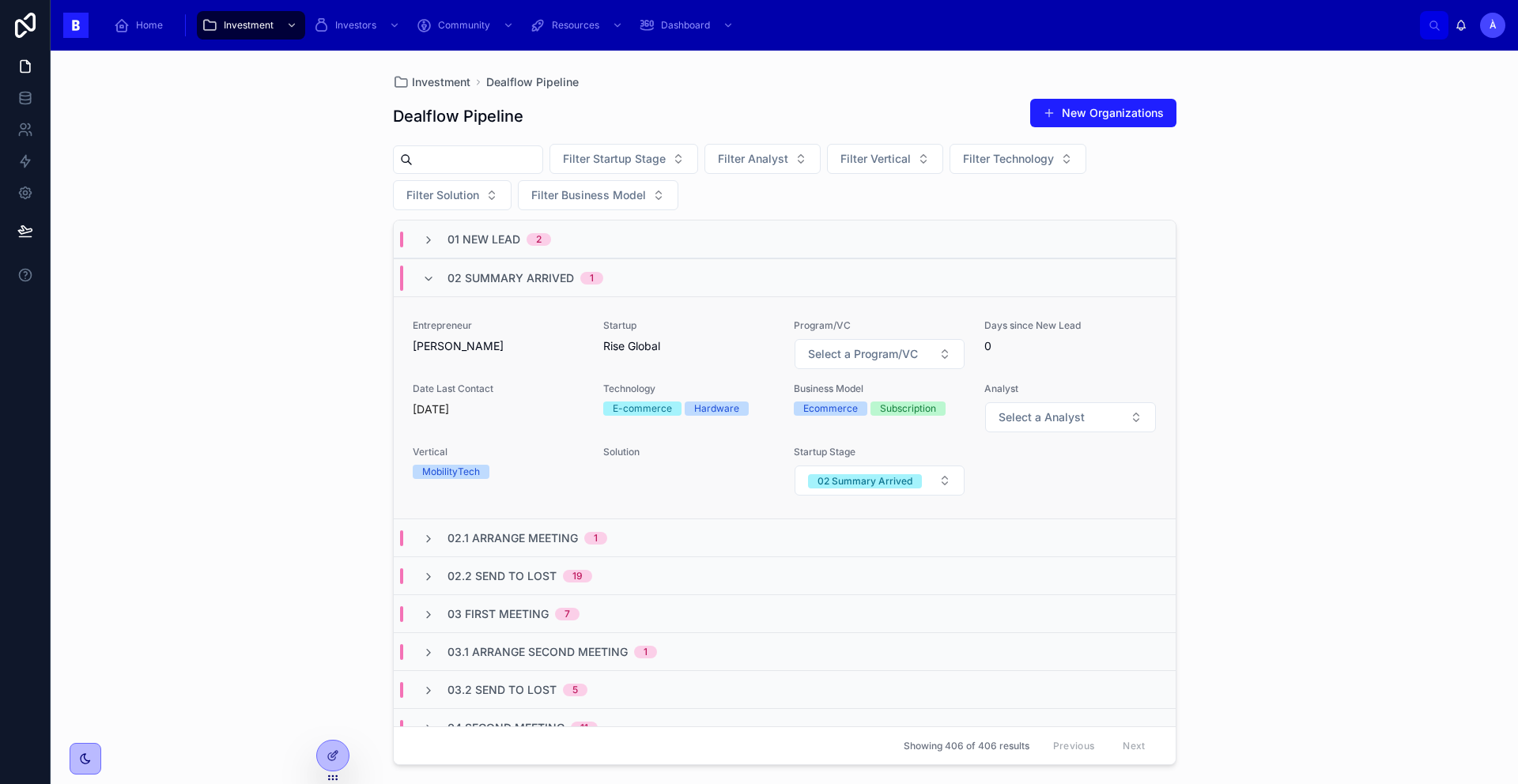
click at [645, 353] on span "Rise Global" at bounding box center [690, 346] width 172 height 15
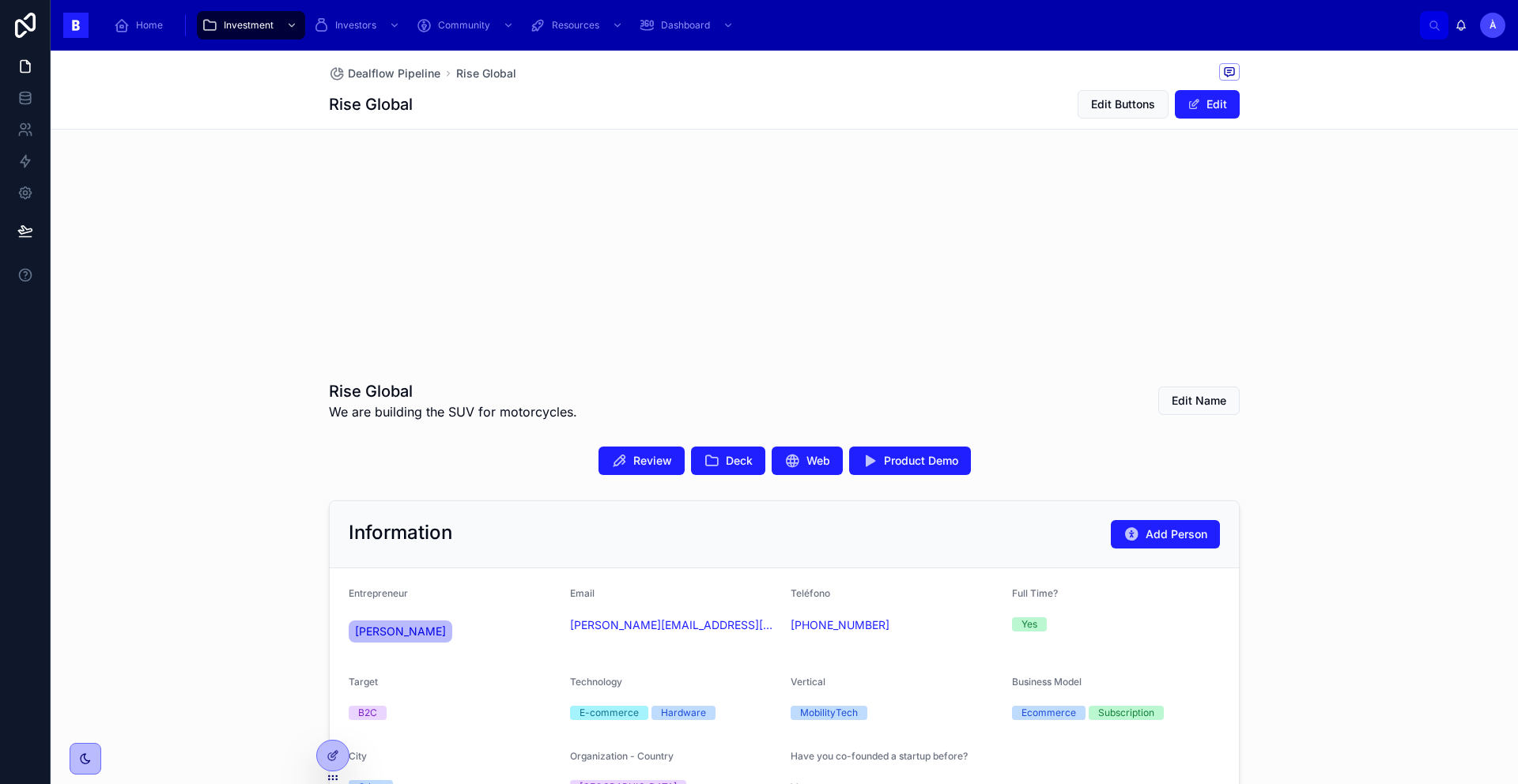
scroll to position [43, 0]
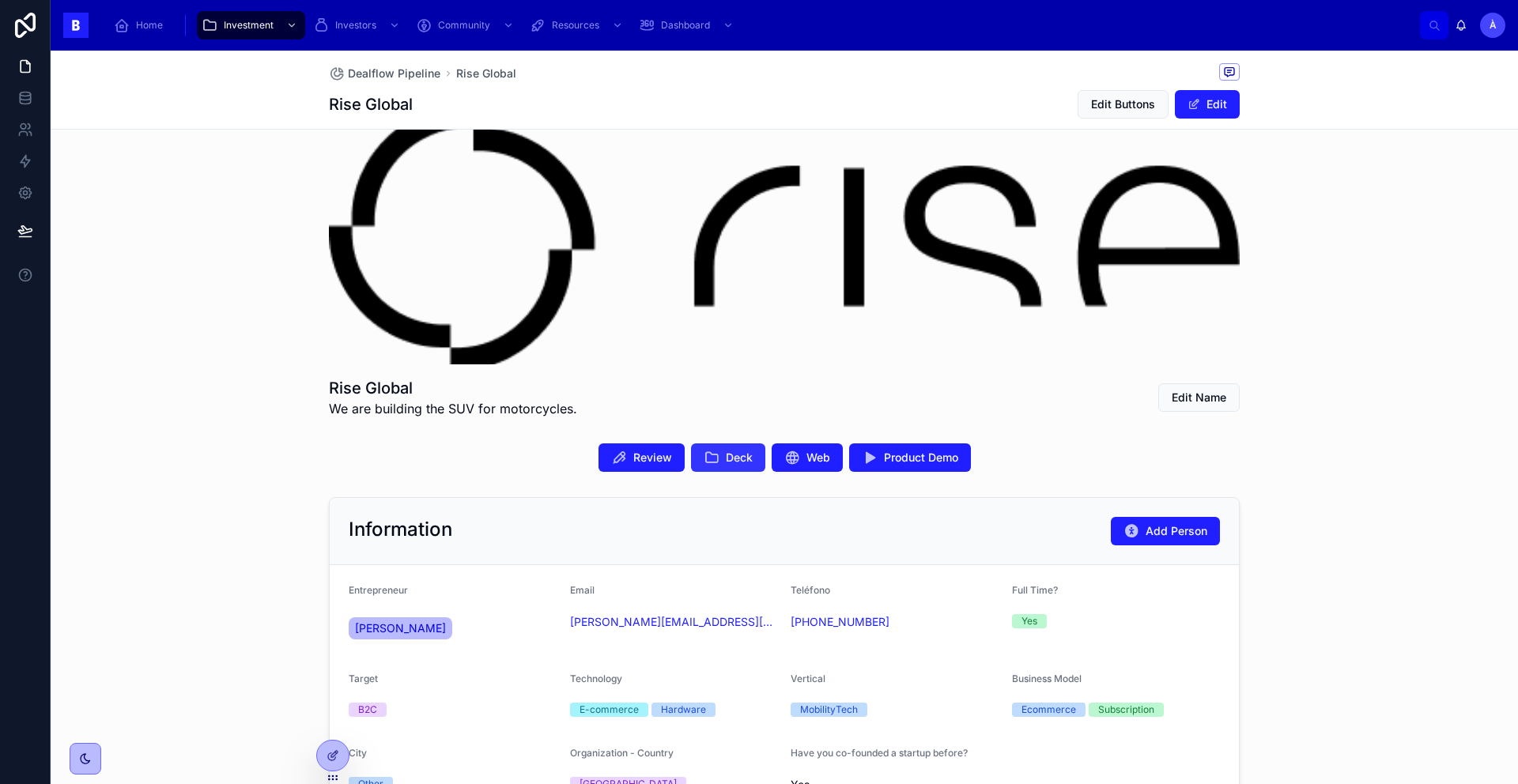
click at [726, 459] on span "Deck" at bounding box center [740, 458] width 27 height 15
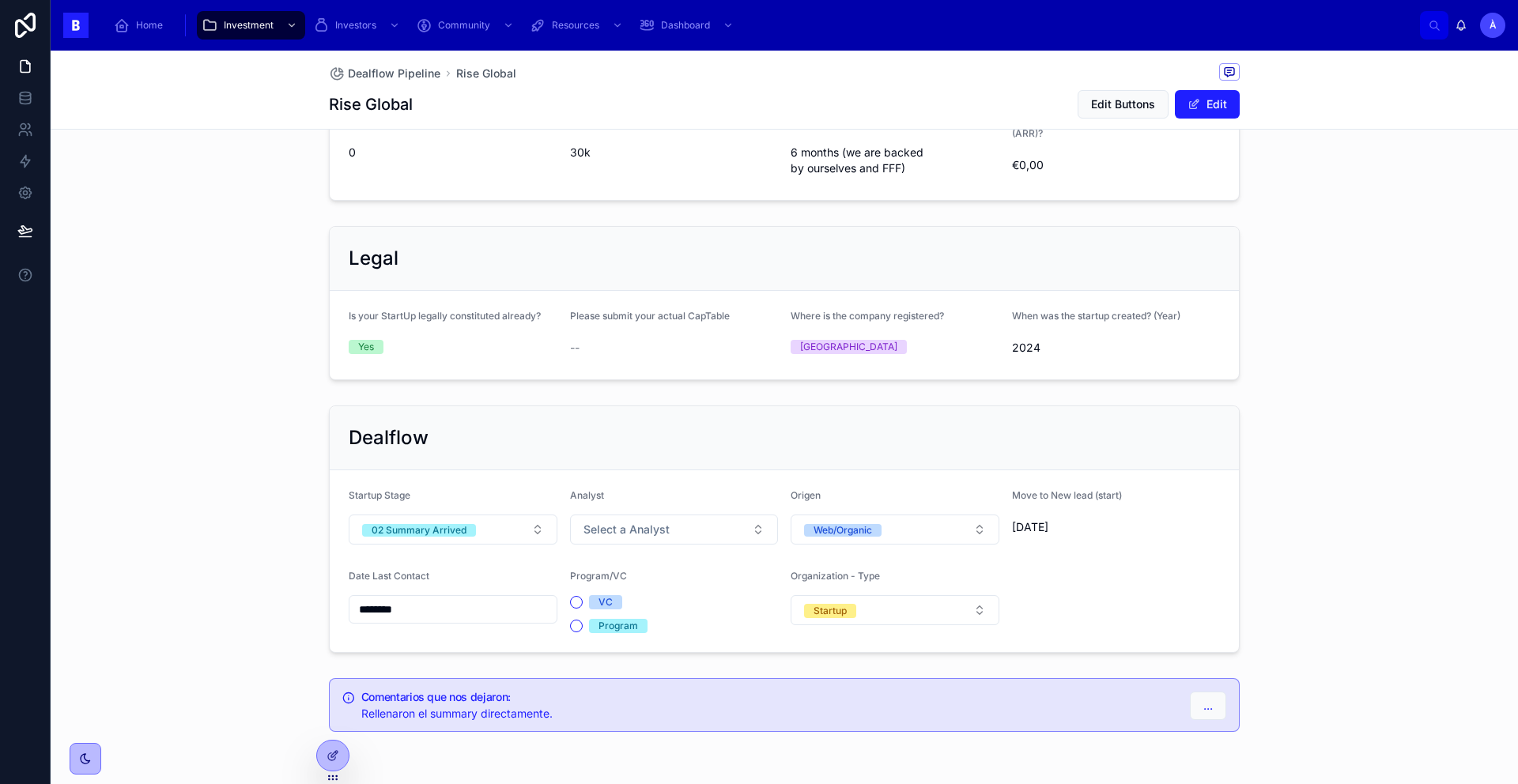
scroll to position [907, 0]
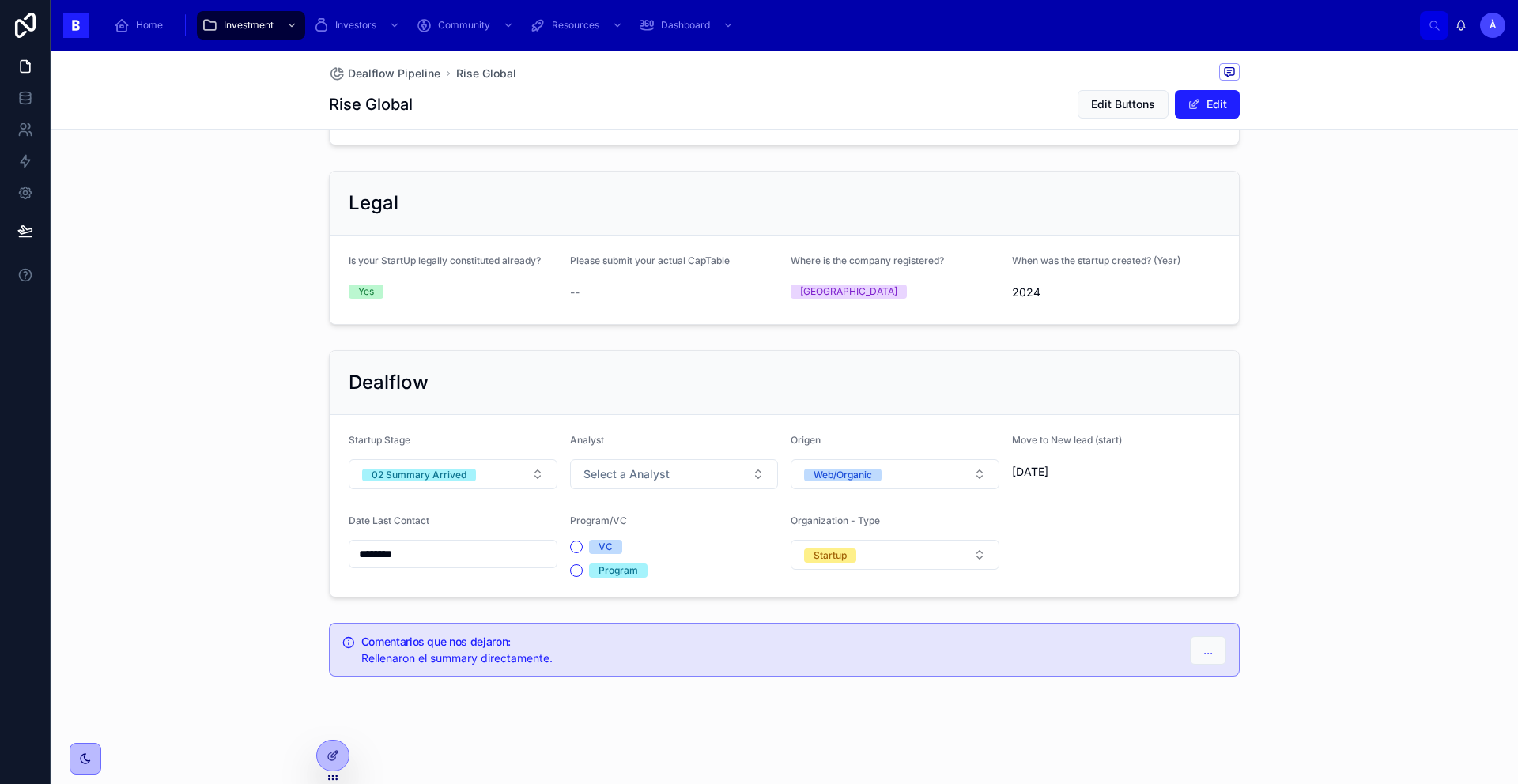
click at [432, 492] on form "Startup Stage 02 Summary Arrived Analyst Select a Analyst Origen Web/Organic Mo…" at bounding box center [784, 505] width 909 height 182
click at [436, 474] on div "02 Summary Arrived" at bounding box center [419, 474] width 95 height 13
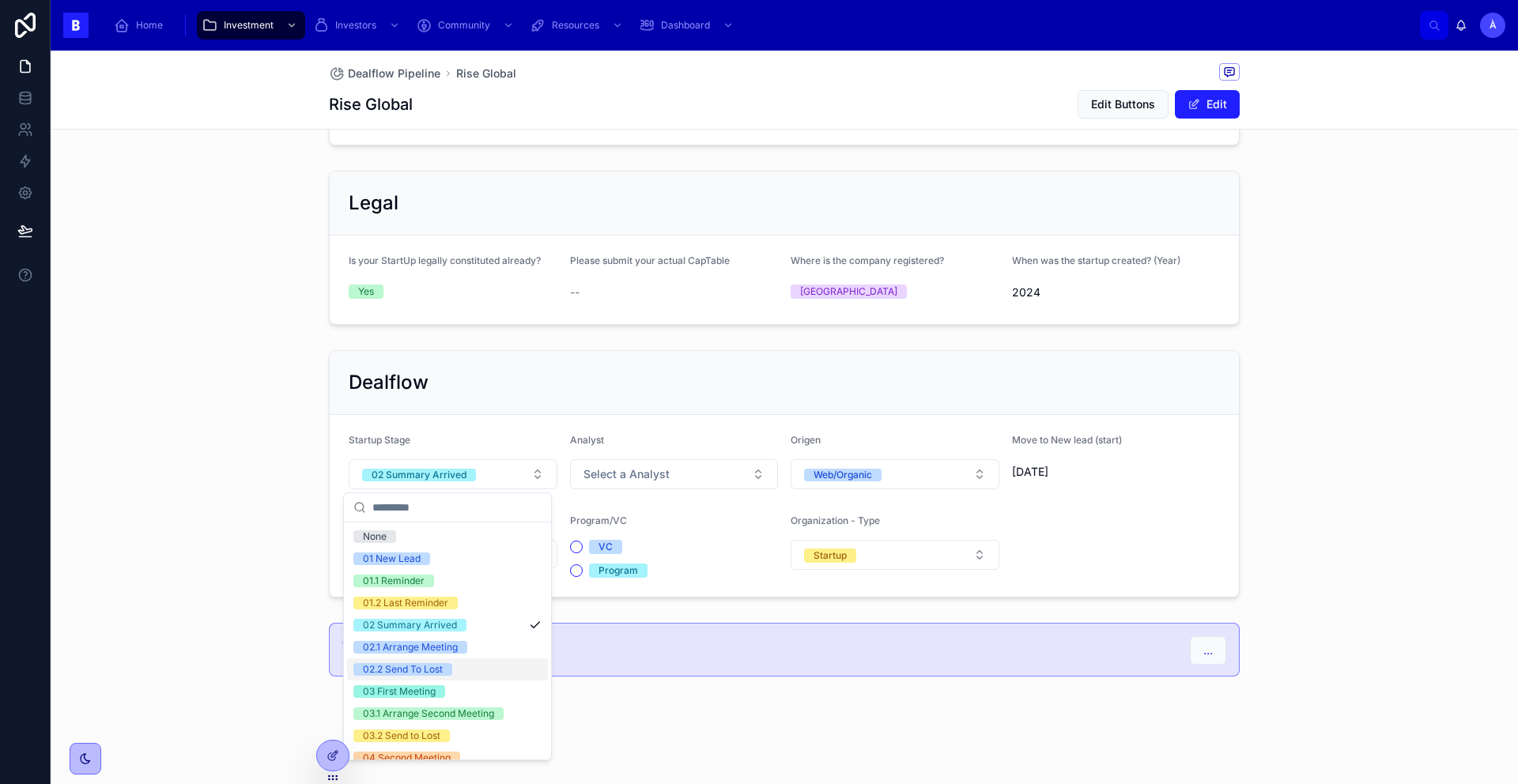
click at [427, 665] on div "02.2 Send To Lost" at bounding box center [402, 669] width 80 height 13
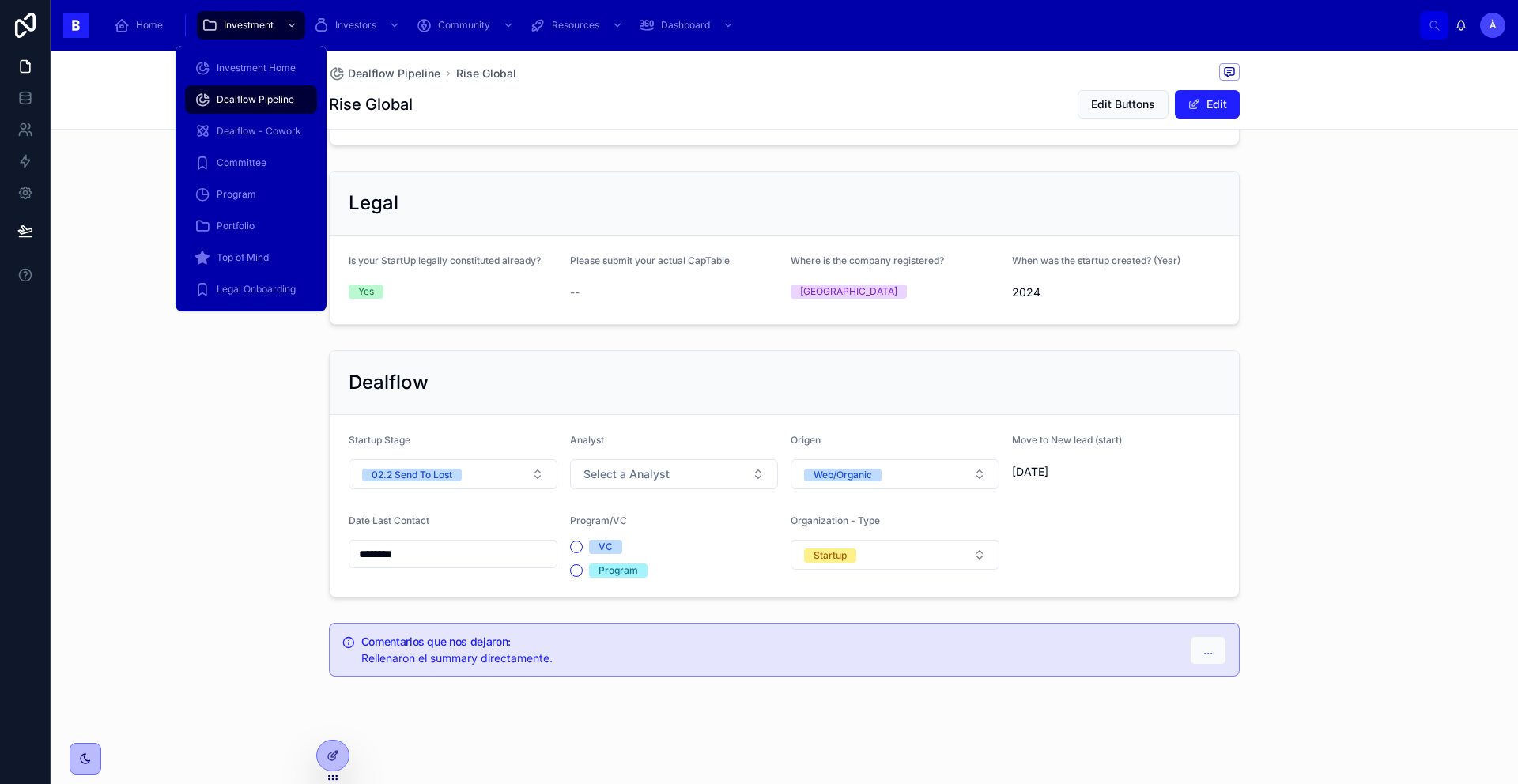
click at [227, 96] on span "Dealflow Pipeline" at bounding box center [256, 99] width 77 height 13
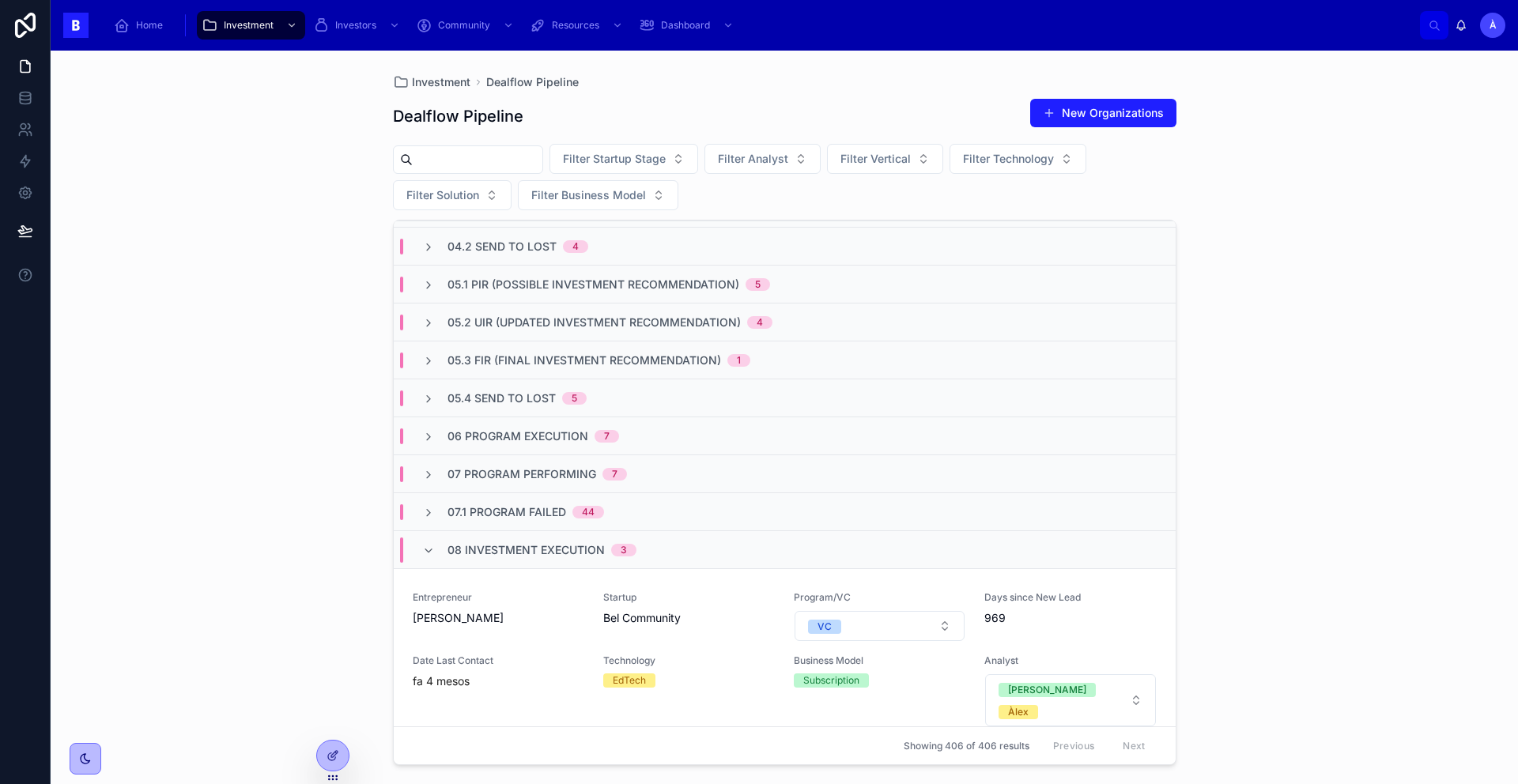
scroll to position [285, 0]
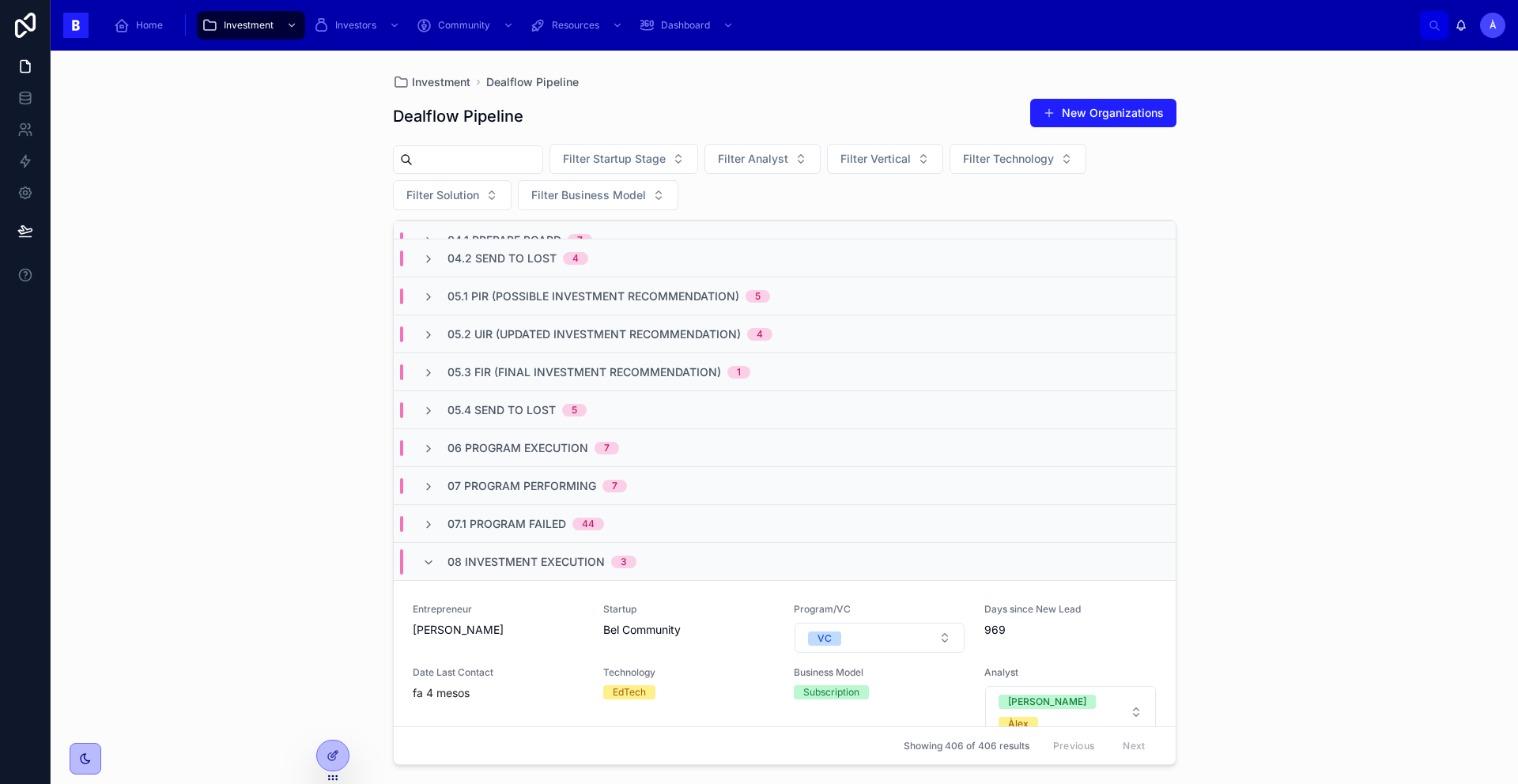
click at [462, 552] on div "08 Investment Execution 3" at bounding box center [542, 562] width 189 height 25
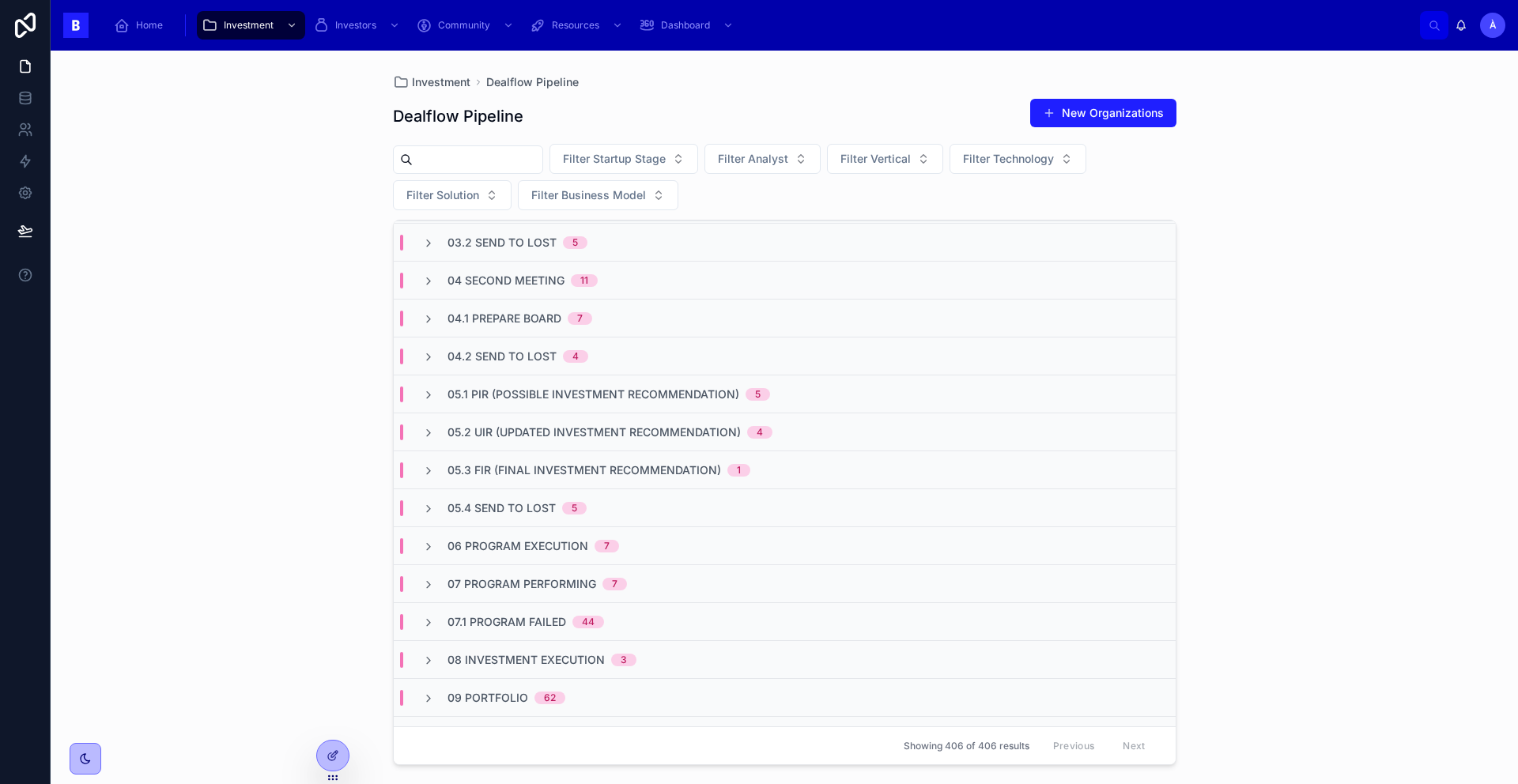
scroll to position [0, 0]
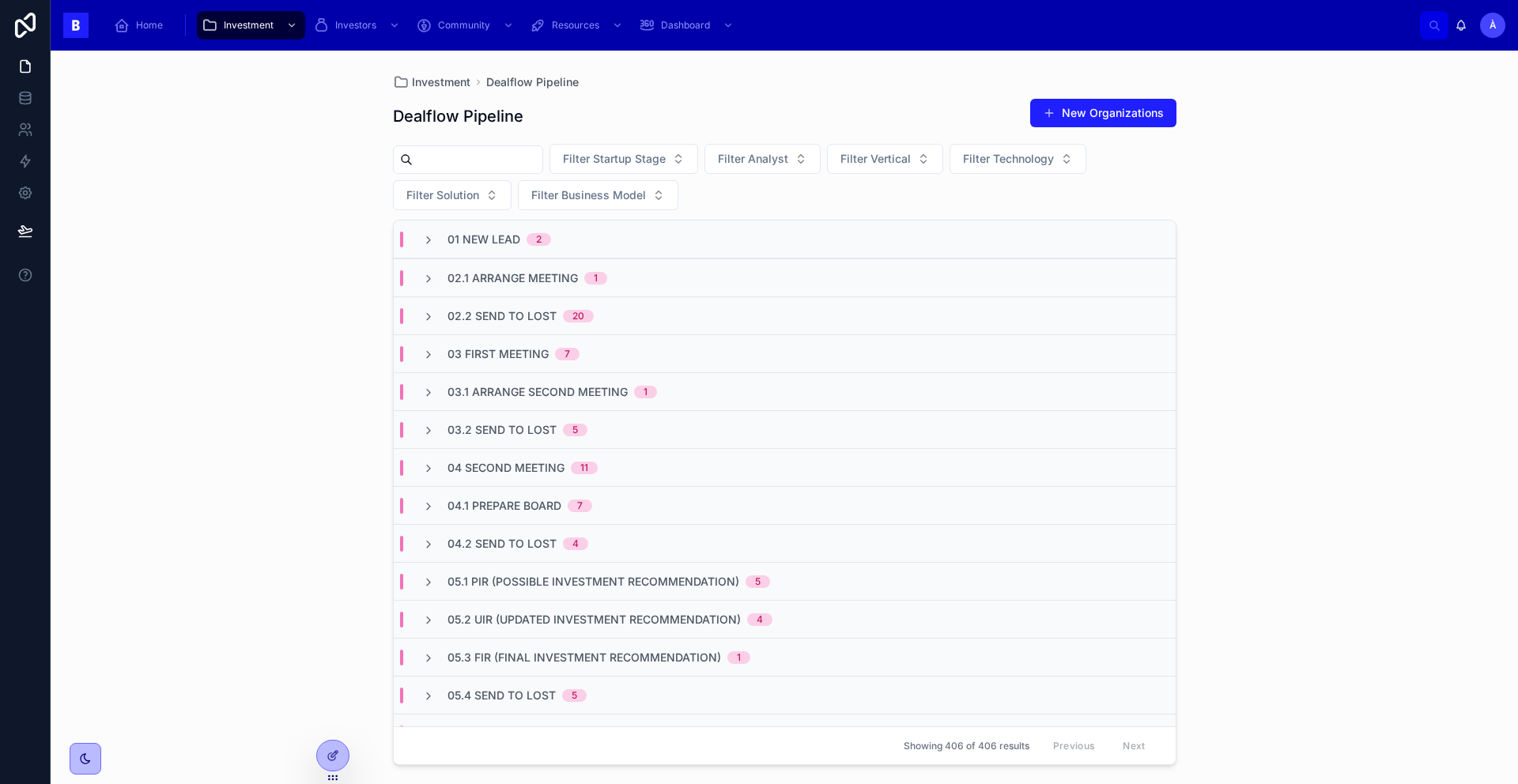
click at [521, 358] on span "03 First Meeting" at bounding box center [498, 354] width 101 height 15
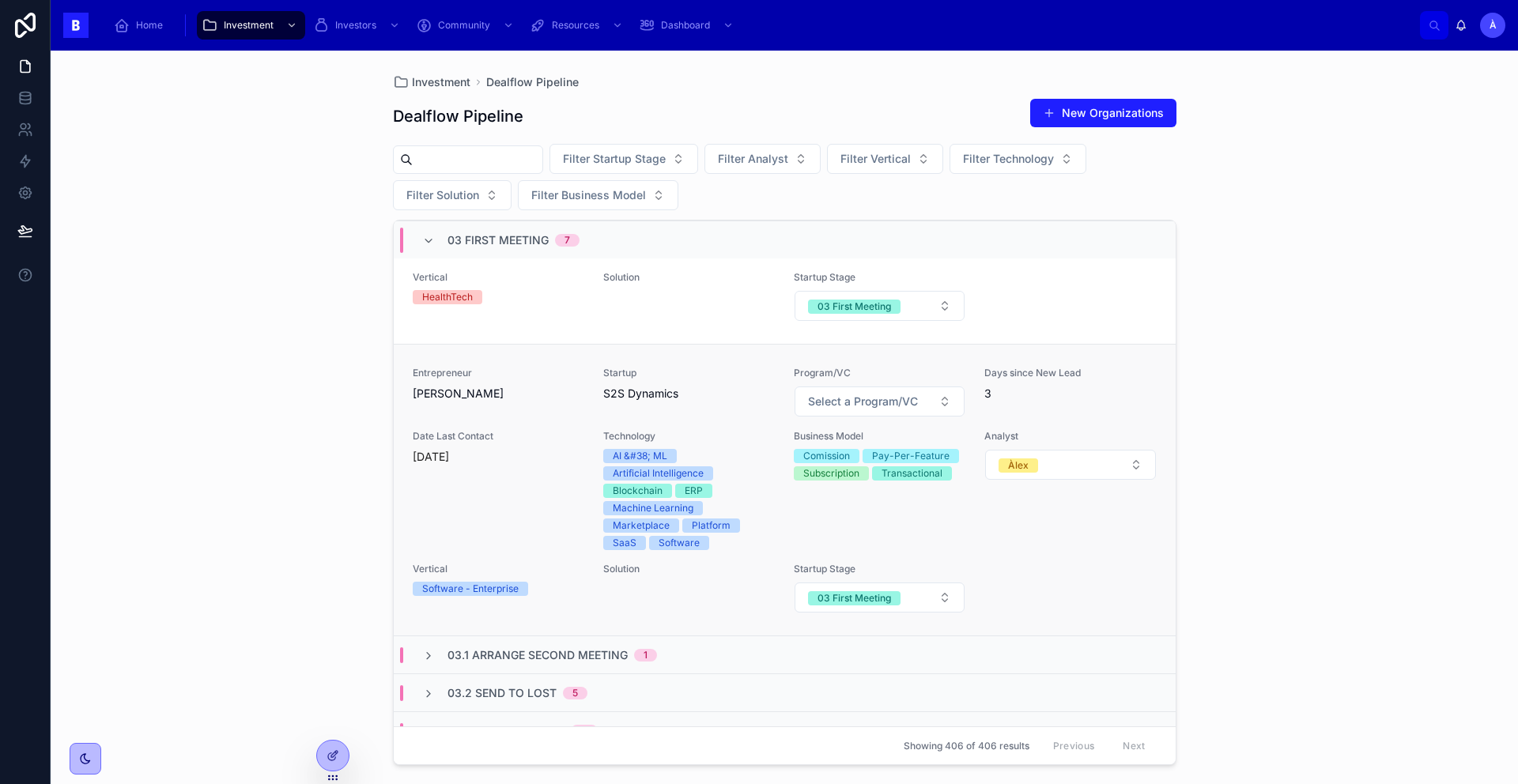
scroll to position [1532, 0]
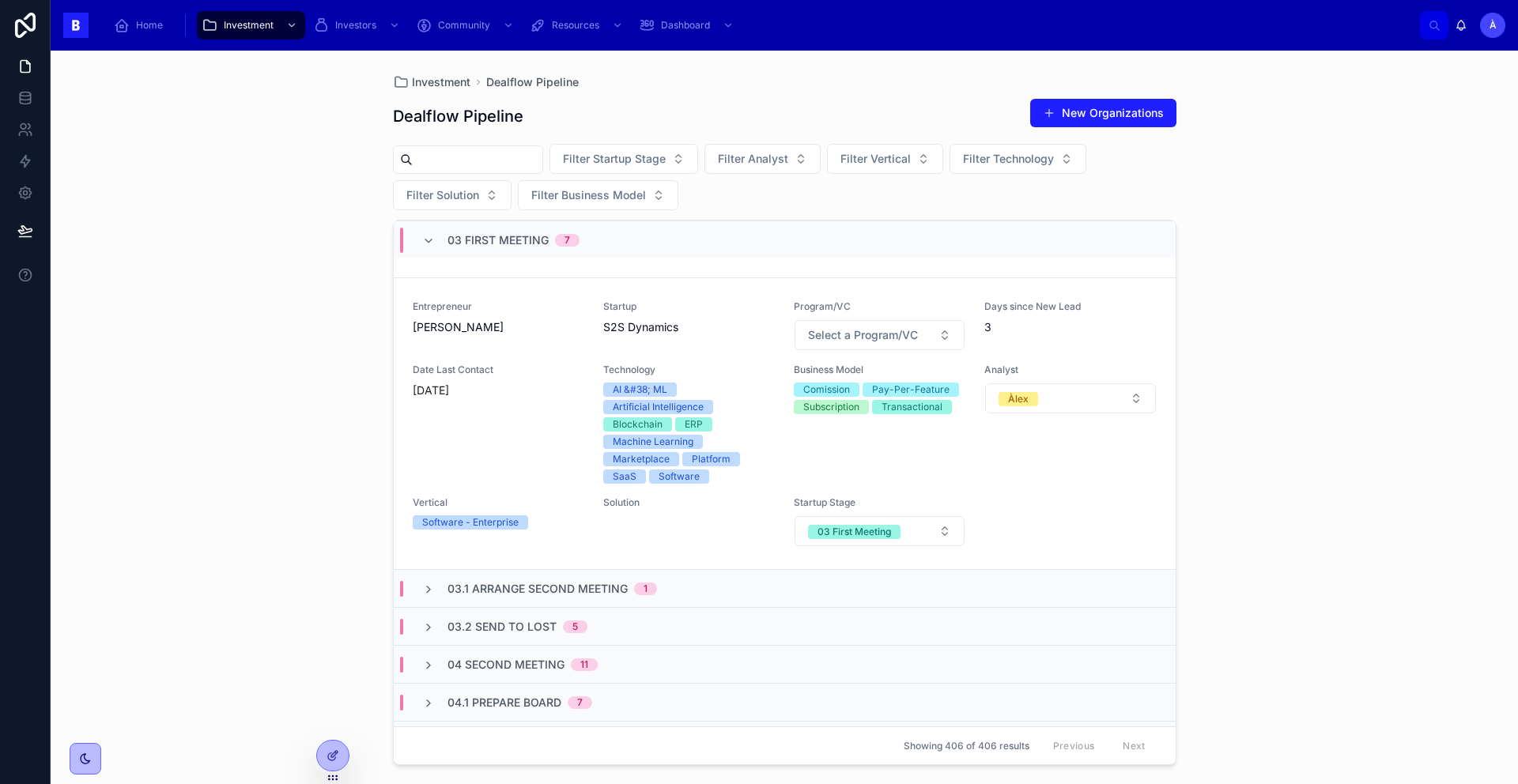
click at [422, 250] on div "03 First Meeting 7" at bounding box center [501, 240] width 157 height 25
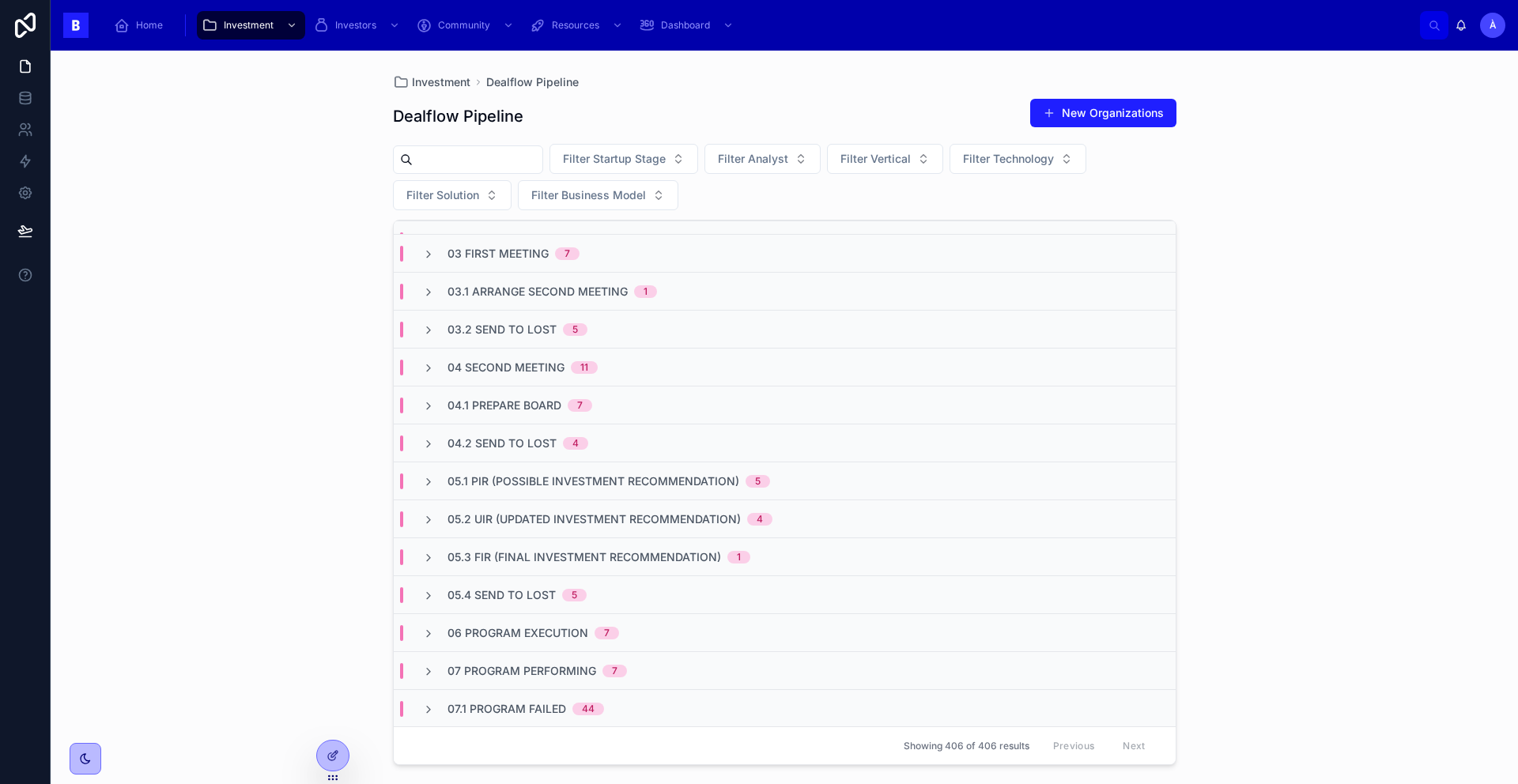
scroll to position [0, 0]
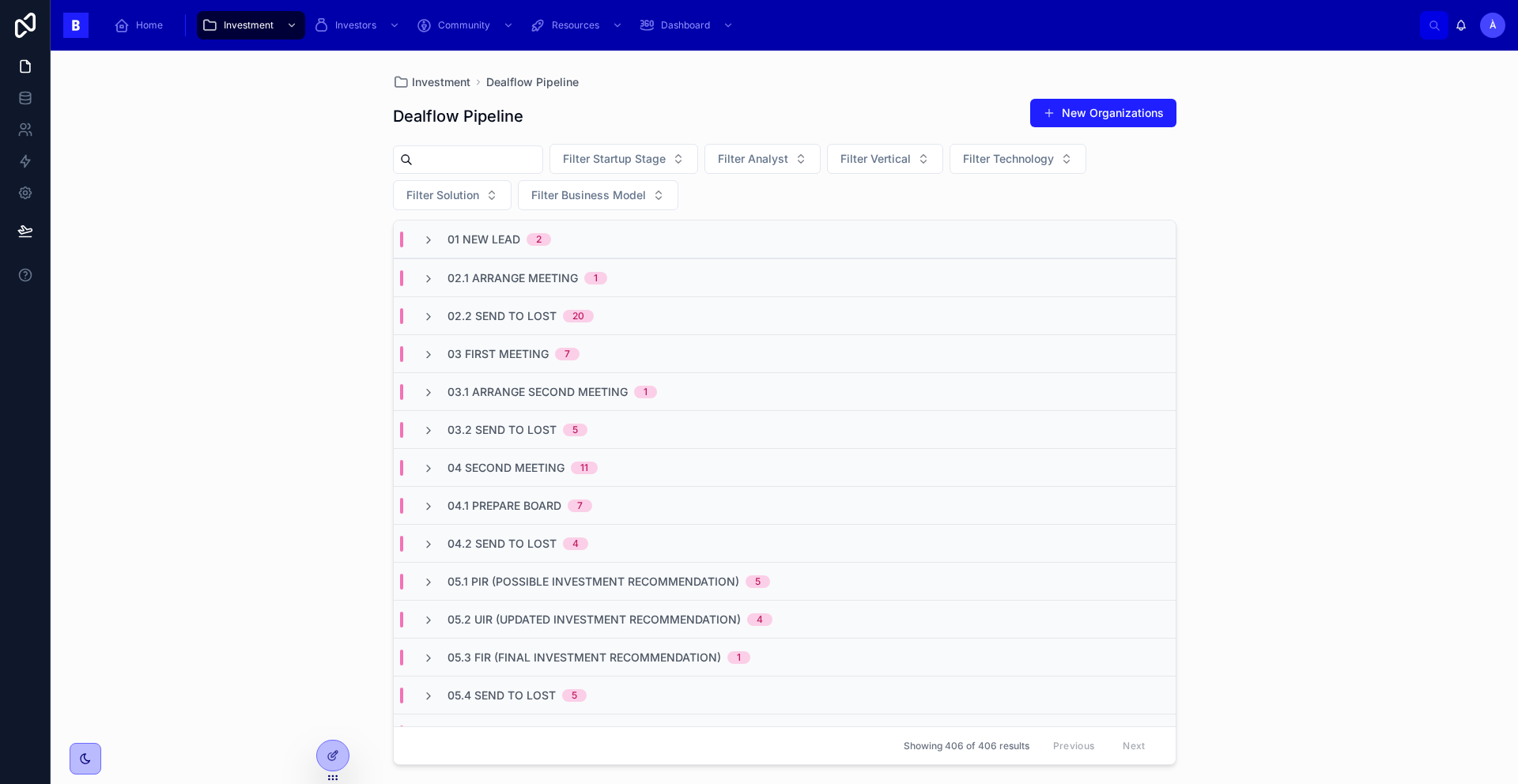
click at [509, 337] on div "03 First Meeting 7" at bounding box center [784, 353] width 782 height 38
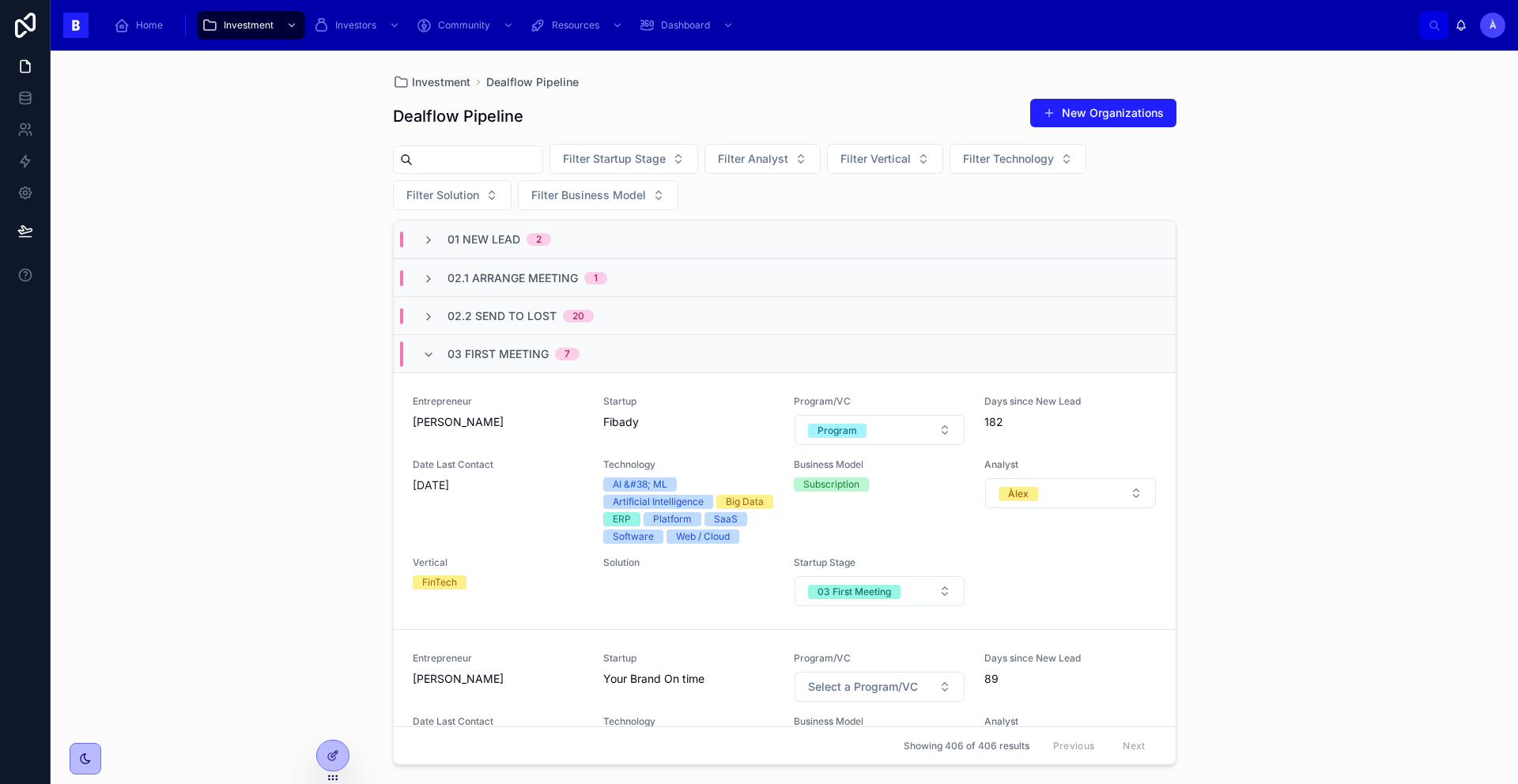
click at [481, 344] on div "03 First Meeting 7" at bounding box center [513, 354] width 132 height 25
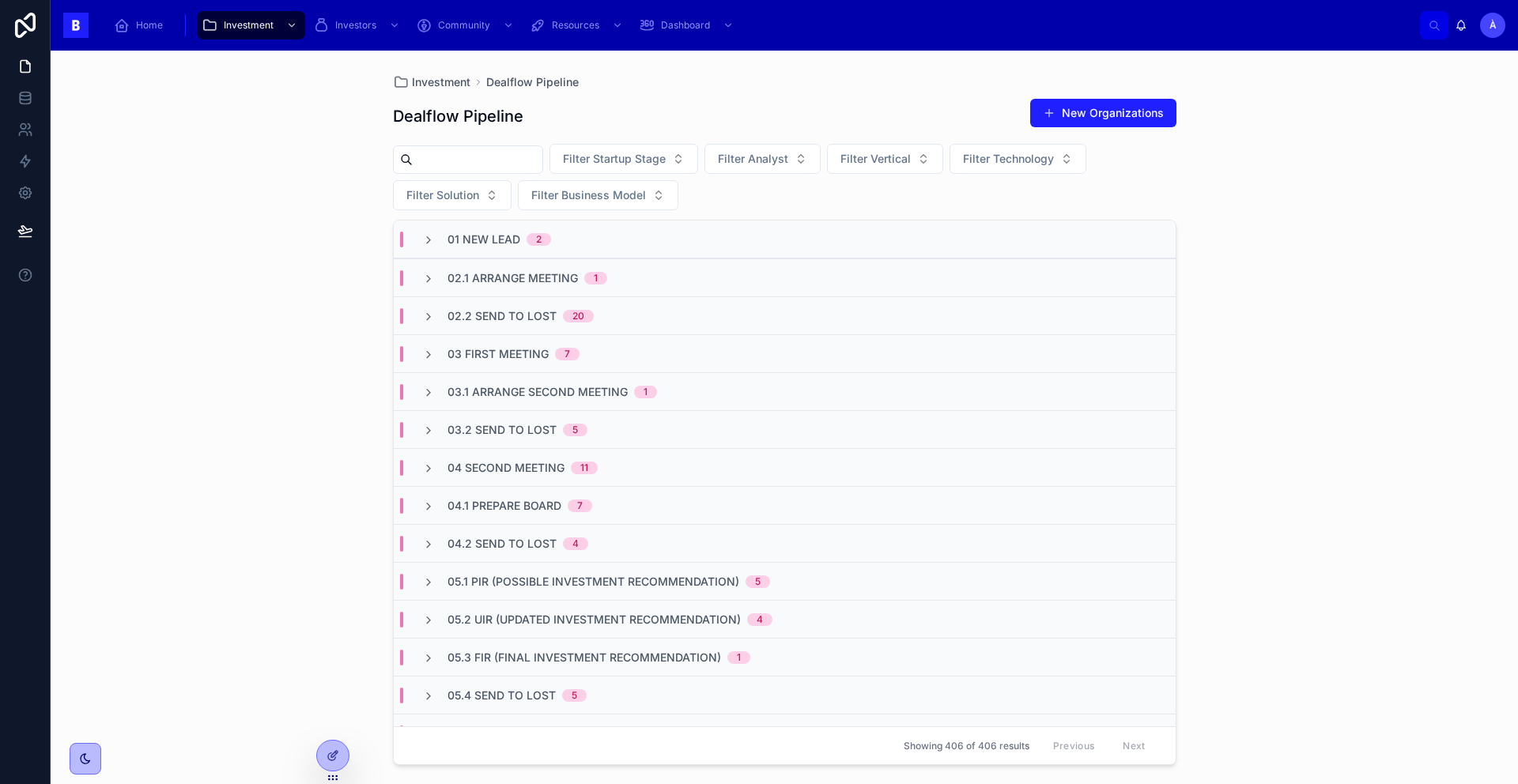
click at [535, 309] on span "02.2 Send To Lost" at bounding box center [501, 316] width 109 height 15
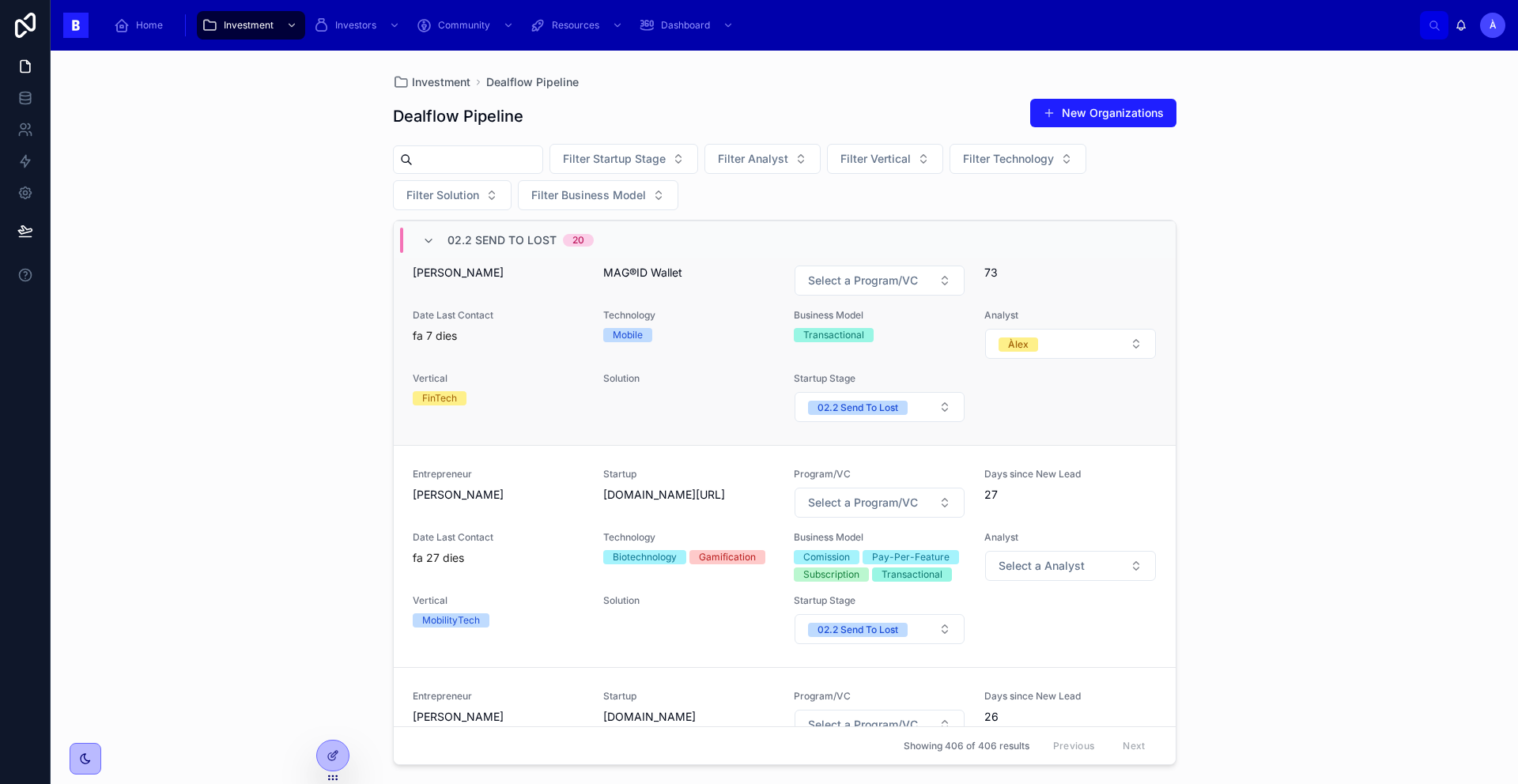
scroll to position [362, 0]
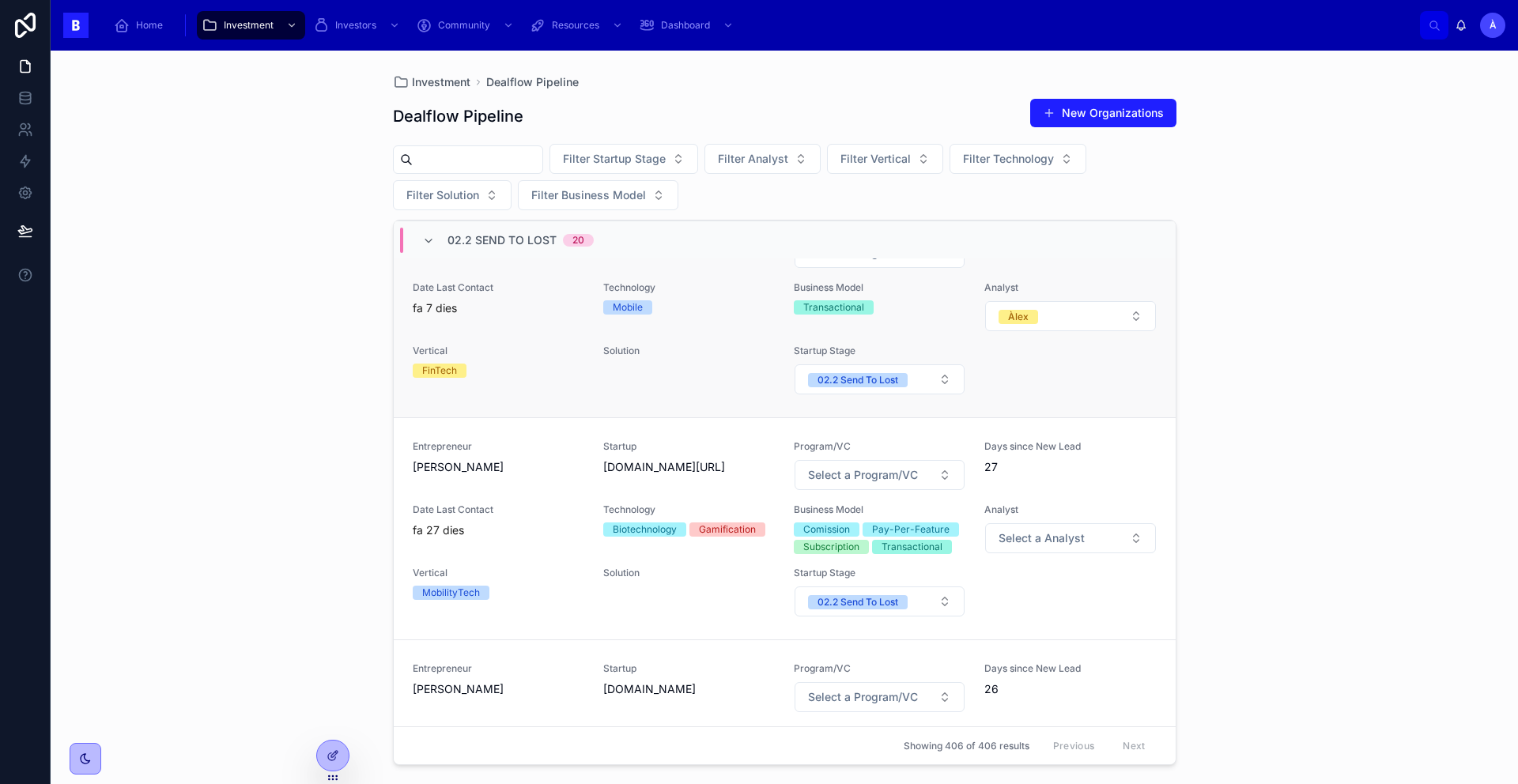
click at [494, 454] on div "Entrepreneur [PERSON_NAME]" at bounding box center [499, 458] width 172 height 35
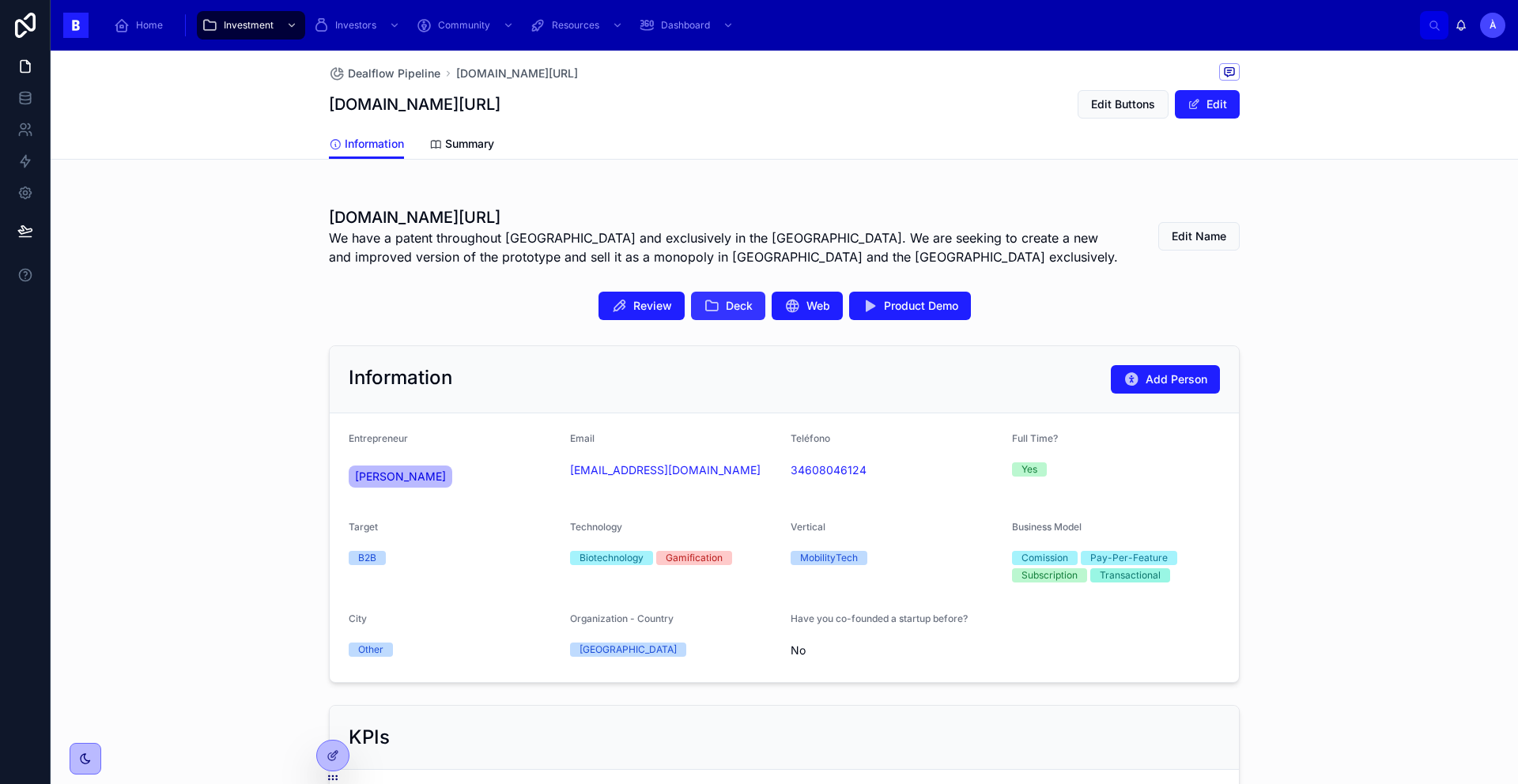
scroll to position [255, 0]
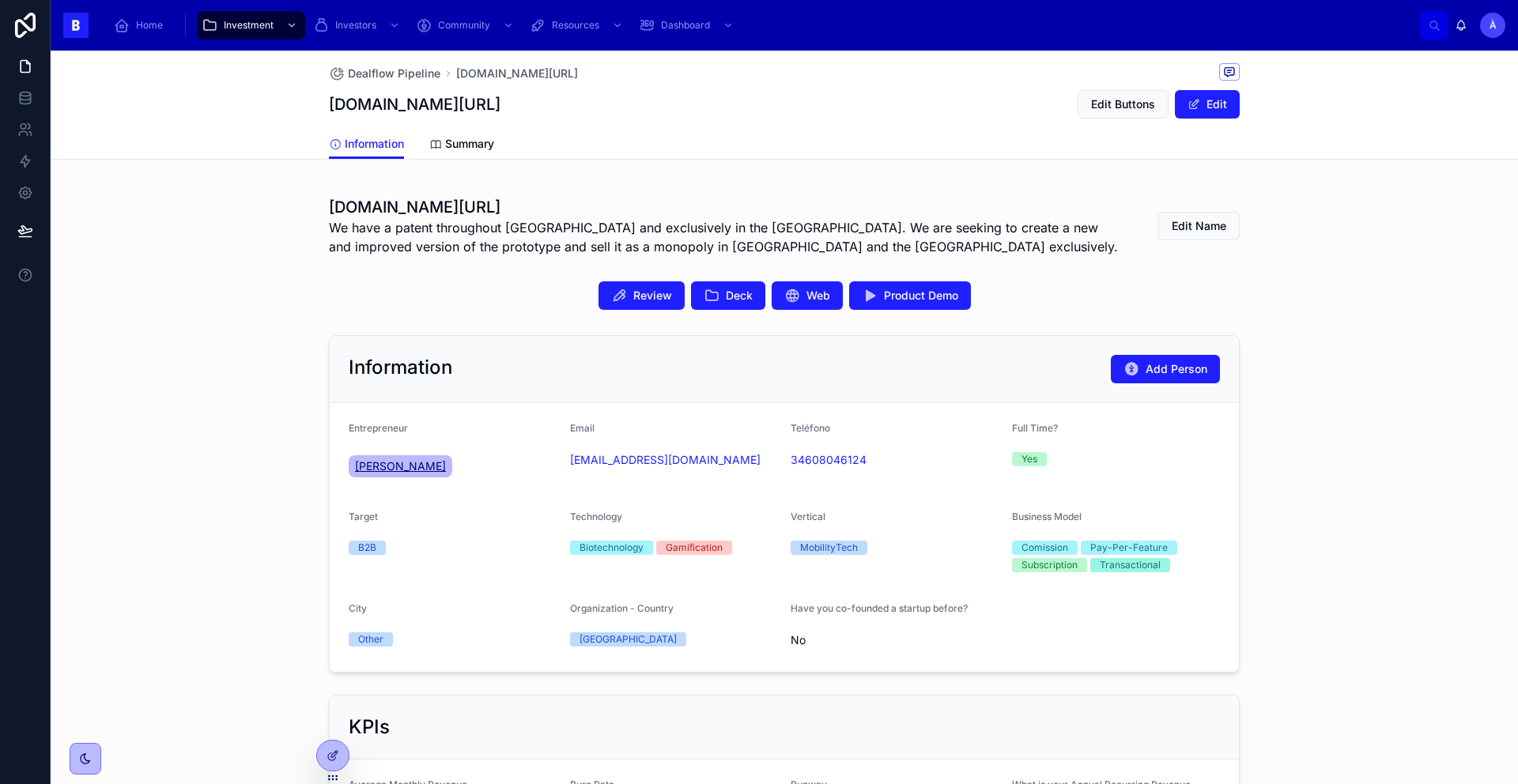
click at [393, 468] on span "[PERSON_NAME]" at bounding box center [400, 467] width 91 height 15
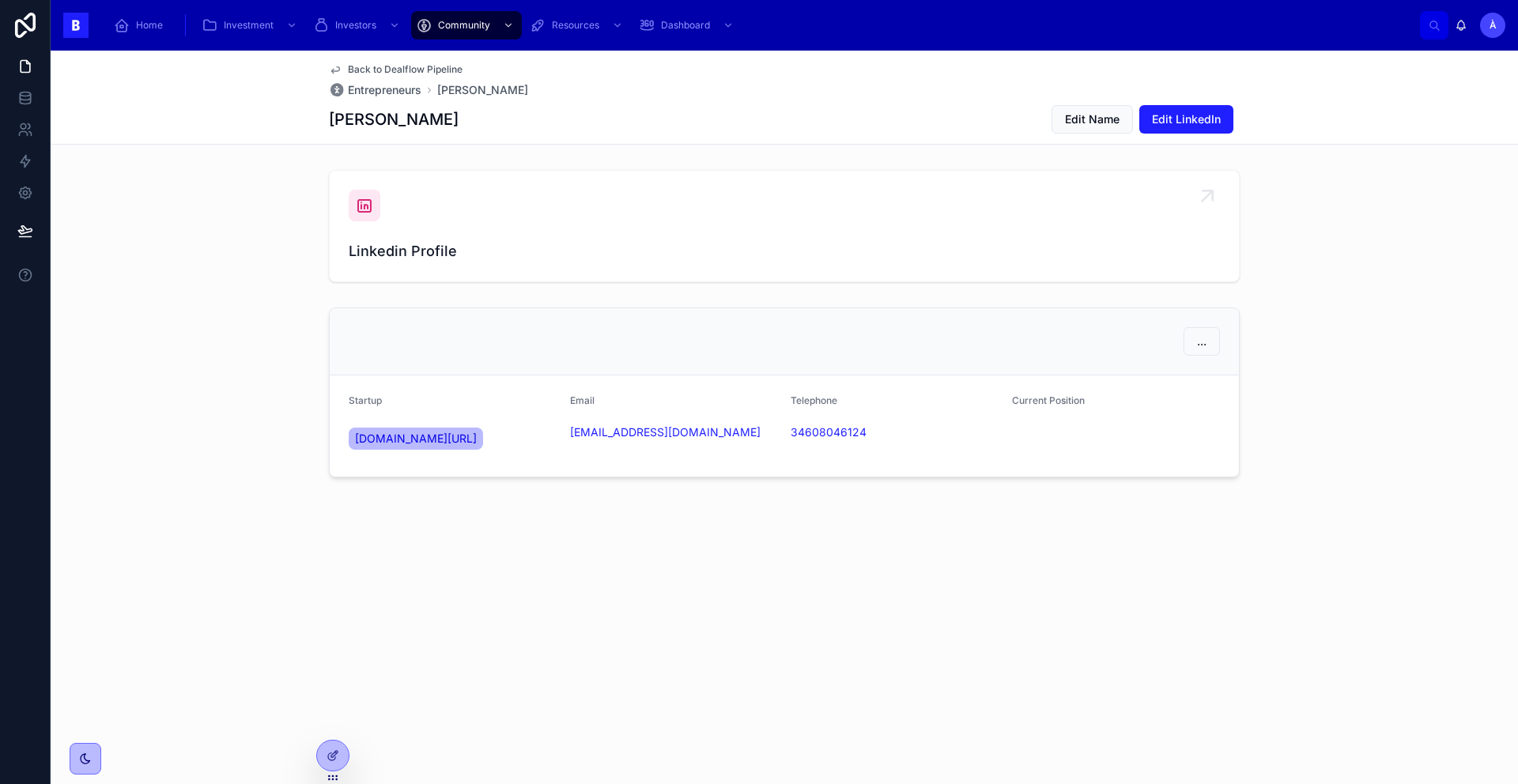
click at [396, 211] on div "Linkedin Profile" at bounding box center [784, 226] width 871 height 72
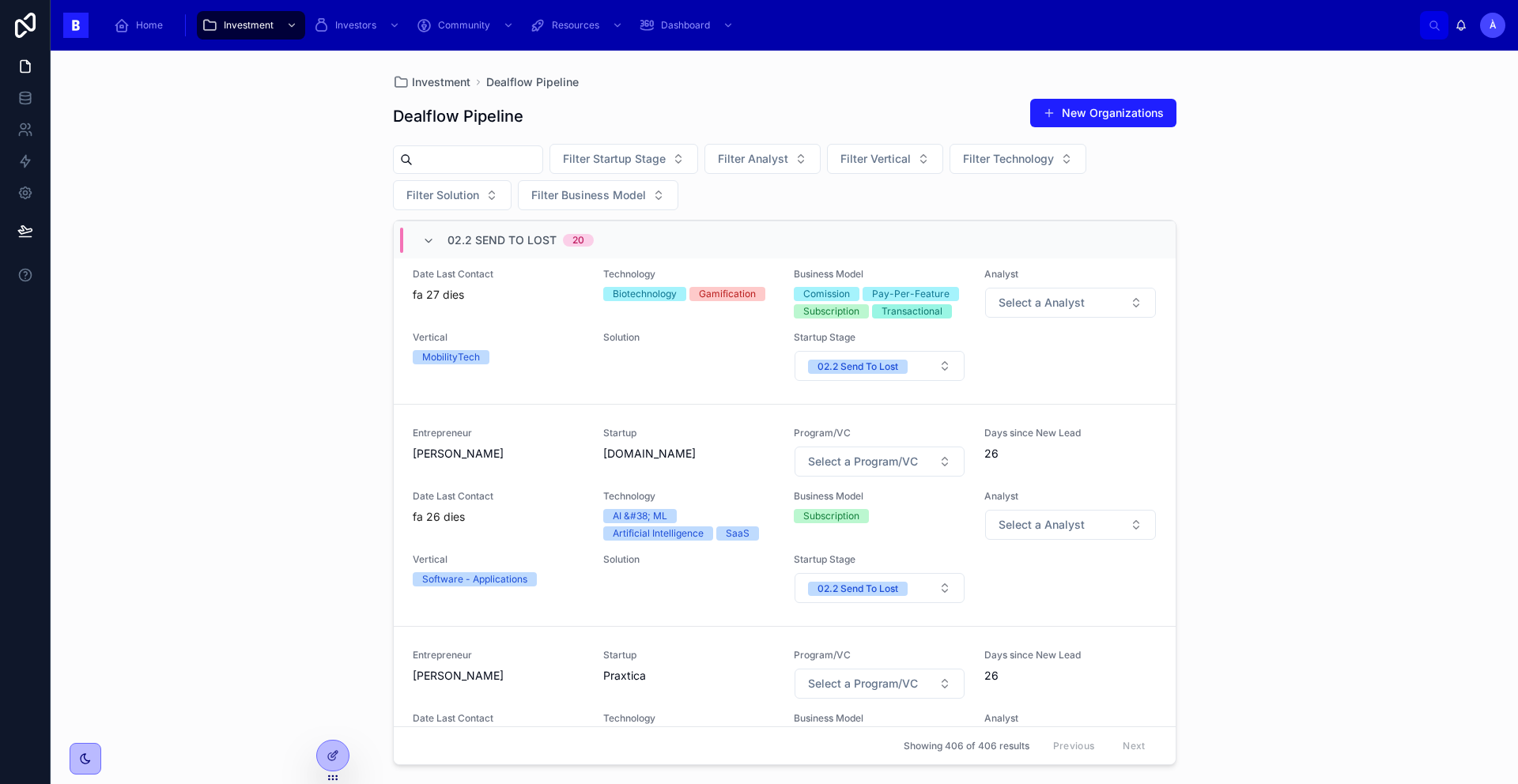
click at [437, 239] on div "02.2 Send To Lost 20" at bounding box center [508, 240] width 172 height 25
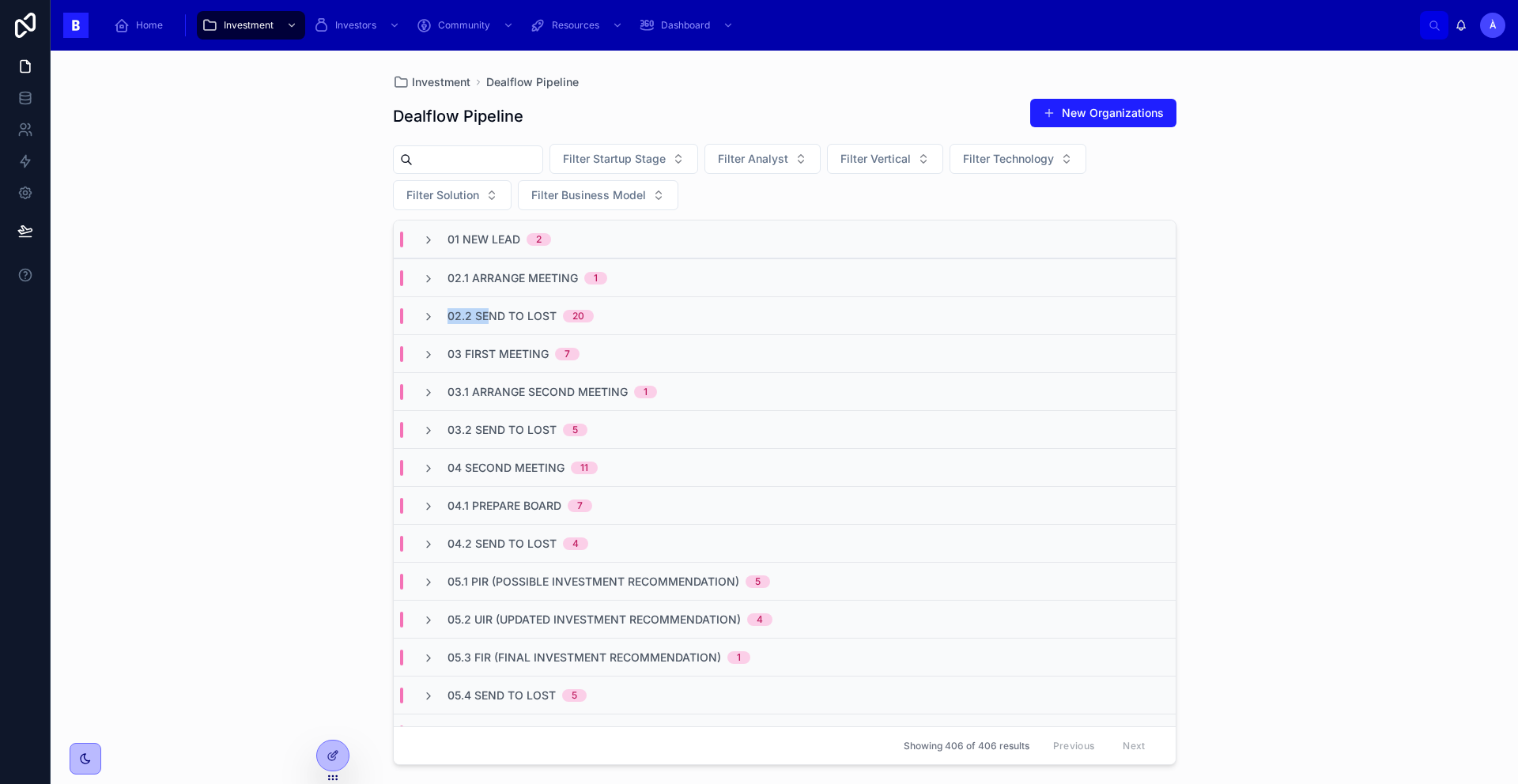
click at [492, 310] on span "02.2 Send To Lost" at bounding box center [501, 316] width 109 height 15
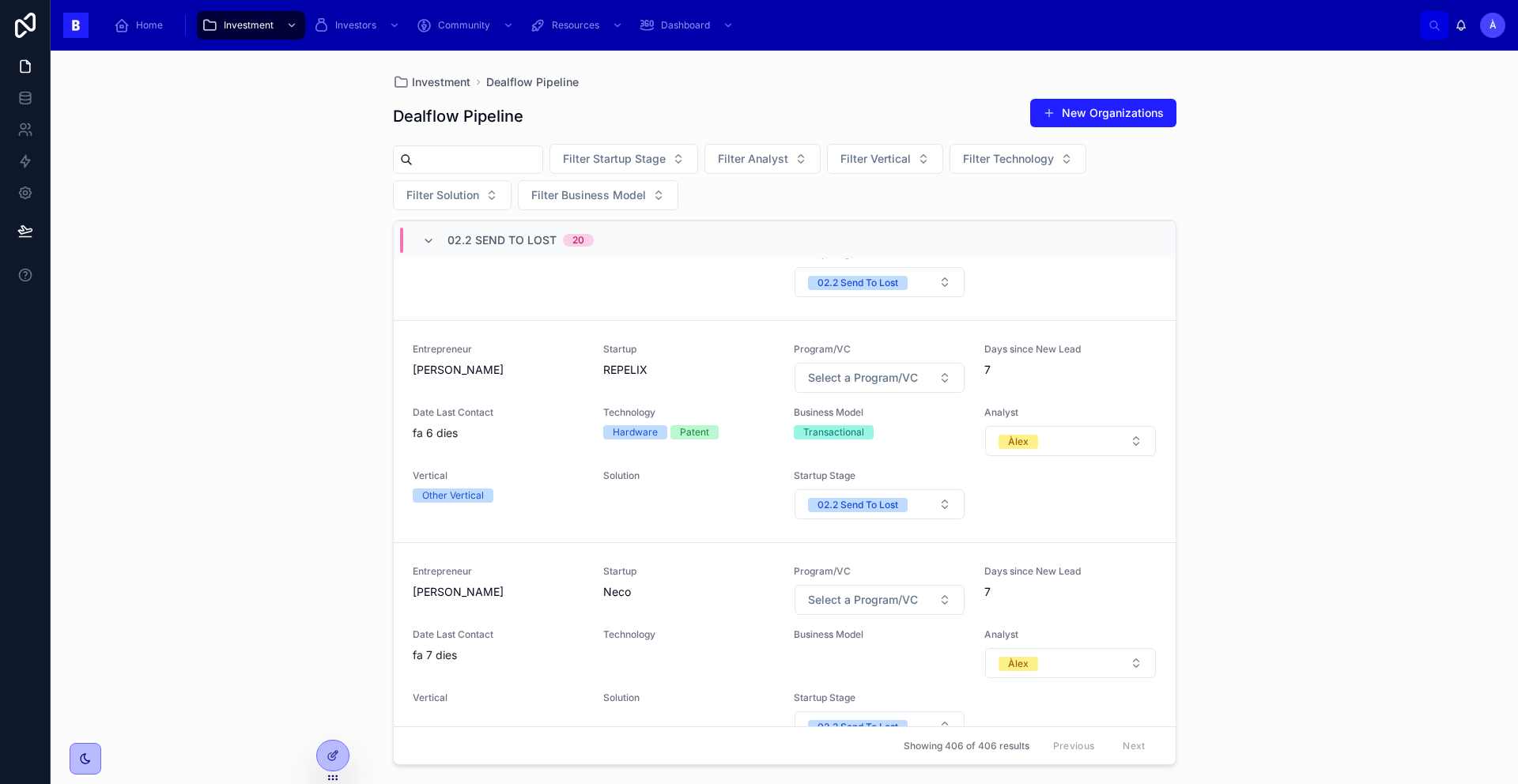
scroll to position [2309, 0]
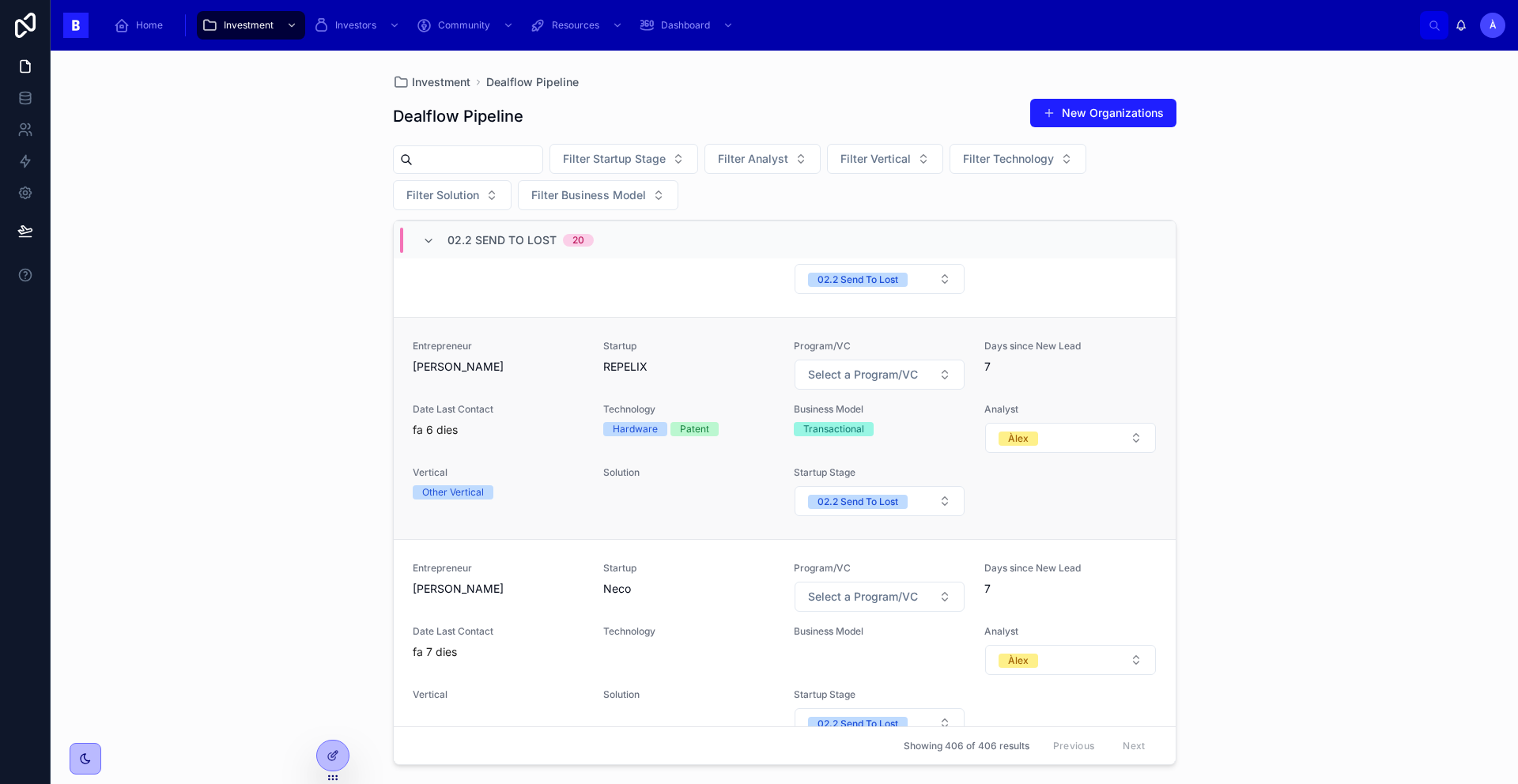
click at [516, 428] on div "fa 6 dies" at bounding box center [499, 430] width 172 height 15
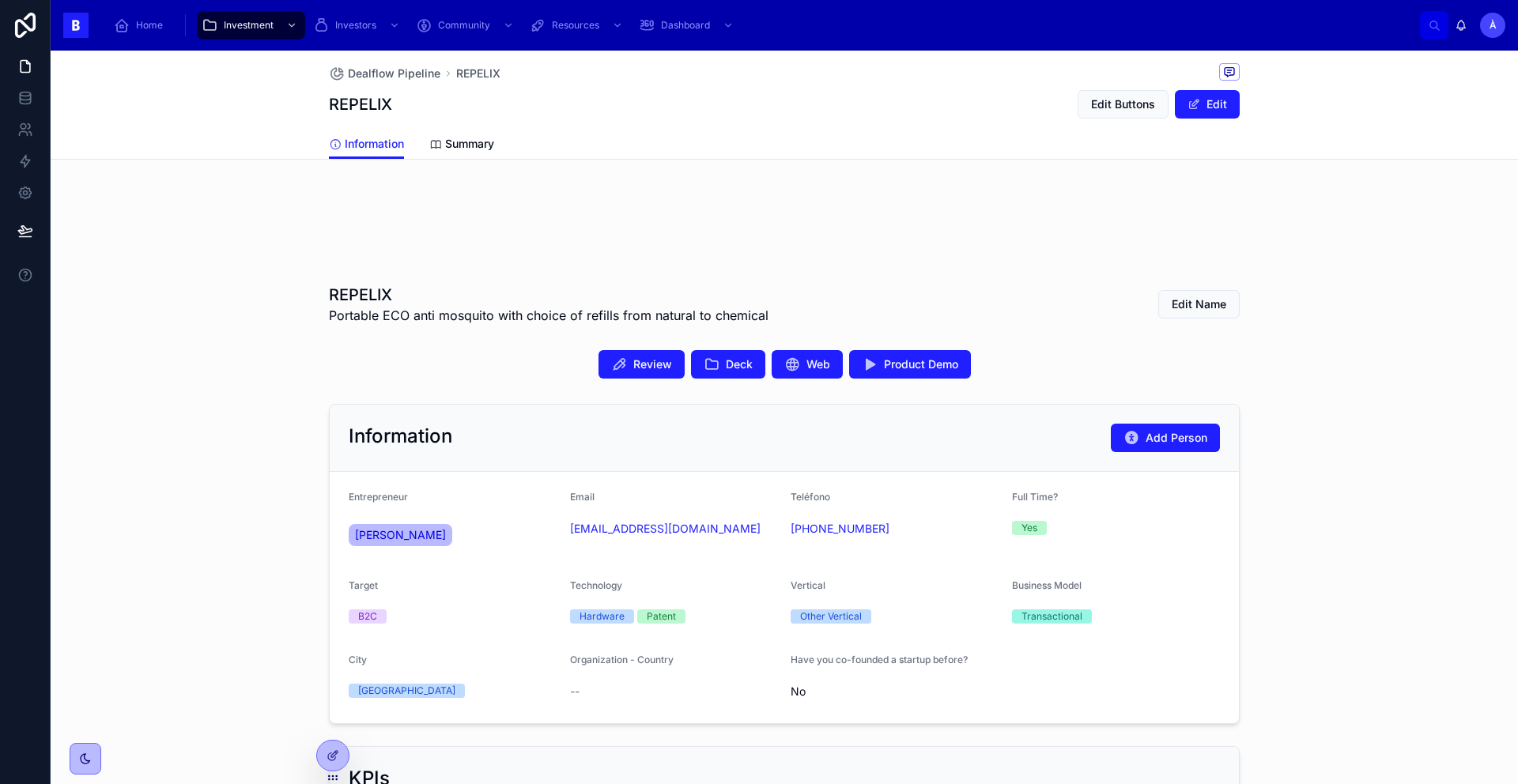
scroll to position [170, 0]
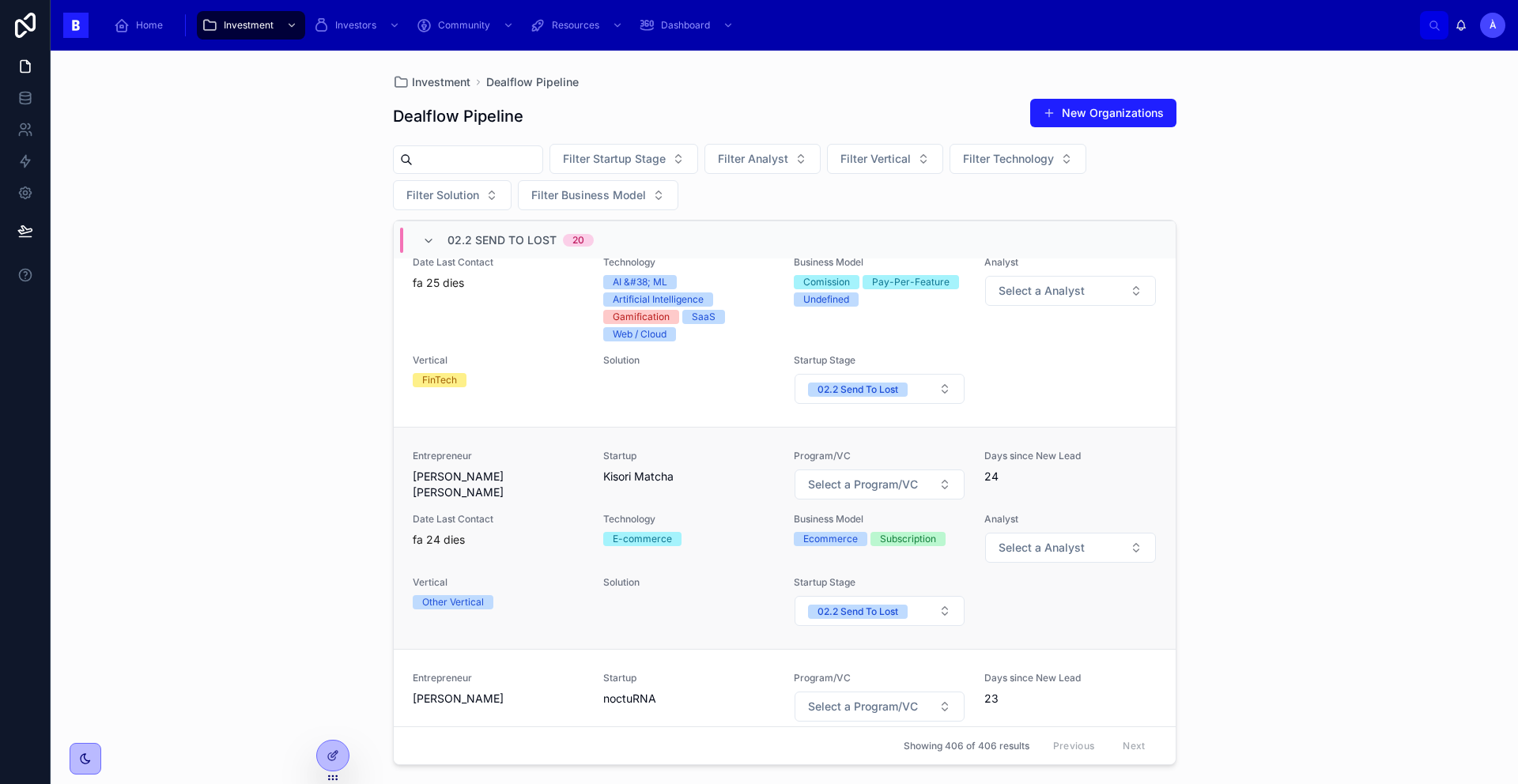
scroll to position [1235, 0]
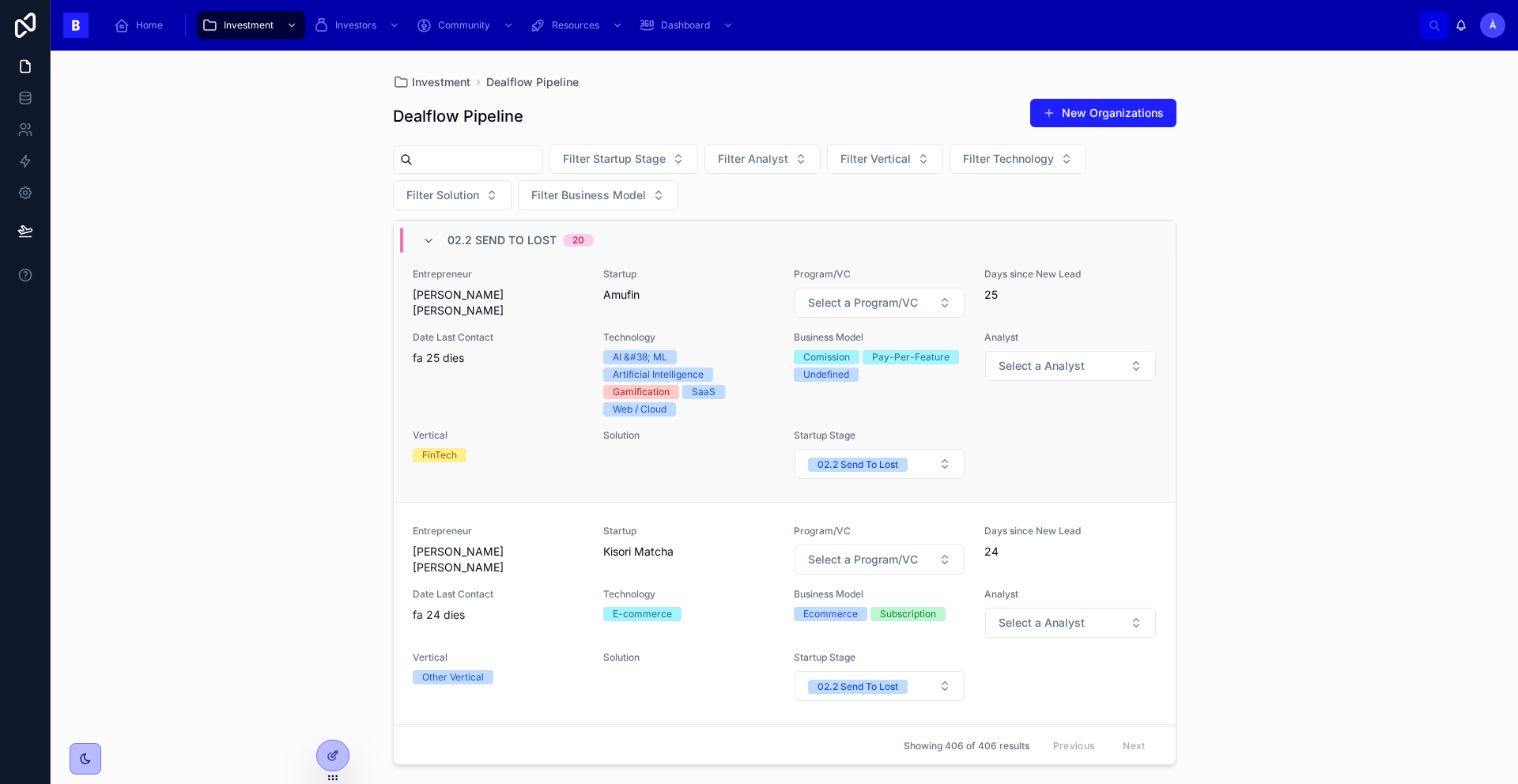
click at [526, 444] on div "Vertical FinTech" at bounding box center [499, 446] width 172 height 33
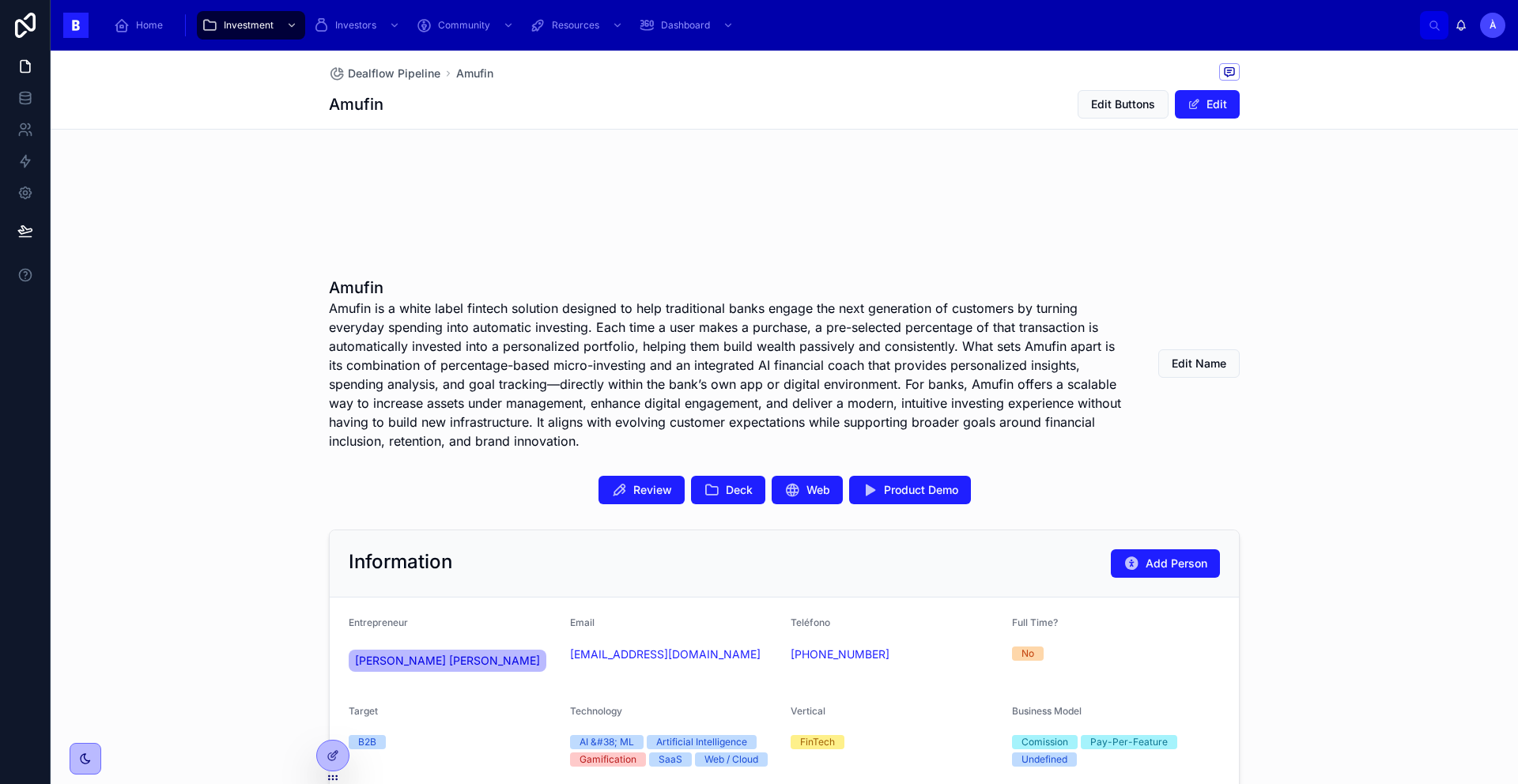
scroll to position [292, 0]
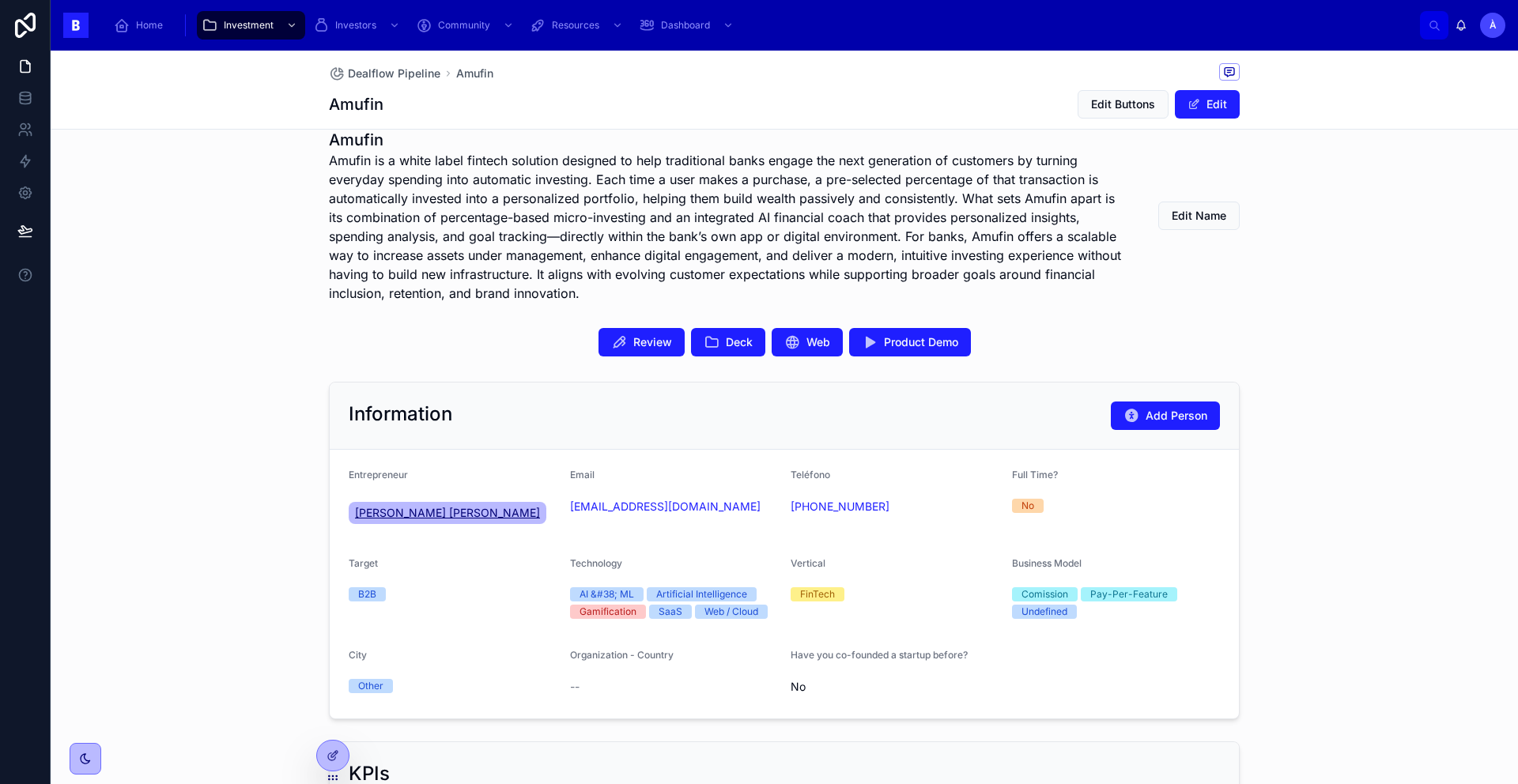
click at [412, 519] on span "[PERSON_NAME] [PERSON_NAME]" at bounding box center [447, 513] width 185 height 15
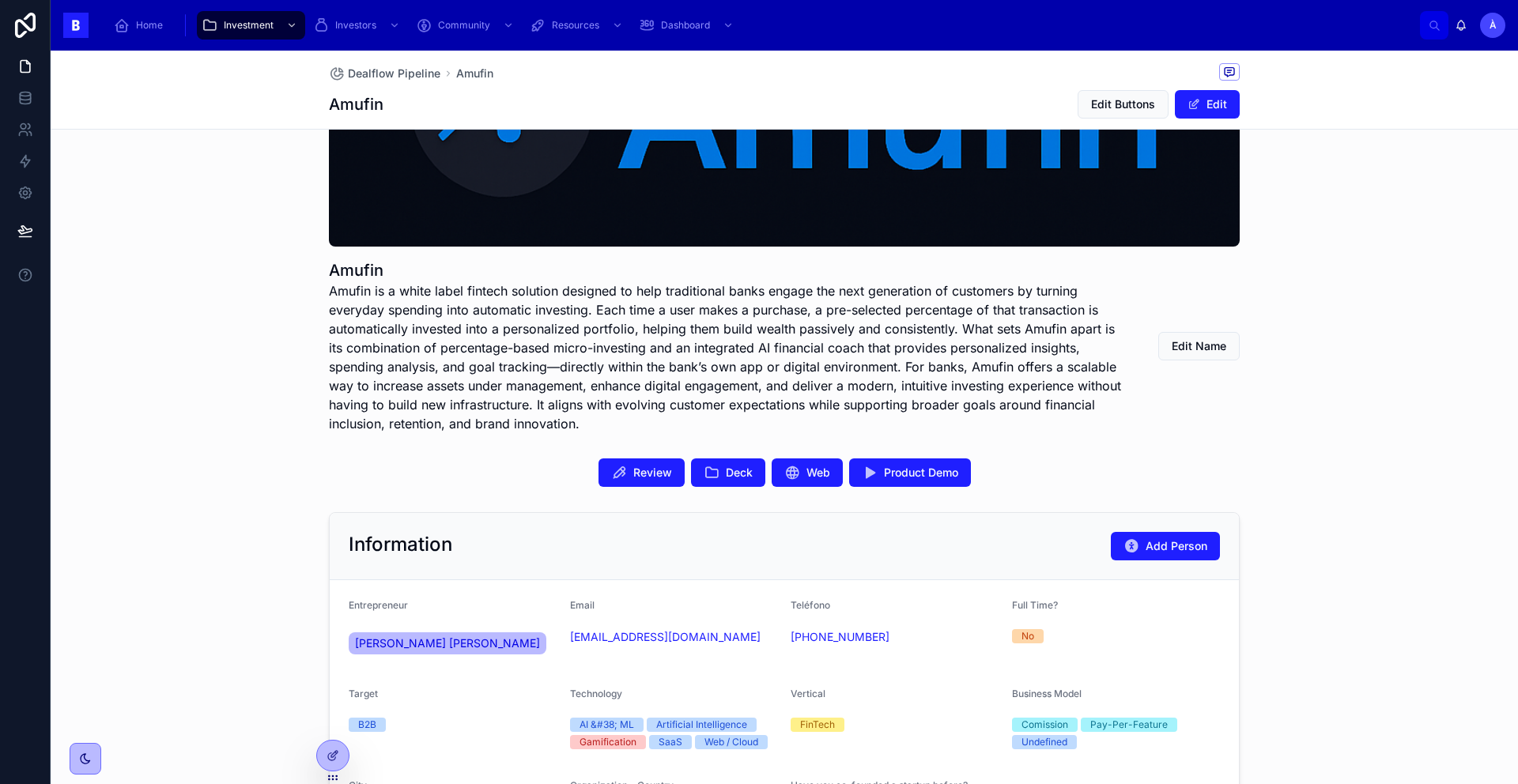
scroll to position [329, 0]
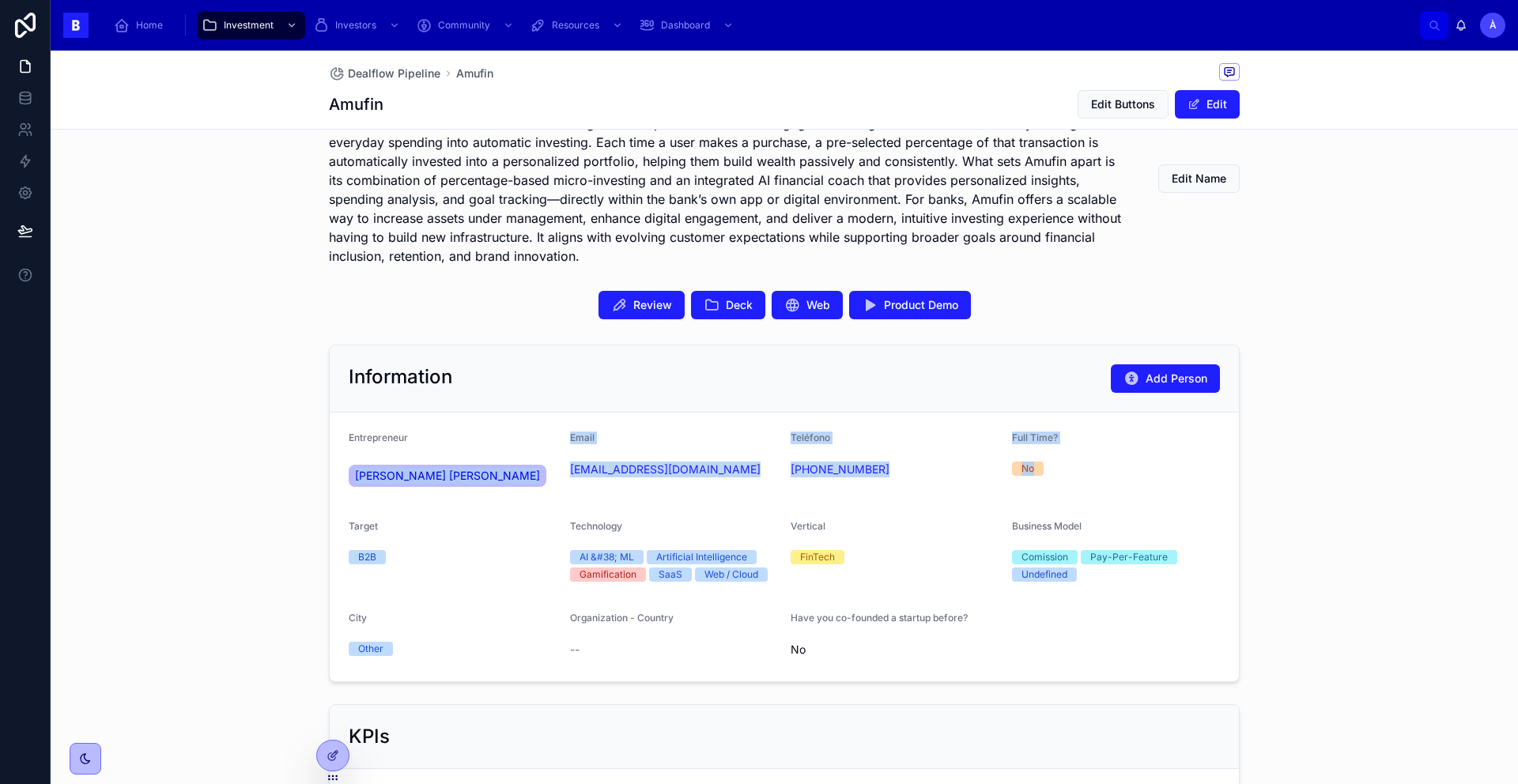
drag, startPoint x: 454, startPoint y: 511, endPoint x: 336, endPoint y: 456, distance: 130.2
click at [336, 456] on form "Entrepreneur [PERSON_NAME] [PERSON_NAME] Email [EMAIL_ADDRESS][DOMAIN_NAME] Tel…" at bounding box center [784, 547] width 909 height 269
copy form "[PERSON_NAME] [PERSON_NAME] Email [EMAIL_ADDRESS][DOMAIN_NAME] Teléfono [PHONE_…"
click at [450, 502] on form "Entrepreneur [PERSON_NAME] [PERSON_NAME] Email [EMAIL_ADDRESS][DOMAIN_NAME] Tel…" at bounding box center [784, 547] width 909 height 269
drag, startPoint x: 459, startPoint y: 499, endPoint x: 345, endPoint y: 469, distance: 117.9
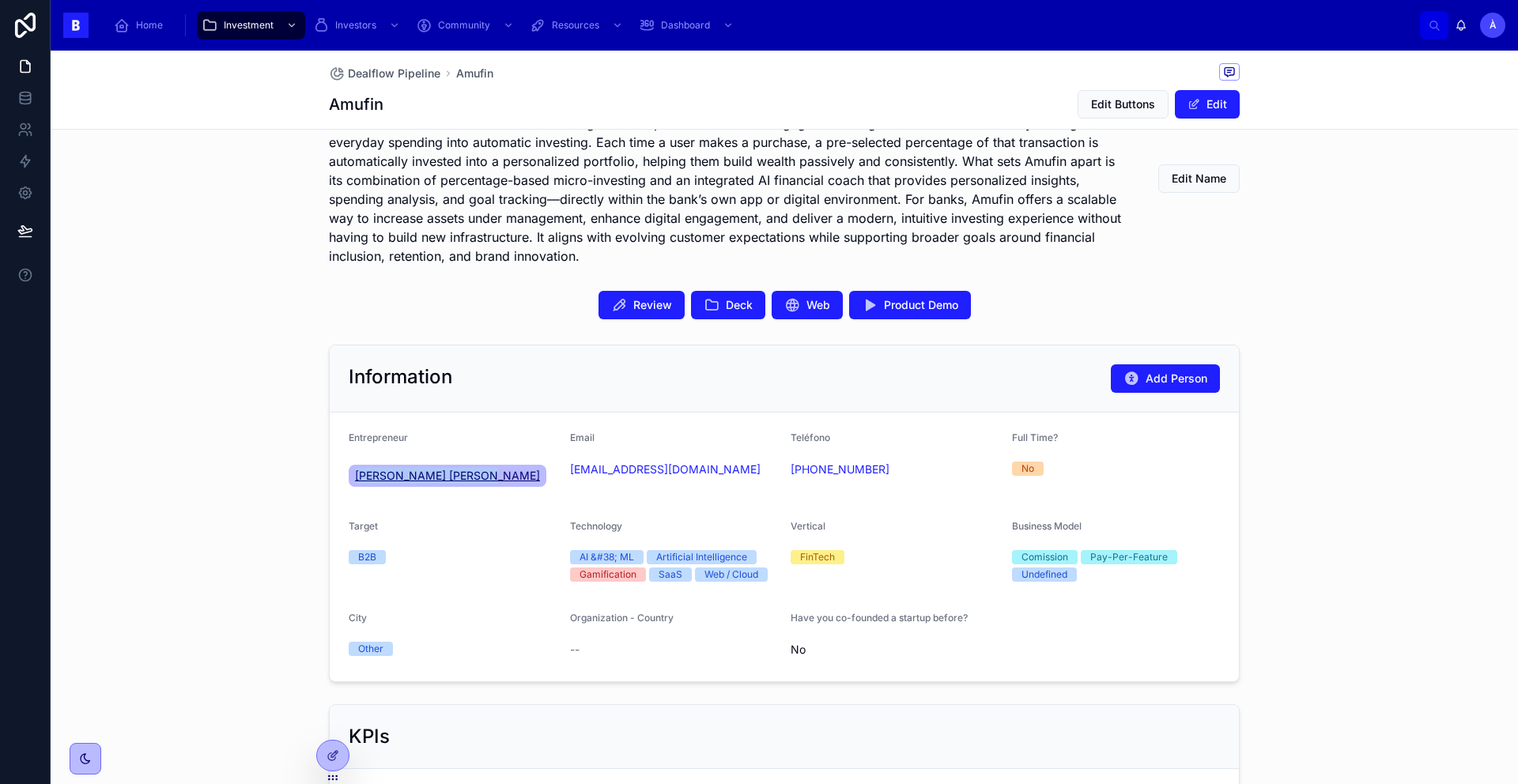
click at [345, 469] on form "Entrepreneur [PERSON_NAME] [PERSON_NAME] Email [EMAIL_ADDRESS][DOMAIN_NAME] Tel…" at bounding box center [784, 547] width 909 height 269
copy span "[PERSON_NAME] [PERSON_NAME]"
